Goal: Task Accomplishment & Management: Manage account settings

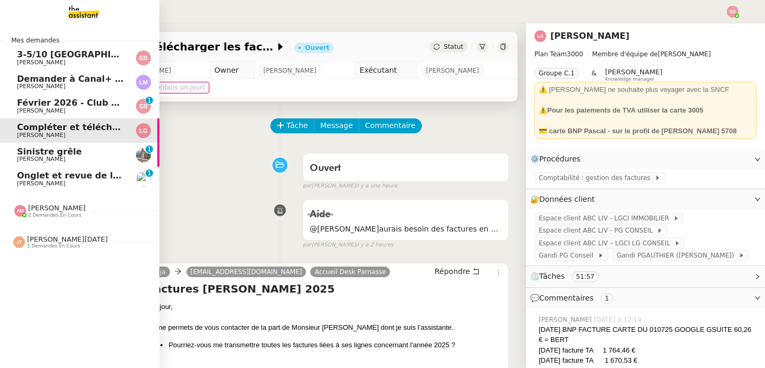
click at [23, 176] on span "Onglet et revue de littérature - 29 septembre 2025" at bounding box center [109, 175] width 184 height 10
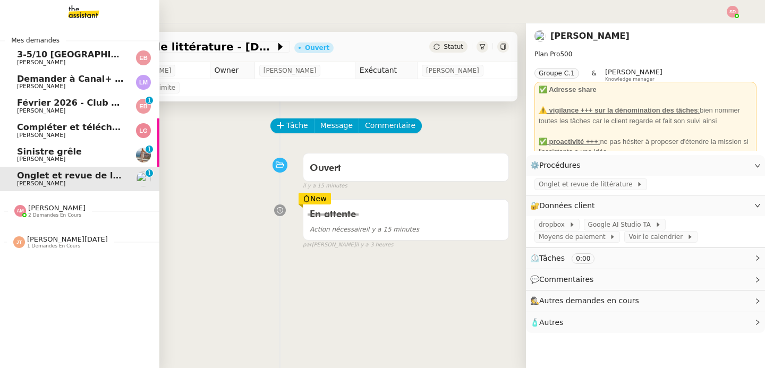
click at [35, 153] on span "Sinistre grêle" at bounding box center [49, 152] width 65 height 10
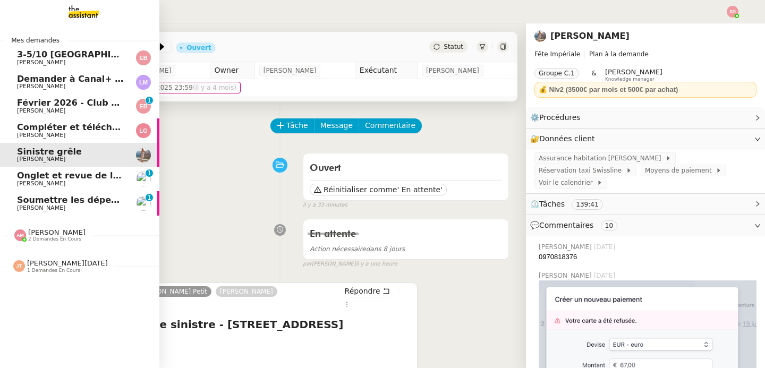
click at [24, 209] on span "Seth Hertlein" at bounding box center [41, 207] width 48 height 7
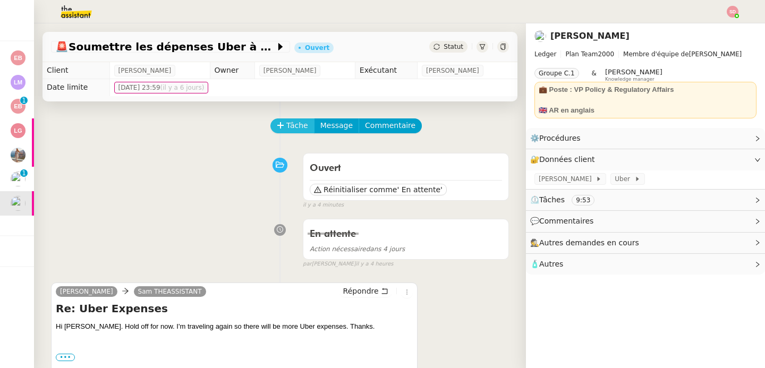
click at [277, 124] on icon at bounding box center [280, 125] width 7 height 7
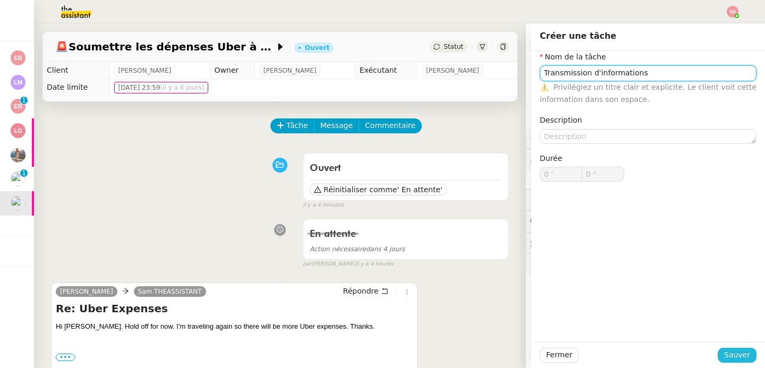
type input "Transmission d'informations"
click at [735, 360] on span "Sauver" at bounding box center [737, 355] width 26 height 12
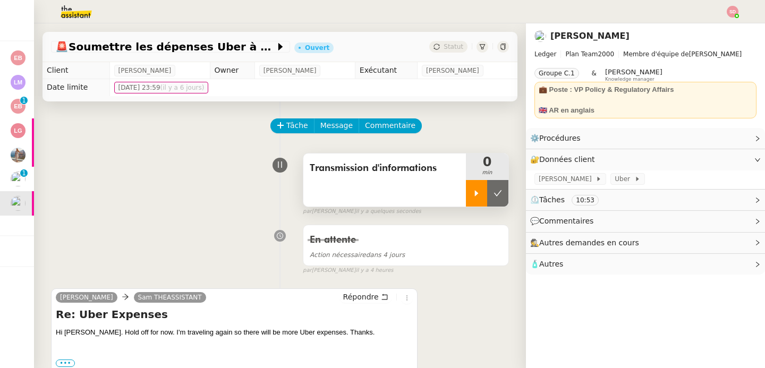
click at [472, 196] on icon at bounding box center [476, 193] width 8 height 8
click at [353, 294] on span "Répondre" at bounding box center [361, 296] width 36 height 11
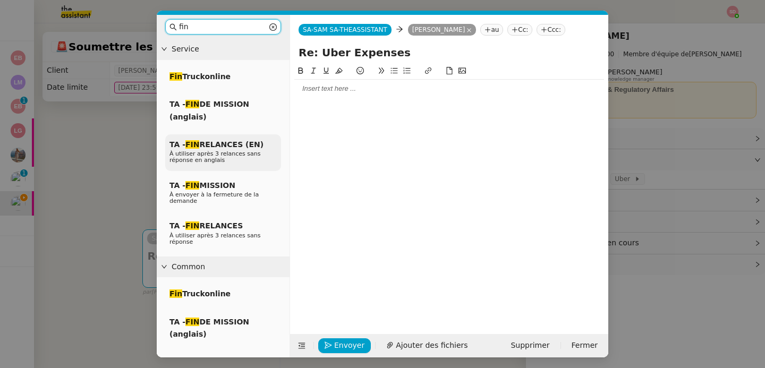
type input "fin"
click at [257, 144] on span "TA - FIN RELANCES (EN)" at bounding box center [216, 144] width 94 height 8
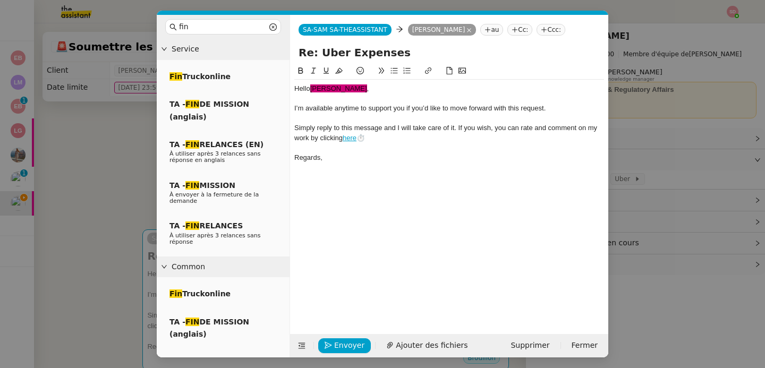
click at [337, 88] on div "Hello ﻿Seth﻿ ," at bounding box center [449, 89] width 310 height 10
click at [460, 134] on div "Simply reply to this message and I will take care of it. If you wish, you can r…" at bounding box center [449, 133] width 310 height 20
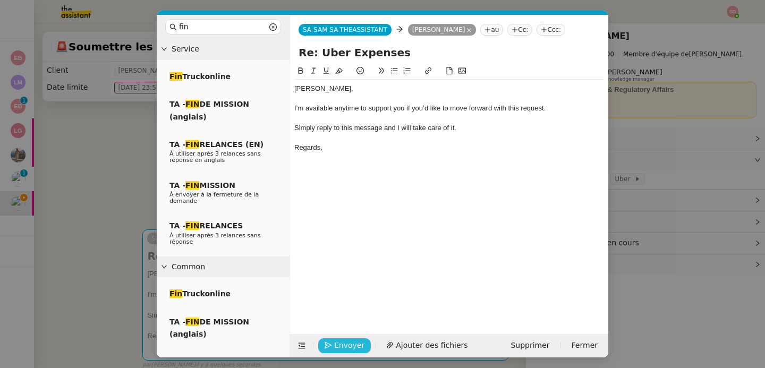
click at [361, 346] on span "Envoyer" at bounding box center [349, 345] width 30 height 12
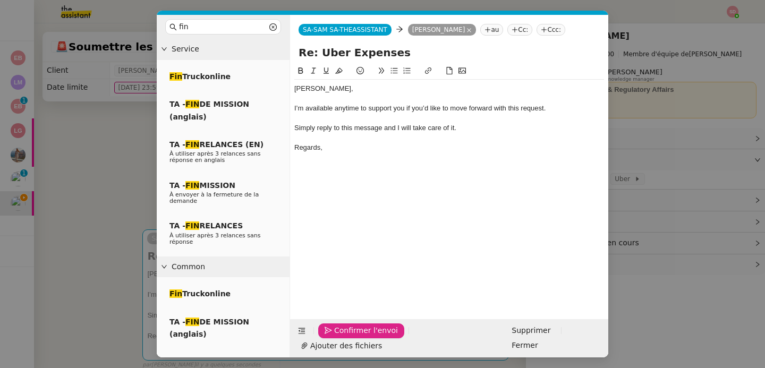
click at [361, 337] on span "Confirmer l'envoi" at bounding box center [366, 330] width 64 height 12
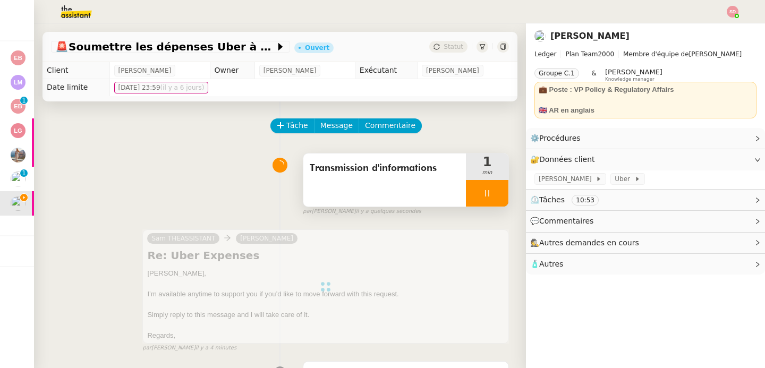
click at [491, 187] on div at bounding box center [487, 193] width 42 height 27
click at [491, 187] on button at bounding box center [497, 193] width 21 height 27
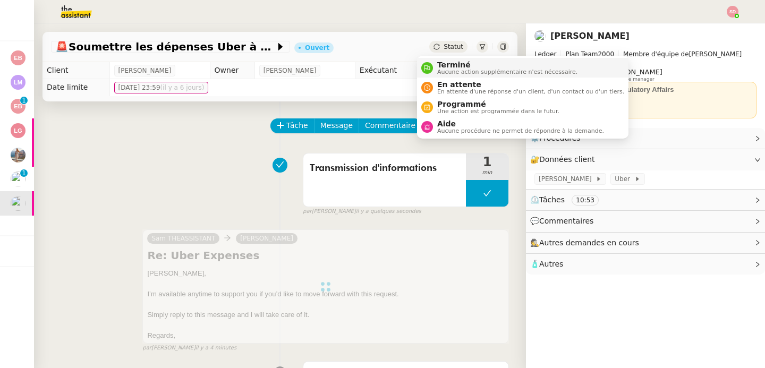
click at [436, 72] on div "Terminé Aucune action supplémentaire n'est nécessaire." at bounding box center [505, 68] width 144 height 14
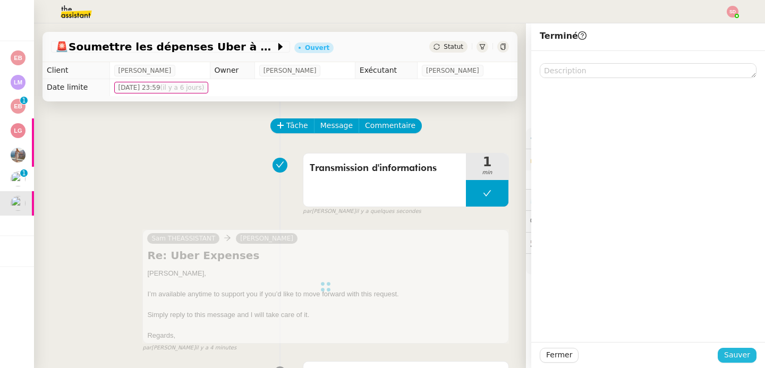
click at [726, 354] on span "Sauver" at bounding box center [737, 355] width 26 height 12
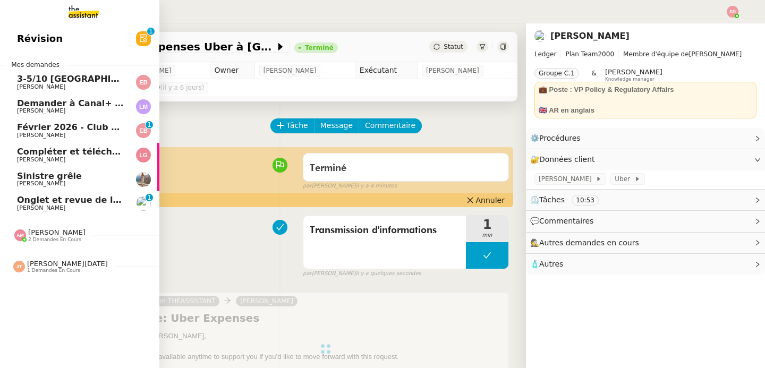
click at [58, 156] on span "Compléter et télécharger les factures" at bounding box center [107, 152] width 180 height 10
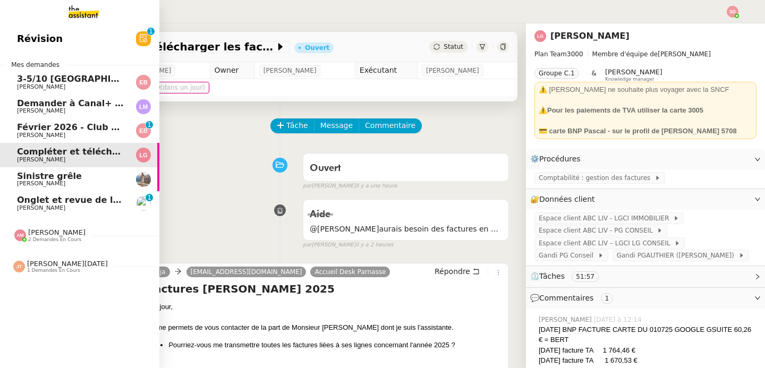
click at [73, 128] on span "Février 2026 - Club Med Valmorel" at bounding box center [97, 127] width 160 height 10
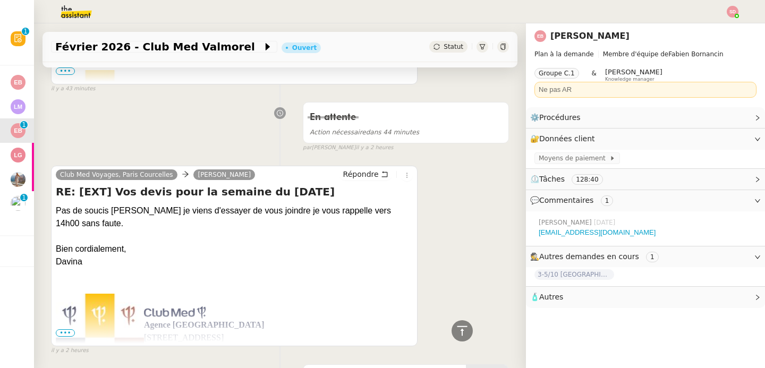
scroll to position [544, 0]
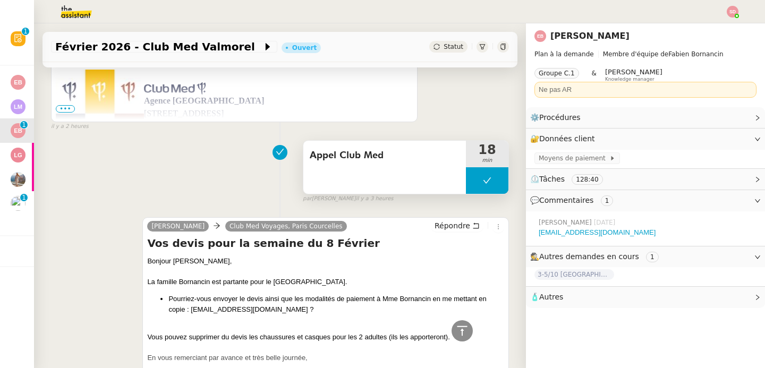
click at [466, 181] on button at bounding box center [487, 180] width 42 height 27
click at [466, 181] on div at bounding box center [476, 180] width 21 height 27
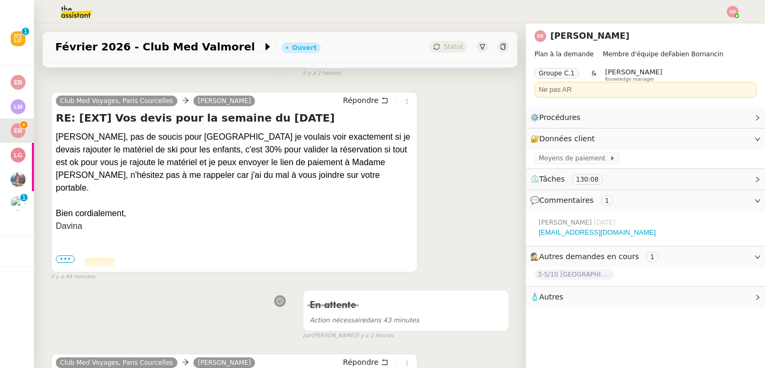
scroll to position [0, 0]
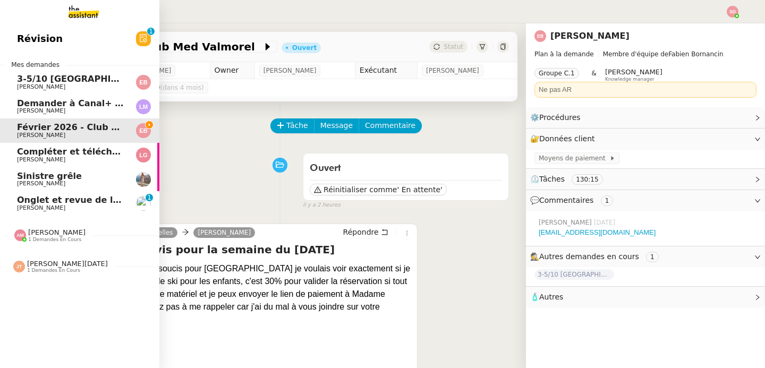
click at [23, 187] on link "Sinistre grêle Laura Gauthier" at bounding box center [79, 179] width 159 height 24
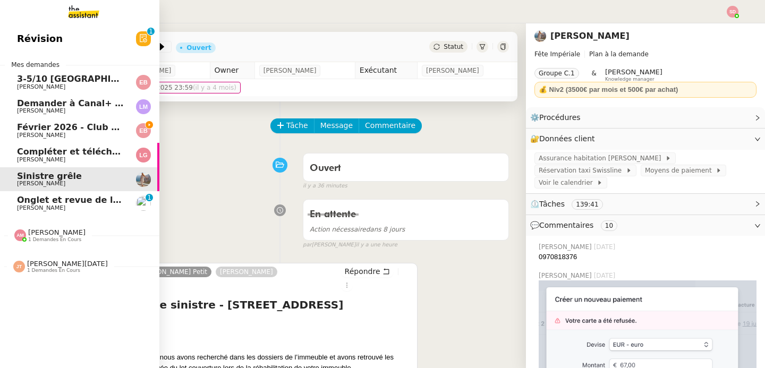
click at [72, 98] on link "Demander à Canal+ de décaler l'événement Laurence NARCISI-MAROTEL" at bounding box center [79, 107] width 159 height 24
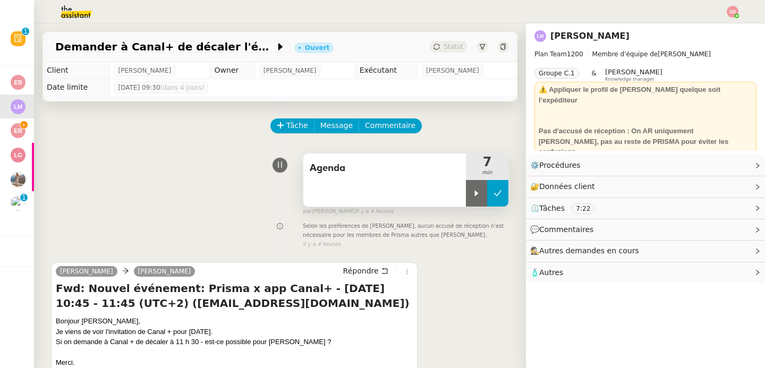
click at [487, 191] on button at bounding box center [497, 193] width 21 height 27
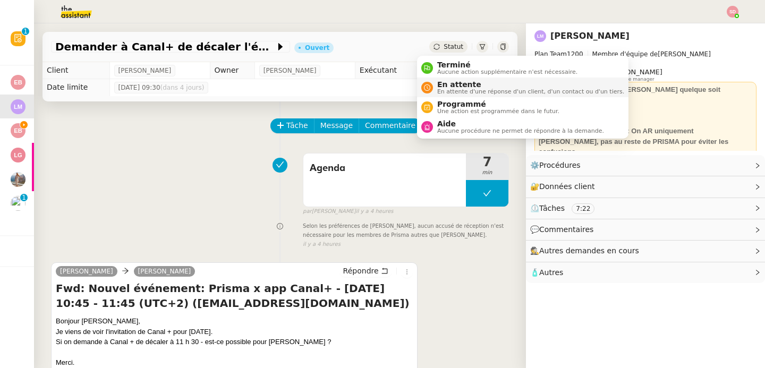
click at [437, 83] on span "En attente" at bounding box center [530, 84] width 187 height 8
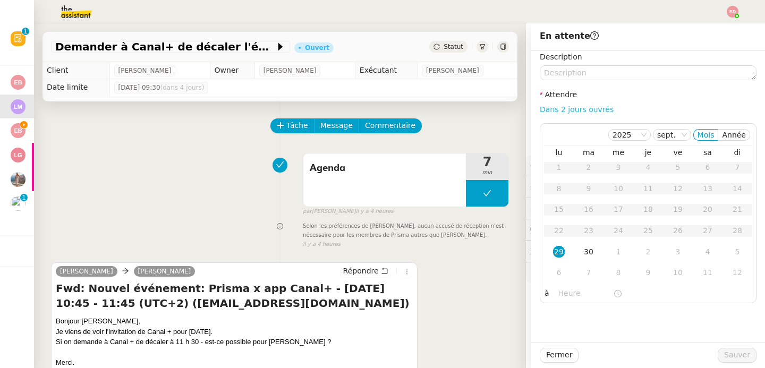
click at [589, 113] on link "Dans 2 jours ouvrés" at bounding box center [576, 109] width 74 height 8
type input "07:00"
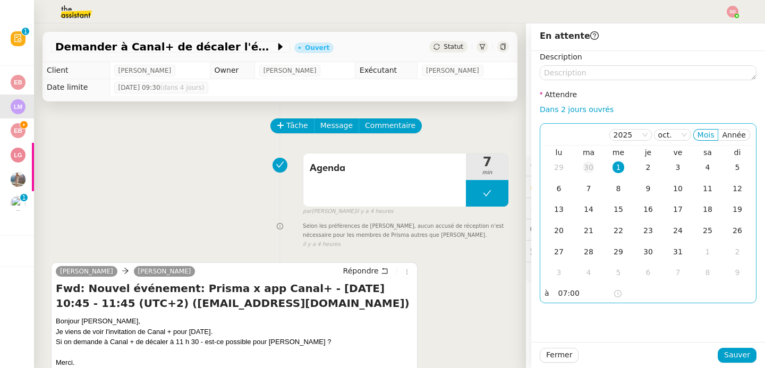
click at [582, 161] on div "30" at bounding box center [588, 167] width 12 height 12
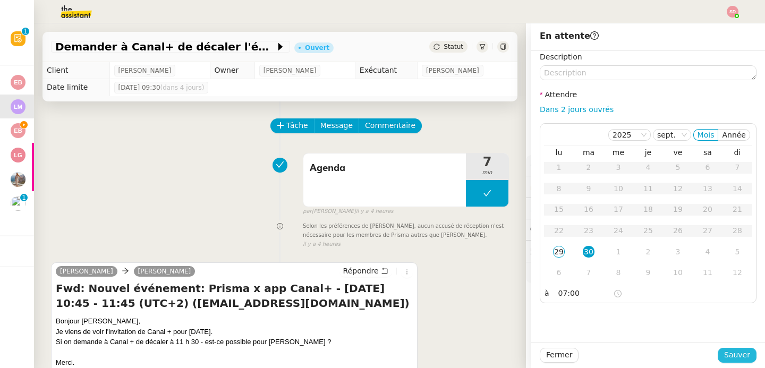
click at [740, 357] on span "Sauver" at bounding box center [737, 355] width 26 height 12
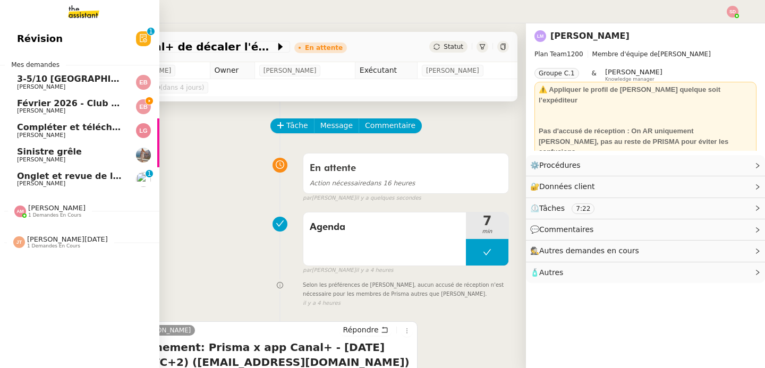
click at [28, 109] on span "Emilie Bornancin" at bounding box center [41, 110] width 48 height 7
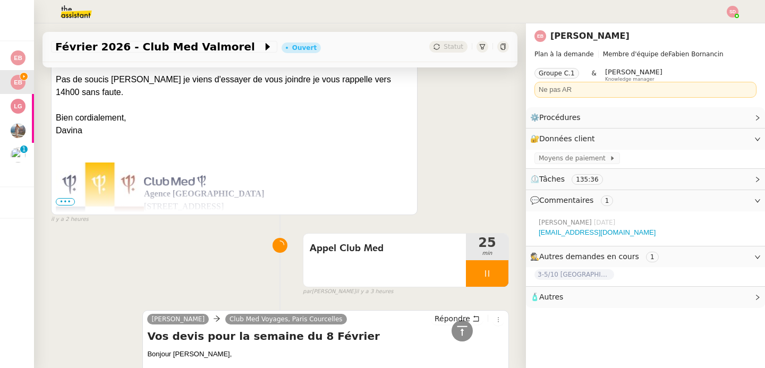
scroll to position [577, 0]
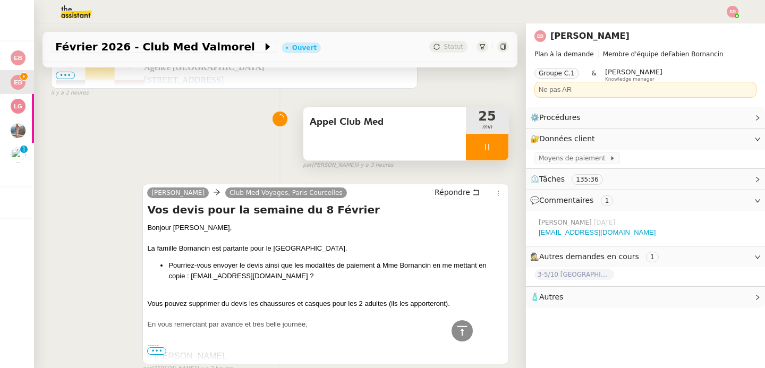
click at [482, 154] on div at bounding box center [487, 147] width 42 height 27
click at [487, 154] on button at bounding box center [497, 147] width 21 height 27
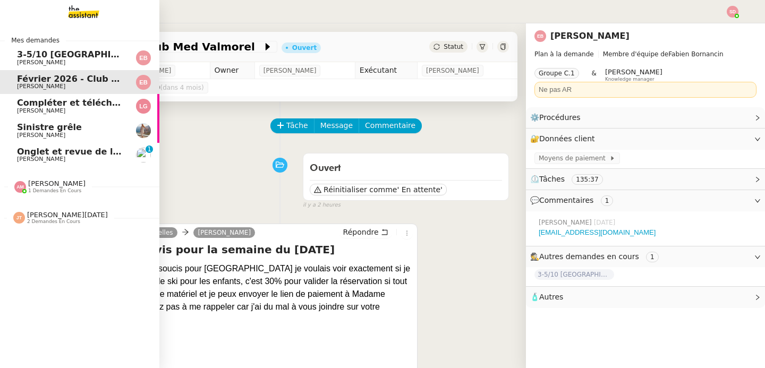
click at [83, 110] on span "[PERSON_NAME]" at bounding box center [70, 111] width 107 height 6
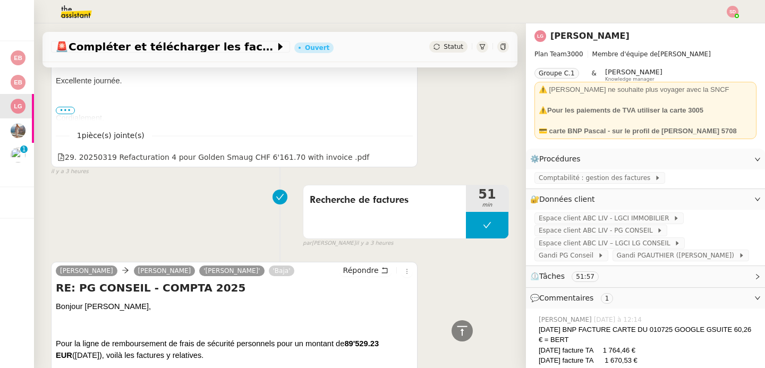
scroll to position [440, 0]
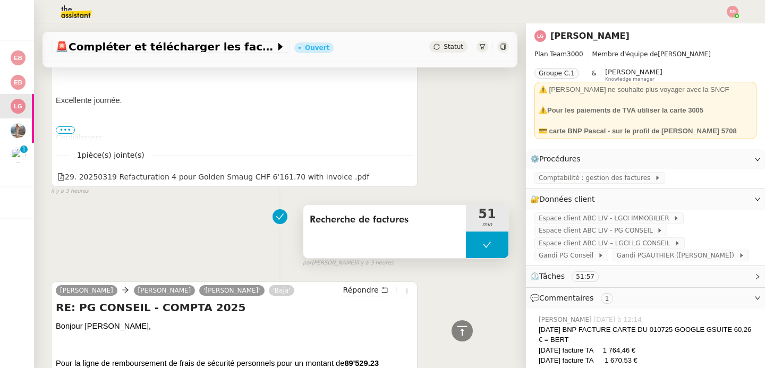
click at [466, 241] on button at bounding box center [487, 244] width 42 height 27
click at [472, 241] on icon at bounding box center [476, 245] width 8 height 8
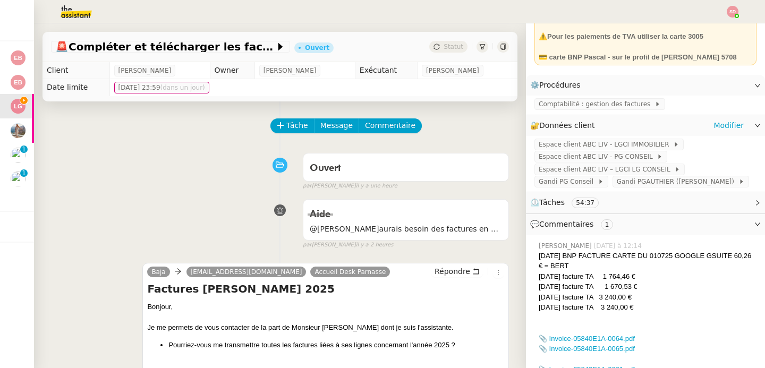
scroll to position [177, 0]
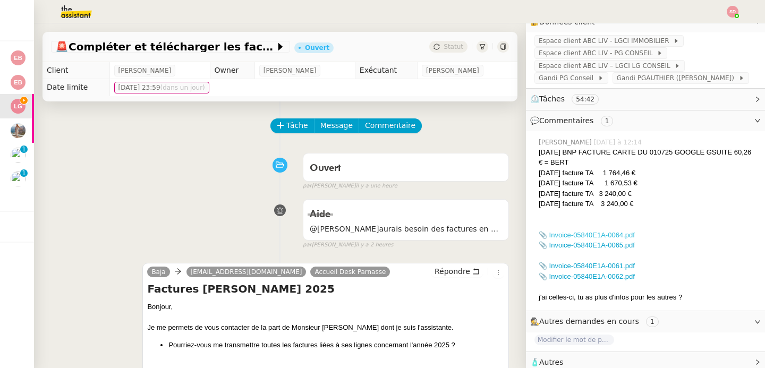
click at [547, 234] on link "📎 Invoice-05840E1A-0064.pdf" at bounding box center [586, 235] width 96 height 8
click at [594, 244] on link "📎 Invoice-05840E1A-0065.pdf" at bounding box center [586, 245] width 96 height 8
click at [594, 265] on link "📎 Invoice-05840E1A-0061.pdf" at bounding box center [586, 266] width 96 height 8
click at [570, 278] on link "📎 Invoice-05840E1A-0062.pdf" at bounding box center [586, 276] width 96 height 8
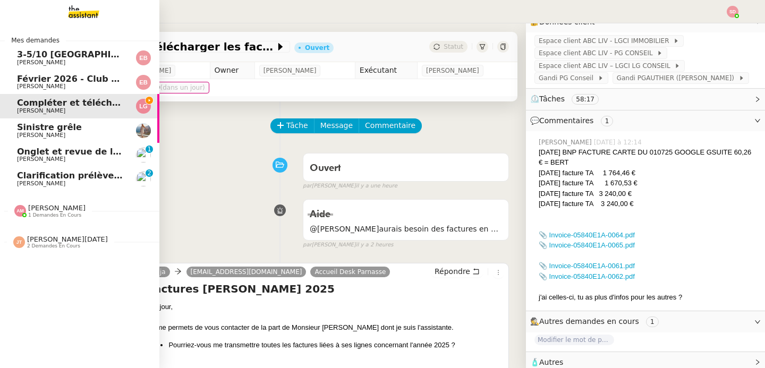
click at [99, 56] on span "3-5/10 Bordeaux - Paris" at bounding box center [138, 54] width 242 height 10
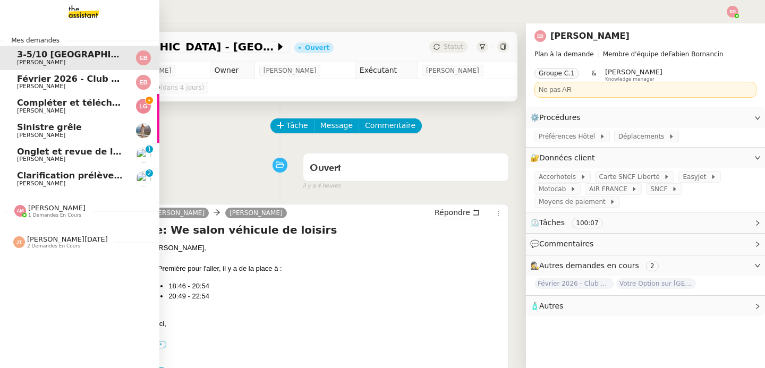
click at [24, 106] on span "Compléter et télécharger les factures" at bounding box center [107, 103] width 180 height 10
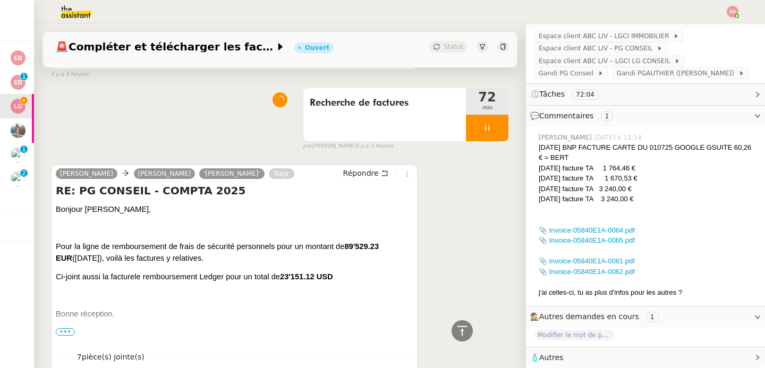
scroll to position [598, 0]
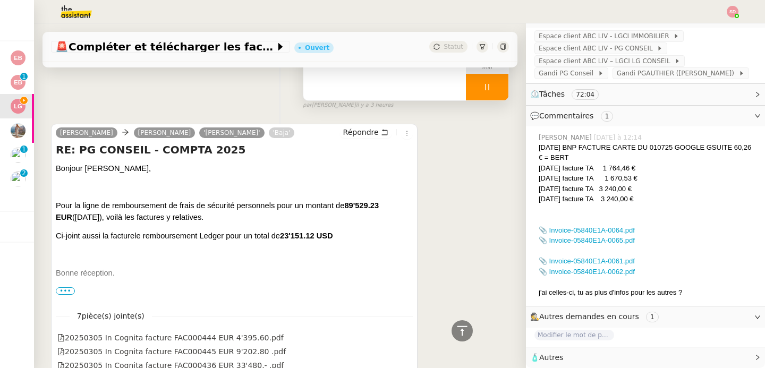
click at [474, 99] on div at bounding box center [487, 87] width 42 height 27
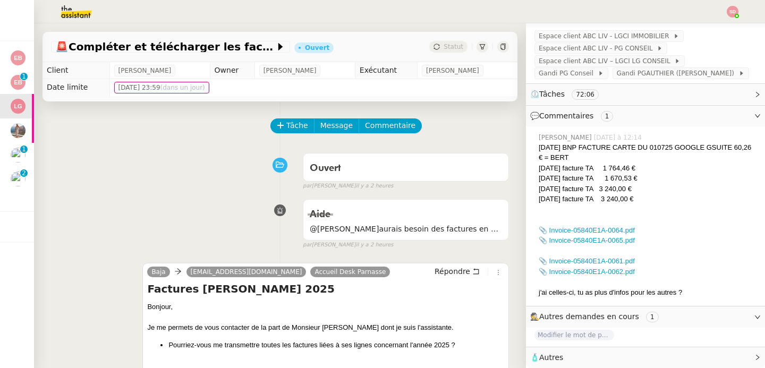
scroll to position [328, 0]
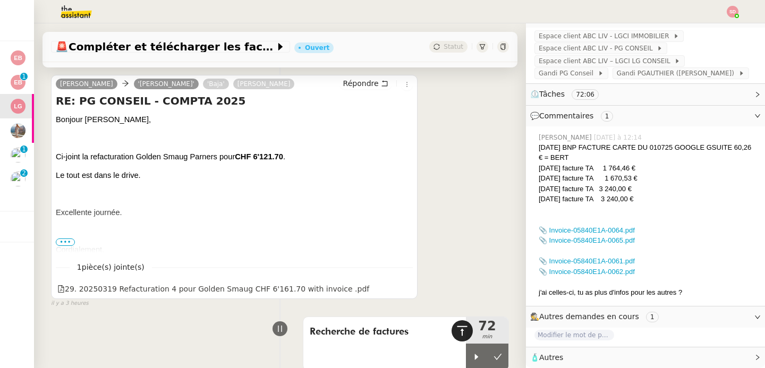
click at [456, 337] on icon at bounding box center [462, 330] width 13 height 13
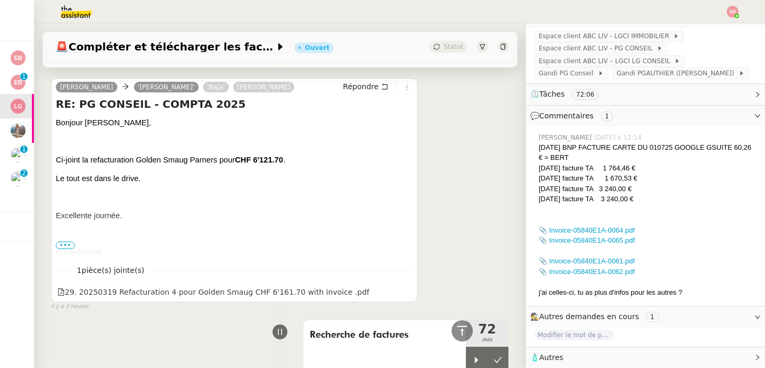
scroll to position [413, 0]
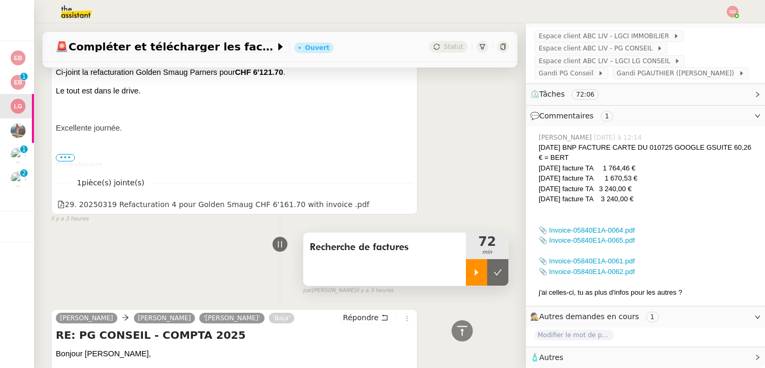
click at [466, 276] on div at bounding box center [476, 272] width 21 height 27
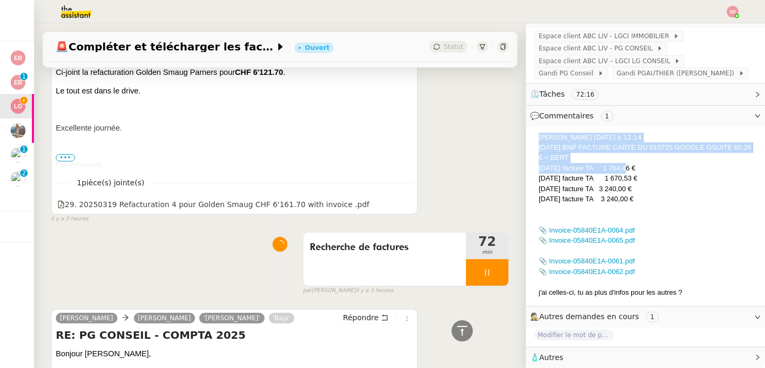
drag, startPoint x: 527, startPoint y: 164, endPoint x: 617, endPoint y: 163, distance: 89.7
click at [617, 163] on div "Frédérique Albert Aujourd’hui à 12:14 02/07/2025 BNP FACTURE CARTE DU 010725 GO…" at bounding box center [645, 215] width 222 height 174
click at [619, 163] on div "22/01/2025 facture TA 1 764,46 €" at bounding box center [647, 168] width 218 height 11
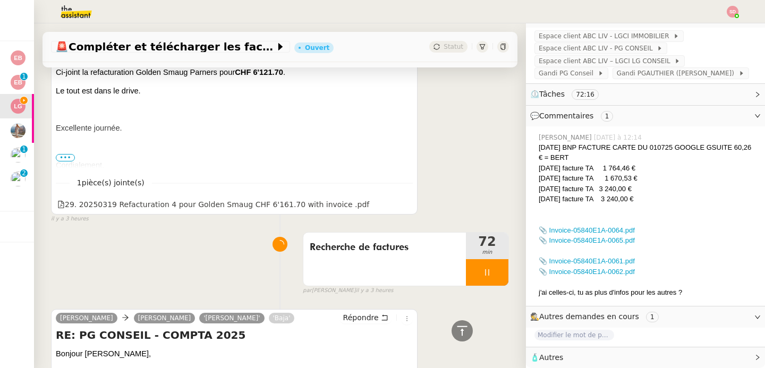
drag, startPoint x: 650, startPoint y: 167, endPoint x: 528, endPoint y: 163, distance: 121.7
click at [534, 163] on div "Frédérique Albert Aujourd’hui à 12:14 02/07/2025 BNP FACTURE CARTE DU 010725 GO…" at bounding box center [645, 215] width 222 height 174
copy div "22/01/2025 facture TA 1 764,46 € 22/01/2025 facture TA 1 670,53 €"
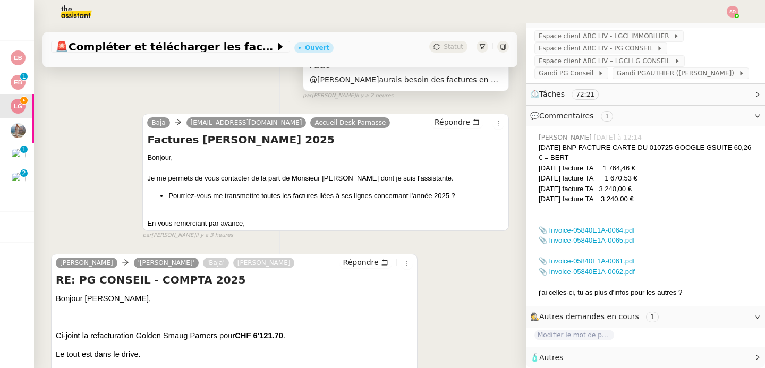
scroll to position [0, 0]
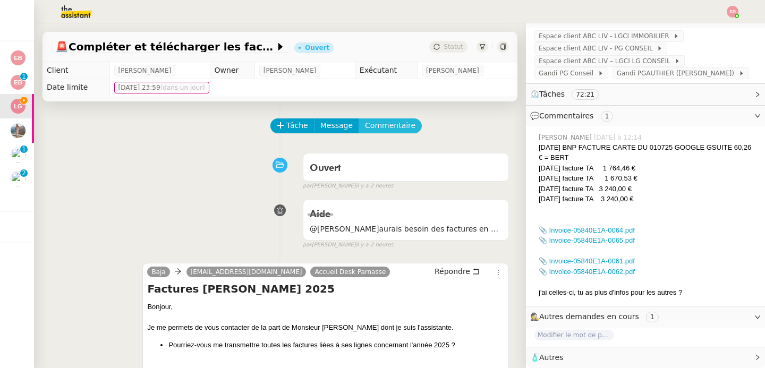
click at [373, 118] on button "Commentaire" at bounding box center [389, 125] width 63 height 15
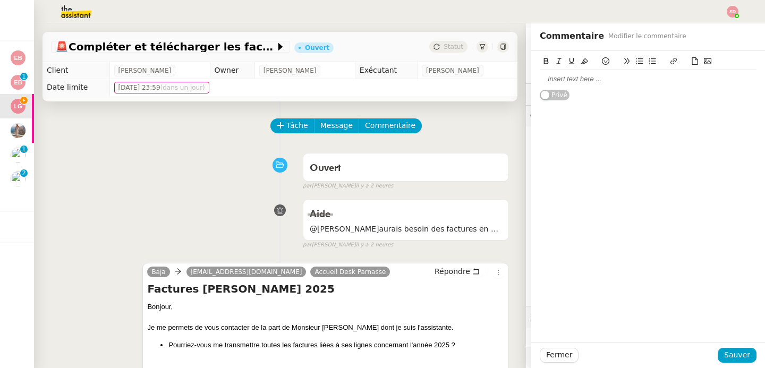
click at [606, 83] on div at bounding box center [647, 79] width 217 height 10
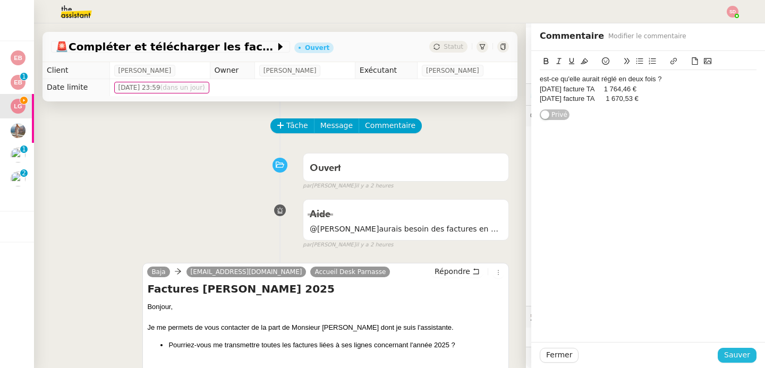
click at [724, 356] on span "Sauver" at bounding box center [737, 355] width 26 height 12
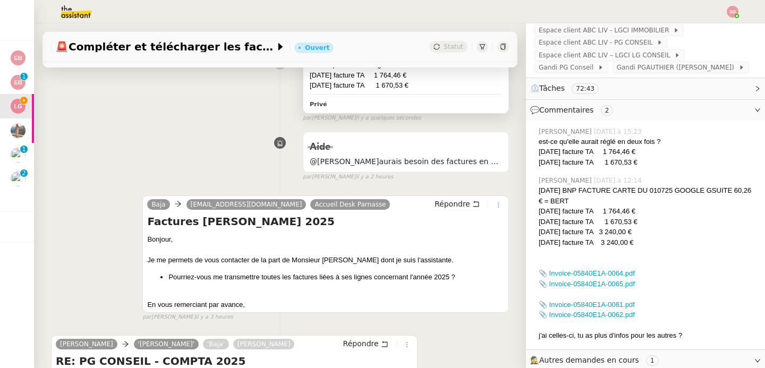
scroll to position [328, 0]
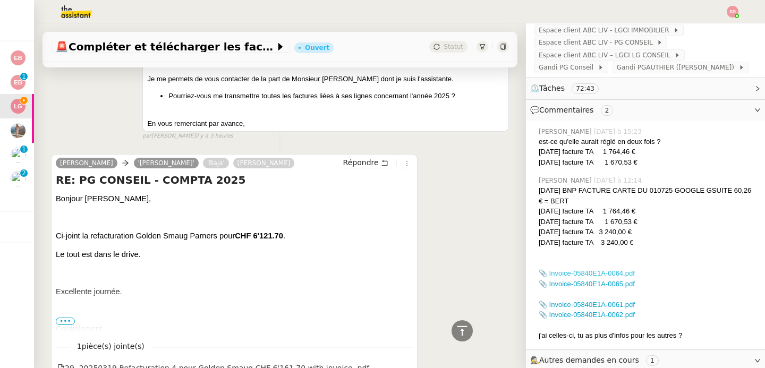
click at [556, 272] on link "📎 Invoice-05840E1A-0064.pdf" at bounding box center [586, 273] width 96 height 8
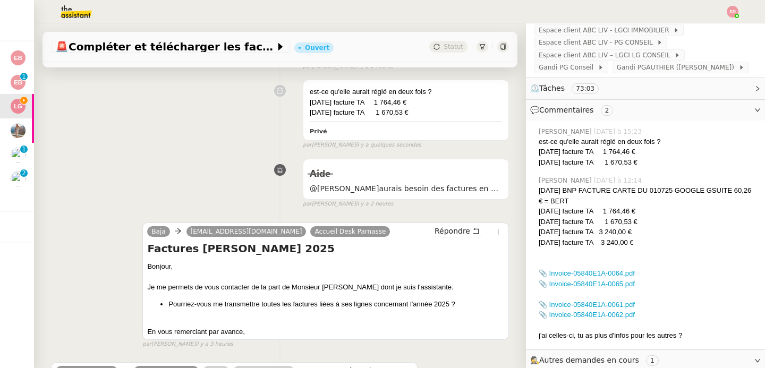
scroll to position [0, 0]
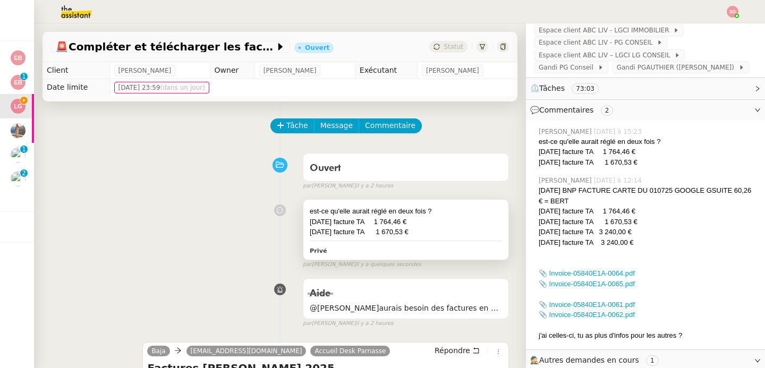
click at [442, 211] on div "est-ce qu'elle aurait réglé en deux fois ?" at bounding box center [406, 211] width 192 height 11
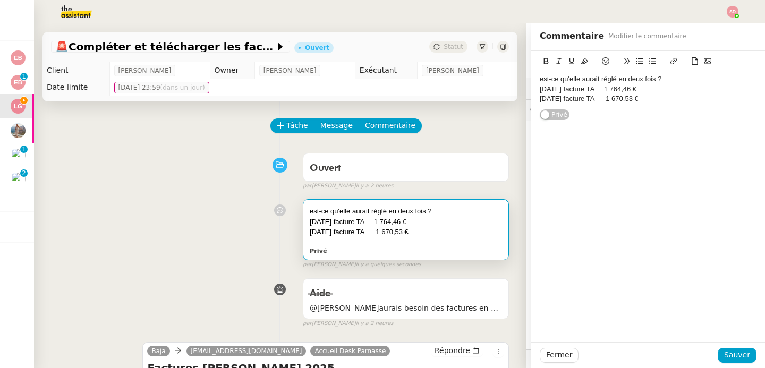
click at [665, 99] on div "22/01/2025 facture TA 1 670,53 €" at bounding box center [647, 99] width 217 height 10
click at [725, 350] on span "Sauver" at bounding box center [737, 355] width 26 height 12
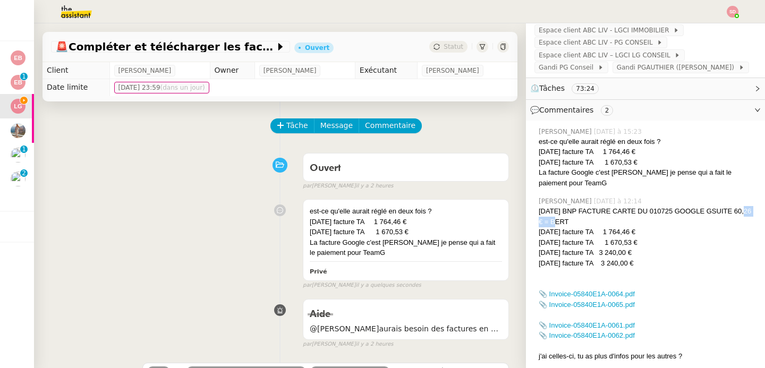
drag, startPoint x: 556, startPoint y: 223, endPoint x: 581, endPoint y: 219, distance: 24.7
click at [581, 219] on div "02/07/2025 BNP FACTURE CARTE DU 010725 GOOGLE GSUITE 60,26 € = BERT" at bounding box center [647, 216] width 218 height 21
copy div "60,26 €"
click at [406, 228] on div "22/01/2025 facture TA 1 670,53 €" at bounding box center [406, 232] width 192 height 11
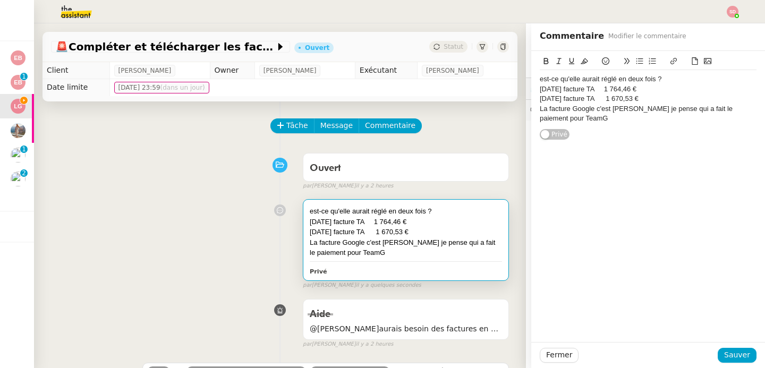
click at [612, 117] on div "La facture Google c'est Bert je pense qui a fait le paiement pour TeamG" at bounding box center [647, 114] width 217 height 20
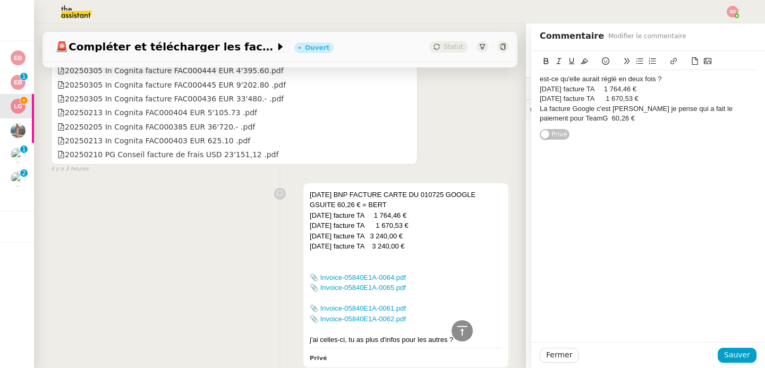
scroll to position [957, 0]
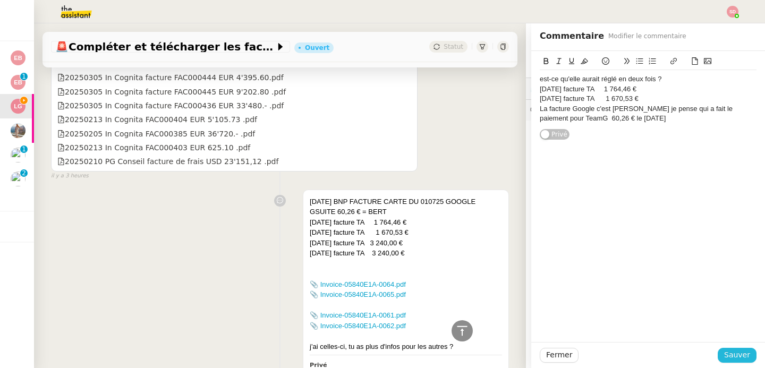
click at [733, 351] on span "Sauver" at bounding box center [737, 355] width 26 height 12
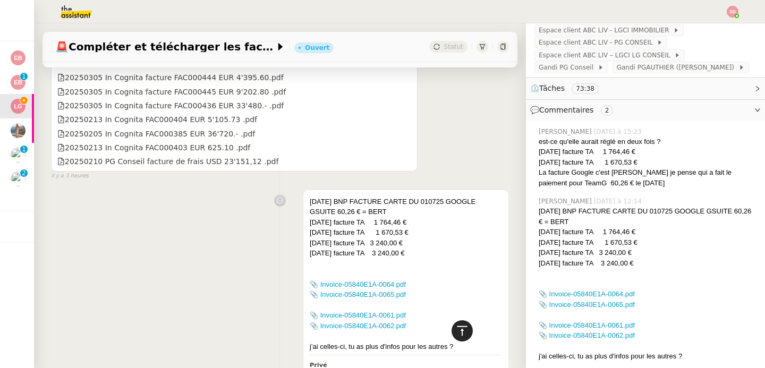
click at [451, 323] on div at bounding box center [461, 330] width 21 height 21
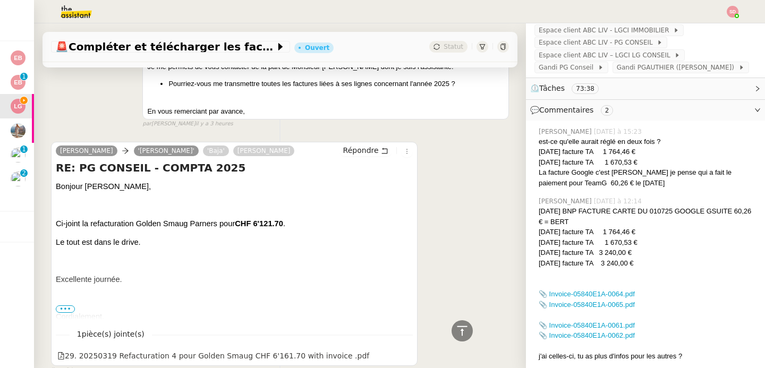
scroll to position [580, 0]
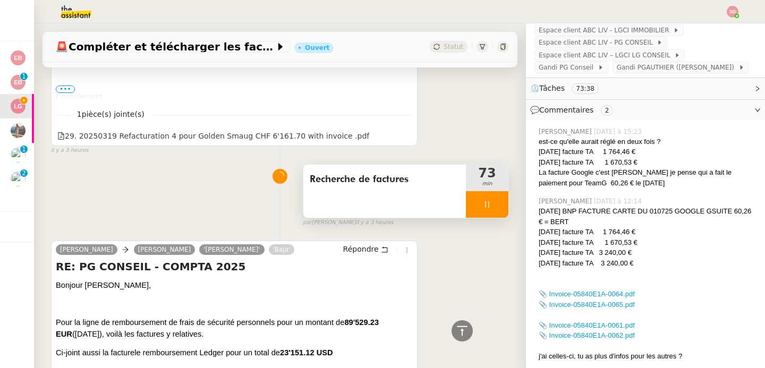
click at [480, 199] on div at bounding box center [487, 204] width 42 height 27
click at [487, 199] on button at bounding box center [497, 204] width 21 height 27
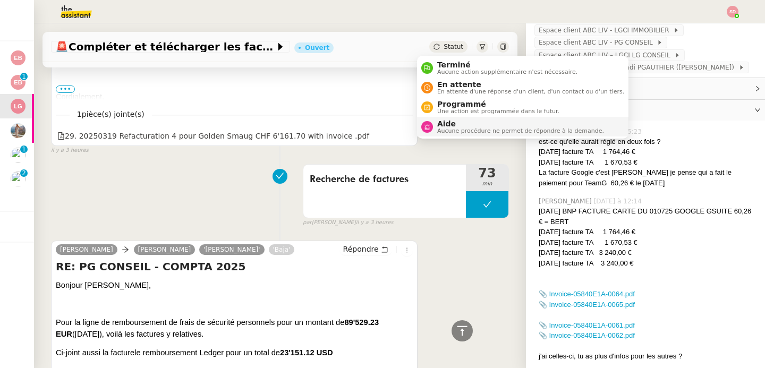
click at [431, 133] on div "Aide Aucune procédure ne permet de répondre à la demande." at bounding box center [512, 126] width 183 height 14
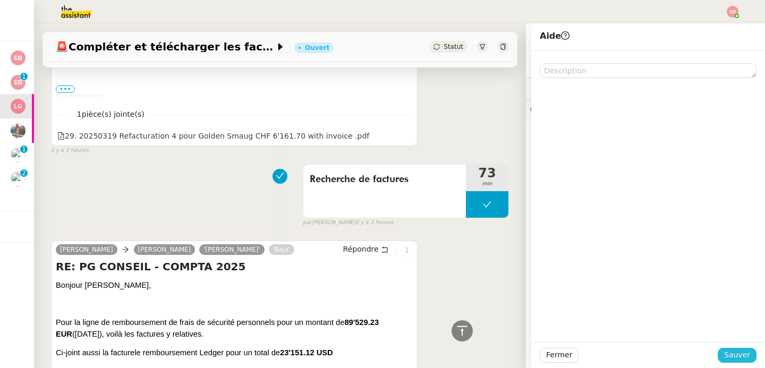
click at [736, 357] on span "Sauver" at bounding box center [737, 355] width 26 height 12
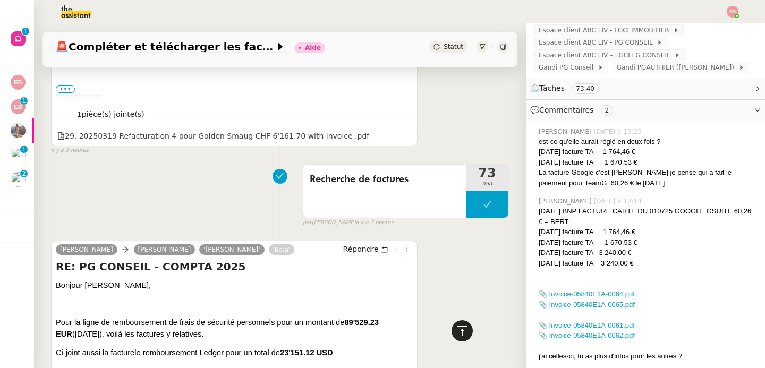
click at [456, 328] on icon at bounding box center [462, 330] width 13 height 13
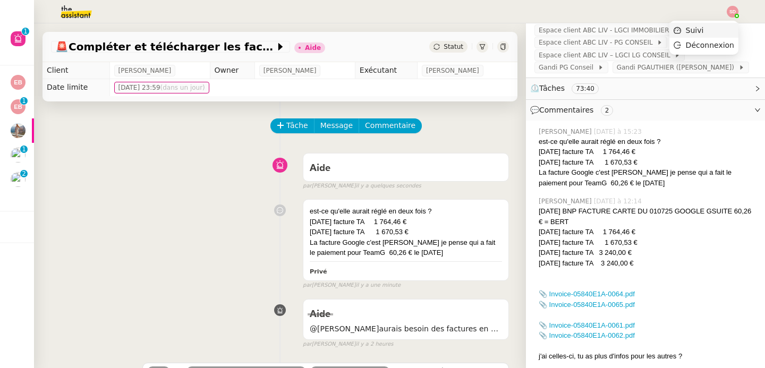
click at [726, 35] on li "Suivi" at bounding box center [703, 30] width 69 height 15
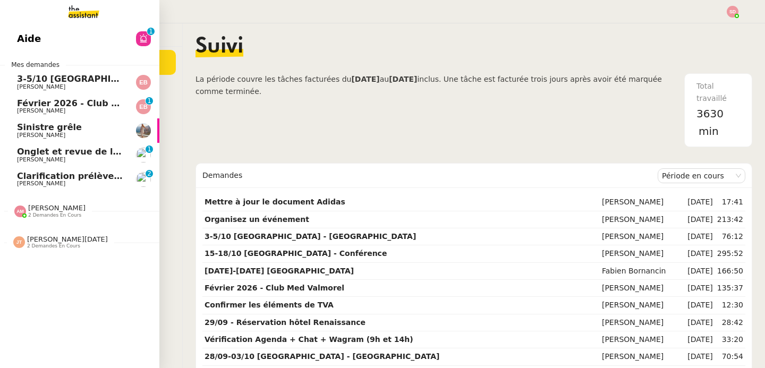
click at [24, 173] on span "Clarification prélèvement voyage sur CB" at bounding box center [113, 176] width 193 height 10
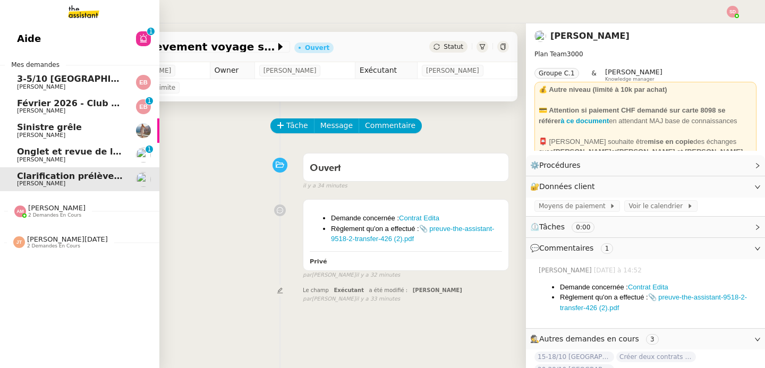
click at [63, 98] on link "Février 2026 - Club Med Valmorel Emilie Bornancin 0 1 2 3 4 5 6 7 8 9" at bounding box center [79, 107] width 159 height 24
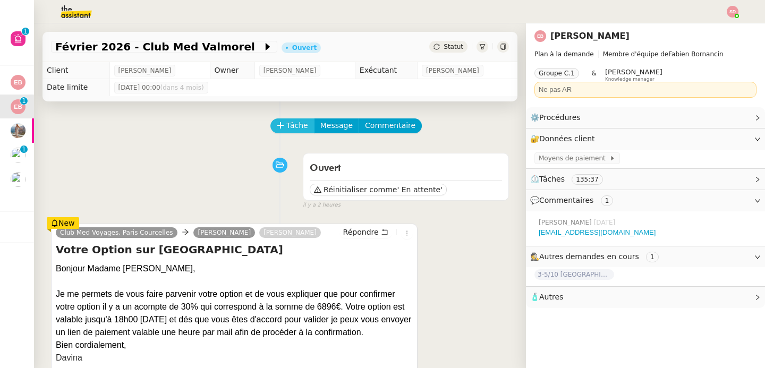
click at [276, 131] on button "Tâche" at bounding box center [292, 125] width 44 height 15
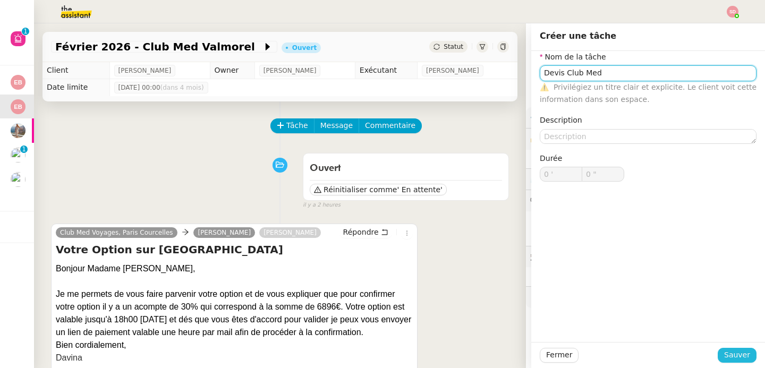
type input "Devis Club Med"
click at [733, 350] on span "Sauver" at bounding box center [737, 355] width 26 height 12
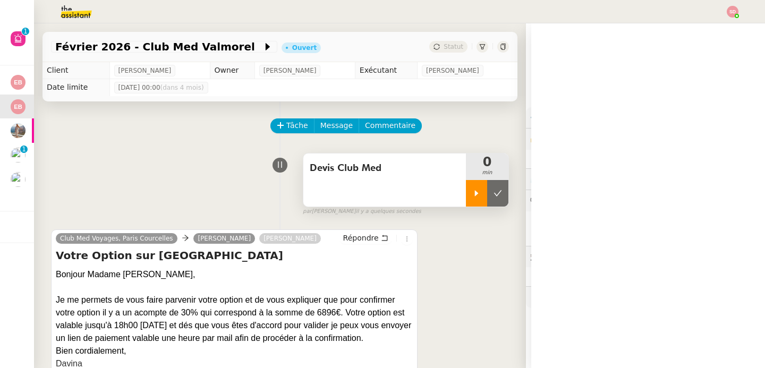
click at [472, 196] on icon at bounding box center [476, 193] width 8 height 8
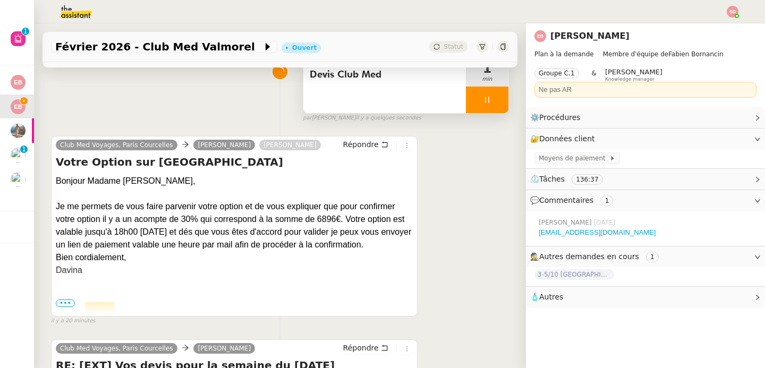
scroll to position [99, 0]
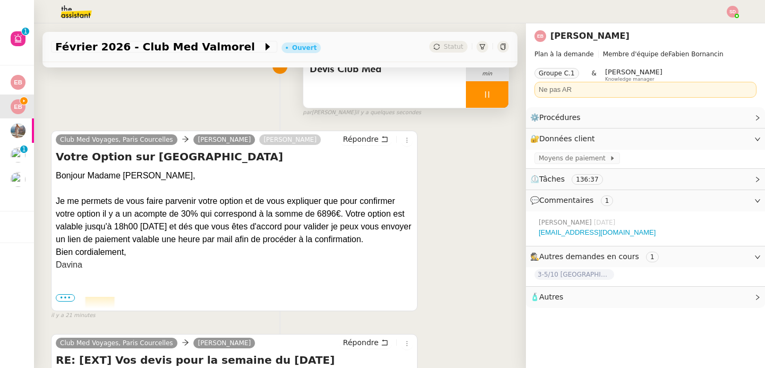
click at [65, 296] on span "•••" at bounding box center [65, 297] width 19 height 7
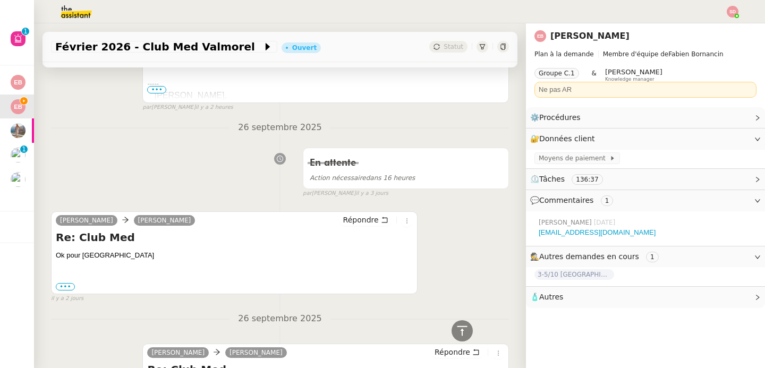
scroll to position [1181, 0]
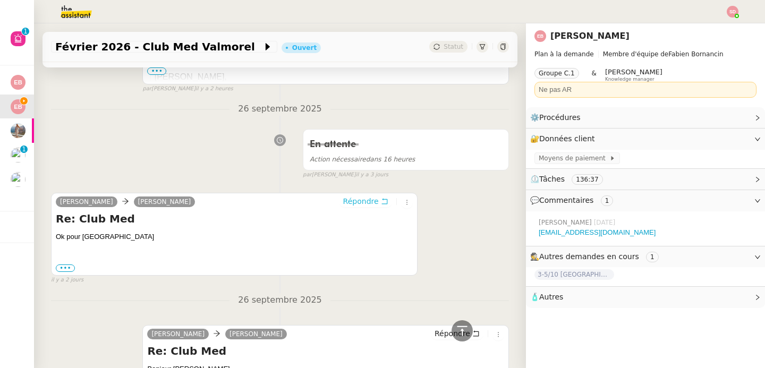
click at [381, 199] on icon at bounding box center [384, 201] width 7 height 7
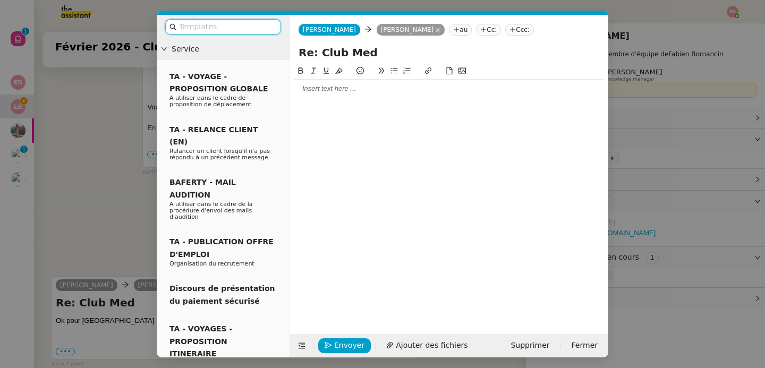
scroll to position [1264, 0]
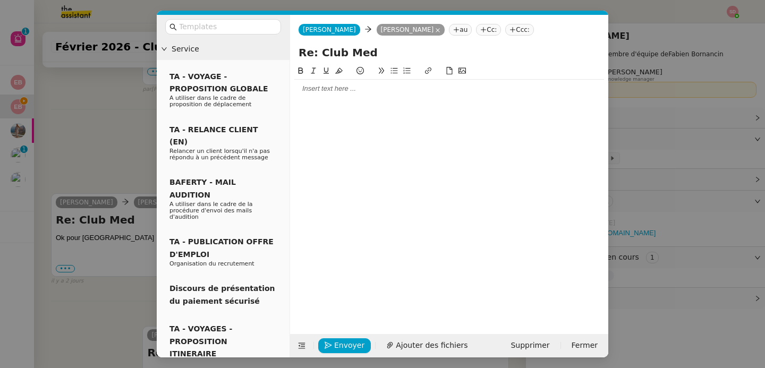
click at [366, 88] on div at bounding box center [449, 89] width 310 height 10
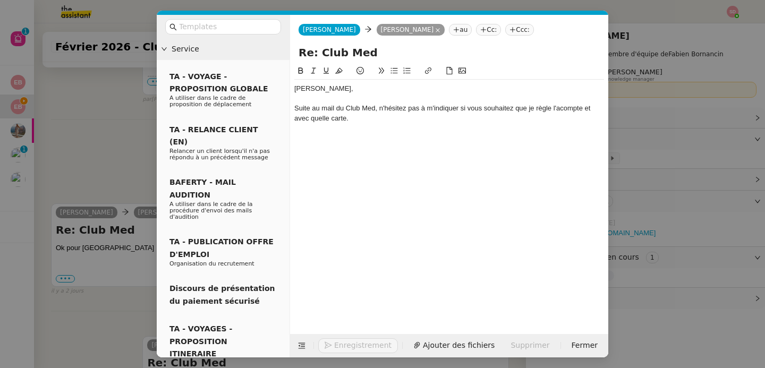
scroll to position [1316, 0]
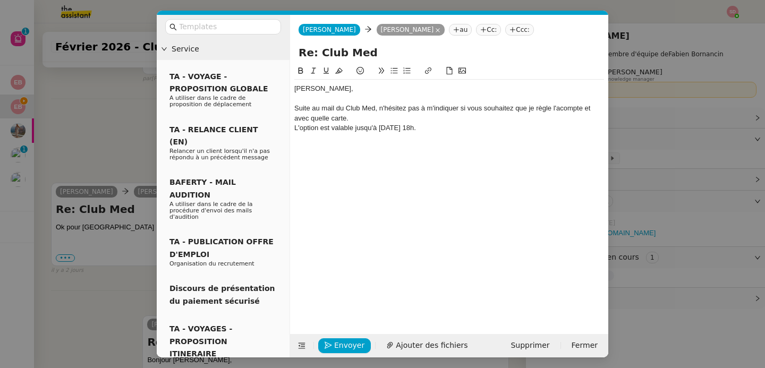
click at [74, 149] on nz-modal-container "Service TA - VOYAGE - PROPOSITION GLOBALE A utiliser dans le cadre de propositi…" at bounding box center [382, 184] width 765 height 368
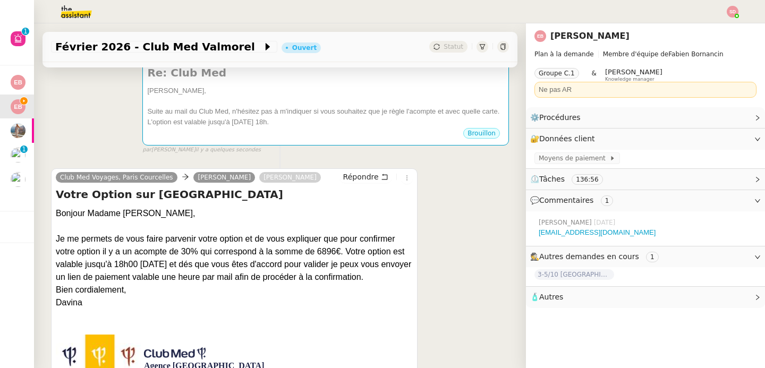
scroll to position [218, 0]
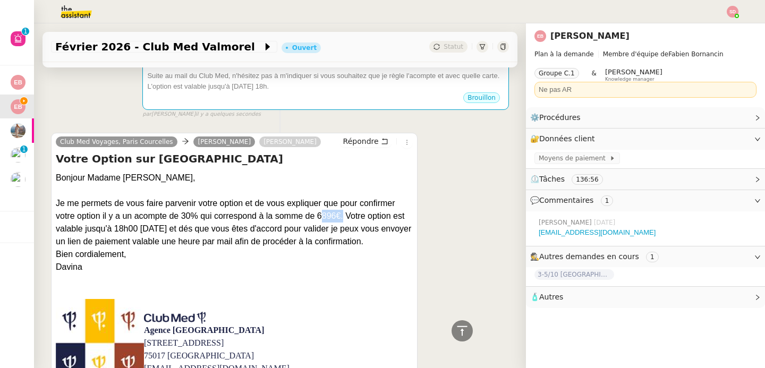
drag, startPoint x: 318, startPoint y: 226, endPoint x: 341, endPoint y: 226, distance: 23.4
click at [341, 226] on div "Je me permets de vous faire parvenir votre option et de vous expliquer que pour…" at bounding box center [234, 222] width 357 height 51
copy div "6896€"
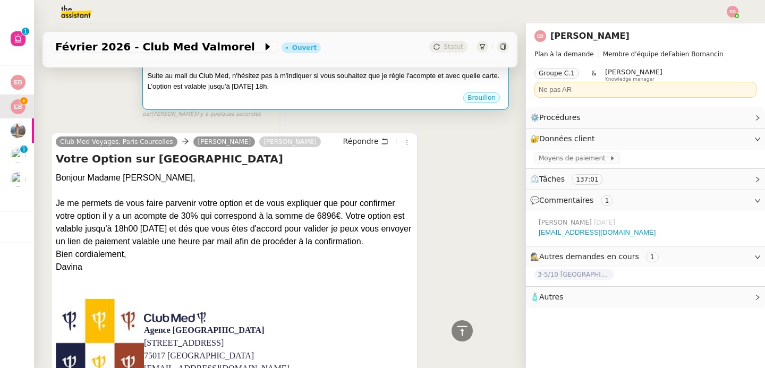
click at [314, 107] on div "Brouillon" at bounding box center [325, 99] width 357 height 16
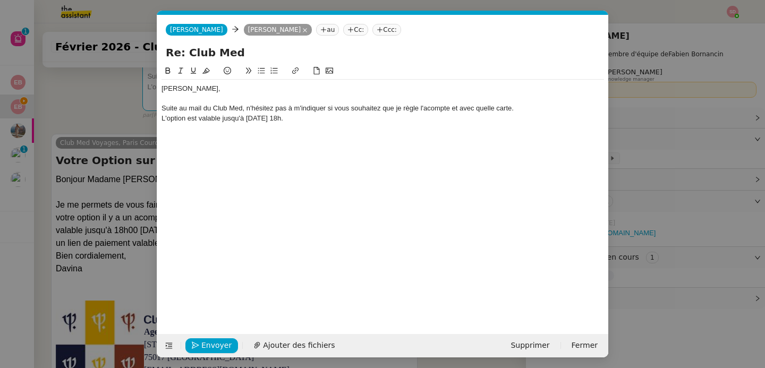
scroll to position [0, 22]
click at [538, 107] on div "Suite au mail du Club Med, n'hésitez pas à m'indiquer si vous souhaitez que je …" at bounding box center [382, 109] width 442 height 10
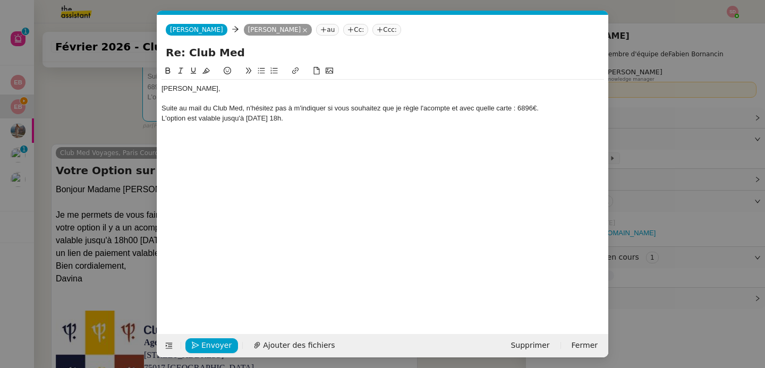
click at [377, 123] on div "Emilie, Suite au mail du Club Med, n'hésitez pas à m'indiquer si vous souhaitez…" at bounding box center [382, 104] width 442 height 48
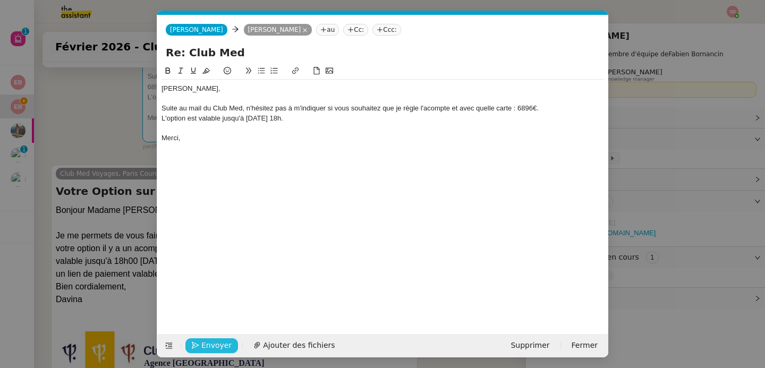
click at [214, 350] on span "Envoyer" at bounding box center [216, 345] width 30 height 12
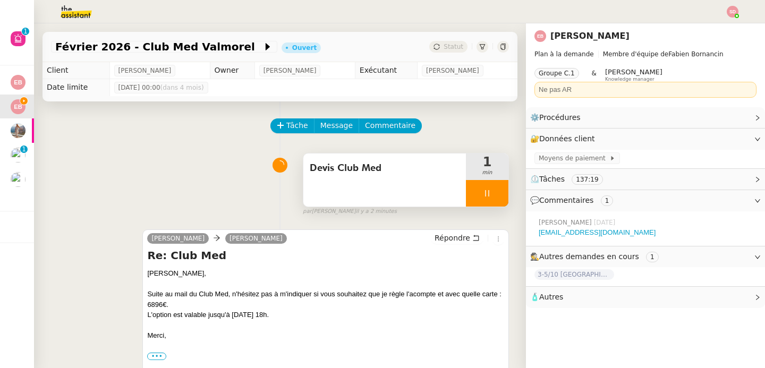
click at [483, 199] on div at bounding box center [487, 193] width 42 height 27
click at [487, 199] on button at bounding box center [497, 193] width 21 height 27
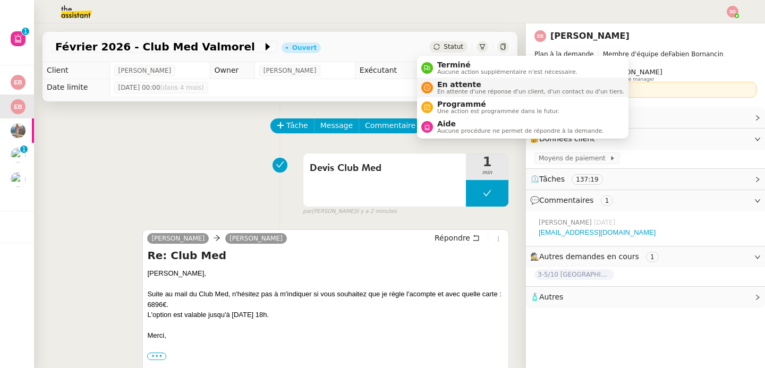
click at [435, 84] on div "En attente En attente d'une réponse d'un client, d'un contact ou d'un tiers." at bounding box center [528, 87] width 191 height 14
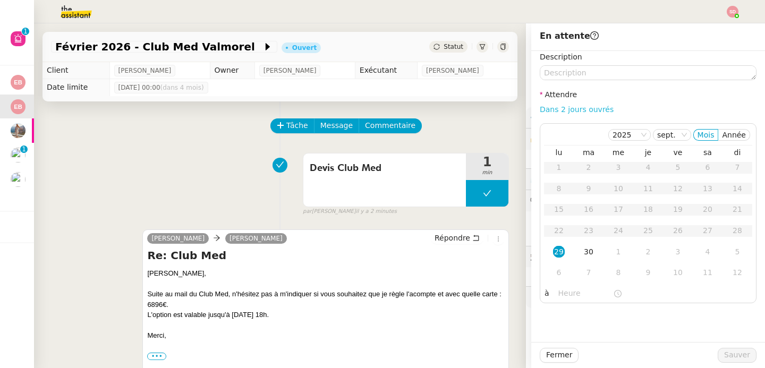
click at [576, 110] on link "Dans 2 jours ouvrés" at bounding box center [576, 109] width 74 height 8
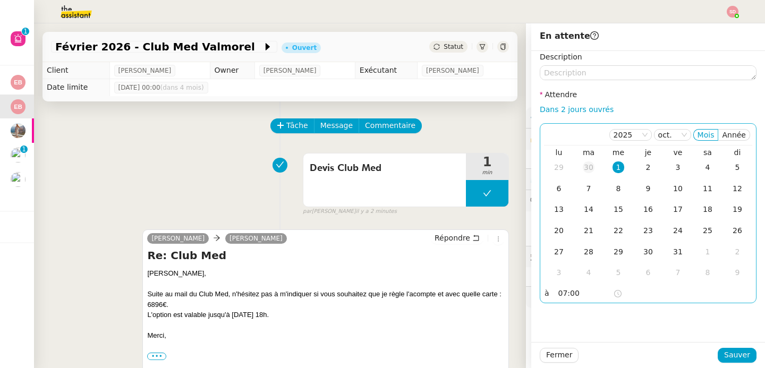
click at [582, 169] on div "30" at bounding box center [588, 167] width 12 height 12
click at [559, 291] on input "07:00" at bounding box center [585, 293] width 55 height 12
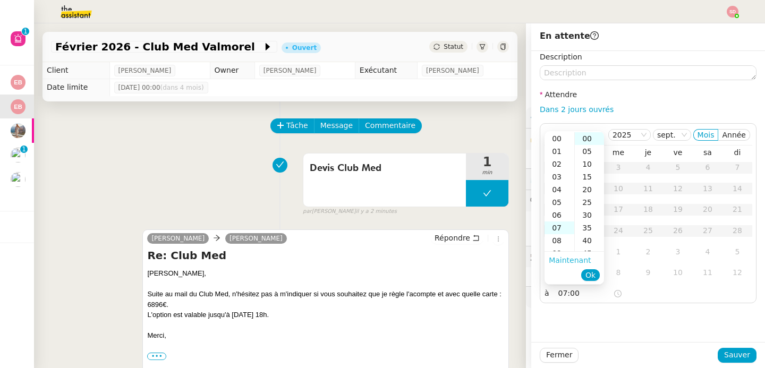
scroll to position [89, 0]
click at [557, 190] on div "11" at bounding box center [559, 189] width 30 height 13
type input "11:00"
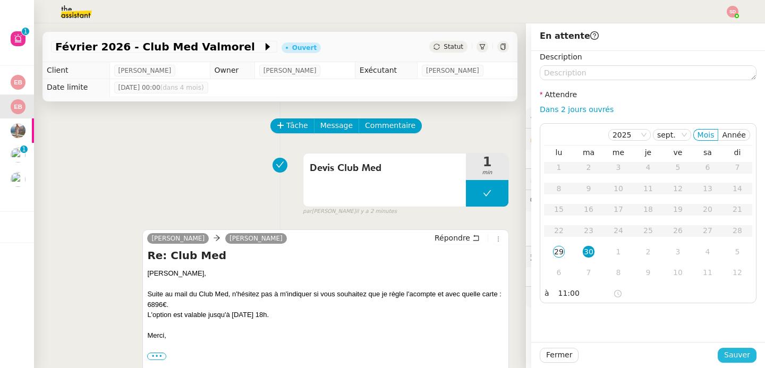
click at [726, 360] on span "Sauver" at bounding box center [737, 355] width 26 height 12
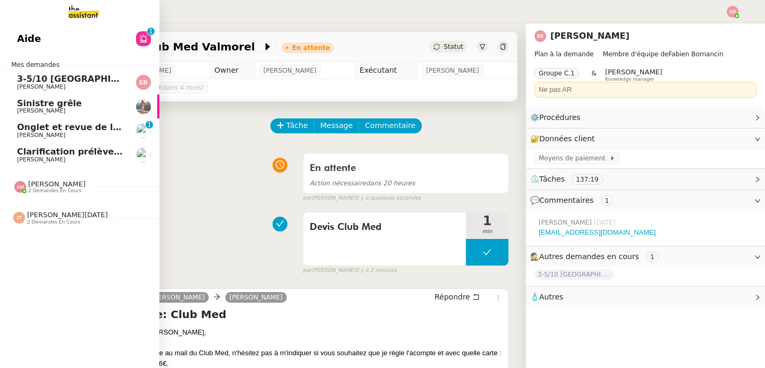
click at [17, 84] on span "Emilie Bornancin" at bounding box center [41, 86] width 48 height 7
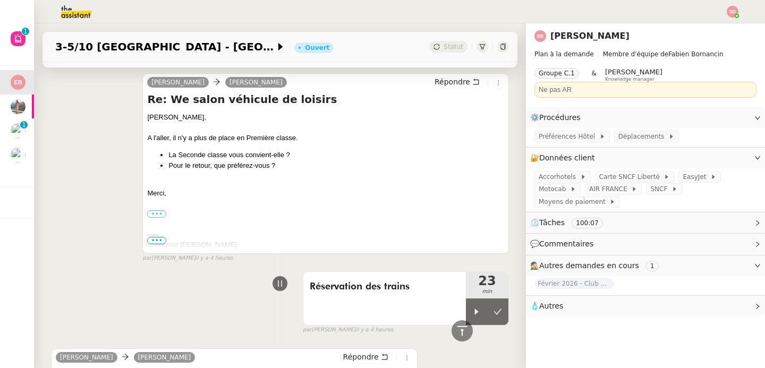
scroll to position [485, 0]
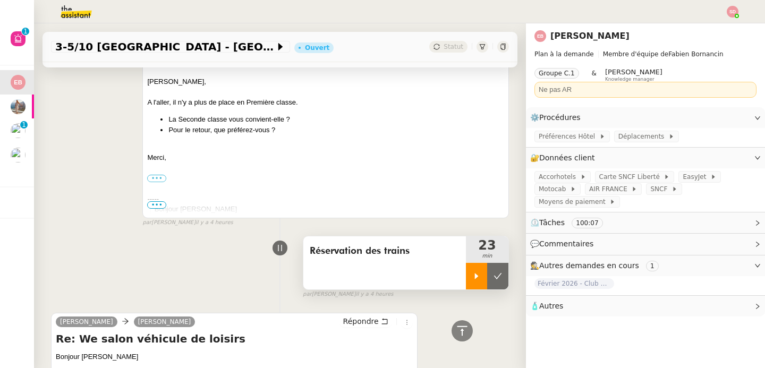
click at [468, 284] on div at bounding box center [476, 276] width 21 height 27
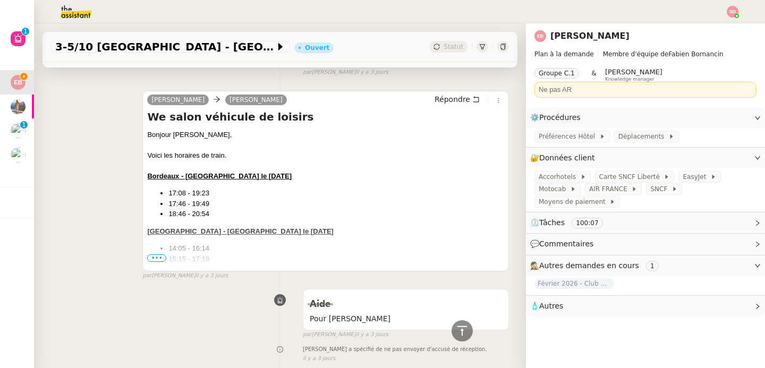
scroll to position [2030, 0]
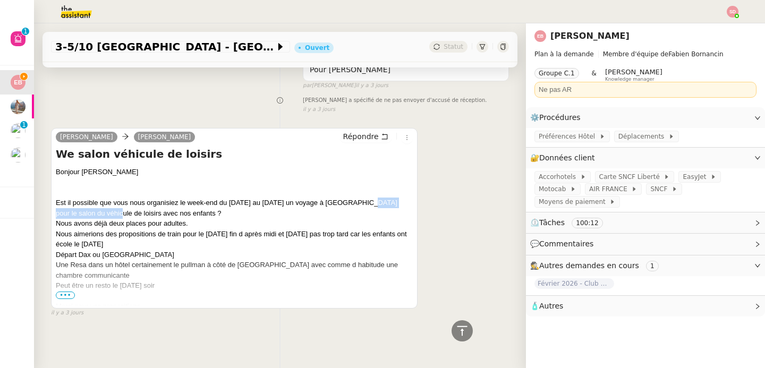
drag, startPoint x: 355, startPoint y: 196, endPoint x: 110, endPoint y: 206, distance: 244.4
click at [110, 206] on div "Est il possible que vous nous organisiez le week-end du 3 au 5 octobre un voyag…" at bounding box center [234, 208] width 357 height 21
copy div "salon du véhicule de loisirs"
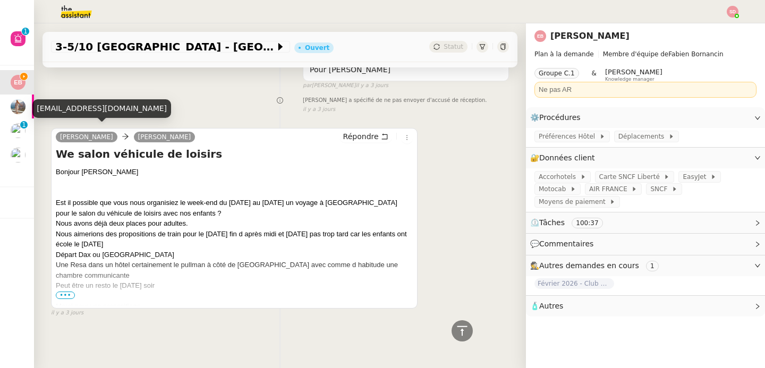
click at [94, 110] on div "emiliebornancin@gmail.com" at bounding box center [101, 108] width 139 height 19
copy div "emiliebornancin@gmail.com"
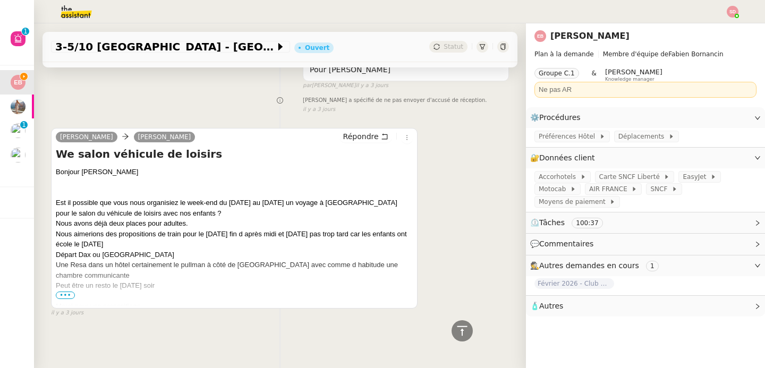
click at [589, 317] on div "Emilie Bornancin Plan à la demande Membre d'équipe de Fabien Bornancin Groupe C…" at bounding box center [645, 195] width 239 height 345
click at [589, 315] on div "🧴 Autres" at bounding box center [645, 306] width 239 height 21
click at [548, 328] on span "Créer un email dédié" at bounding box center [571, 324] width 67 height 7
click at [560, 321] on button "button" at bounding box center [563, 325] width 6 height 11
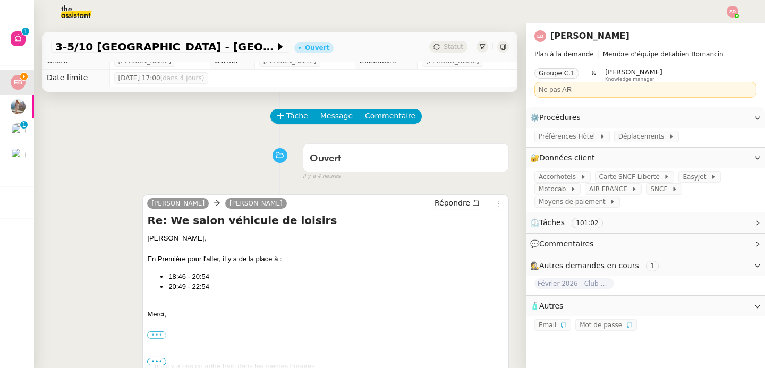
scroll to position [0, 0]
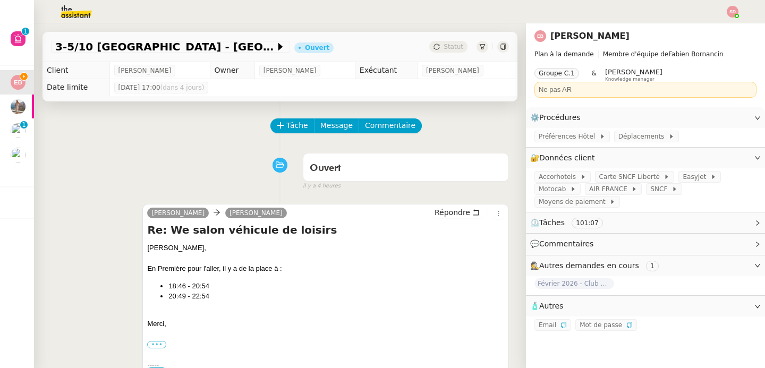
click at [70, 22] on img at bounding box center [68, 11] width 82 height 23
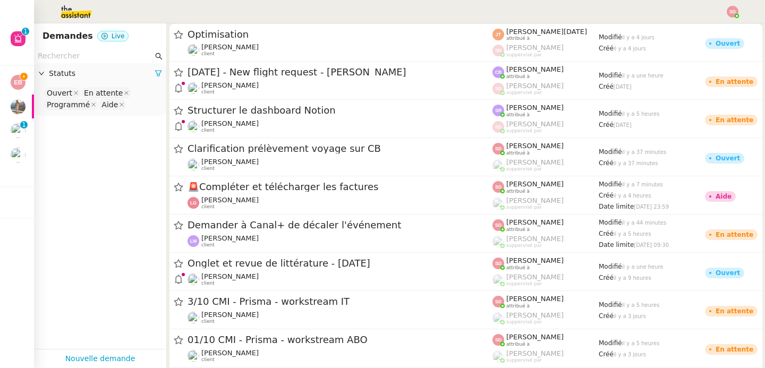
click at [71, 59] on input "text" at bounding box center [95, 56] width 115 height 12
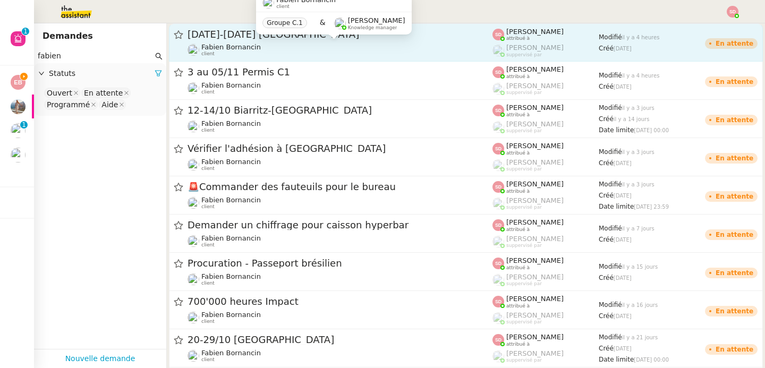
type input "fabien"
click at [312, 52] on div "Fabien Bornancin client" at bounding box center [339, 50] width 305 height 14
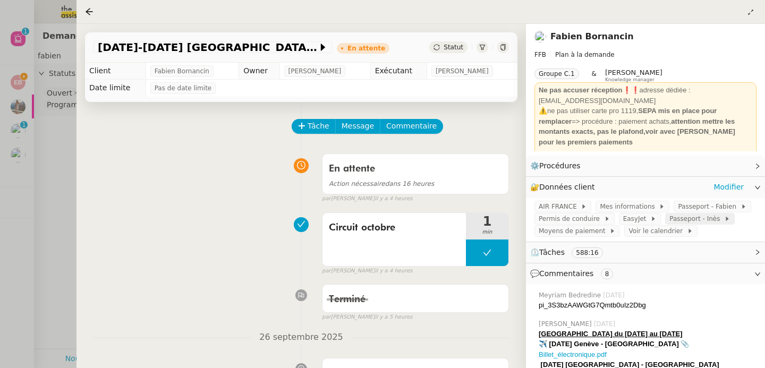
click at [719, 222] on span at bounding box center [721, 218] width 4 height 7
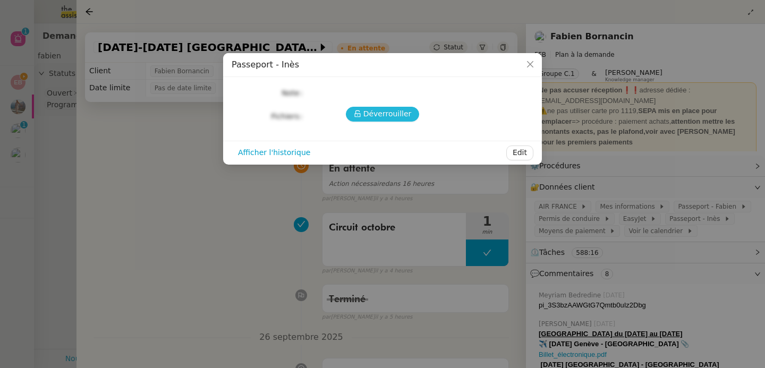
click at [390, 118] on span "Déverrouiller" at bounding box center [387, 114] width 48 height 12
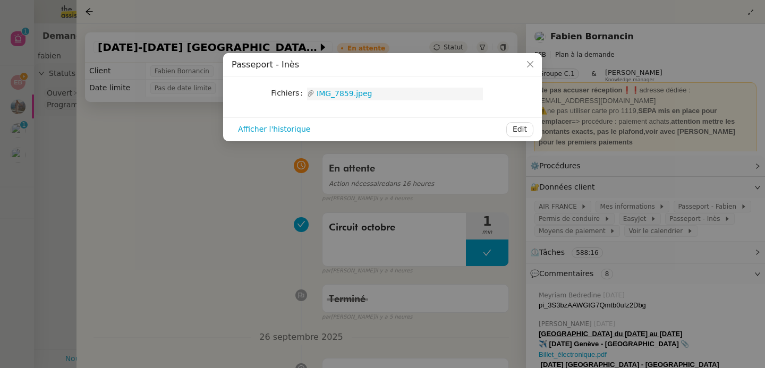
click at [353, 93] on link "IMG_7859.jpeg" at bounding box center [398, 94] width 168 height 12
click at [121, 166] on nz-modal-container "Passeport - Inès Fichiers Upload IMG_7859.jpeg Afficher l'historique Edit" at bounding box center [382, 184] width 765 height 368
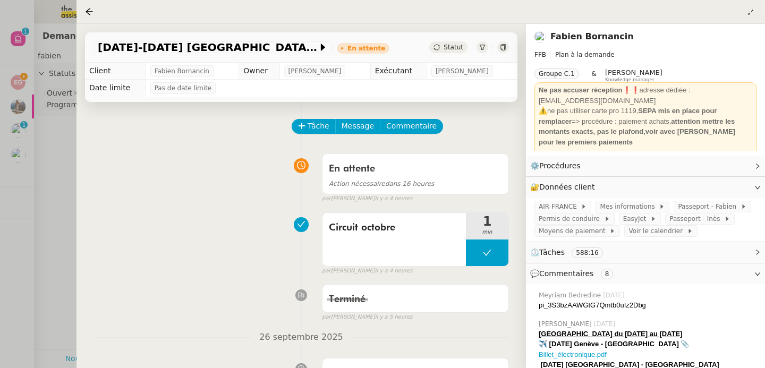
click at [17, 82] on div at bounding box center [382, 184] width 765 height 368
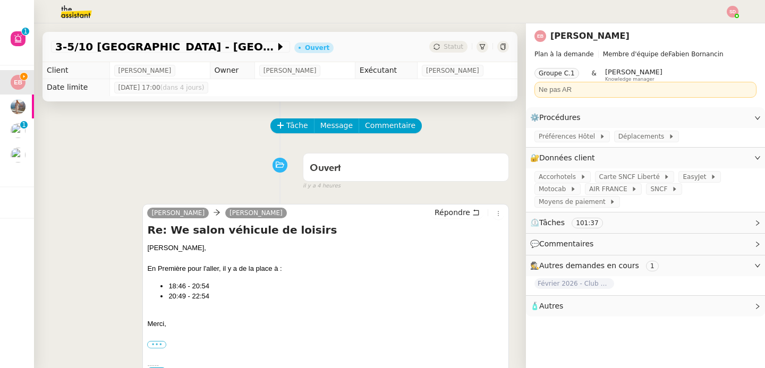
click at [648, 303] on span "🧴 Autres" at bounding box center [636, 306] width 213 height 12
click at [626, 326] on icon "button" at bounding box center [629, 325] width 6 height 6
click at [67, 17] on img at bounding box center [68, 11] width 82 height 23
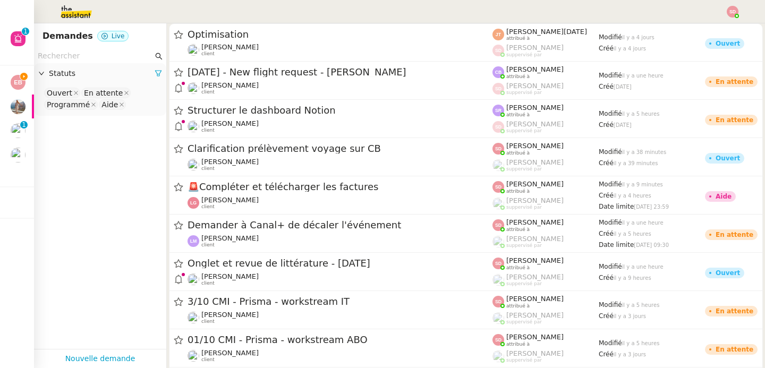
click at [86, 54] on input "text" at bounding box center [95, 56] width 115 height 12
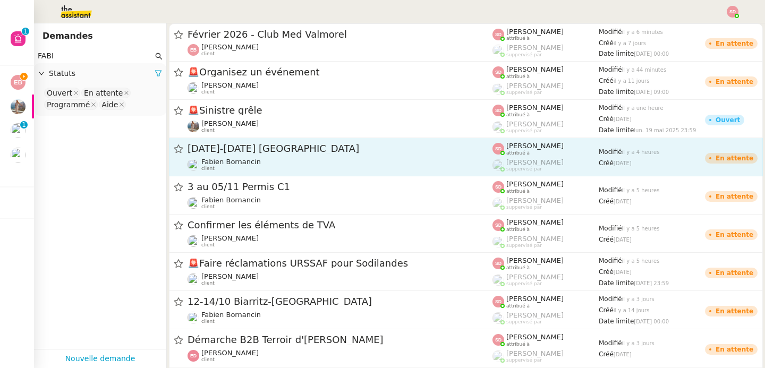
type input "FABI"
click at [284, 150] on span "25-28 sept Circuit Zandvoort" at bounding box center [339, 149] width 305 height 10
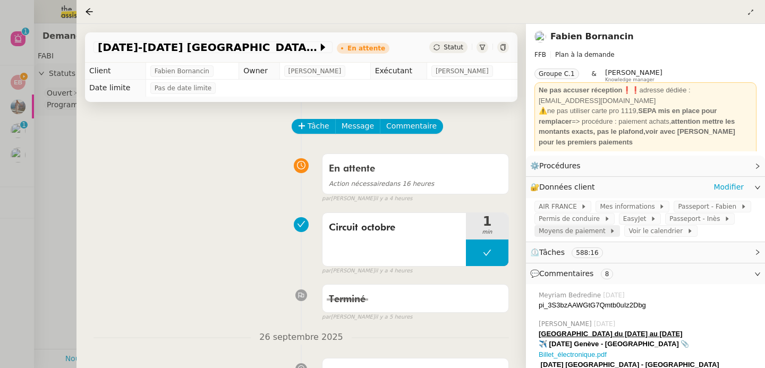
click at [581, 231] on span "Moyens de paiement" at bounding box center [573, 231] width 71 height 11
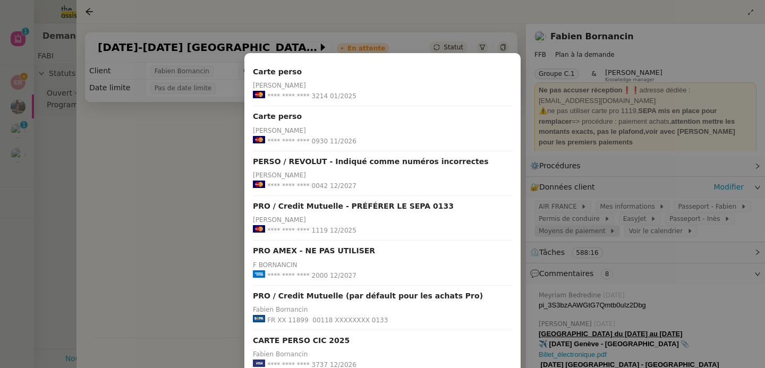
scroll to position [96, 0]
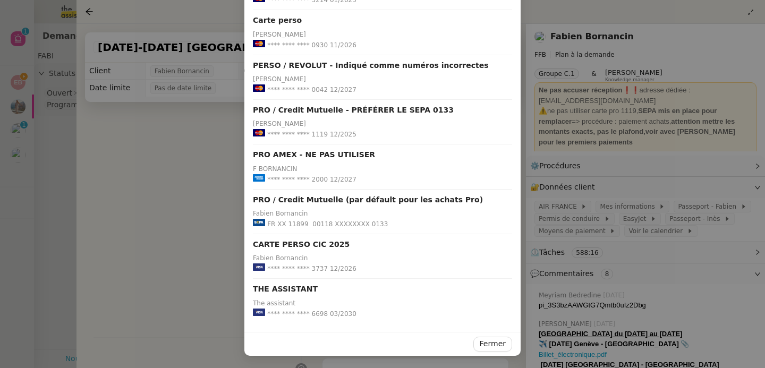
click at [312, 311] on span "**** **** **** 6698" at bounding box center [297, 313] width 61 height 11
copy span "6698"
click at [6, 165] on nz-modal-container "Carte perso Bornancin Fabien-Michel **** **** **** 3214 01/2025 Carte perso BOR…" at bounding box center [382, 184] width 765 height 368
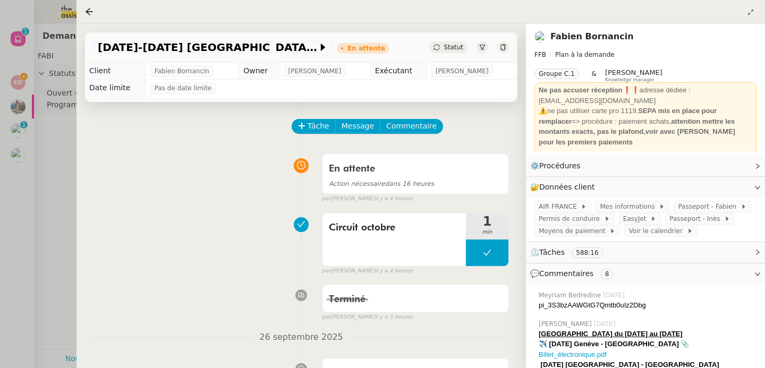
scroll to position [43, 0]
click at [16, 78] on div at bounding box center [382, 184] width 765 height 368
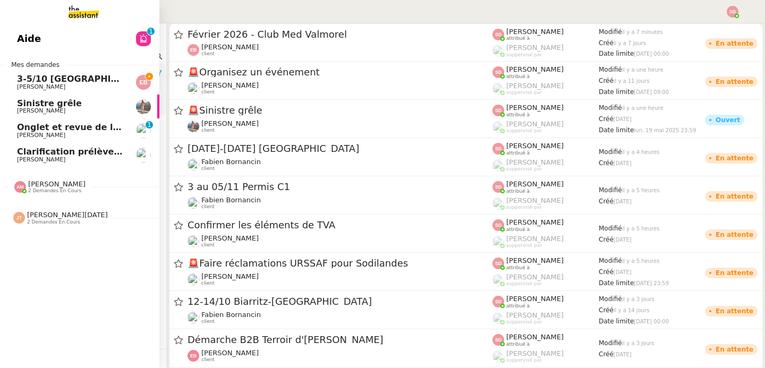
click at [17, 78] on span "3-5/10 Bordeaux - Paris" at bounding box center [138, 79] width 242 height 10
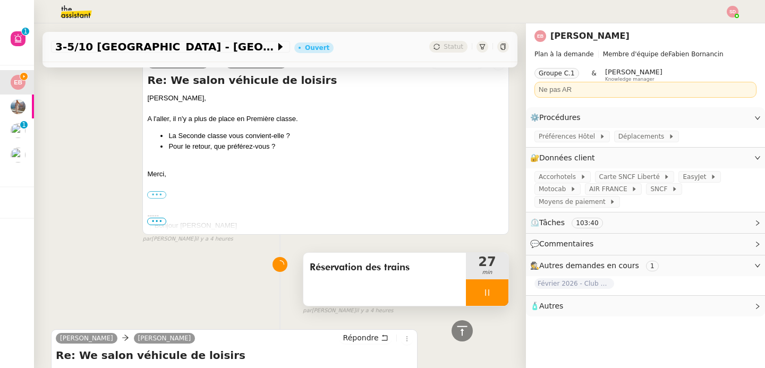
scroll to position [478, 0]
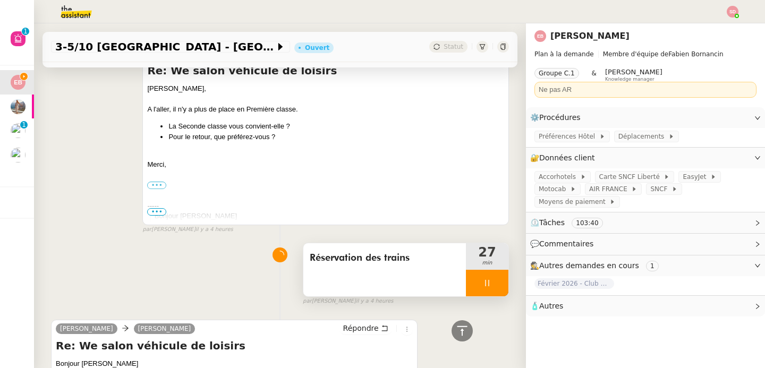
click at [477, 284] on div at bounding box center [487, 283] width 42 height 27
click at [487, 284] on button at bounding box center [497, 283] width 21 height 27
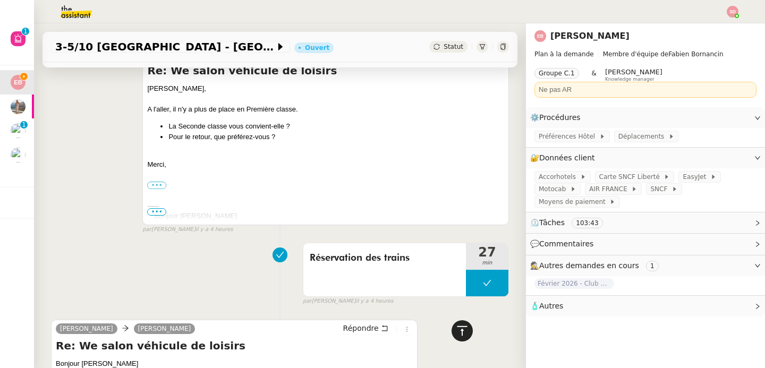
click at [456, 328] on icon at bounding box center [462, 330] width 13 height 13
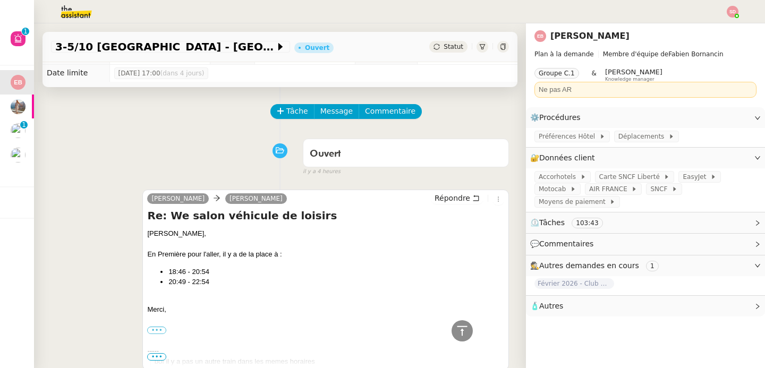
scroll to position [0, 0]
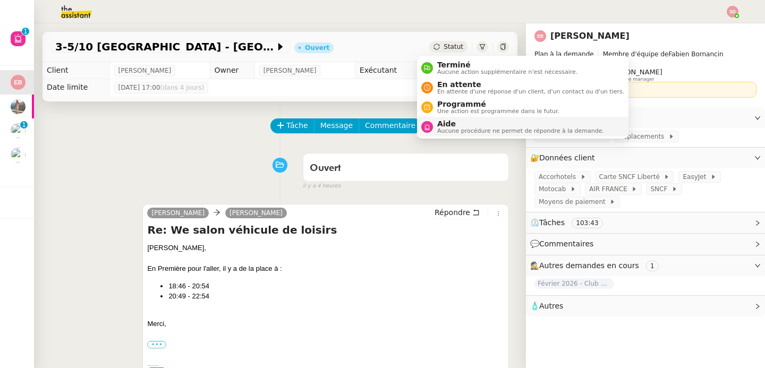
click at [445, 126] on span "Aide" at bounding box center [520, 123] width 167 height 8
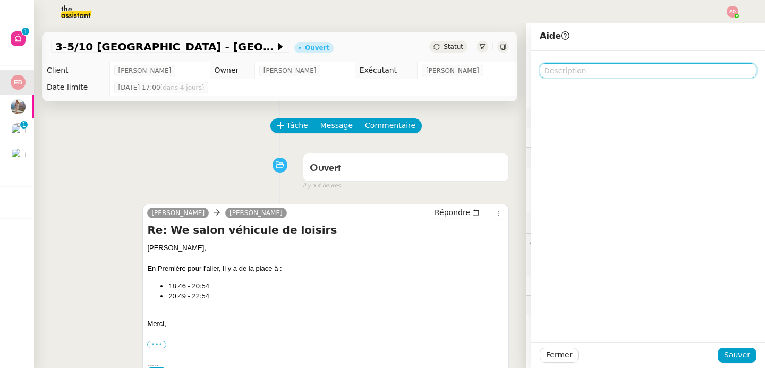
click at [624, 75] on textarea at bounding box center [647, 70] width 217 height 15
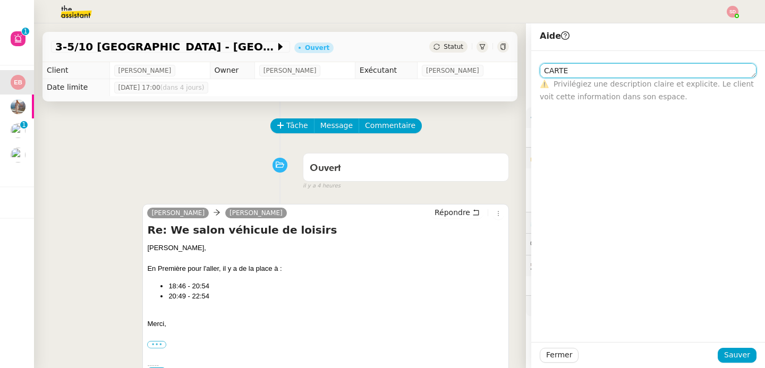
type textarea "CARTE"
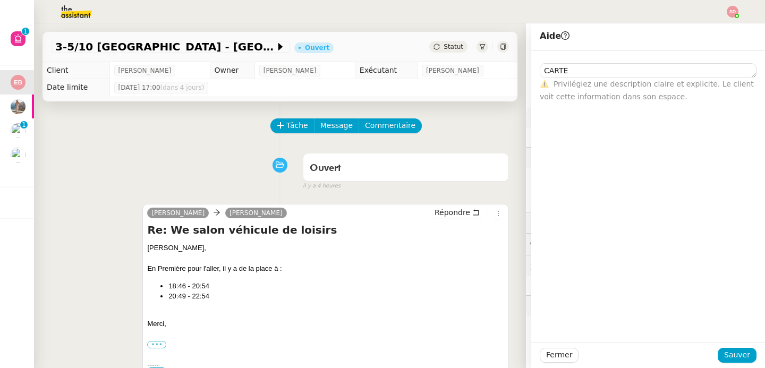
click at [714, 362] on div "Fermer Sauver" at bounding box center [647, 355] width 217 height 15
click at [724, 359] on span "Sauver" at bounding box center [737, 355] width 26 height 12
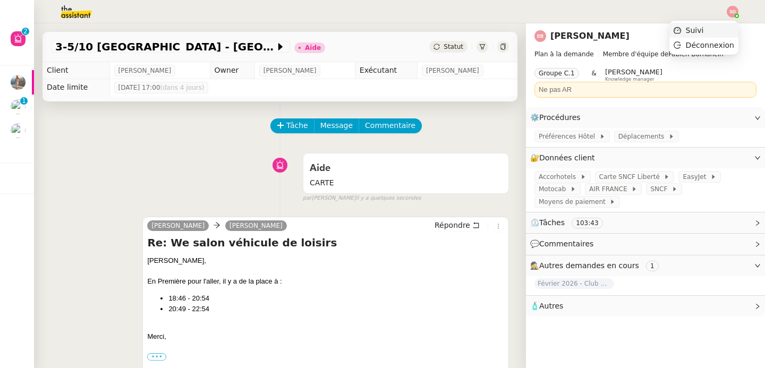
click at [728, 28] on li "Suivi" at bounding box center [703, 30] width 69 height 15
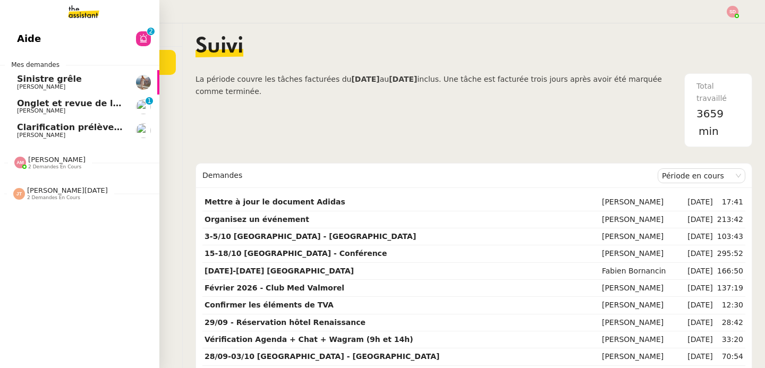
click at [14, 121] on link "Clarification prélèvement voyage sur CB Laurène Gauthier" at bounding box center [79, 130] width 159 height 24
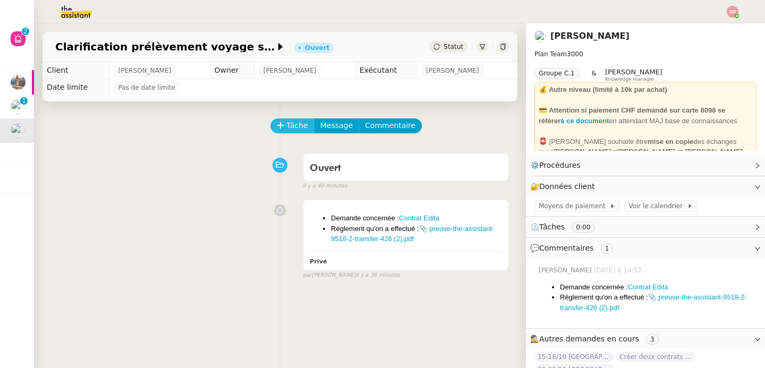
click at [289, 121] on span "Tâche" at bounding box center [297, 125] width 22 height 12
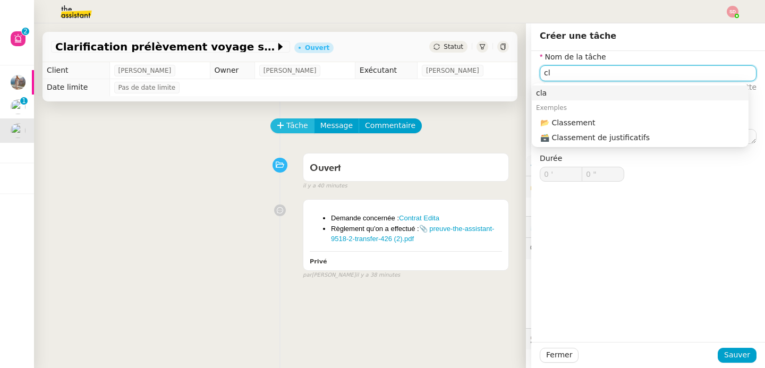
type input "c"
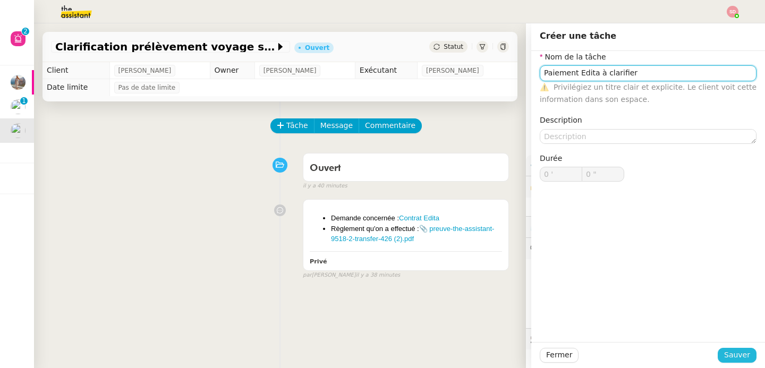
type input "Paiement Edita à clarifier"
click at [724, 361] on span "Sauver" at bounding box center [737, 355] width 26 height 12
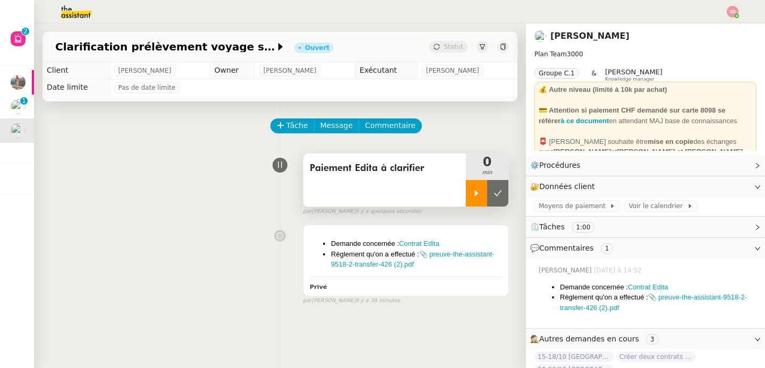
click at [466, 188] on div at bounding box center [476, 193] width 21 height 27
click at [680, 296] on link "📎 preuve-the-assistant-9518-2-transfer-426 (2).pdf" at bounding box center [653, 302] width 187 height 19
click at [639, 287] on link "Contrat Edita" at bounding box center [648, 287] width 40 height 8
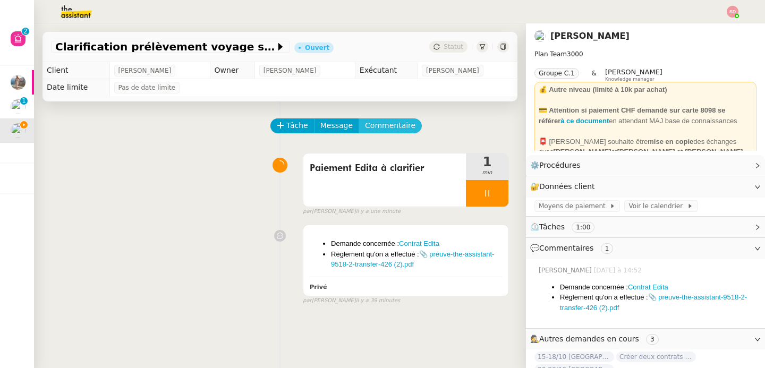
click at [372, 124] on span "Commentaire" at bounding box center [390, 125] width 50 height 12
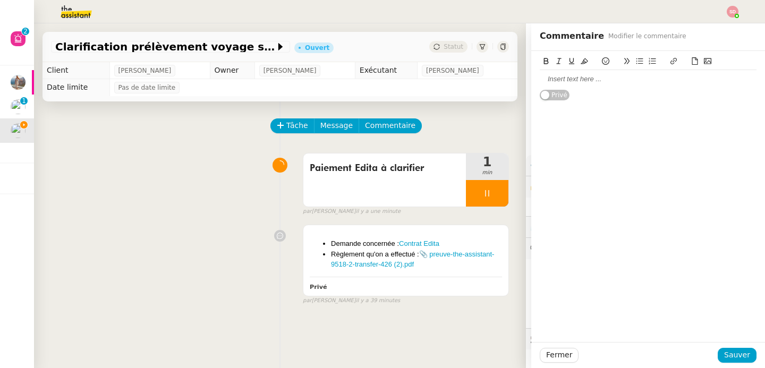
click at [582, 81] on div at bounding box center [647, 79] width 217 height 10
click at [724, 359] on span "Sauver" at bounding box center [737, 355] width 26 height 12
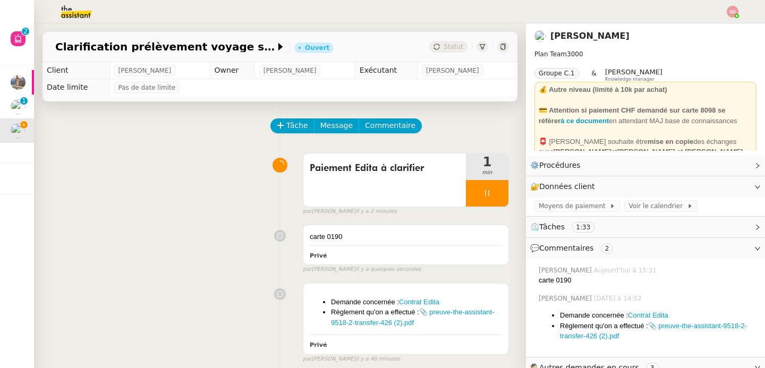
click at [413, 251] on div "Privé" at bounding box center [406, 255] width 192 height 12
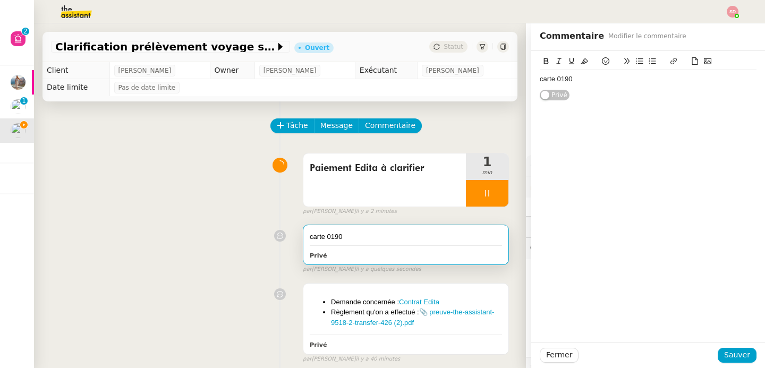
click at [641, 83] on div "carte 0190" at bounding box center [647, 79] width 217 height 10
click at [572, 79] on div "carte 0190 ma CB UBS CHF perso" at bounding box center [647, 79] width 217 height 10
click at [724, 352] on span "Sauver" at bounding box center [737, 355] width 26 height 12
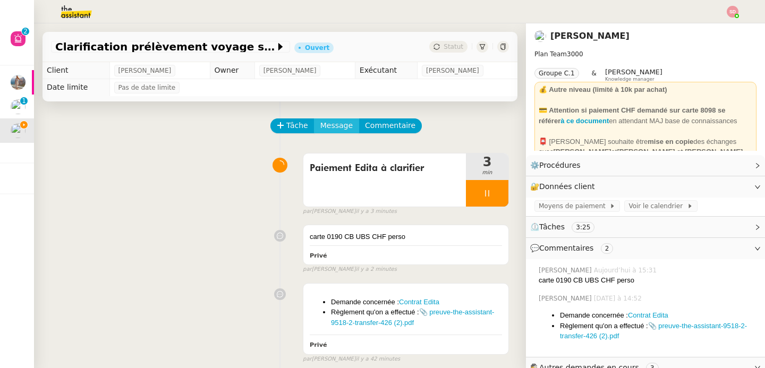
click at [325, 128] on span "Message" at bounding box center [336, 125] width 32 height 12
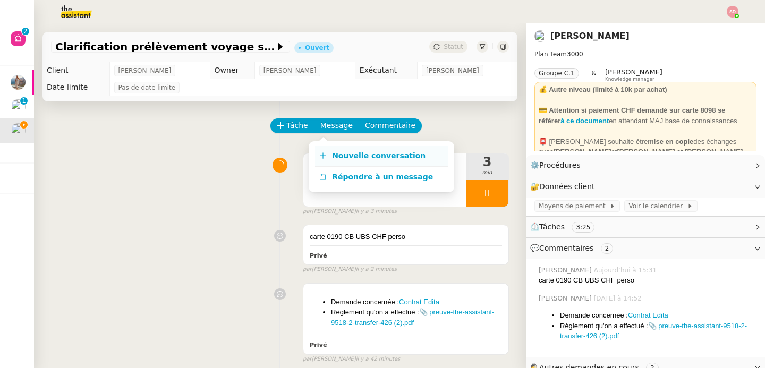
click at [323, 153] on icon at bounding box center [323, 155] width 1 height 6
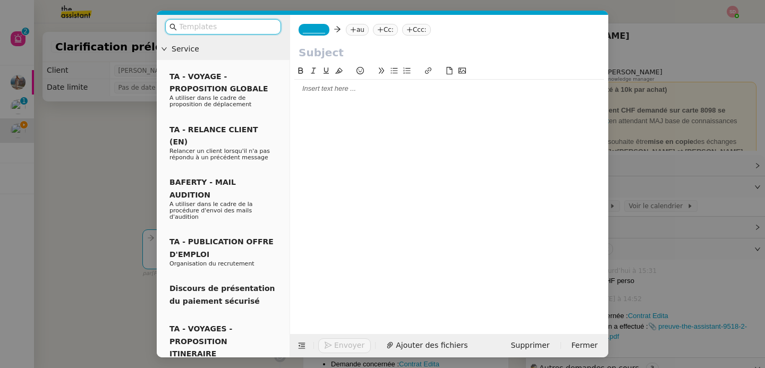
click at [312, 32] on span "_______" at bounding box center [314, 29] width 22 height 7
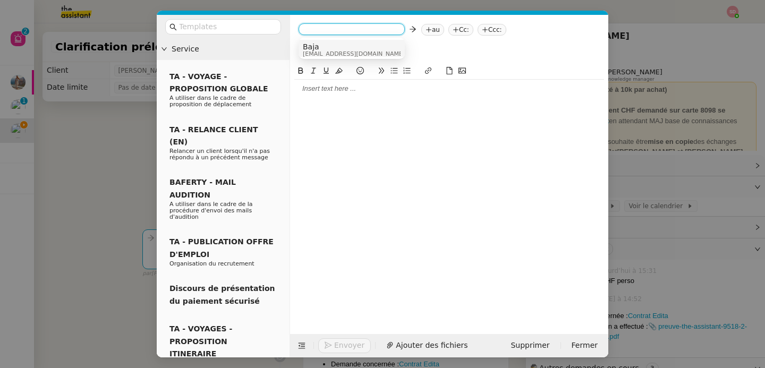
click at [314, 45] on span "Baja" at bounding box center [354, 46] width 102 height 8
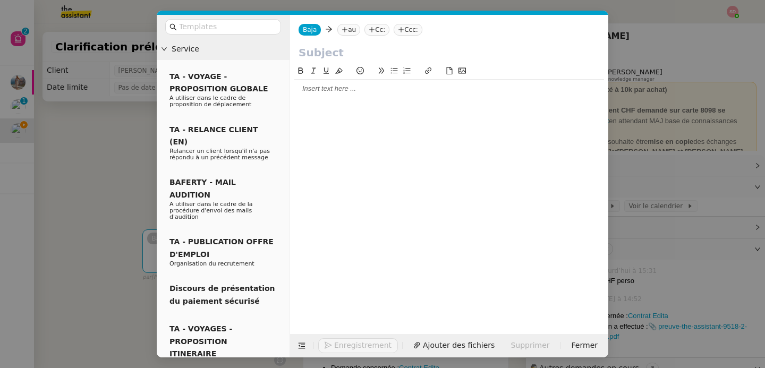
click at [356, 30] on nz-tag "au" at bounding box center [348, 30] width 23 height 12
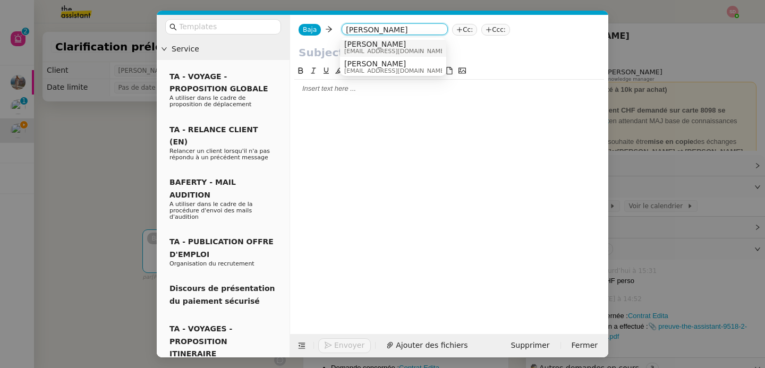
scroll to position [5, 0]
type input "claire morysse"
click at [386, 61] on span "[PERSON_NAME]" at bounding box center [395, 61] width 102 height 8
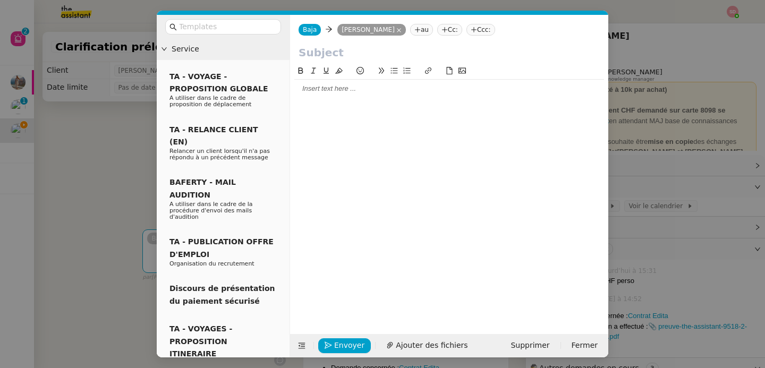
scroll to position [0, 0]
click at [381, 54] on input "text" at bounding box center [448, 53] width 301 height 16
click at [108, 175] on nz-modal-container "Service TA - VOYAGE - PROPOSITION GLOBALE A utiliser dans le cadre de propositi…" at bounding box center [382, 184] width 765 height 368
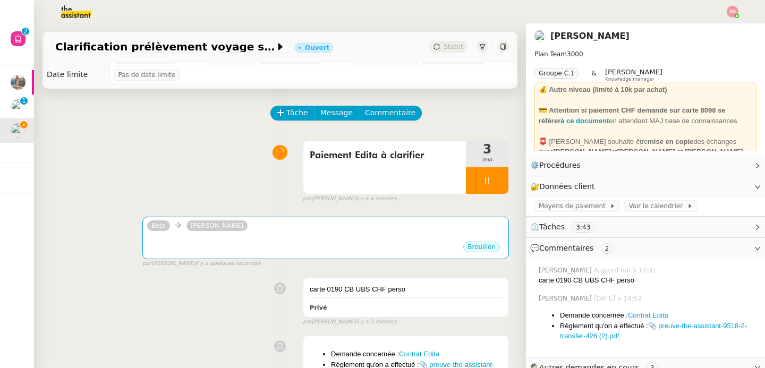
scroll to position [13, 0]
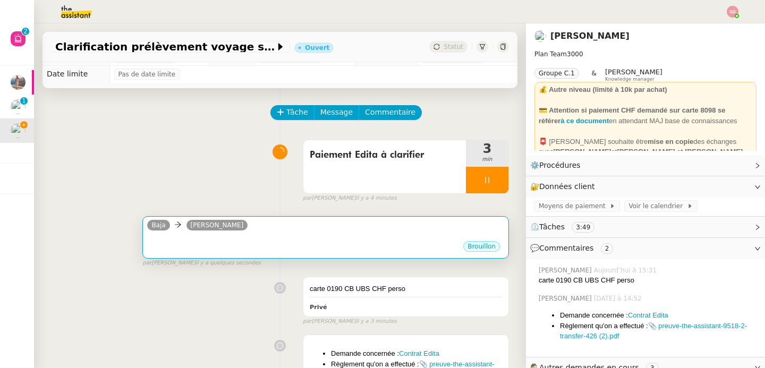
click at [278, 244] on div "Brouillon" at bounding box center [325, 248] width 357 height 16
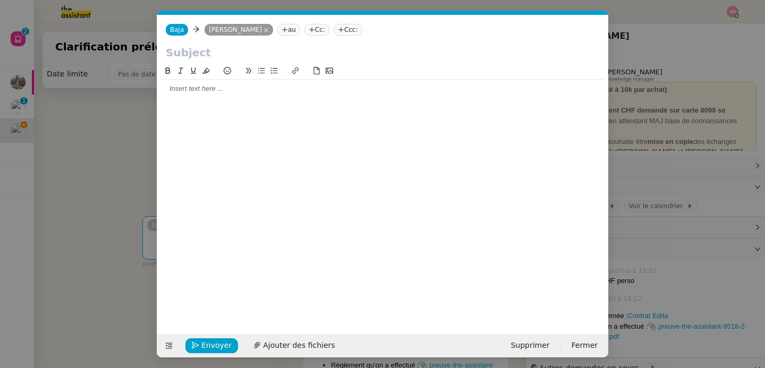
scroll to position [0, 22]
click at [250, 50] on input "text" at bounding box center [383, 53] width 434 height 16
paste input "28/02/2024"
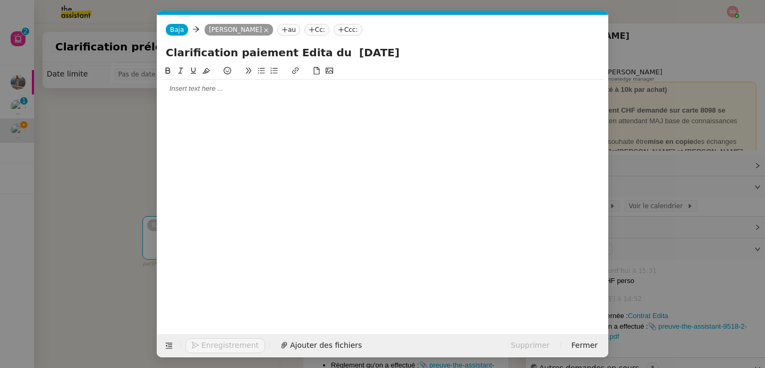
type input "Clarification paiement Edita du 28/02/2024"
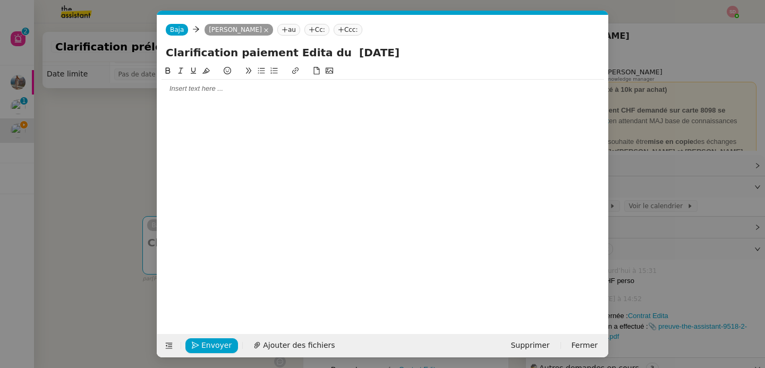
click at [194, 94] on div at bounding box center [382, 89] width 442 height 18
click at [388, 109] on div "Je me permets de vous contacter au sujet du paiement d'Edita en date du 28/02/2…" at bounding box center [382, 109] width 442 height 10
click at [439, 103] on div at bounding box center [382, 99] width 442 height 10
click at [444, 111] on div "Je me permets de vous contacter au sujet du paiement d'Edita en date du 28/02/2…" at bounding box center [382, 109] width 442 height 10
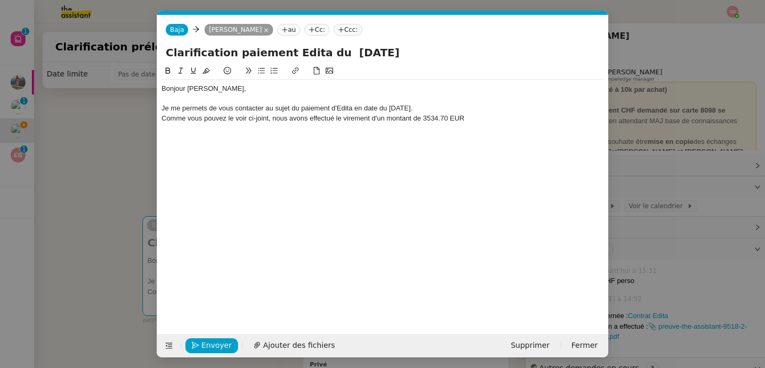
drag, startPoint x: 300, startPoint y: 109, endPoint x: 446, endPoint y: 107, distance: 145.5
click at [446, 107] on div "Je me permets de vous contacter au sujet du paiement d'Edita en date du 28/02/2…" at bounding box center [382, 109] width 442 height 10
click at [167, 68] on icon at bounding box center [168, 70] width 5 height 6
click at [514, 131] on div "Bonjour Claire, Je me permets de vous contacter au sujet du paiement d'Edita en…" at bounding box center [382, 191] width 442 height 253
click at [488, 121] on div "Comme vous pouvez le voir ci-joint, nous avons effectué le virement d'un montan…" at bounding box center [382, 119] width 442 height 10
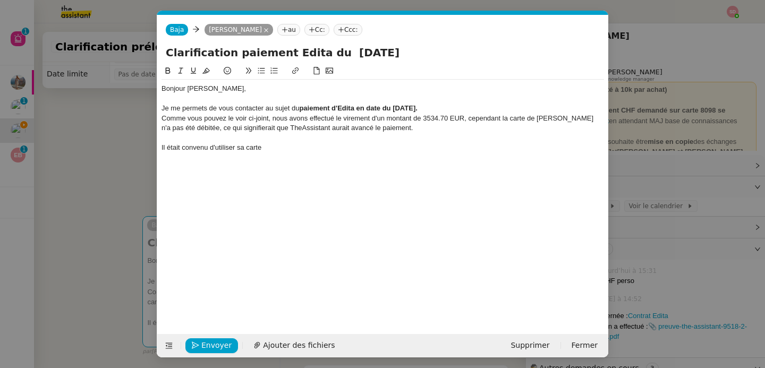
click at [671, 306] on nz-modal-container "Service TA - VOYAGE - PROPOSITION GLOBALE A utiliser dans le cadre de propositi…" at bounding box center [382, 184] width 765 height 368
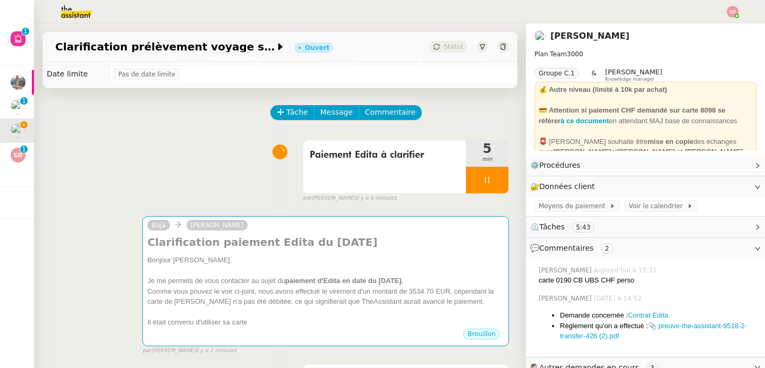
drag, startPoint x: 546, startPoint y: 282, endPoint x: 623, endPoint y: 280, distance: 77.0
click at [623, 280] on div "carte 0190 CB UBS CHF perso" at bounding box center [647, 280] width 218 height 11
drag, startPoint x: 630, startPoint y: 279, endPoint x: 548, endPoint y: 284, distance: 82.4
click at [548, 284] on div "carte 0190 CB UBS CHF perso" at bounding box center [647, 280] width 218 height 11
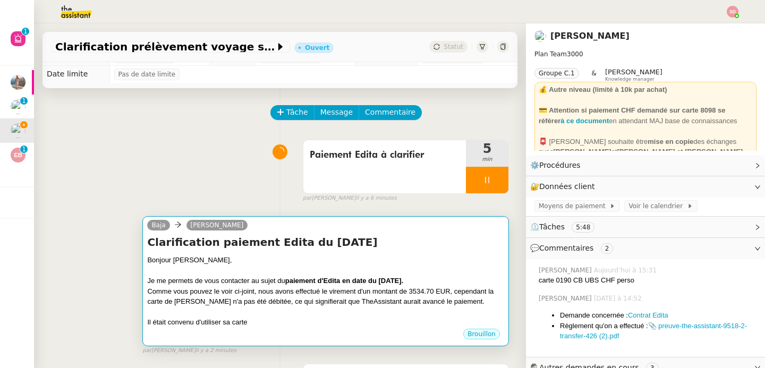
copy div "0190 CB UBS CHF perso"
click at [328, 267] on div at bounding box center [325, 270] width 357 height 11
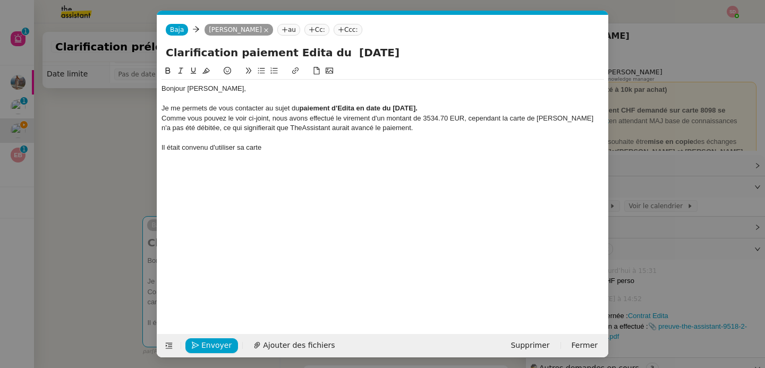
scroll to position [0, 22]
click at [314, 147] on div "Il était convenu d'utiliser sa carte" at bounding box center [382, 148] width 442 height 10
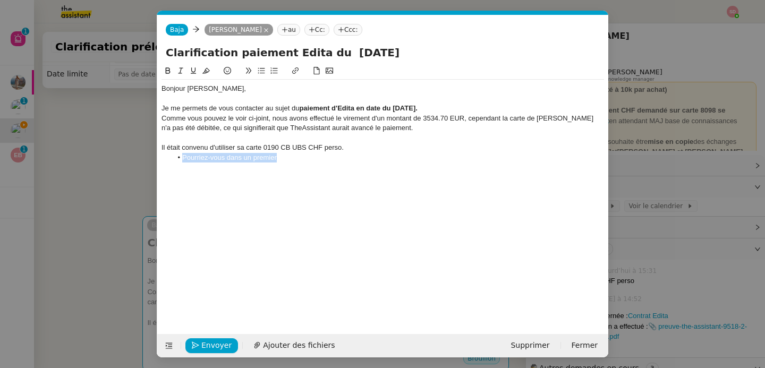
drag, startPoint x: 181, startPoint y: 159, endPoint x: 337, endPoint y: 159, distance: 155.6
click at [337, 159] on li "Pourriez-vous dans un premier" at bounding box center [388, 158] width 432 height 10
click at [313, 162] on li "Auriez-vous la possibilité de vérifier les revelés bancaures liré" at bounding box center [388, 158] width 432 height 10
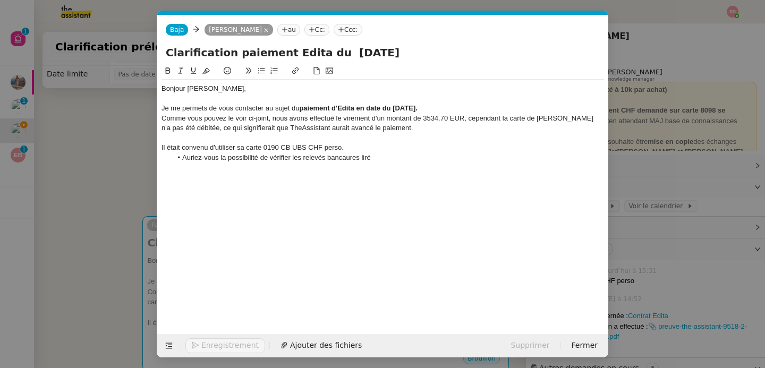
click at [331, 161] on li "Auriez-vous la possibilité de vérifier les relevés bancaures liré" at bounding box center [388, 158] width 432 height 10
click at [393, 162] on div "Bonjour Claire, Je me permets de vous contacter au sujet du paiement d'Edita en…" at bounding box center [382, 123] width 442 height 87
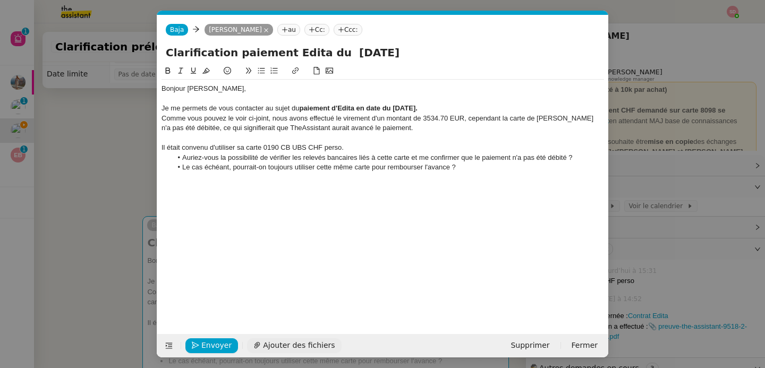
click at [298, 347] on span "Ajouter des fichiers" at bounding box center [299, 345] width 72 height 12
click at [272, 226] on div "Bonjour Claire, Je me permets de vous contacter au sujet du paiement d'Edita en…" at bounding box center [382, 184] width 442 height 238
drag, startPoint x: 423, startPoint y: 117, endPoint x: 463, endPoint y: 118, distance: 40.4
click at [463, 118] on div "Comme vous pouvez le voir ci-joint, nous avons effectué le virement d'un montan…" at bounding box center [382, 124] width 442 height 20
click at [170, 72] on icon at bounding box center [167, 70] width 7 height 7
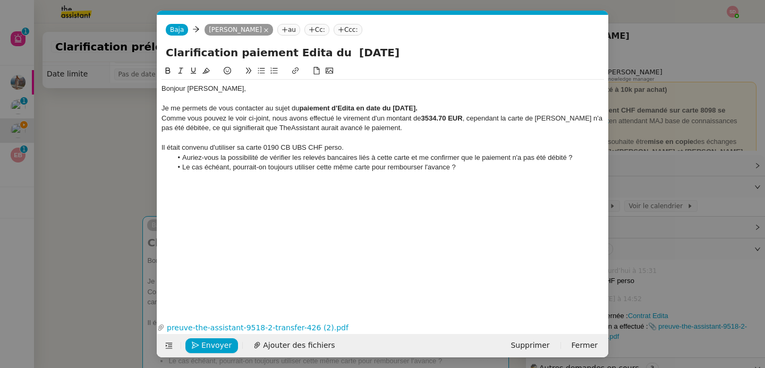
click at [430, 138] on div at bounding box center [382, 138] width 442 height 10
click at [408, 149] on div "Il était convenu d'utiliser sa carte 0190 CB UBS CHF perso." at bounding box center [382, 148] width 442 height 10
click at [462, 167] on li "Le cas échéant, pourrait-on toujours utiliser cette même carte pour rembourser …" at bounding box center [388, 167] width 432 height 10
click at [113, 190] on nz-modal-container "Service TA - VOYAGE - PROPOSITION GLOBALE A utiliser dans le cadre de propositi…" at bounding box center [382, 184] width 765 height 368
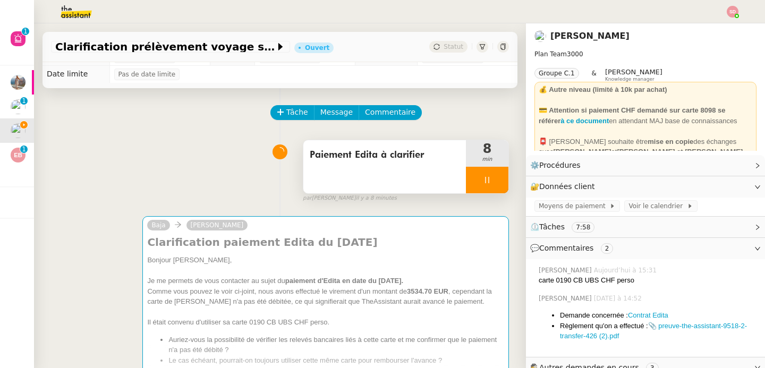
click at [484, 171] on div at bounding box center [487, 180] width 42 height 27
click at [487, 171] on button at bounding box center [497, 180] width 21 height 27
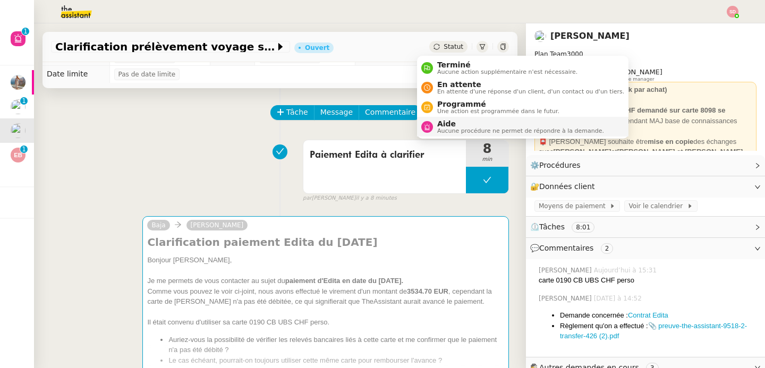
click at [432, 133] on div "Aide Aucune procédure ne permet de répondre à la demande." at bounding box center [512, 126] width 183 height 14
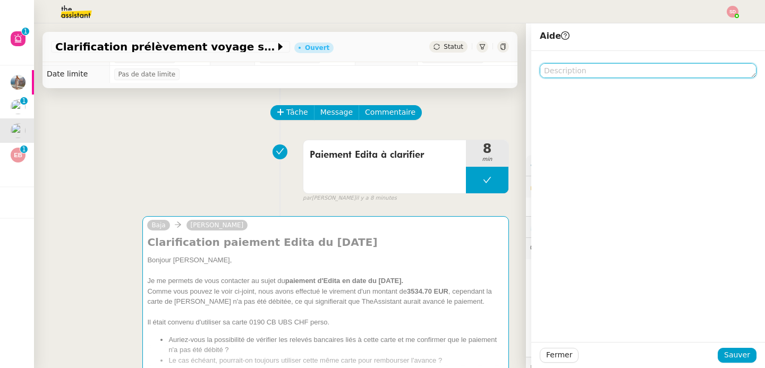
click at [593, 74] on textarea at bounding box center [647, 70] width 217 height 15
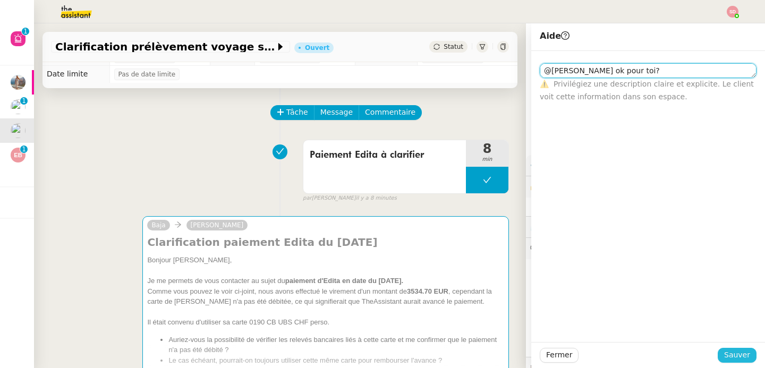
type textarea "@Camille ok pour toi?"
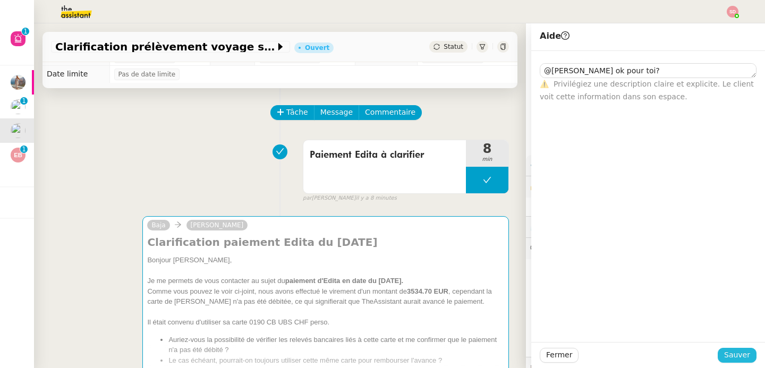
click at [726, 353] on span "Sauver" at bounding box center [737, 355] width 26 height 12
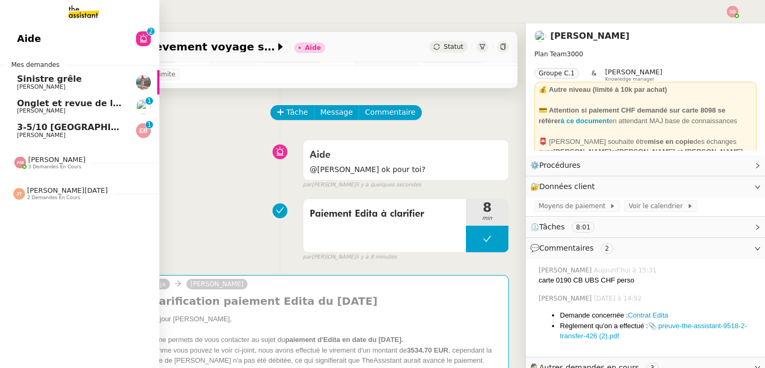
click at [17, 136] on span "Emilie Bornancin" at bounding box center [41, 135] width 48 height 7
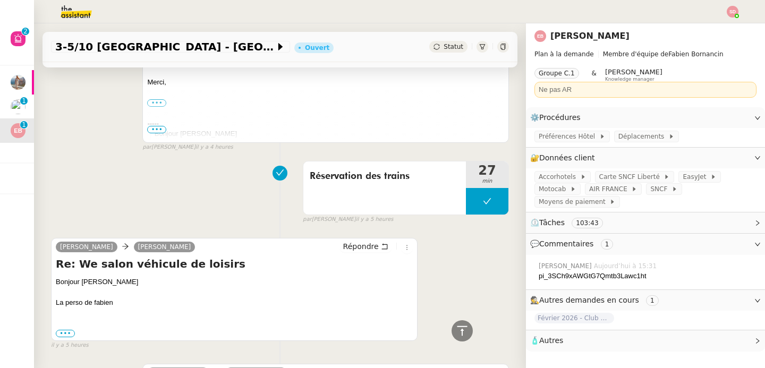
scroll to position [737, 0]
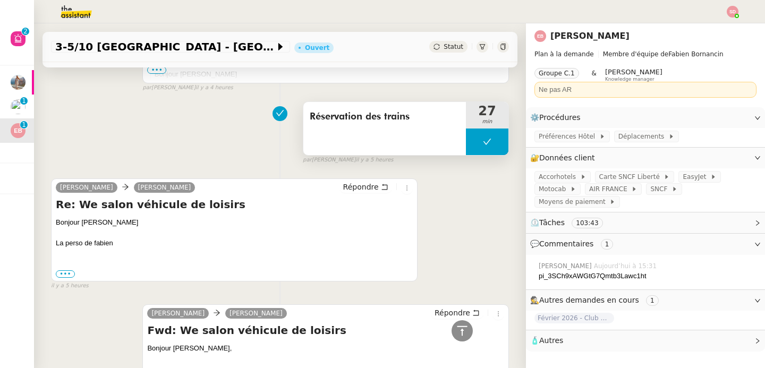
click at [466, 139] on button at bounding box center [487, 141] width 42 height 27
click at [466, 139] on div at bounding box center [476, 141] width 21 height 27
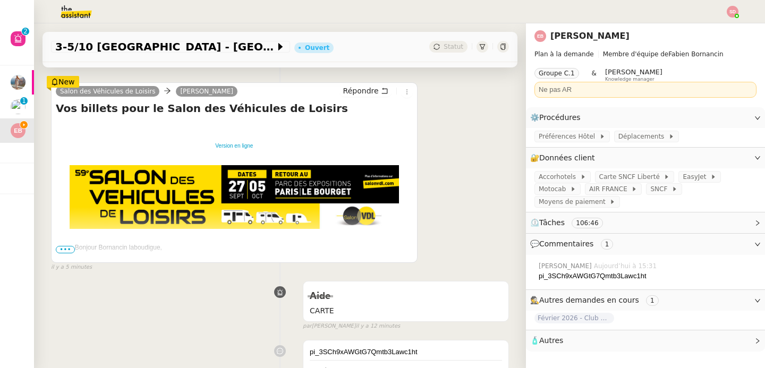
scroll to position [188, 0]
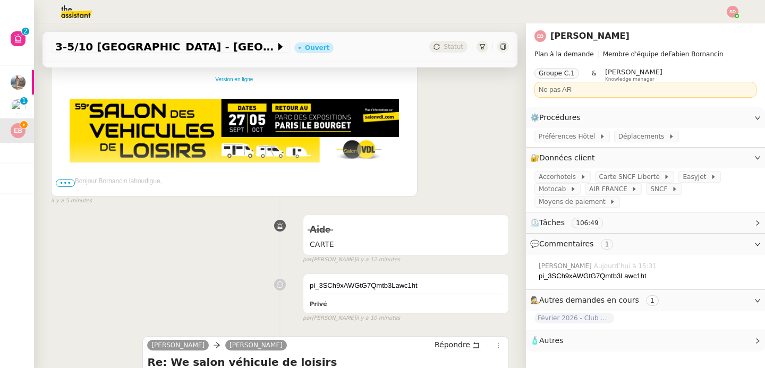
click at [63, 182] on span "•••" at bounding box center [65, 182] width 19 height 7
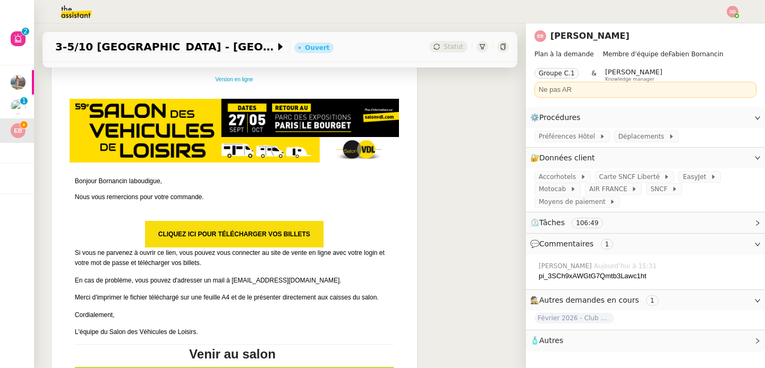
click at [236, 233] on strong "Cliquez ici pour télécharger vos billets" at bounding box center [234, 233] width 152 height 7
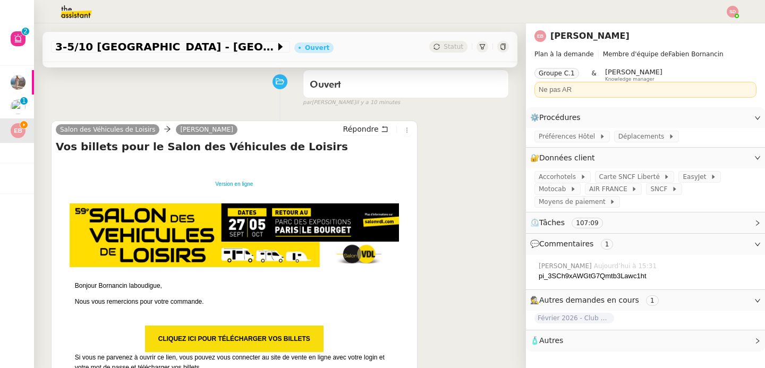
scroll to position [0, 0]
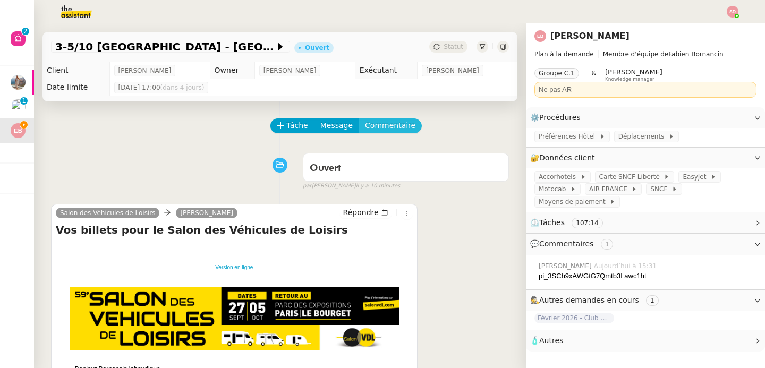
click at [395, 127] on span "Commentaire" at bounding box center [390, 125] width 50 height 12
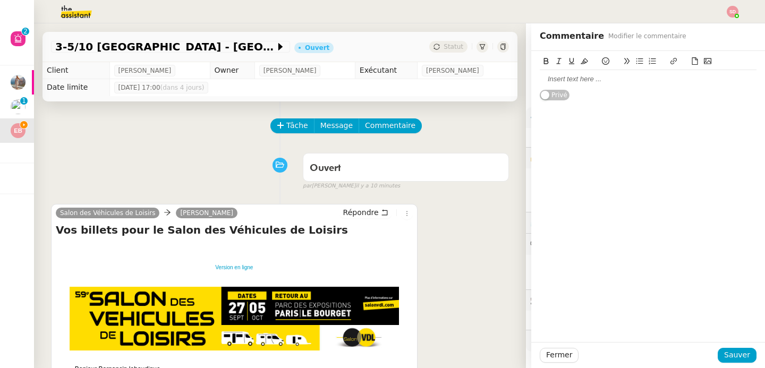
click at [691, 58] on icon at bounding box center [694, 60] width 7 height 7
click at [735, 355] on span "Sauver" at bounding box center [737, 355] width 26 height 12
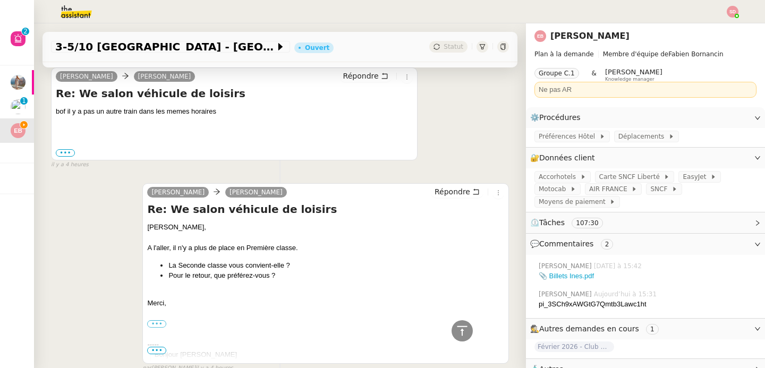
scroll to position [1529, 0]
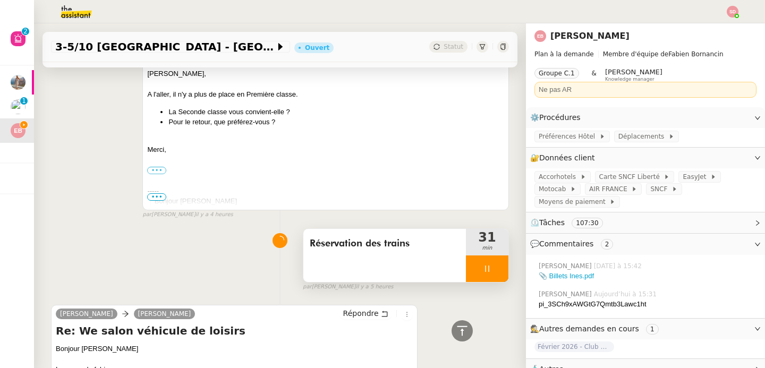
click at [480, 278] on div at bounding box center [487, 268] width 42 height 27
click at [493, 273] on icon at bounding box center [497, 268] width 8 height 8
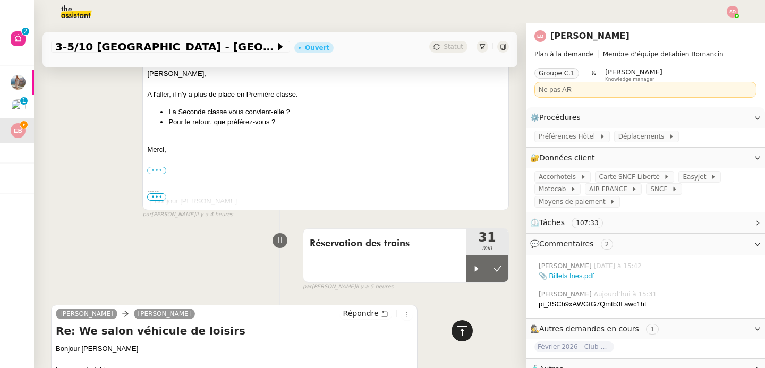
click at [461, 329] on div at bounding box center [461, 330] width 21 height 21
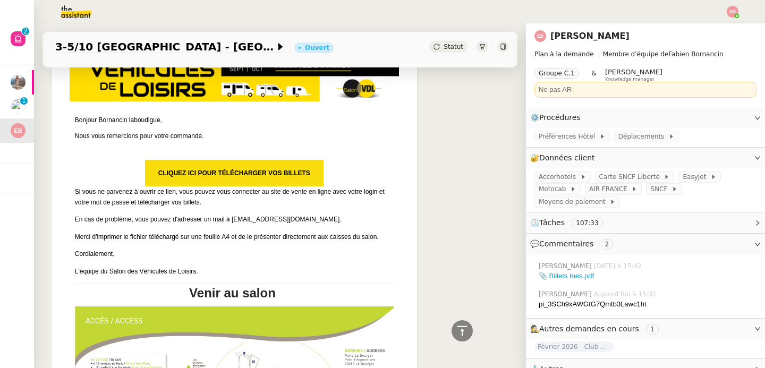
scroll to position [0, 0]
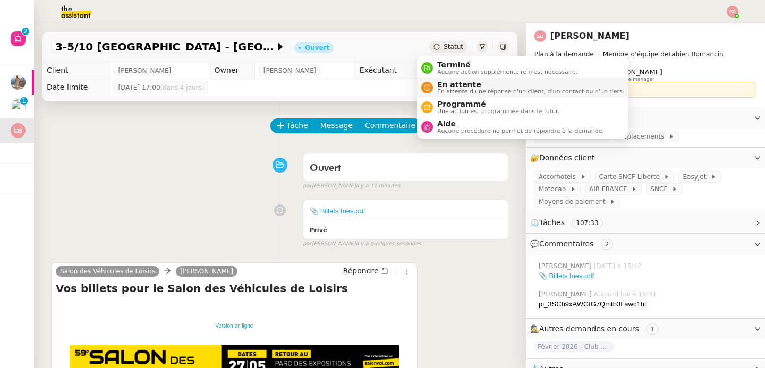
click at [448, 88] on span "En attente" at bounding box center [530, 84] width 187 height 8
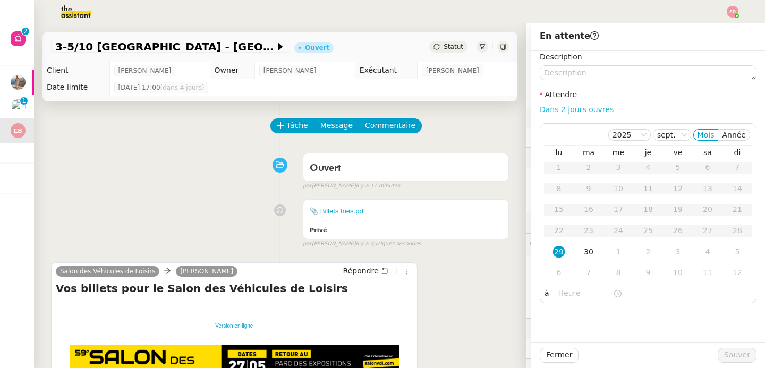
click at [560, 109] on link "Dans 2 jours ouvrés" at bounding box center [576, 109] width 74 height 8
type input "07:00"
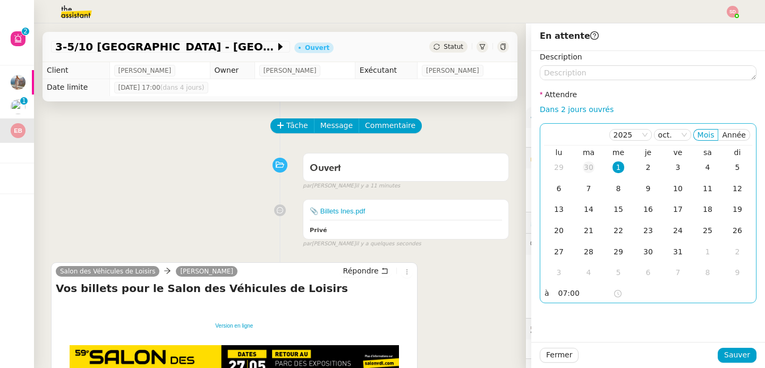
click at [582, 167] on div "30" at bounding box center [588, 167] width 12 height 12
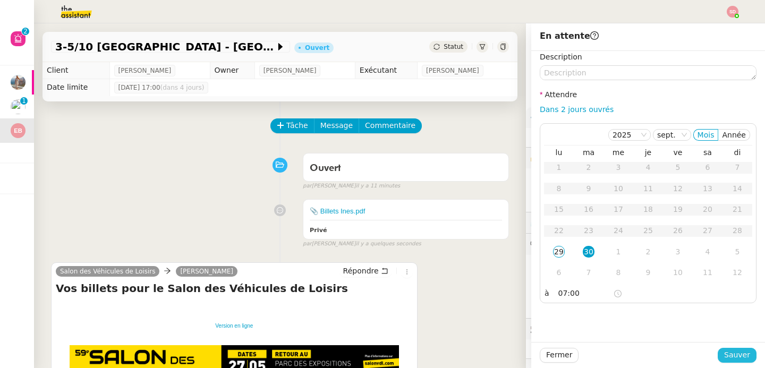
click at [724, 353] on span "Sauver" at bounding box center [737, 355] width 26 height 12
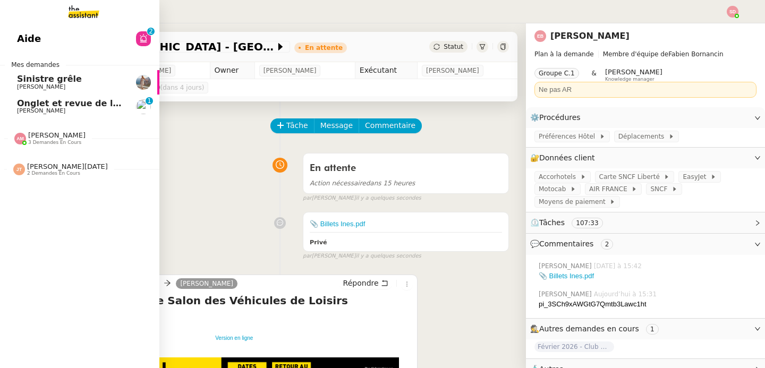
click at [28, 137] on span "[PERSON_NAME]" at bounding box center [56, 135] width 57 height 8
click at [29, 162] on span "[PERSON_NAME][DATE]" at bounding box center [67, 166] width 81 height 8
click at [57, 120] on div "Amyna Mehrez 3 demandes en cours" at bounding box center [79, 133] width 159 height 31
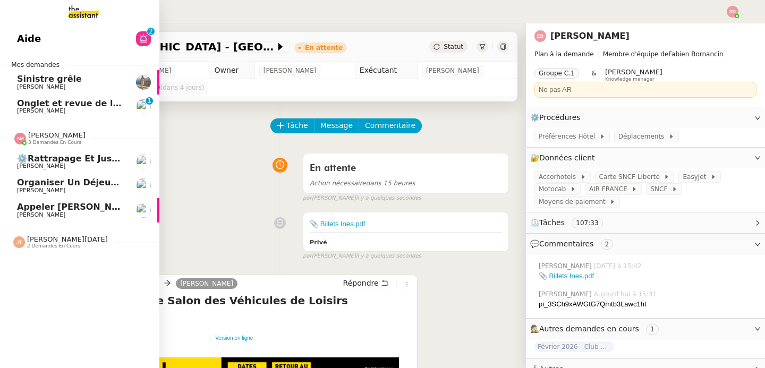
click at [57, 120] on div "Amyna Mehrez 3 demandes en cours" at bounding box center [79, 133] width 159 height 31
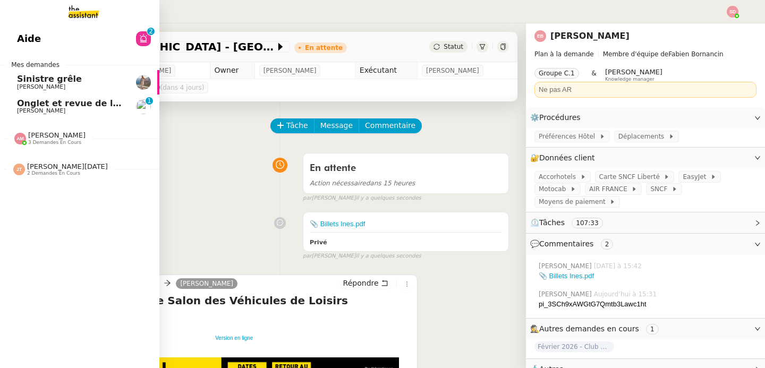
click at [62, 107] on div "Onglet et revue de littérature - 29 septembre 2025 Jean-Baptiste Barfety" at bounding box center [70, 107] width 107 height 16
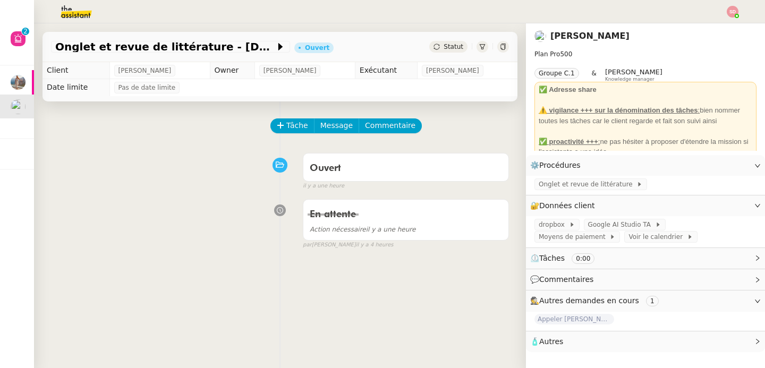
click at [42, 45] on div "Onglet et revue de littérature - 29 septembre 2025 Ouvert Statut" at bounding box center [280, 42] width 492 height 39
copy div "Onglet et revue de littérature - 29 septembre 2025"
click at [286, 121] on span "Tâche" at bounding box center [297, 125] width 22 height 12
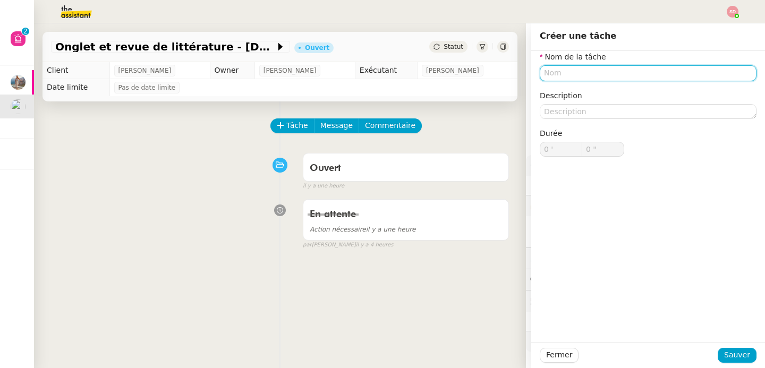
paste input "Onglet et revue de littérature - 29 septembre 2025"
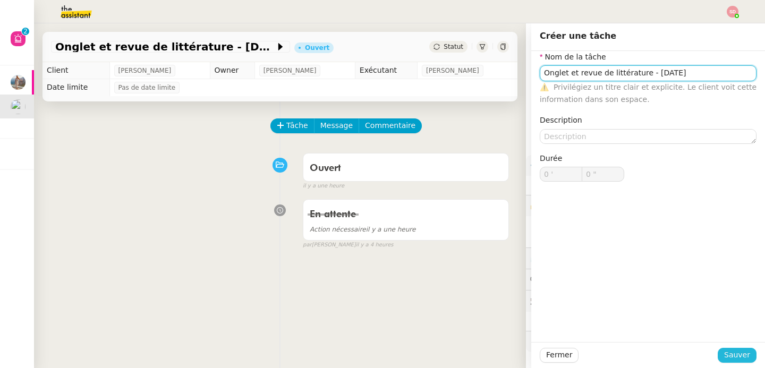
type input "Onglet et revue de littérature - 29 septembre 2025"
click at [743, 356] on button "Sauver" at bounding box center [736, 355] width 39 height 15
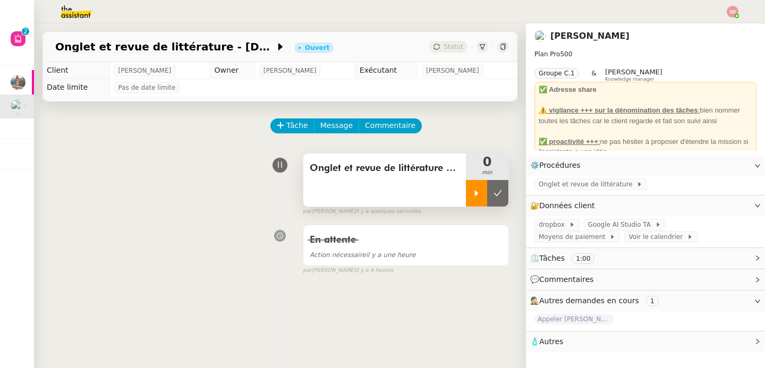
click at [466, 187] on div at bounding box center [476, 193] width 21 height 27
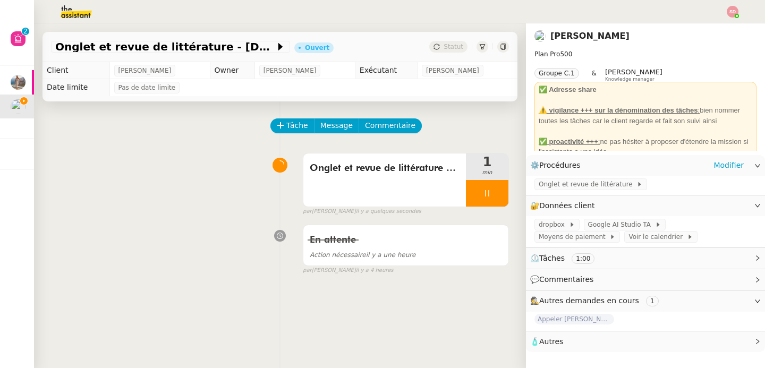
click at [574, 194] on div "Onglet et revue de littérature" at bounding box center [645, 185] width 239 height 19
click at [572, 187] on span "Onglet et revue de littérature" at bounding box center [587, 184] width 98 height 11
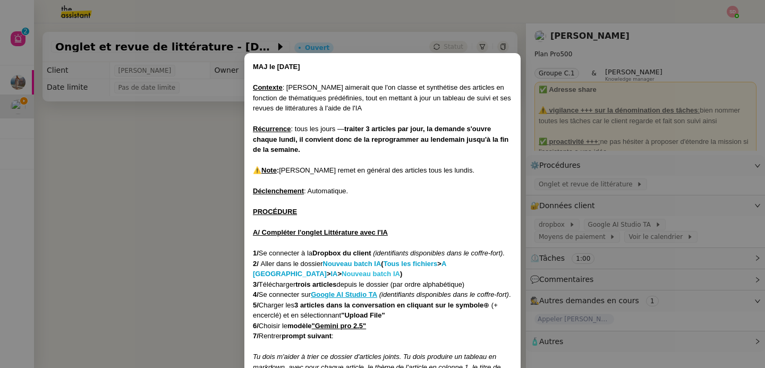
click at [341, 274] on strong "Nouveau batch IA" at bounding box center [370, 274] width 58 height 8
click at [187, 205] on nz-modal-container "MAJ le 21/07/2025 Contexte : Jean-Baptiste aimerait que l'on classe et synthéti…" at bounding box center [382, 184] width 765 height 368
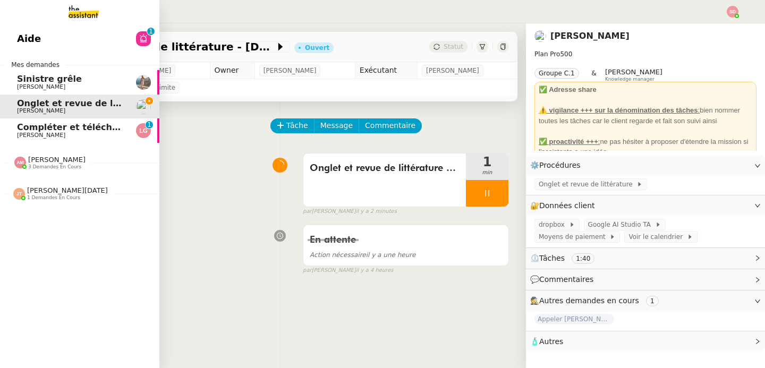
click at [28, 129] on span "Compléter et télécharger les factures" at bounding box center [107, 127] width 180 height 10
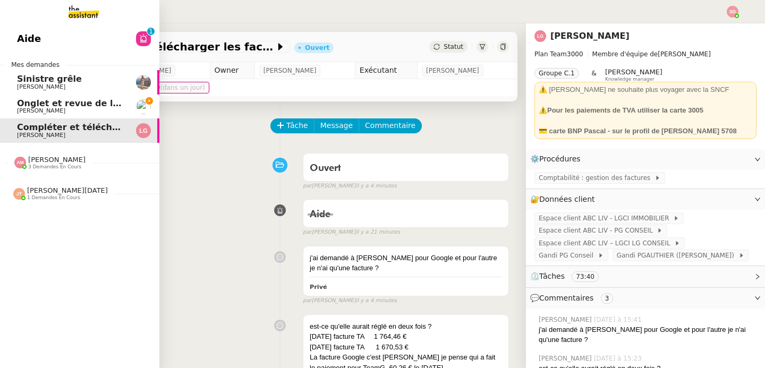
click at [9, 101] on link "Onglet et revue de littérature - 29 septembre 2025 Jean-Baptiste Barfety" at bounding box center [79, 107] width 159 height 24
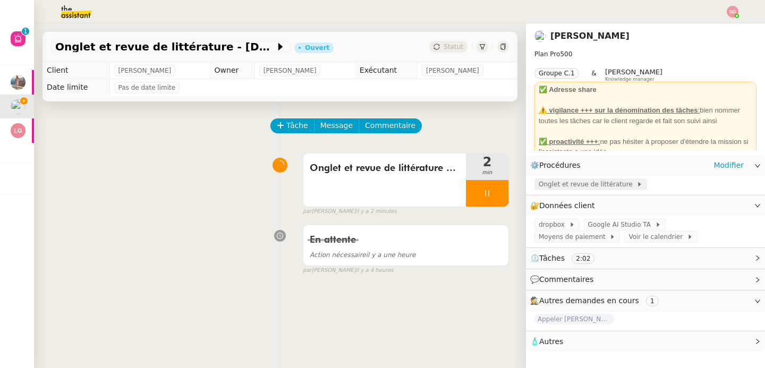
click at [603, 179] on span "Onglet et revue de littérature" at bounding box center [587, 184] width 98 height 11
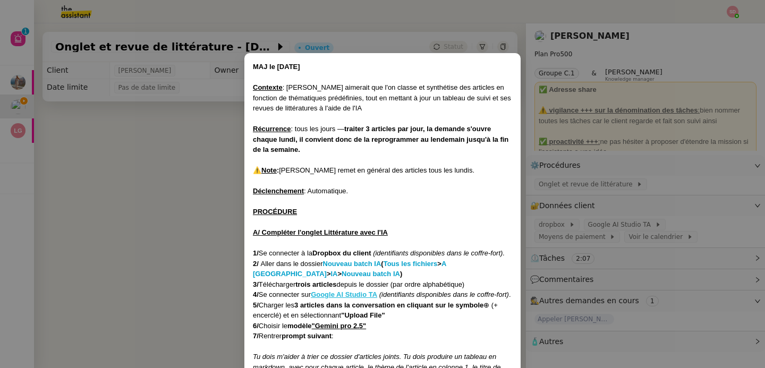
click at [351, 293] on u "Google AI Studio TA" at bounding box center [344, 294] width 66 height 8
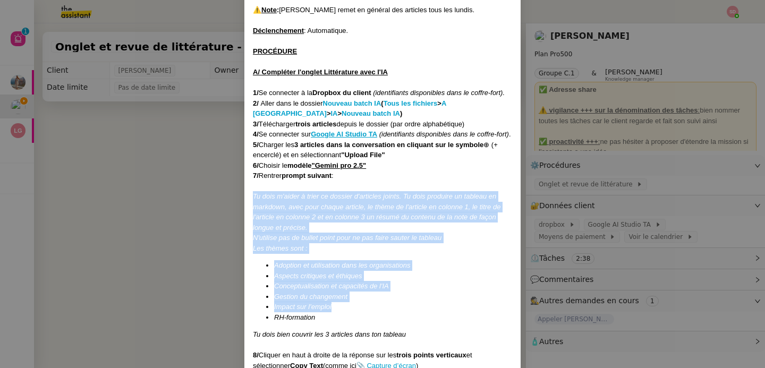
scroll to position [172, 0]
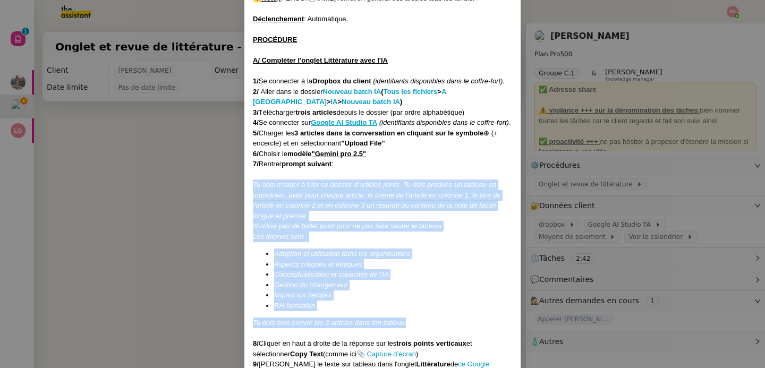
drag, startPoint x: 251, startPoint y: 219, endPoint x: 411, endPoint y: 330, distance: 194.6
copy div "Tu dois m'aider à trier ce dossier d'articles joints. Tu dois produire un table…"
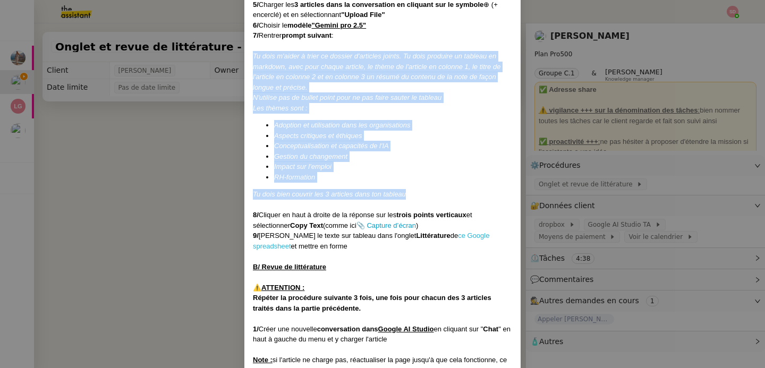
click at [446, 245] on link "ce Google spreadsheet" at bounding box center [371, 240] width 236 height 19
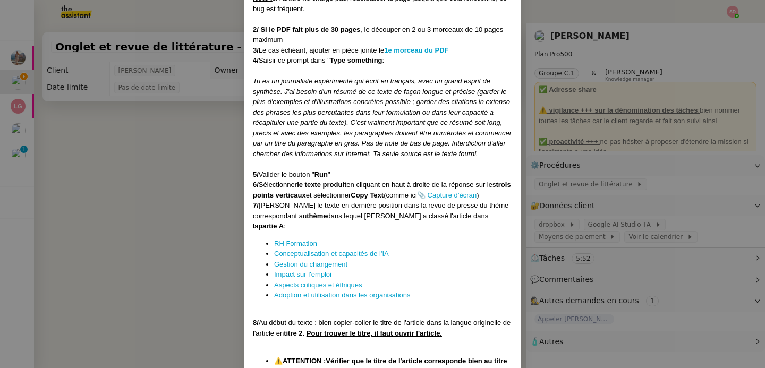
scroll to position [664, 0]
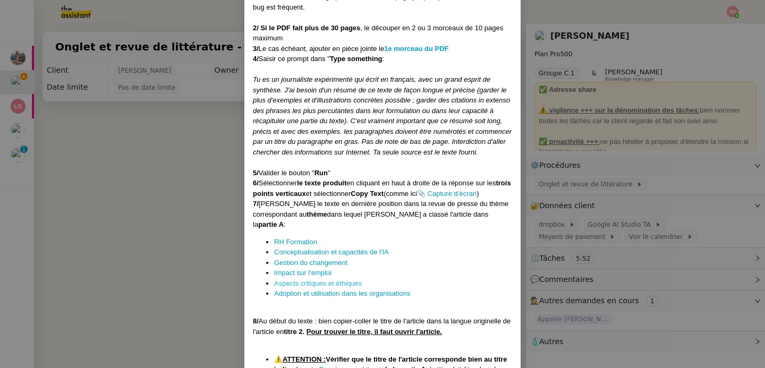
click at [314, 287] on link "Aspects critiques et éthiques" at bounding box center [318, 283] width 88 height 8
click at [368, 157] on div "Tu es un journaliste expérimenté qui écrit en français, avec un grand esprit de…" at bounding box center [382, 115] width 259 height 83
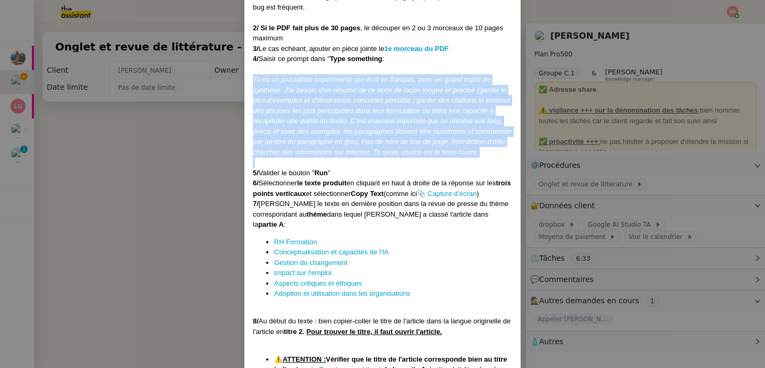
click at [368, 157] on div "Tu es un journaliste expérimenté qui écrit en français, avec un grand esprit de…" at bounding box center [382, 115] width 259 height 83
copy em "Tu es un journaliste expérimenté qui écrit en français, avec un grand esprit de…"
click at [289, 277] on link "Impact sur l'emploi" at bounding box center [302, 273] width 57 height 8
click at [342, 297] on link "Adoption et utilisation dans les organisations" at bounding box center [342, 293] width 136 height 8
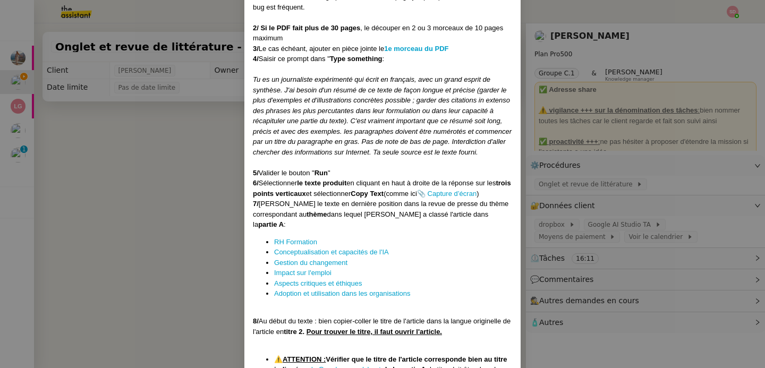
click at [139, 160] on nz-modal-container "MAJ le 21/07/2025 Contexte : Jean-Baptiste aimerait que l'on classe et synthéti…" at bounding box center [382, 184] width 765 height 368
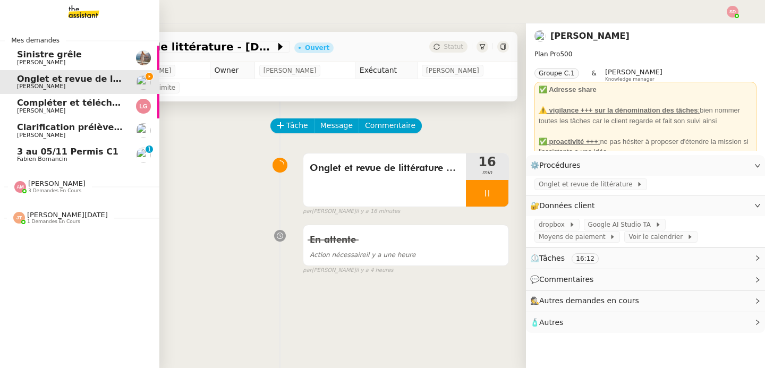
click at [45, 131] on span "Clarification prélèvement voyage sur CB" at bounding box center [113, 127] width 193 height 10
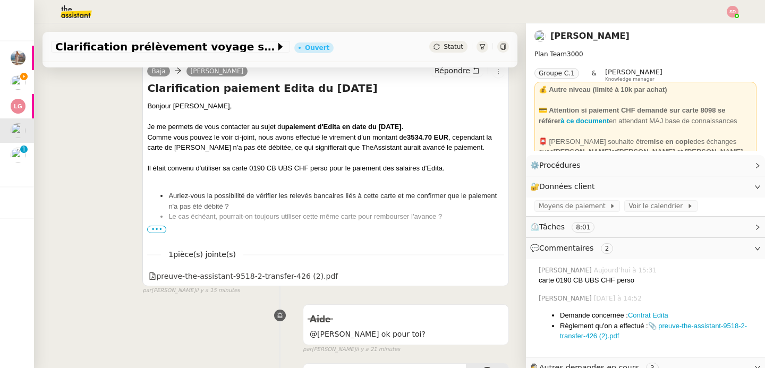
scroll to position [154, 0]
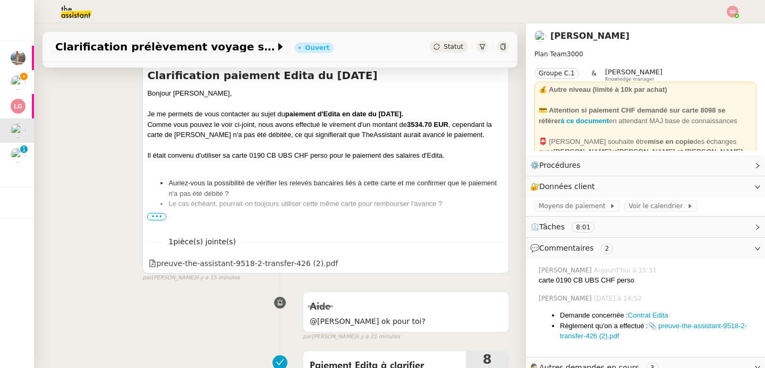
click at [153, 219] on span "•••" at bounding box center [156, 216] width 19 height 7
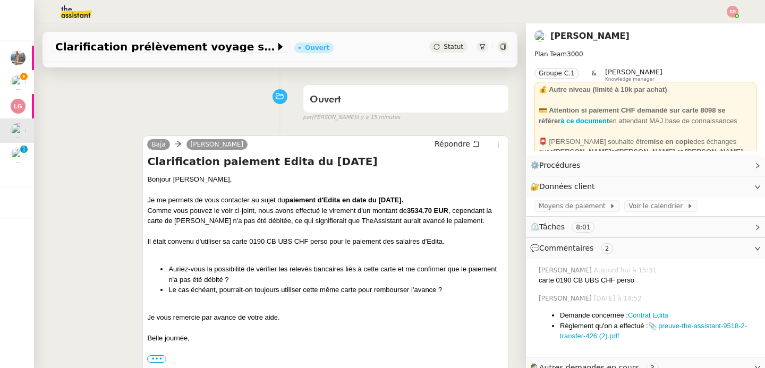
scroll to position [0, 0]
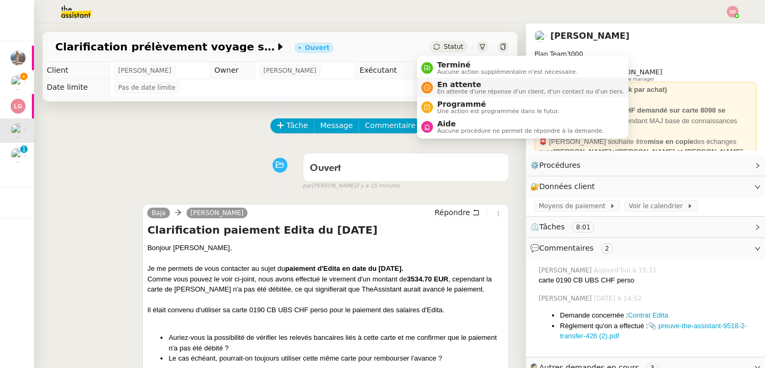
click at [440, 85] on span "En attente" at bounding box center [530, 84] width 187 height 8
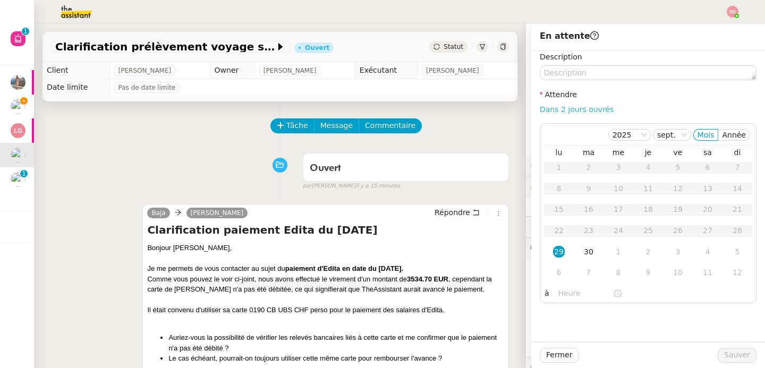
click at [590, 111] on link "Dans 2 jours ouvrés" at bounding box center [576, 109] width 74 height 8
type input "07:00"
click at [732, 353] on span "Sauver" at bounding box center [737, 355] width 26 height 12
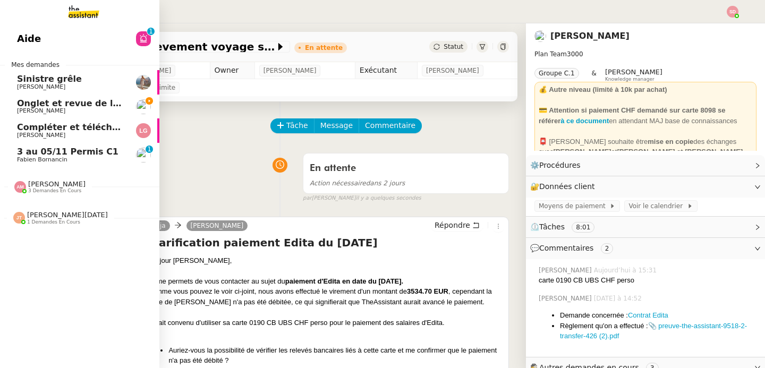
click at [46, 103] on span "Onglet et revue de littérature - 29 septembre 2025" at bounding box center [109, 103] width 184 height 10
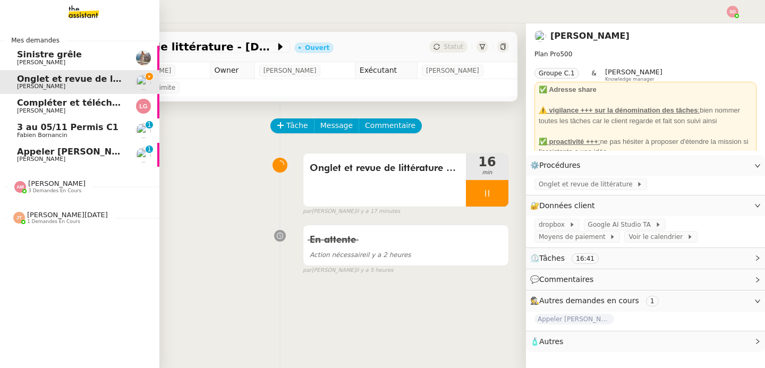
click at [86, 149] on span "Appeler Malala CONSTANTY" at bounding box center [76, 152] width 119 height 10
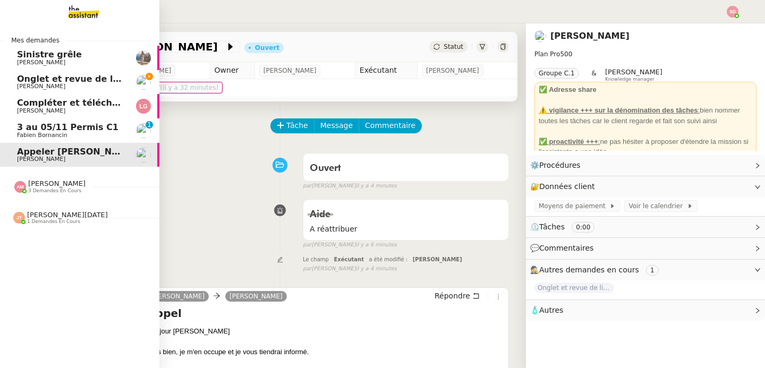
click at [28, 182] on span "[PERSON_NAME]" at bounding box center [56, 183] width 57 height 8
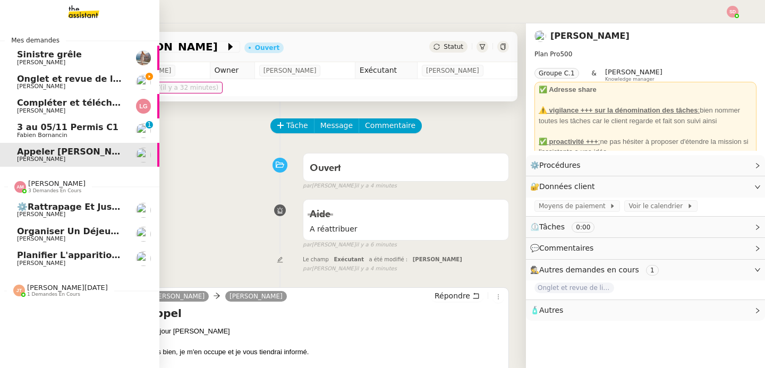
click at [104, 262] on span "Ian Rogers" at bounding box center [70, 263] width 107 height 6
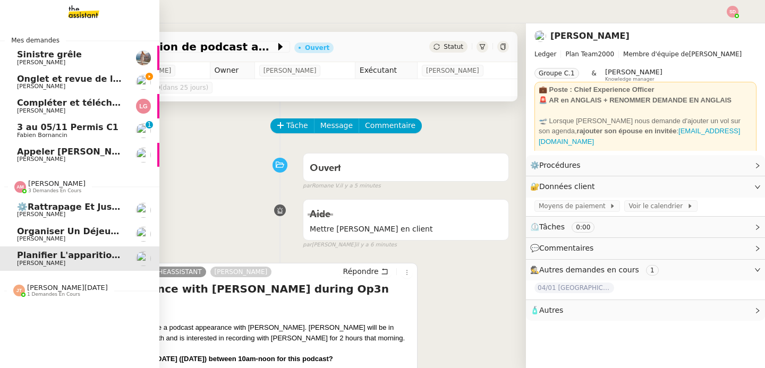
click at [46, 236] on span "[PERSON_NAME]" at bounding box center [41, 238] width 48 height 7
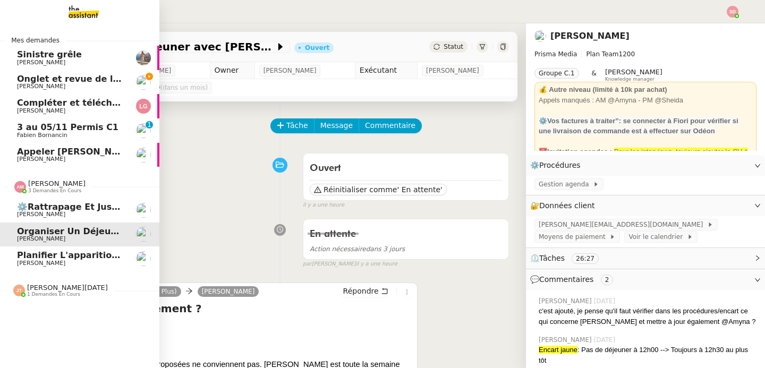
click at [28, 196] on div "Amyna Mehrez 3 demandes en cours" at bounding box center [79, 182] width 159 height 31
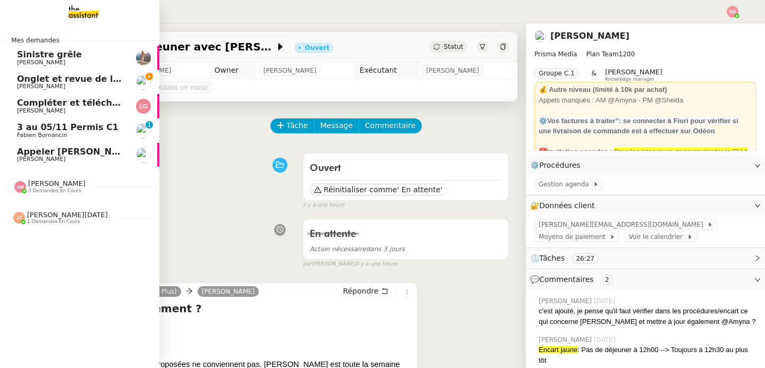
click at [33, 193] on span "3 demandes en cours" at bounding box center [54, 191] width 53 height 6
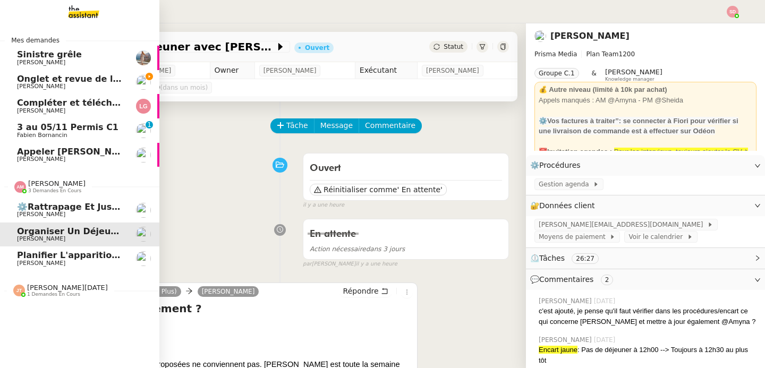
click at [32, 212] on span "[PERSON_NAME]" at bounding box center [41, 214] width 48 height 7
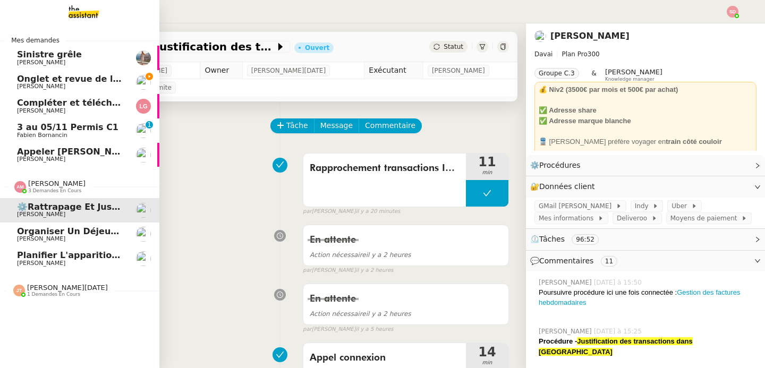
click at [14, 193] on div "Amyna Mehrez 3 demandes en cours" at bounding box center [49, 186] width 71 height 14
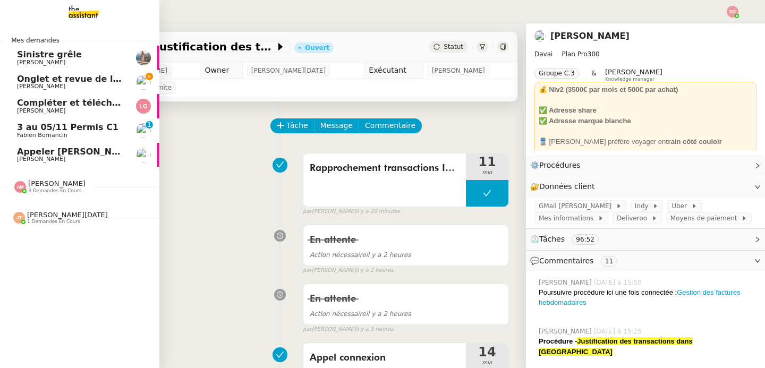
click at [115, 87] on span "Jean-Baptiste Barfety" at bounding box center [70, 86] width 107 height 6
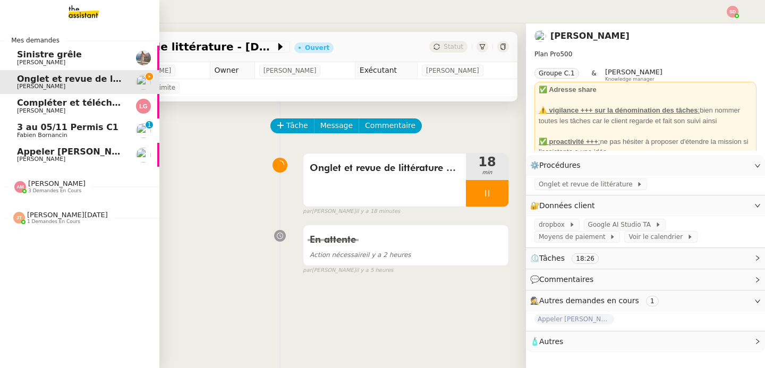
click at [75, 122] on link "3 au 05/11 Permis C1 Fabien Bornancin 0 1 2 3 4 5 6 7 8 9" at bounding box center [79, 130] width 159 height 24
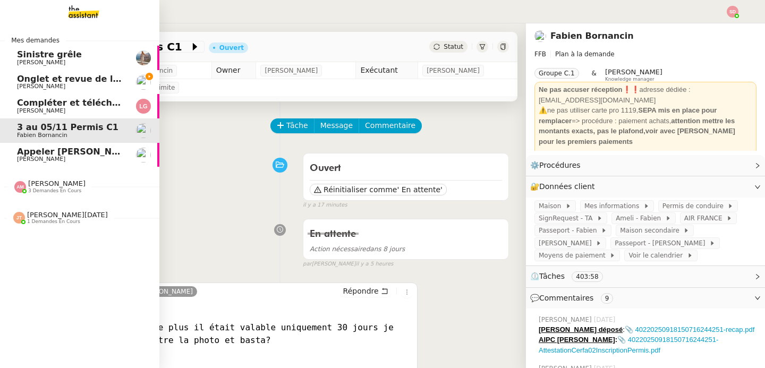
click at [19, 80] on span "Onglet et revue de littérature - 29 septembre 2025" at bounding box center [109, 79] width 184 height 10
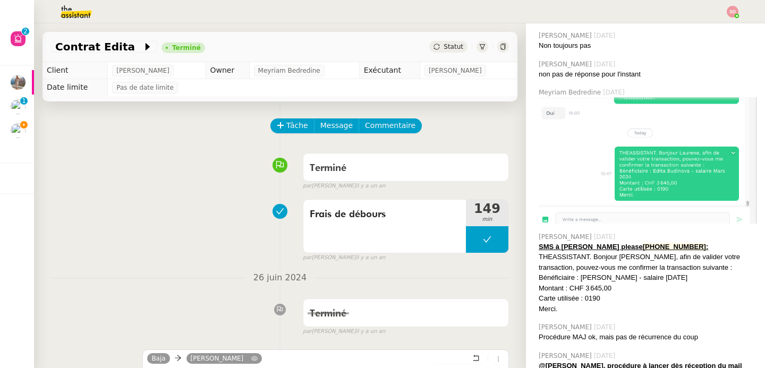
scroll to position [2370, 0]
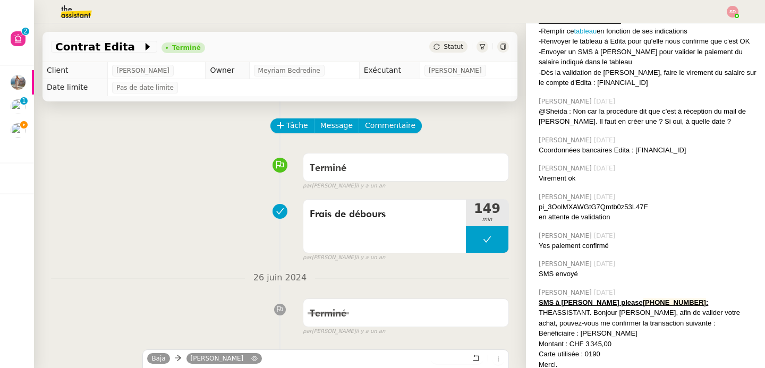
click at [577, 349] on div "Carte utilisée : 0190" at bounding box center [647, 354] width 218 height 11
copy div "0190"
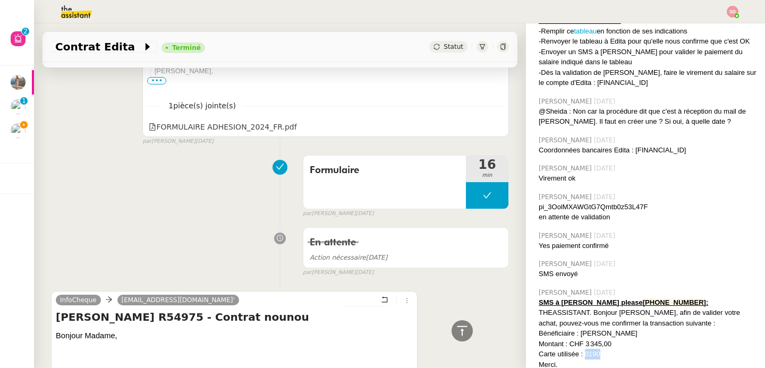
scroll to position [26196, 0]
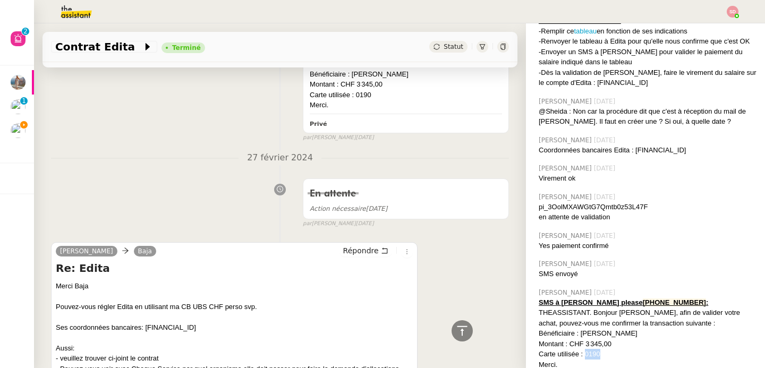
drag, startPoint x: 182, startPoint y: 263, endPoint x: 229, endPoint y: 265, distance: 47.3
click at [229, 302] on div "Pouvez-vous régler Edita en utilisant ma CB UBS CHF perso svp." at bounding box center [234, 307] width 357 height 11
drag, startPoint x: 243, startPoint y: 265, endPoint x: 170, endPoint y: 264, distance: 72.7
click at [170, 302] on div "Pouvez-vous régler Edita en utilisant ma CB UBS CHF perso svp." at bounding box center [234, 307] width 357 height 11
copy div "ma CB UBS CHF perso"
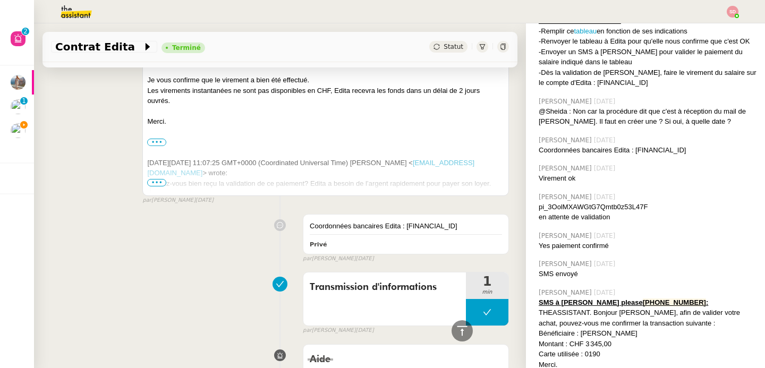
scroll to position [25104, 0]
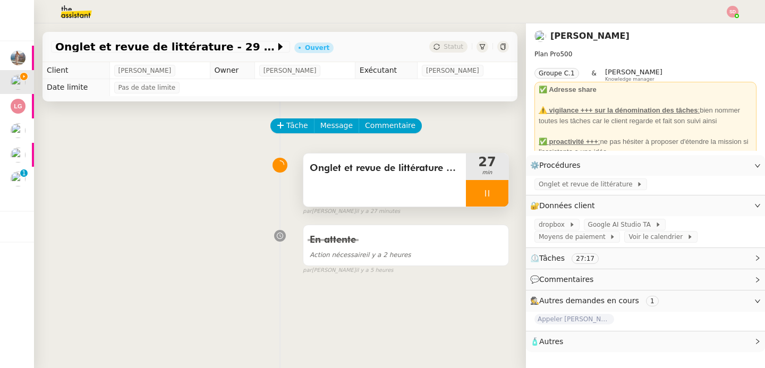
click at [478, 195] on div at bounding box center [487, 193] width 42 height 27
click at [487, 195] on button at bounding box center [497, 193] width 21 height 27
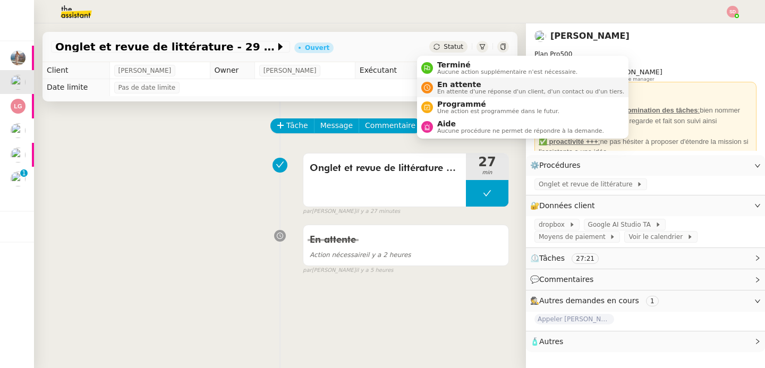
click at [446, 89] on span "En attente d'une réponse d'un client, d'un contact ou d'un tiers." at bounding box center [530, 92] width 187 height 6
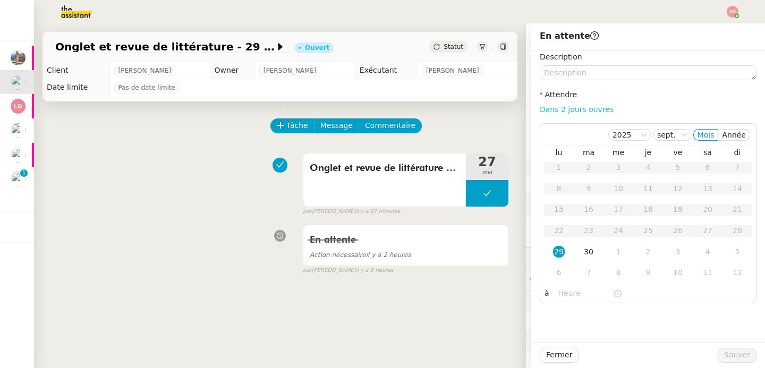
click at [591, 109] on link "Dans 2 jours ouvrés" at bounding box center [576, 109] width 74 height 8
type input "07:00"
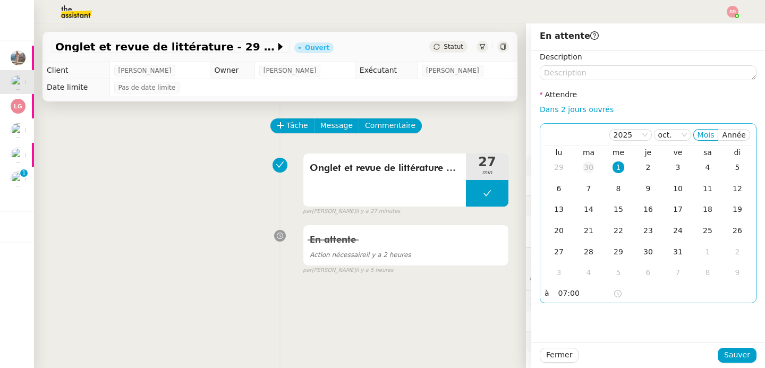
click at [582, 162] on div "30" at bounding box center [588, 167] width 12 height 12
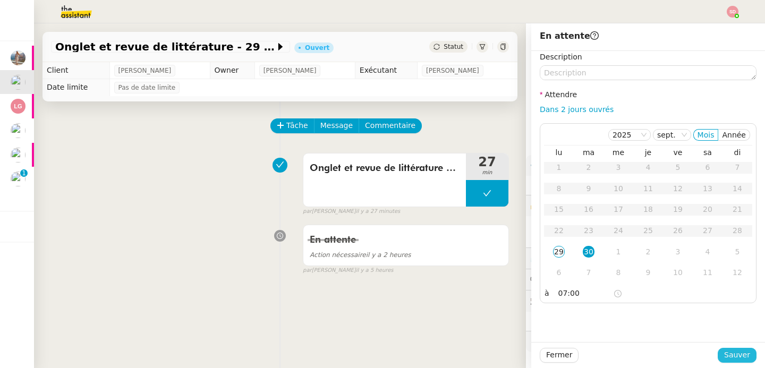
click at [739, 354] on span "Sauver" at bounding box center [737, 355] width 26 height 12
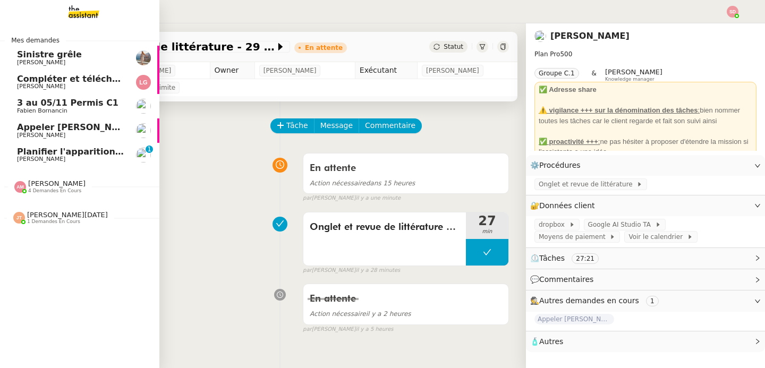
click at [64, 96] on link "3 au 05/11 Permis C1 Fabien Bornancin" at bounding box center [79, 106] width 159 height 24
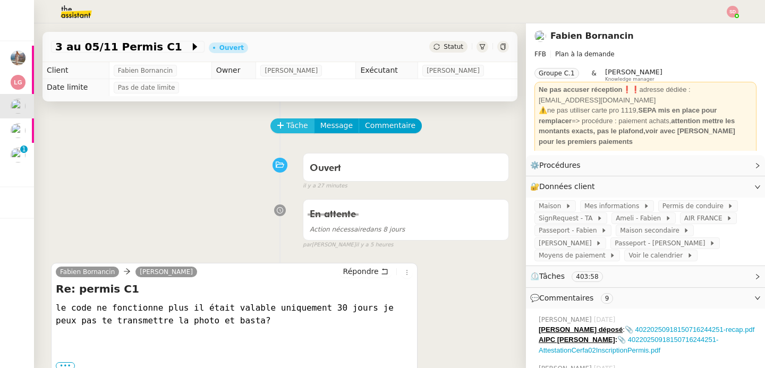
click at [277, 128] on icon at bounding box center [280, 125] width 7 height 7
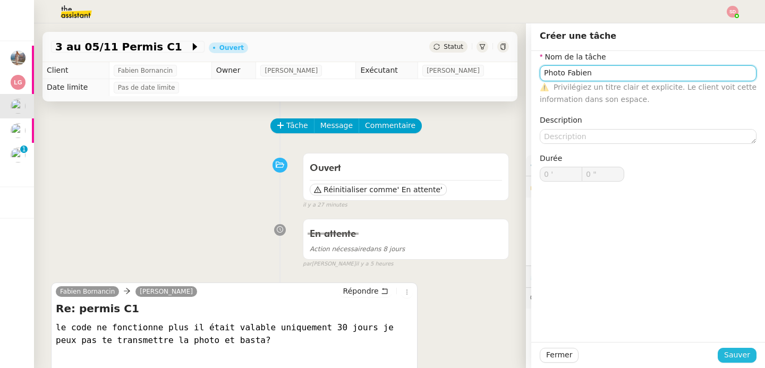
type input "Photo Fabien"
click at [724, 351] on span "Sauver" at bounding box center [737, 355] width 26 height 12
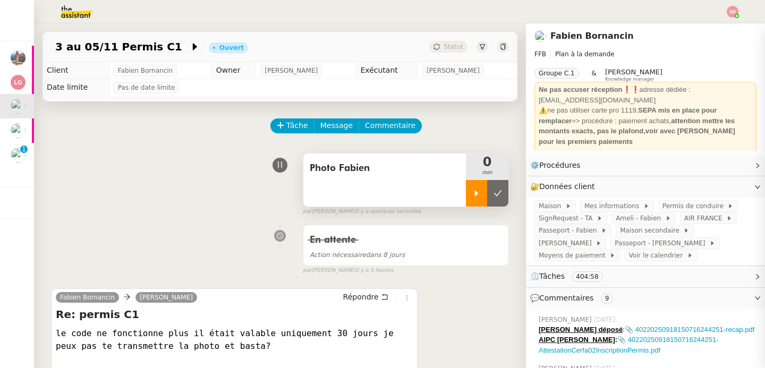
click at [466, 195] on div at bounding box center [476, 193] width 21 height 27
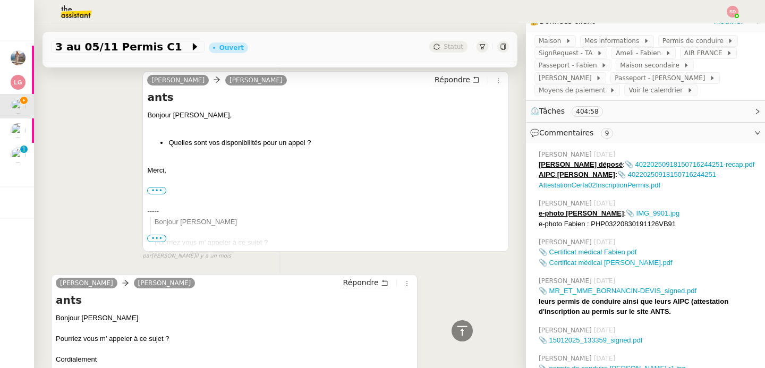
scroll to position [6468, 0]
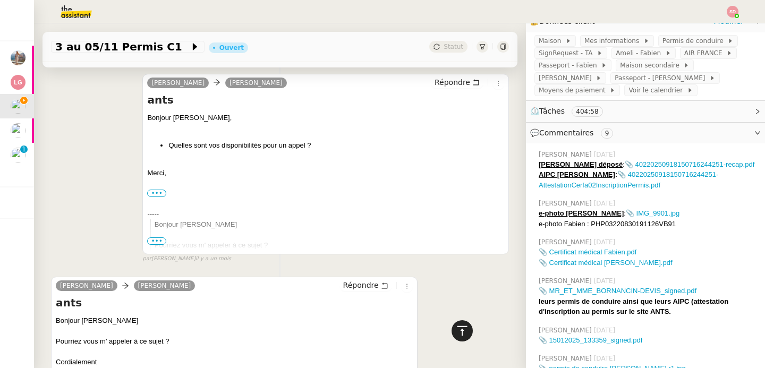
click at [451, 333] on div at bounding box center [461, 330] width 21 height 21
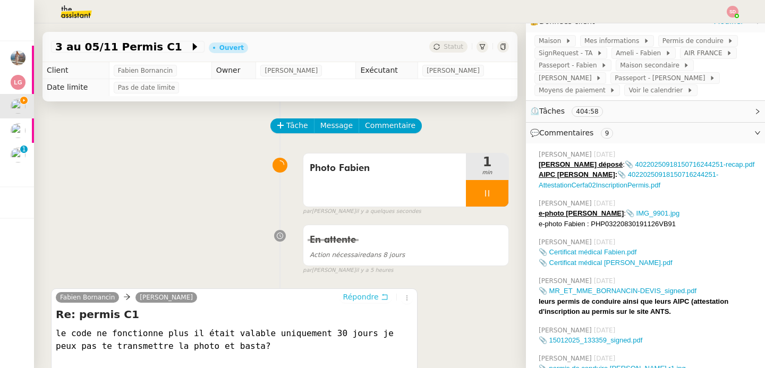
scroll to position [0, 0]
click at [351, 295] on span "Répondre" at bounding box center [361, 296] width 36 height 11
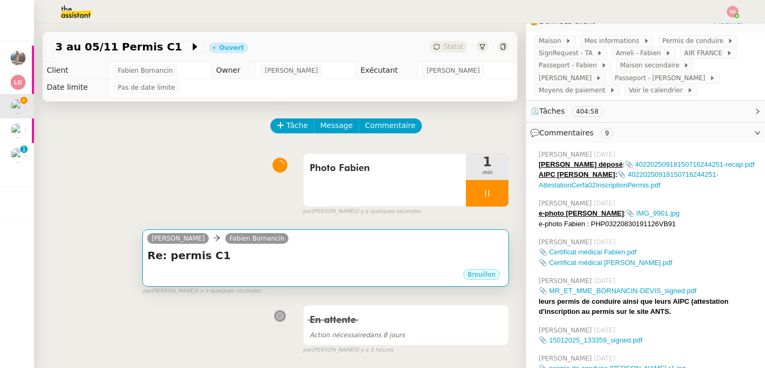
click at [348, 254] on h4 "Re: permis C1" at bounding box center [325, 255] width 357 height 15
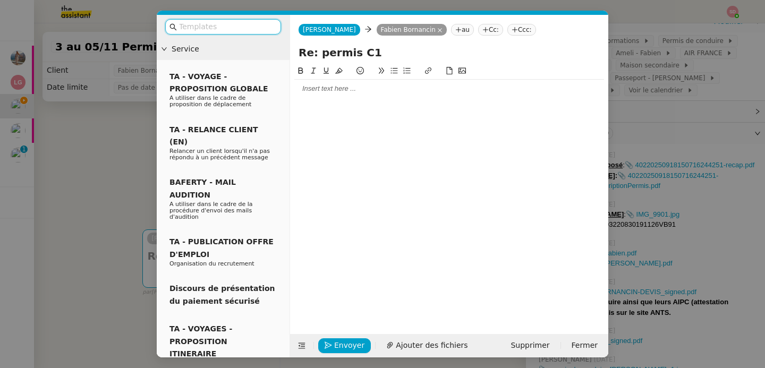
click at [331, 94] on div at bounding box center [449, 89] width 310 height 18
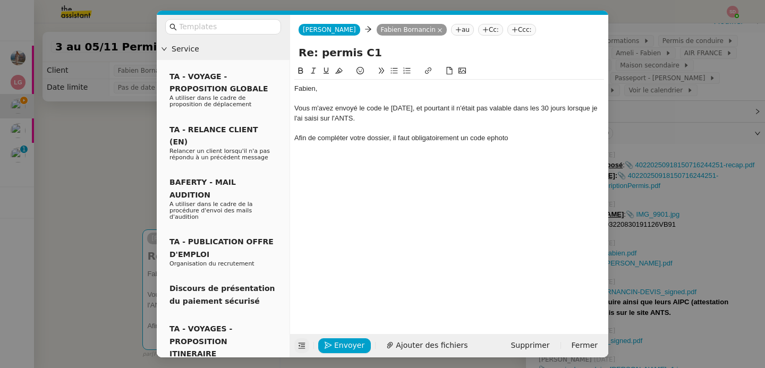
click at [298, 343] on icon at bounding box center [301, 346] width 7 height 6
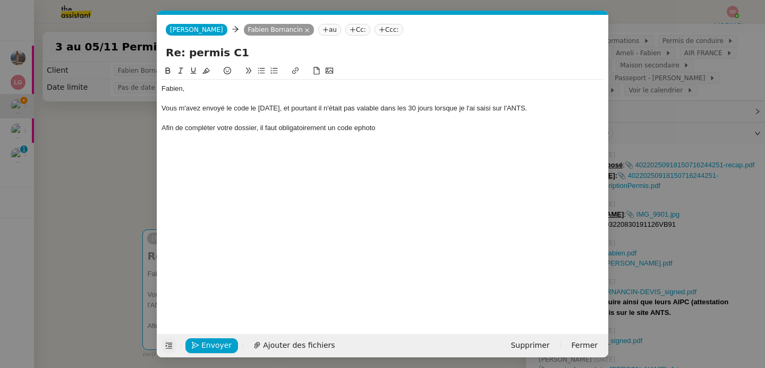
click at [392, 133] on div "Afin de compléter votre dossier, il faut obligatoirement un code ephoto" at bounding box center [382, 128] width 442 height 10
click at [357, 130] on div "Afin de compléter votre dossier, il faut obligatoirement un code ephoto." at bounding box center [382, 128] width 442 height 10
click at [407, 130] on div "Afin de compléter votre dossier, il faut obligatoirement un code e-photo." at bounding box center [382, 128] width 442 height 10
click at [140, 192] on nz-modal-container "Service TA - VOYAGE - PROPOSITION GLOBALE A utiliser dans le cadre de propositi…" at bounding box center [382, 184] width 765 height 368
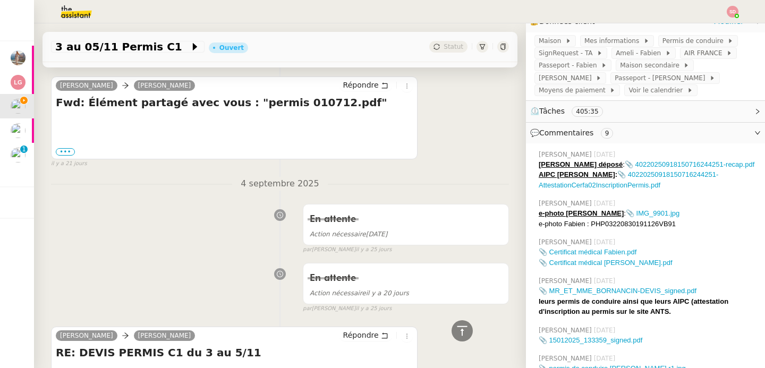
scroll to position [4311, 0]
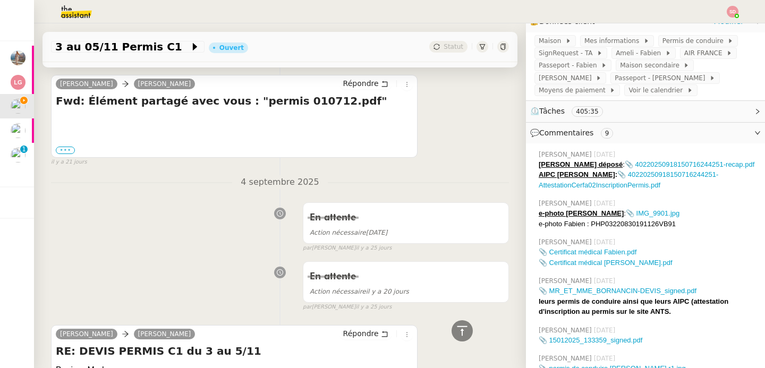
click at [71, 153] on label "•••" at bounding box center [65, 150] width 19 height 7
click at [0, 0] on input "•••" at bounding box center [0, 0] width 0 height 0
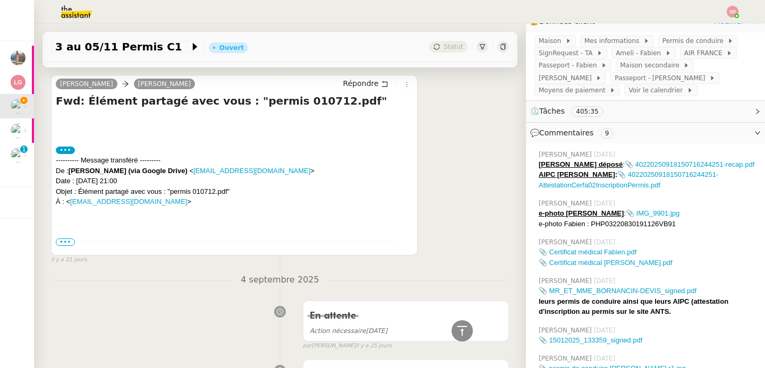
click at [56, 240] on td "Fabien Bornancin a partagé un élément Fabien Bornancin ( fbornancin@gmail.com )…" at bounding box center [234, 357] width 357 height 259
click at [57, 240] on span "•••" at bounding box center [65, 241] width 19 height 7
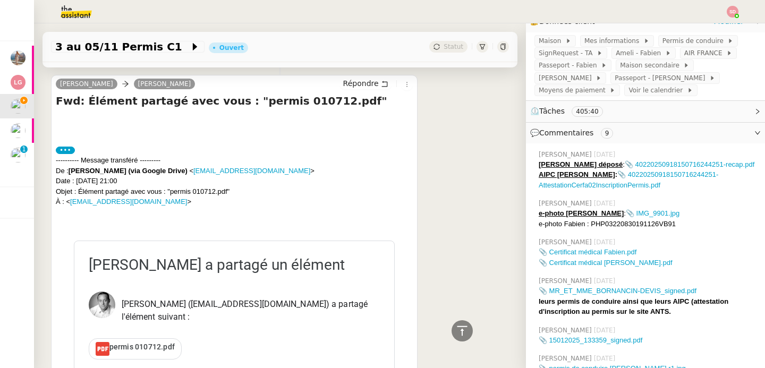
click at [138, 342] on span "permis 010712.pdf" at bounding box center [141, 346] width 65 height 8
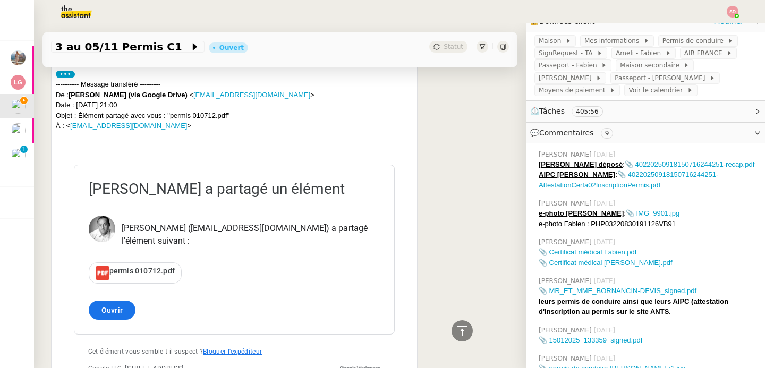
scroll to position [4487, 0]
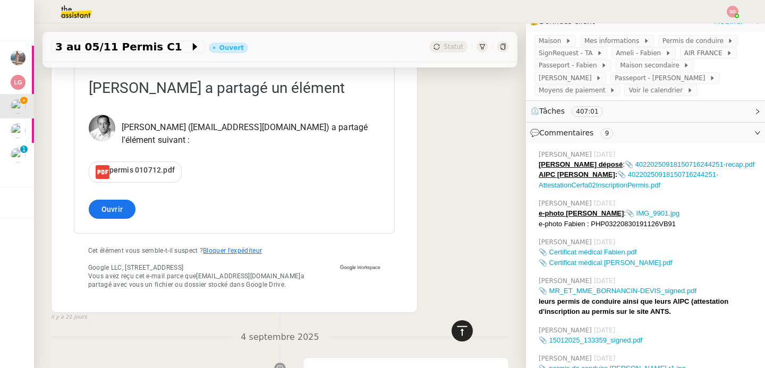
click at [458, 326] on icon at bounding box center [462, 330] width 10 height 10
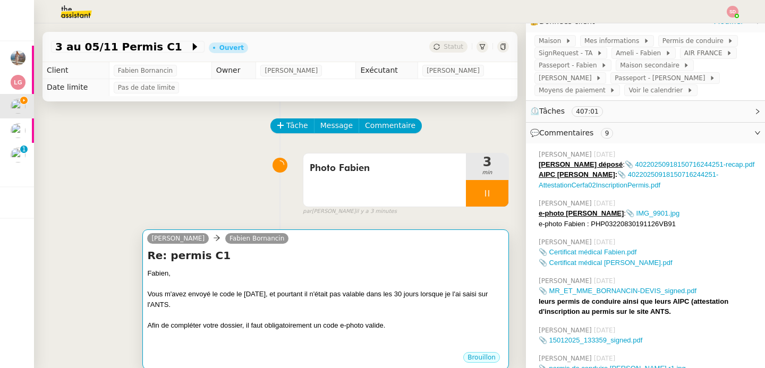
scroll to position [0, 0]
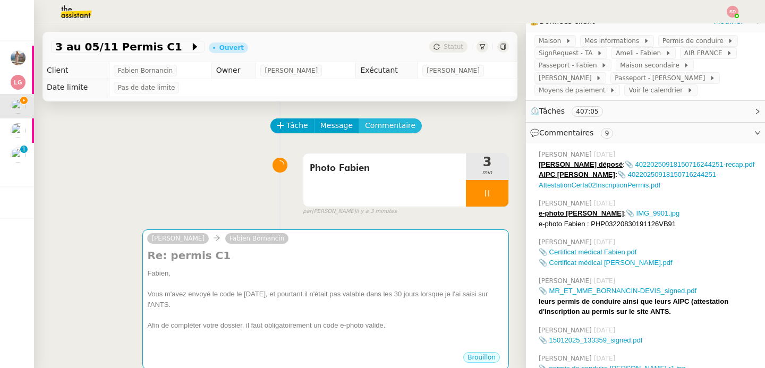
click at [375, 120] on span "Commentaire" at bounding box center [390, 125] width 50 height 12
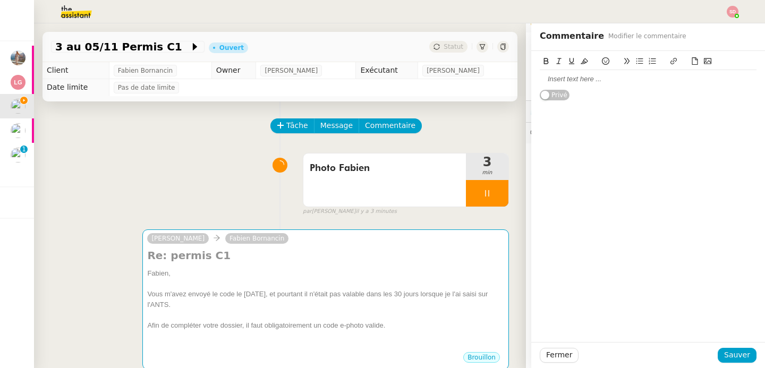
click at [691, 63] on icon at bounding box center [694, 60] width 7 height 7
click at [233, 183] on div "Photo Fabien 3 min false par Sheida D. il y a 3 minutes" at bounding box center [280, 182] width 458 height 68
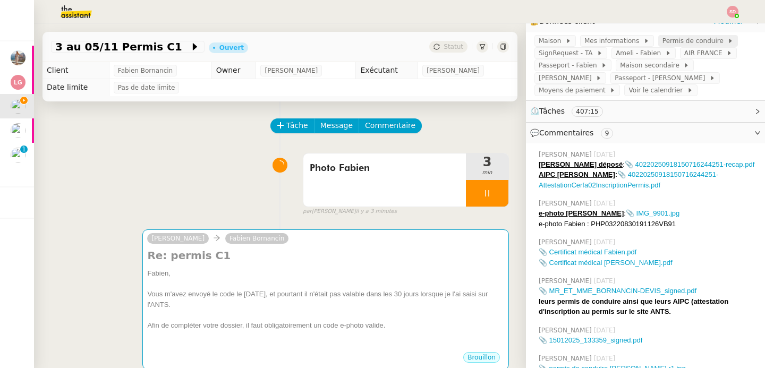
click at [669, 37] on span "Permis de conduire" at bounding box center [694, 41] width 65 height 11
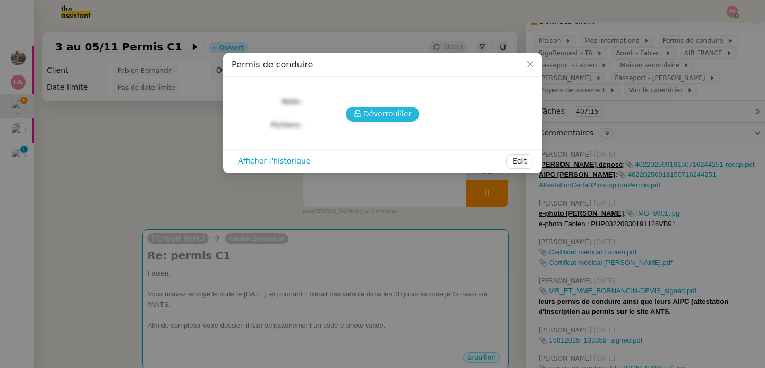
click at [387, 110] on span "Déverrouiller" at bounding box center [387, 114] width 48 height 12
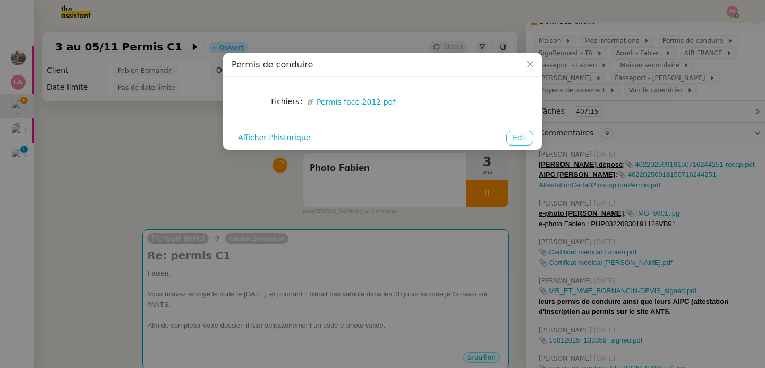
click at [520, 137] on span "Edit" at bounding box center [519, 138] width 14 height 12
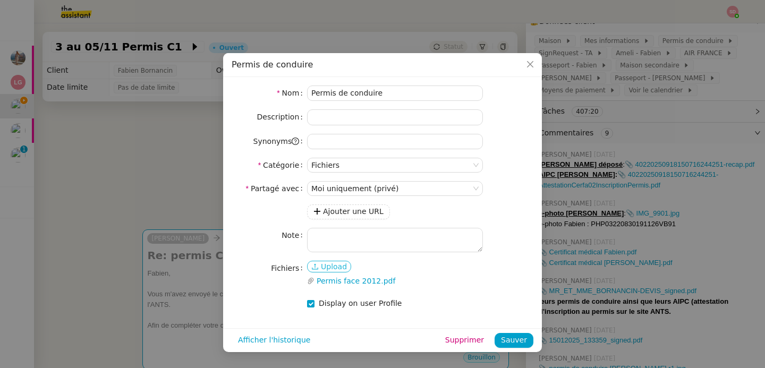
click at [331, 265] on span "Upload" at bounding box center [334, 266] width 26 height 11
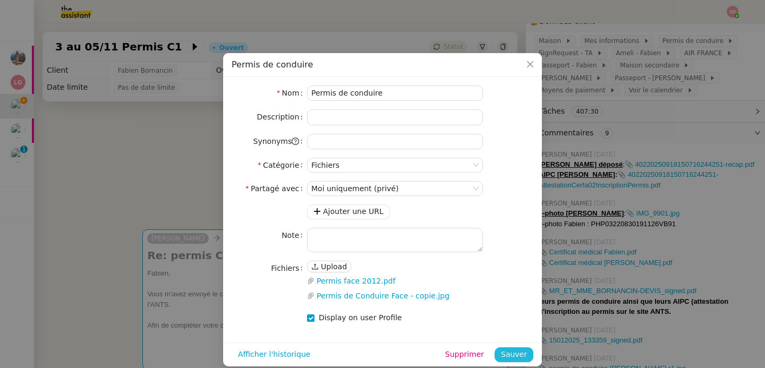
click at [513, 350] on span "Sauver" at bounding box center [514, 354] width 26 height 12
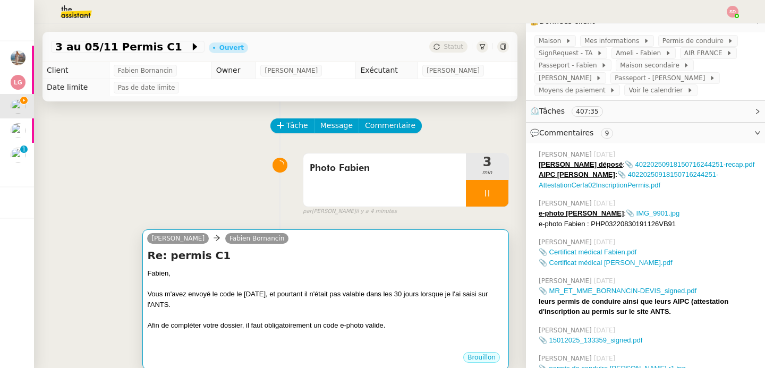
click at [365, 296] on div "Vous m'avez envoyé le code le 1er septembre, et pourtant il n'était pas valable…" at bounding box center [325, 299] width 357 height 21
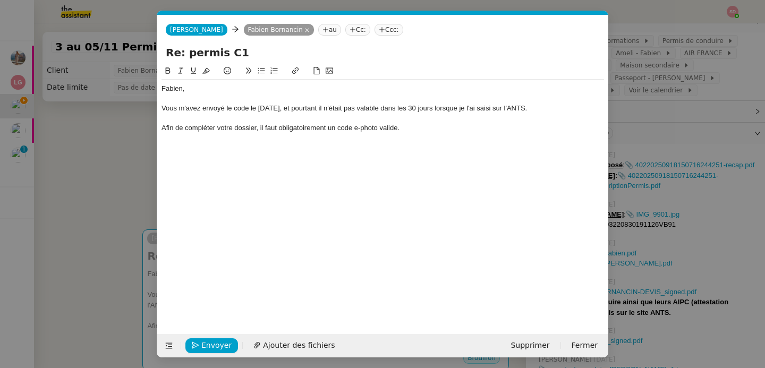
click at [426, 126] on div "Afin de compléter votre dossier, il faut obligatoirement un code e-photo valide." at bounding box center [382, 128] width 442 height 10
drag, startPoint x: 342, startPoint y: 108, endPoint x: 455, endPoint y: 108, distance: 113.1
click at [455, 108] on div "Vous m'avez envoyé le code le 1er septembre, et pourtant il n'était pas valable…" at bounding box center [382, 109] width 442 height 10
click at [330, 159] on div at bounding box center [382, 158] width 442 height 10
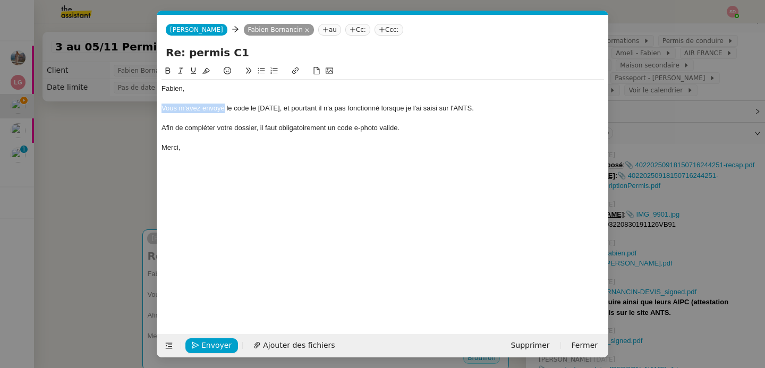
drag, startPoint x: 225, startPoint y: 107, endPoint x: 159, endPoint y: 110, distance: 65.9
click at [159, 110] on nz-spin "Fabien, Vous m'avez envoyé le code le 1er septembre, et pourtant il n'a pas fon…" at bounding box center [382, 193] width 451 height 257
click at [227, 158] on div at bounding box center [382, 158] width 442 height 10
click at [228, 348] on span "Envoyer" at bounding box center [216, 345] width 30 height 12
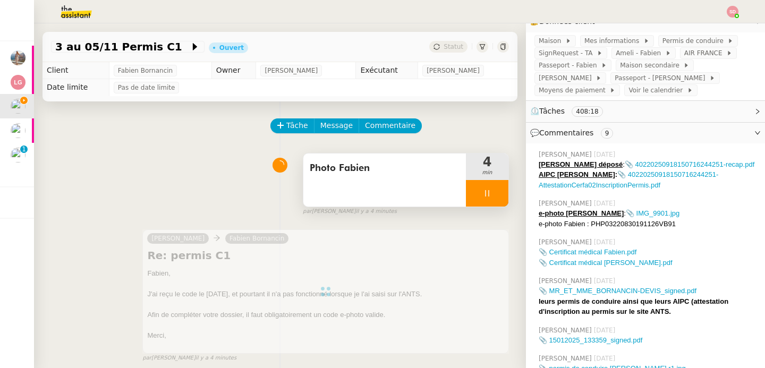
click at [483, 190] on icon at bounding box center [487, 193] width 8 height 8
click at [487, 190] on button at bounding box center [497, 193] width 21 height 27
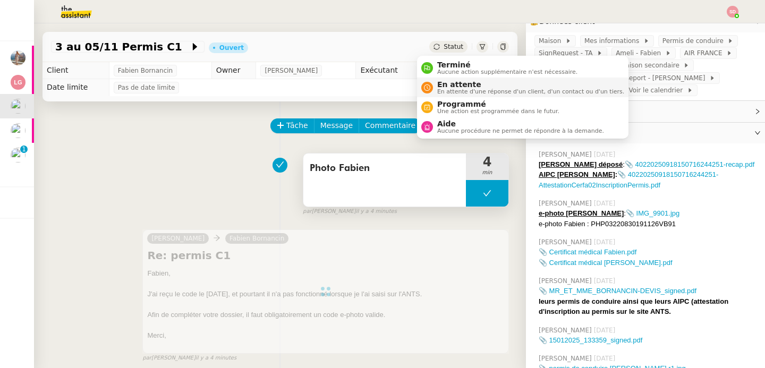
click at [433, 85] on div "En attente En attente d'une réponse d'un client, d'un contact ou d'un tiers." at bounding box center [528, 87] width 191 height 14
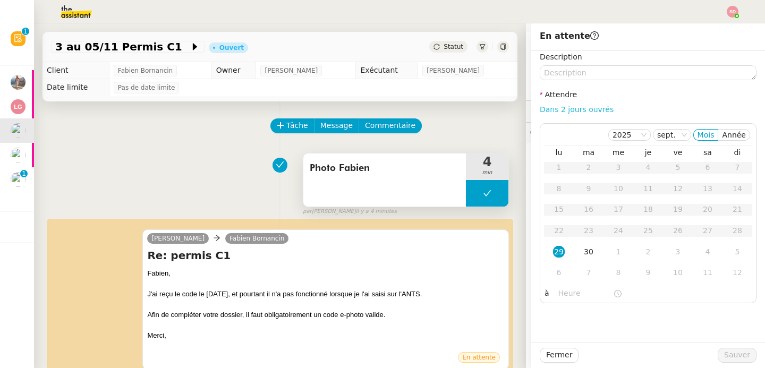
click at [567, 110] on link "Dans 2 jours ouvrés" at bounding box center [576, 109] width 74 height 8
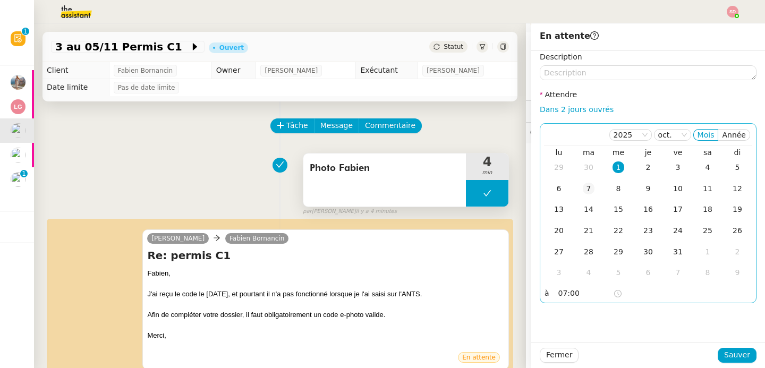
click at [582, 188] on div "7" at bounding box center [588, 189] width 12 height 12
click at [558, 289] on input "07:00" at bounding box center [585, 293] width 55 height 12
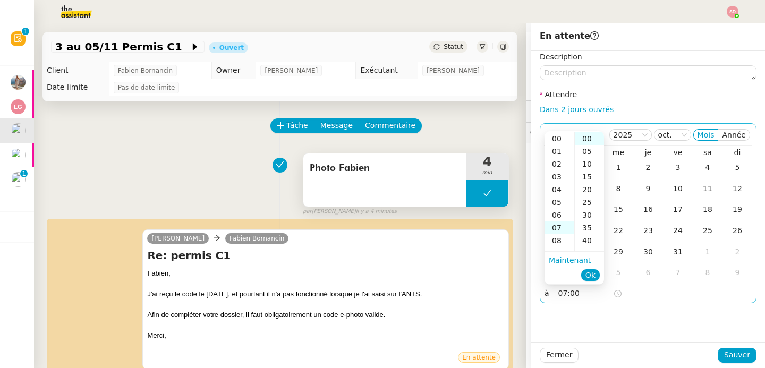
scroll to position [89, 0]
click at [559, 184] on div "11" at bounding box center [559, 189] width 30 height 13
type input "11:00"
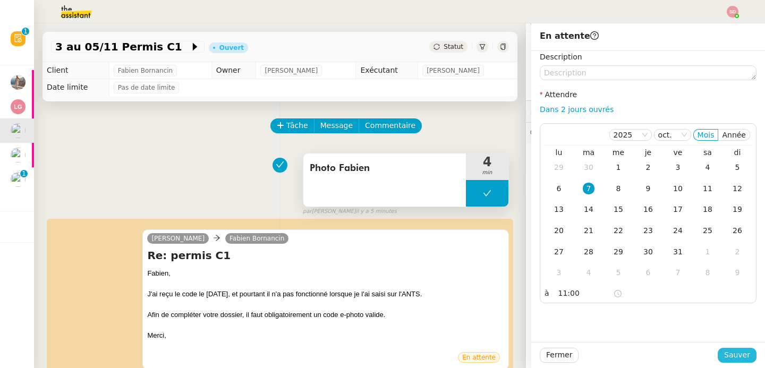
click at [727, 354] on span "Sauver" at bounding box center [737, 355] width 26 height 12
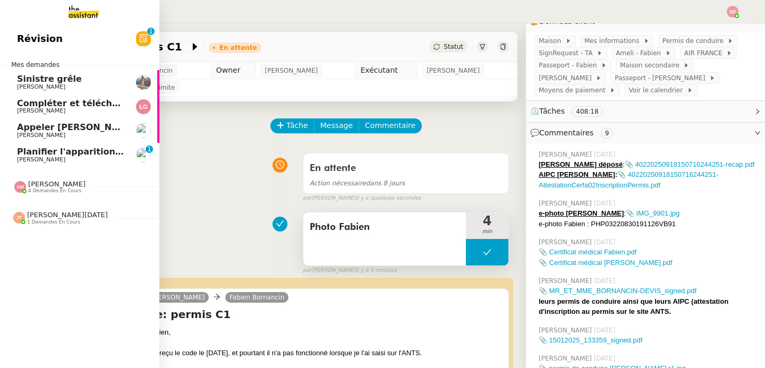
click at [92, 125] on span "Appeler Malala CONSTANTY" at bounding box center [76, 127] width 119 height 10
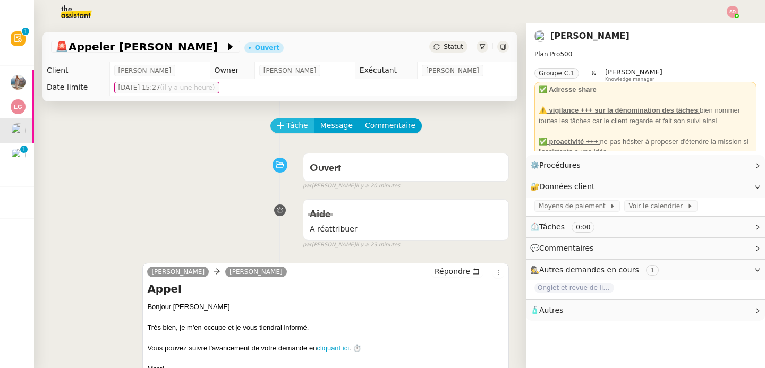
click at [270, 122] on button "Tâche" at bounding box center [292, 125] width 44 height 15
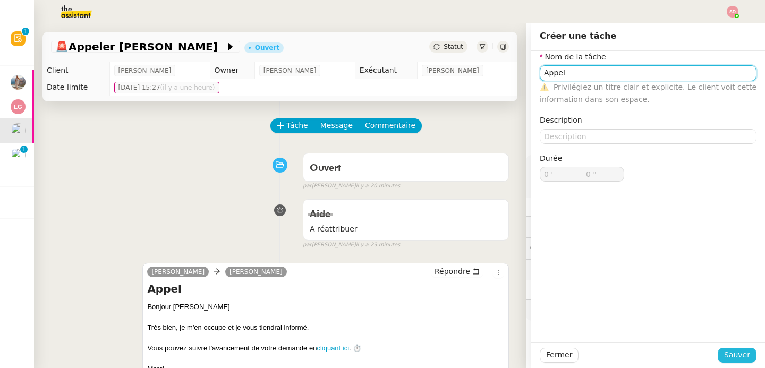
type input "Appel"
click at [729, 349] on span "Sauver" at bounding box center [737, 355] width 26 height 12
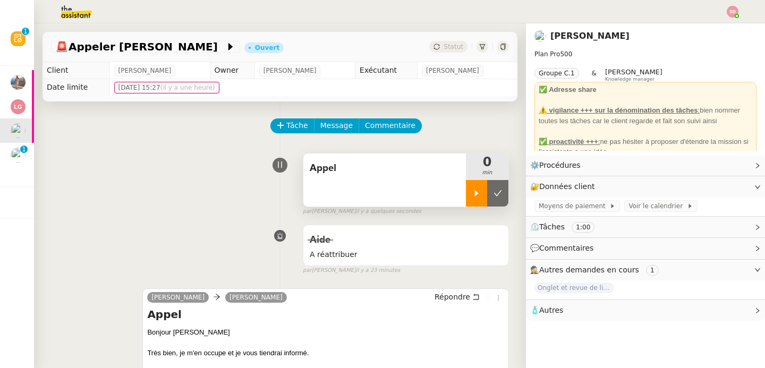
click at [472, 194] on icon at bounding box center [476, 193] width 8 height 8
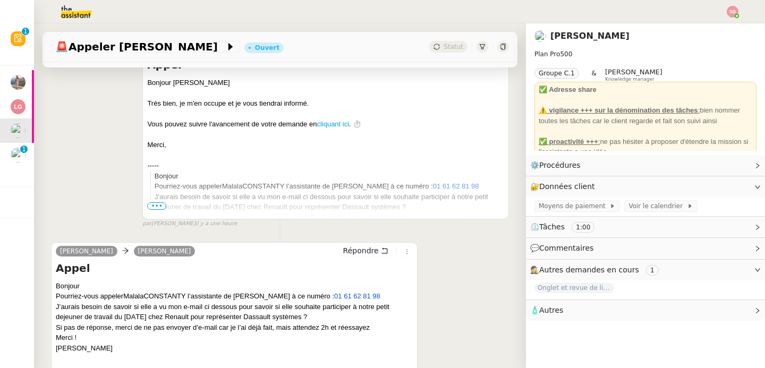
scroll to position [370, 0]
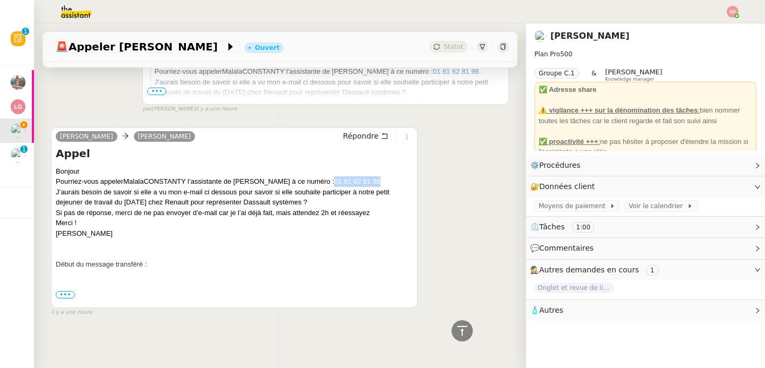
drag, startPoint x: 324, startPoint y: 177, endPoint x: 375, endPoint y: 176, distance: 50.4
click at [375, 176] on div "Pourriez-vous appeler Malala CONSTANTY l’assistante de Mme Barthès à ce numéro …" at bounding box center [234, 181] width 357 height 11
copy span "01 61 62 81 98"
click at [65, 291] on span "•••" at bounding box center [65, 294] width 19 height 7
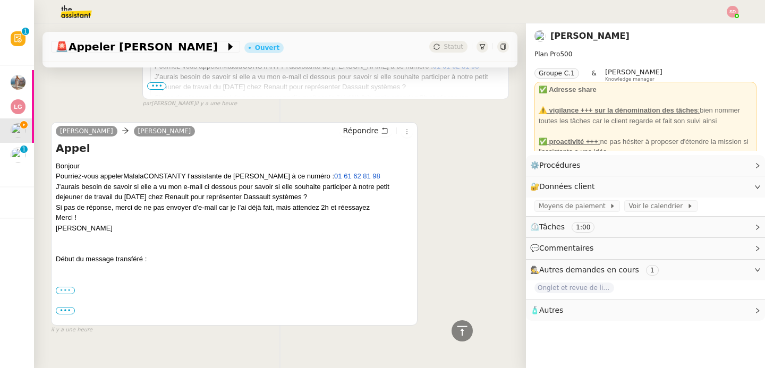
click at [64, 291] on label "•••" at bounding box center [65, 290] width 19 height 7
click at [0, 0] on input "•••" at bounding box center [0, 0] width 0 height 0
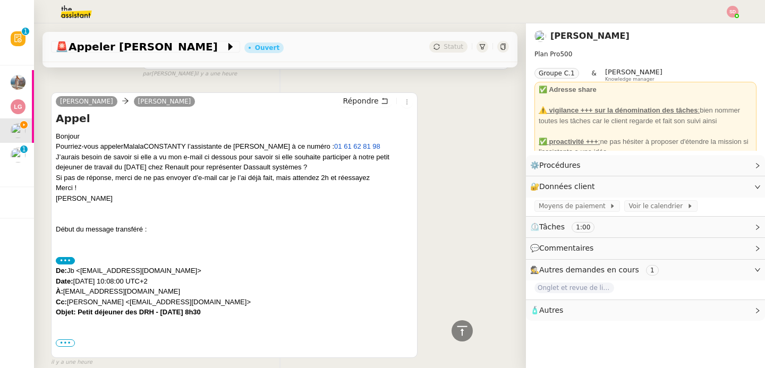
scroll to position [454, 0]
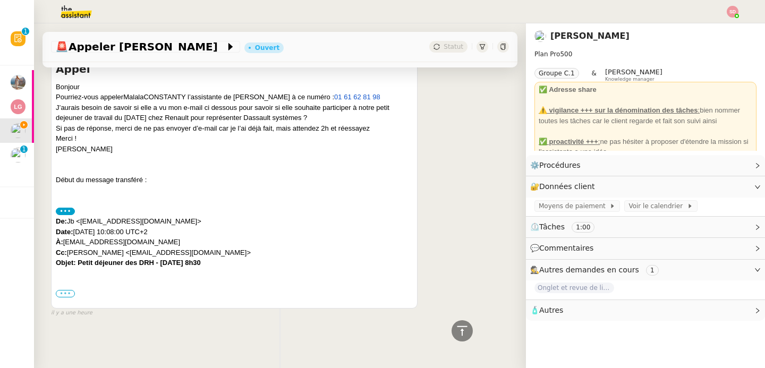
click at [62, 290] on label "•••" at bounding box center [65, 293] width 19 height 7
click at [0, 0] on input "•••" at bounding box center [0, 0] width 0 height 0
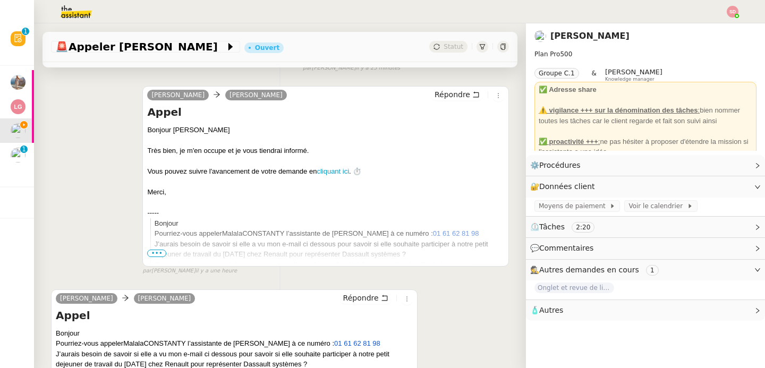
scroll to position [353, 0]
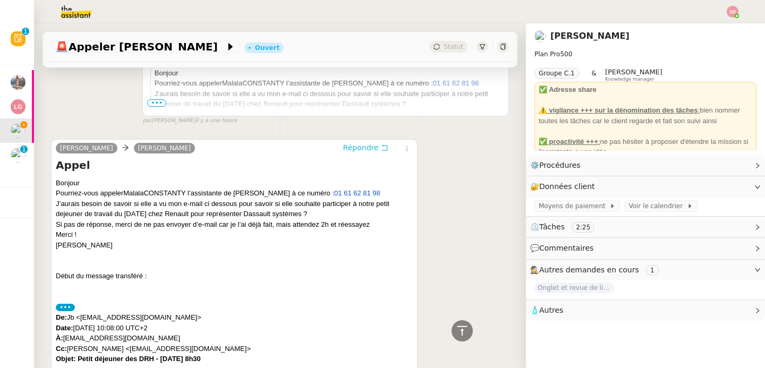
click at [343, 149] on span "Répondre" at bounding box center [361, 147] width 36 height 11
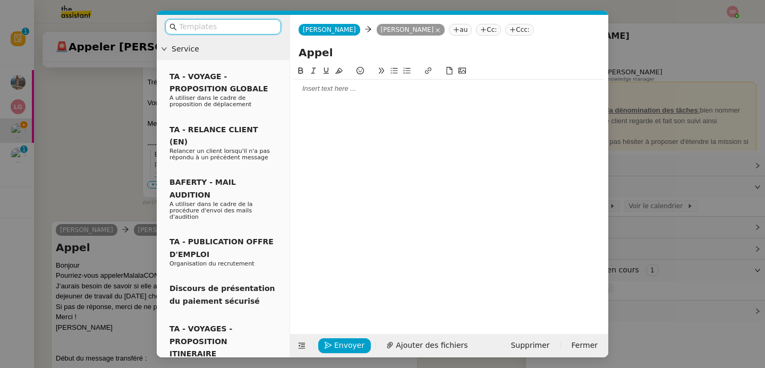
scroll to position [434, 0]
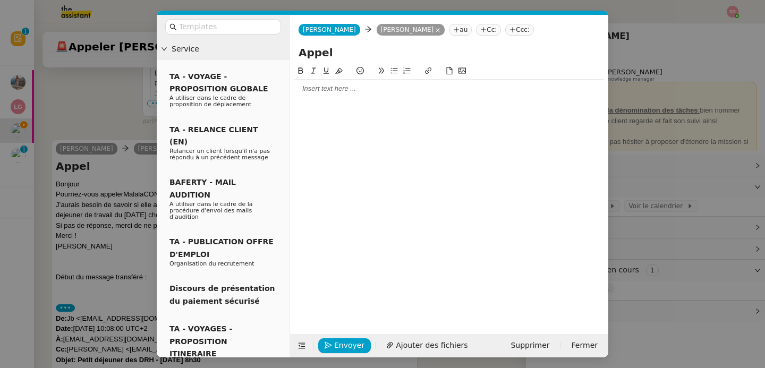
click at [321, 92] on div at bounding box center [449, 89] width 310 height 10
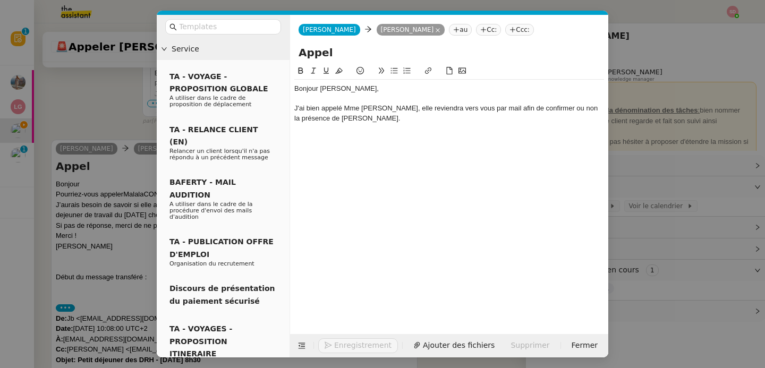
scroll to position [496, 0]
click at [300, 344] on icon at bounding box center [301, 345] width 7 height 7
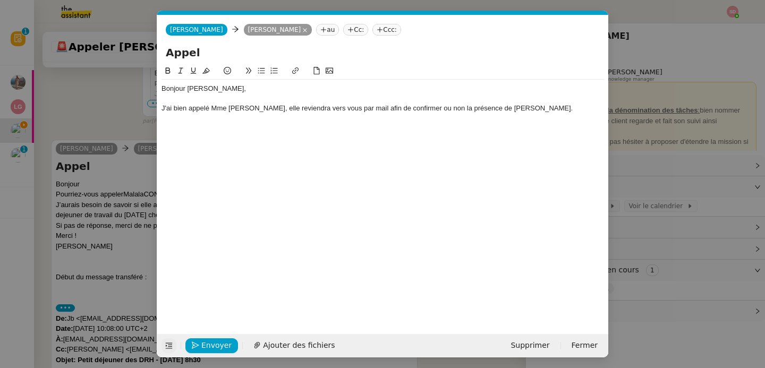
click at [557, 109] on div "J'ai bien appelé Mme Constanty, elle reviendra vers vous par mail afin de confi…" at bounding box center [382, 109] width 442 height 10
drag, startPoint x: 205, startPoint y: 129, endPoint x: 338, endPoint y: 142, distance: 133.9
click at [338, 142] on div "Bonjour Jean-Baptiste, J'ai bien appelé Mme Constanty, elle reviendra vers vous…" at bounding box center [382, 118] width 442 height 77
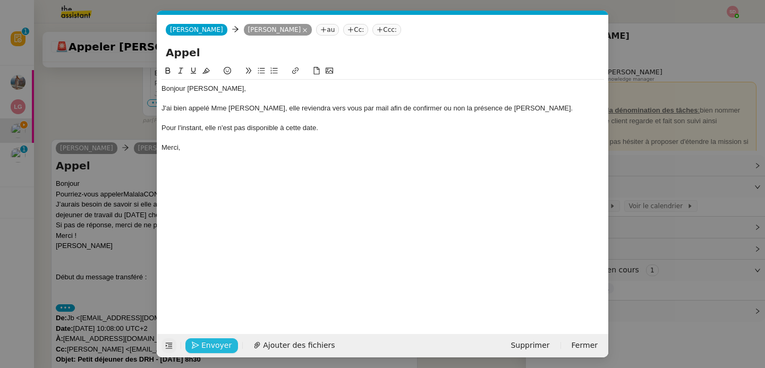
click at [226, 339] on button "Envoyer" at bounding box center [211, 345] width 53 height 15
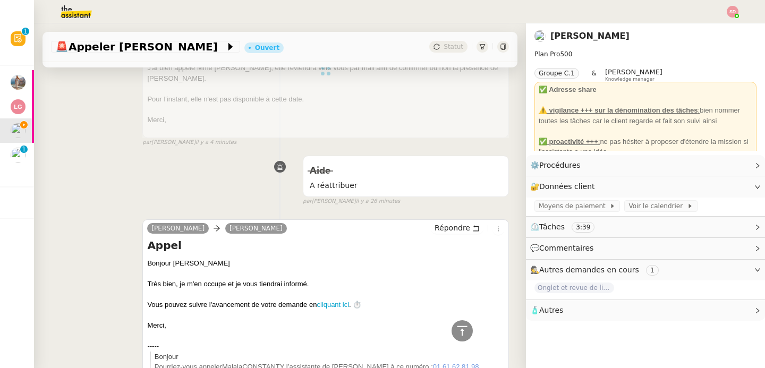
scroll to position [28, 0]
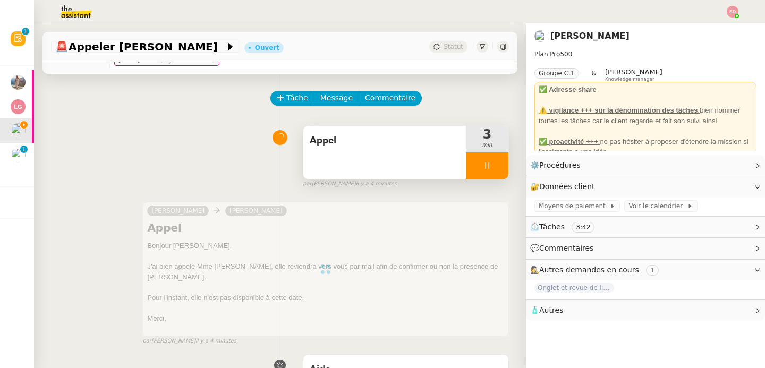
click at [487, 168] on div at bounding box center [487, 165] width 42 height 27
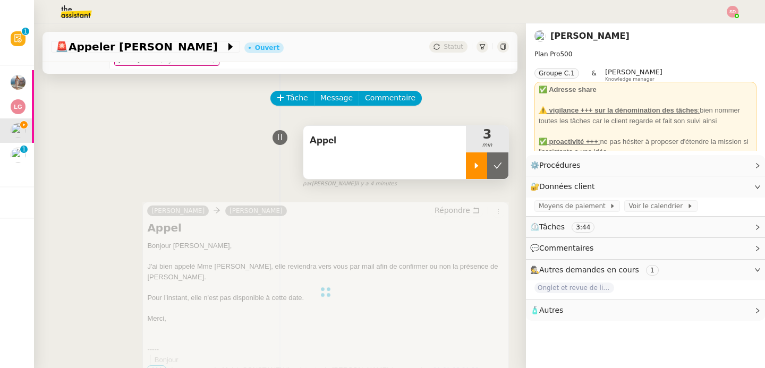
click at [493, 168] on icon at bounding box center [497, 165] width 8 height 8
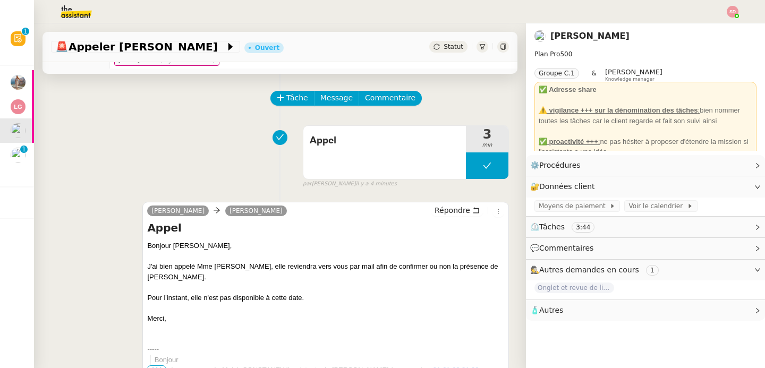
scroll to position [0, 0]
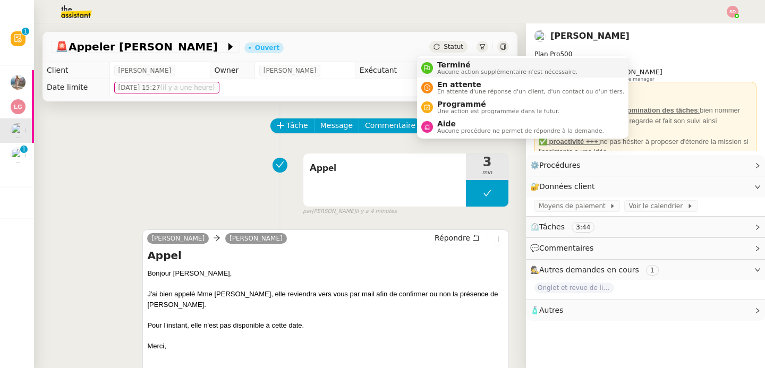
click at [440, 64] on span "Terminé" at bounding box center [507, 65] width 140 height 8
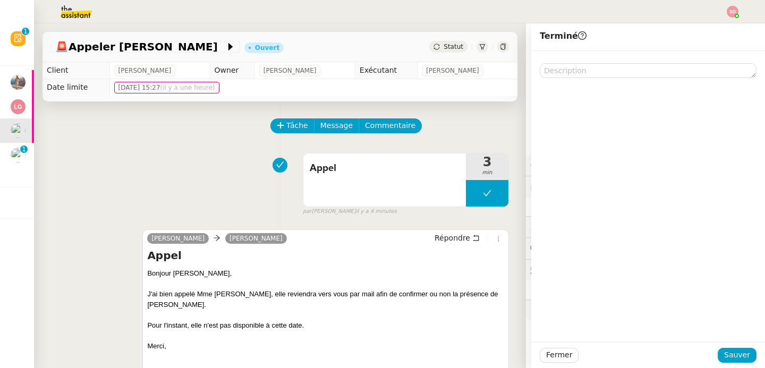
click at [442, 128] on div "Tâche Message Commentaire" at bounding box center [389, 130] width 237 height 25
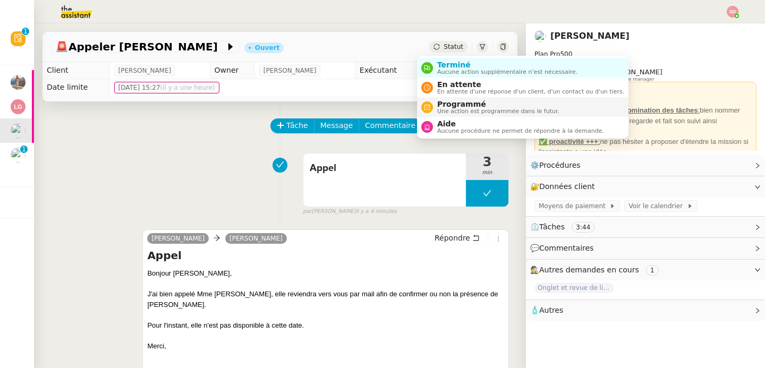
click at [443, 99] on li "Programmé Une action est programmée dans le futur." at bounding box center [522, 107] width 211 height 20
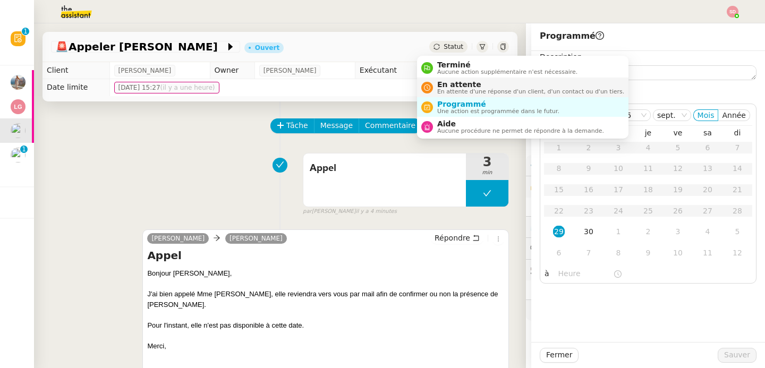
click at [443, 81] on span "En attente" at bounding box center [530, 84] width 187 height 8
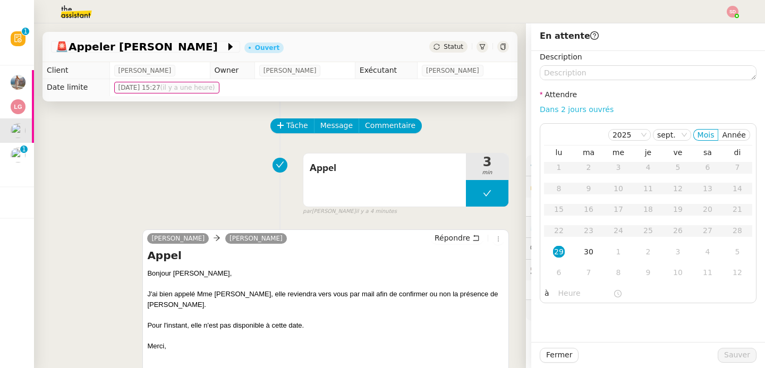
click at [581, 110] on link "Dans 2 jours ouvrés" at bounding box center [576, 109] width 74 height 8
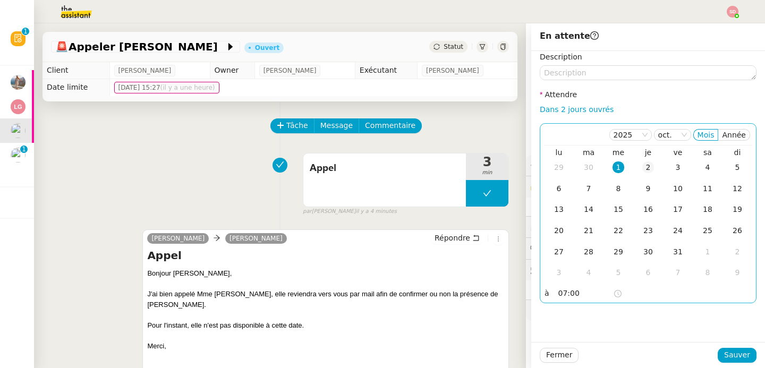
click at [642, 167] on div "2" at bounding box center [648, 167] width 12 height 12
click at [568, 296] on input "07:00" at bounding box center [585, 293] width 55 height 12
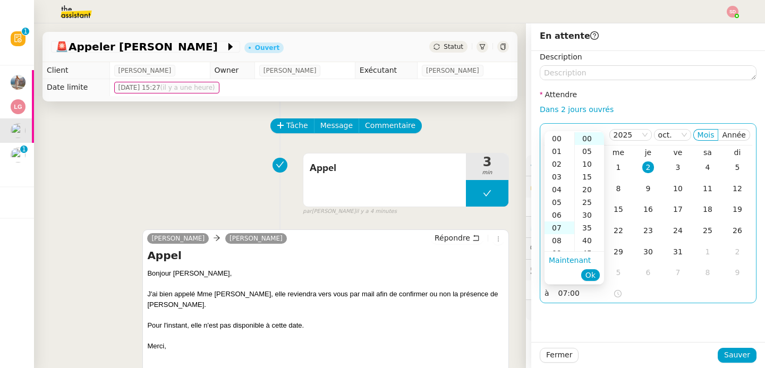
scroll to position [89, 0]
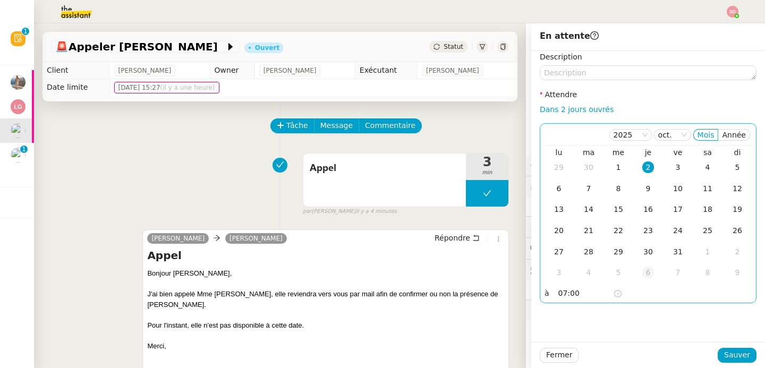
click at [642, 274] on div "6" at bounding box center [648, 273] width 12 height 12
click at [573, 167] on td "28" at bounding box center [588, 167] width 30 height 21
click at [615, 229] on div "22" at bounding box center [618, 231] width 12 height 12
click at [558, 290] on input "07:00" at bounding box center [585, 293] width 55 height 12
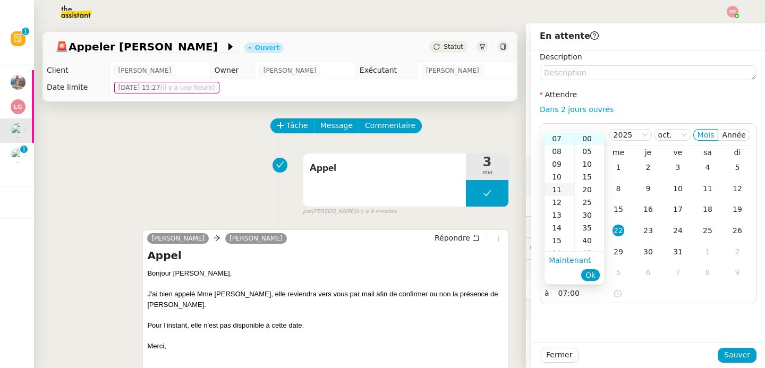
scroll to position [91, 0]
click at [559, 187] on div "11" at bounding box center [559, 187] width 30 height 13
type input "11:00"
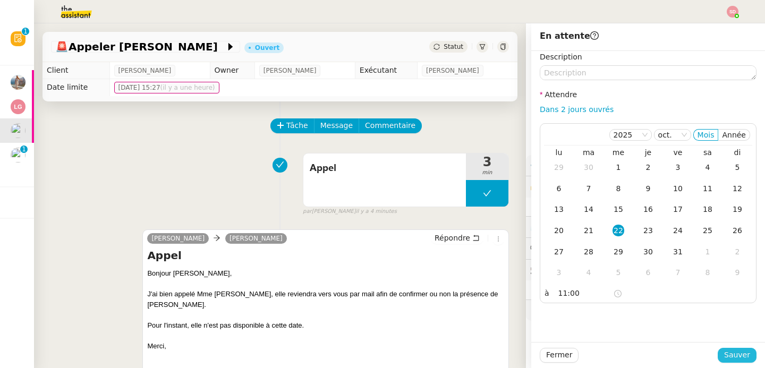
click at [724, 353] on span "Sauver" at bounding box center [737, 355] width 26 height 12
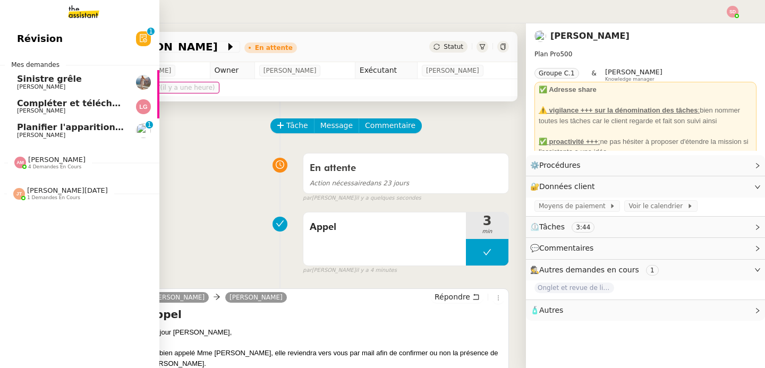
click at [19, 133] on span "Ian Rogers" at bounding box center [41, 135] width 48 height 7
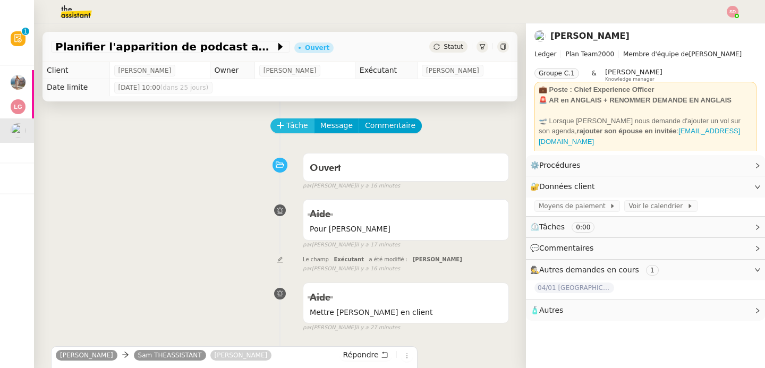
click at [277, 125] on icon at bounding box center [280, 125] width 7 height 7
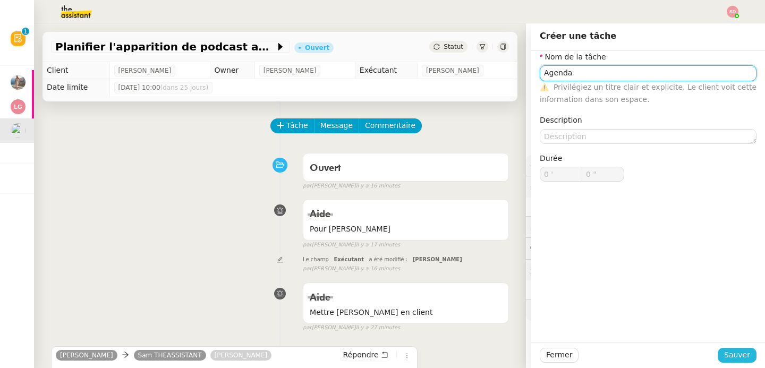
type input "Agenda"
click at [726, 351] on span "Sauver" at bounding box center [737, 355] width 26 height 12
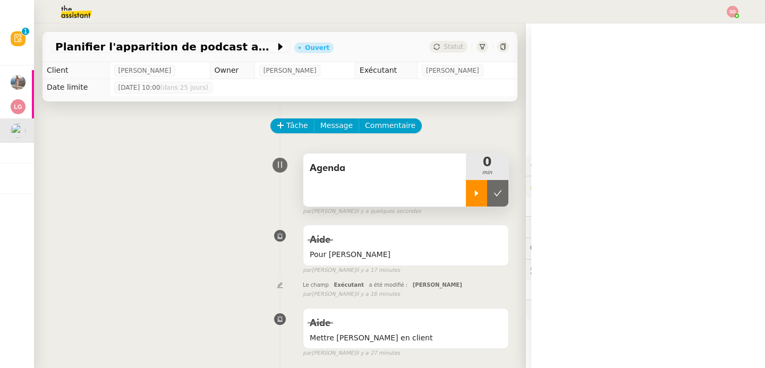
click at [466, 199] on div at bounding box center [476, 193] width 21 height 27
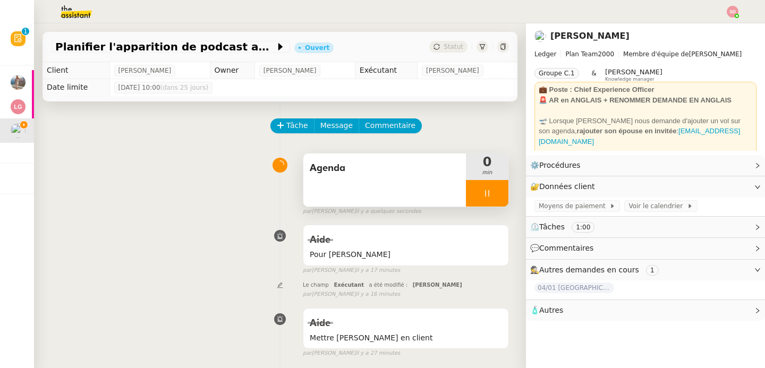
scroll to position [250, 0]
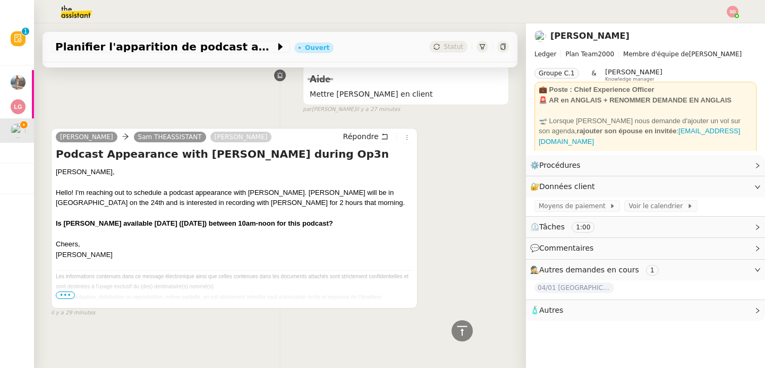
click at [65, 291] on span "•••" at bounding box center [65, 294] width 19 height 7
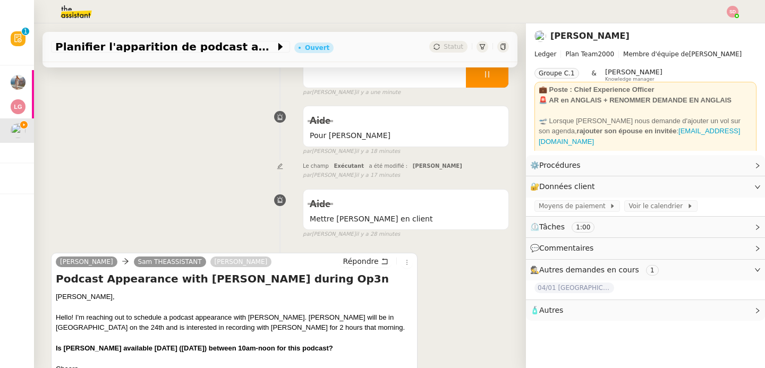
scroll to position [45, 0]
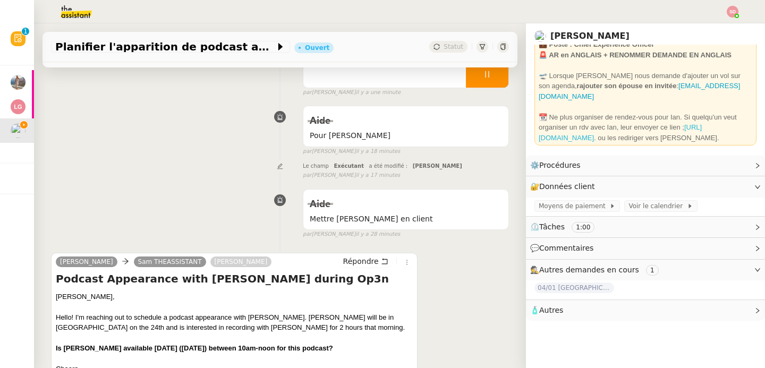
click at [593, 126] on link "https://calendar.app.google/PCLkvhrhkthFgsHZ7" at bounding box center [619, 132] width 163 height 19
click at [637, 209] on span "Voir le calendrier" at bounding box center [657, 206] width 58 height 11
click at [128, 201] on div "Aide Mettre Ian en client false par Amyna M. il y a 28 minutes" at bounding box center [280, 211] width 458 height 55
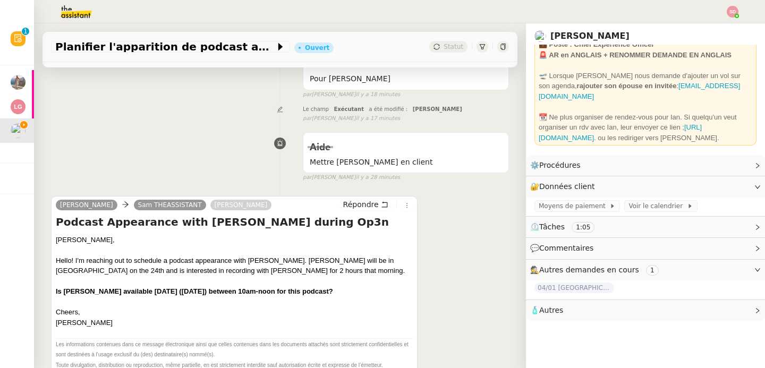
scroll to position [179, 0]
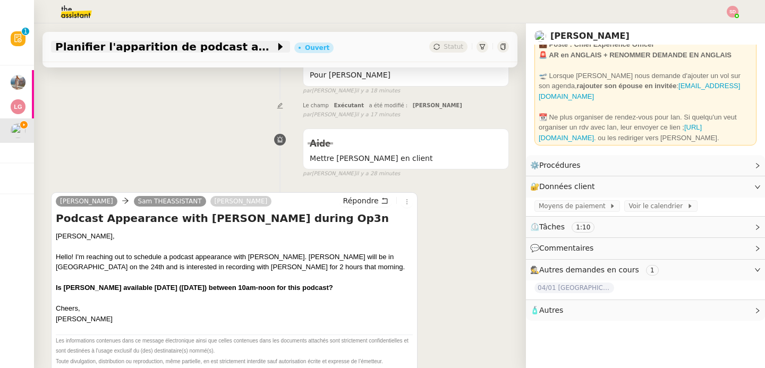
click at [165, 45] on span "Planifier l'apparition de podcast avec Ian" at bounding box center [165, 46] width 220 height 11
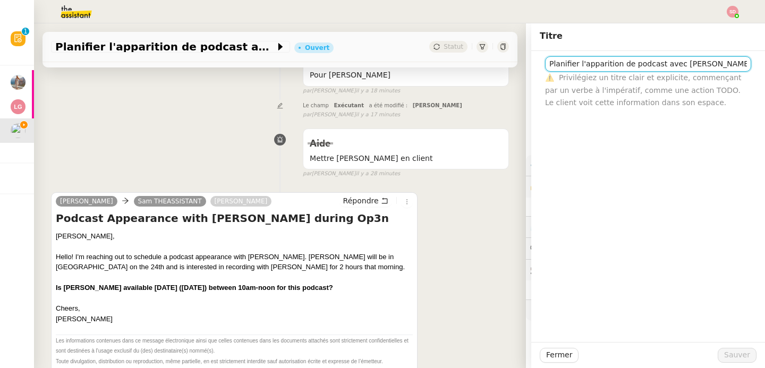
click at [632, 66] on input "Planifier l'apparition de podcast avec Ian" at bounding box center [648, 63] width 206 height 15
type input "24/10 Podcast"
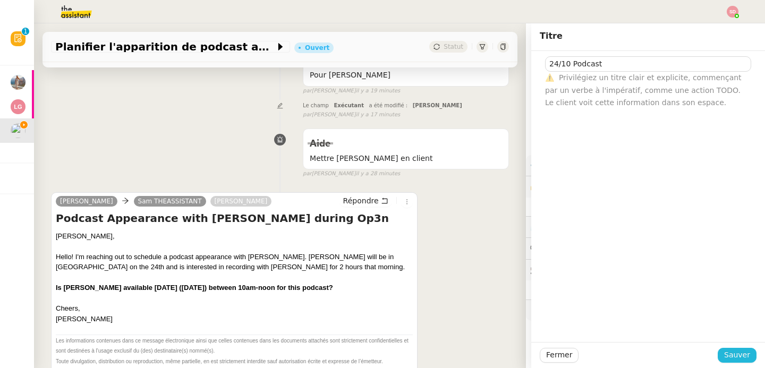
click at [729, 353] on span "Sauver" at bounding box center [737, 355] width 26 height 12
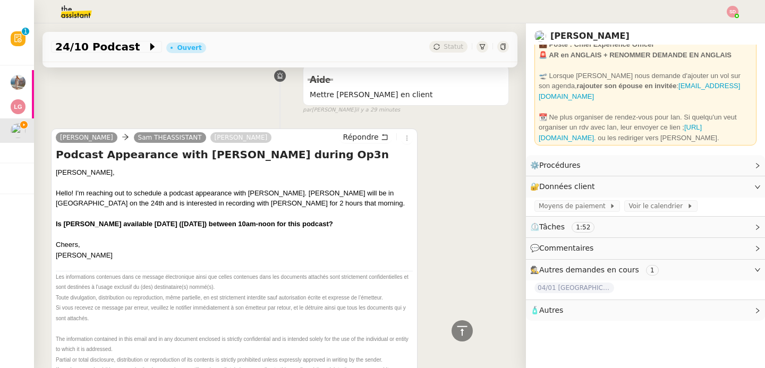
scroll to position [136, 0]
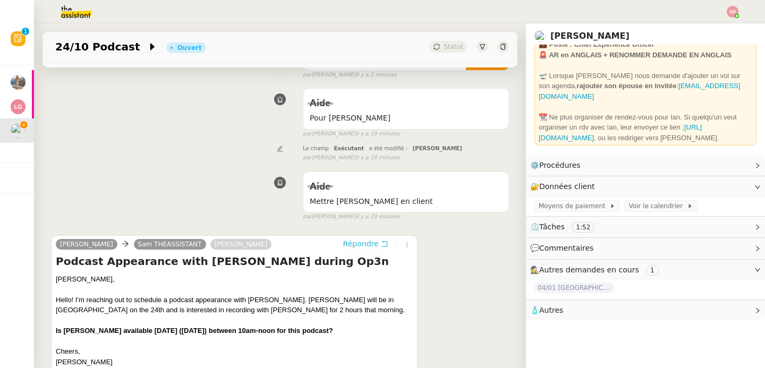
click at [343, 239] on span "Répondre" at bounding box center [361, 243] width 36 height 11
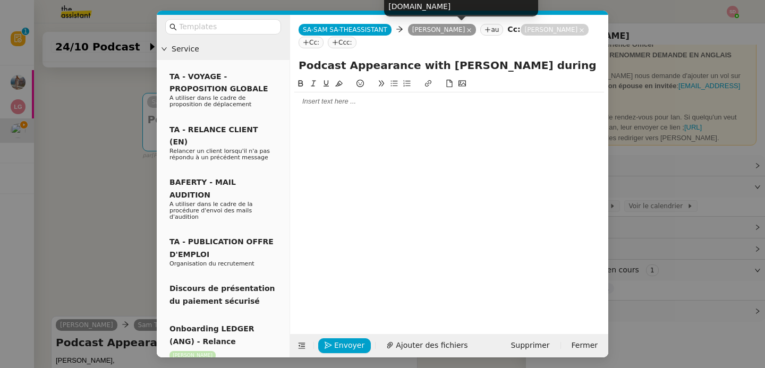
click at [471, 29] on icon at bounding box center [469, 30] width 4 height 4
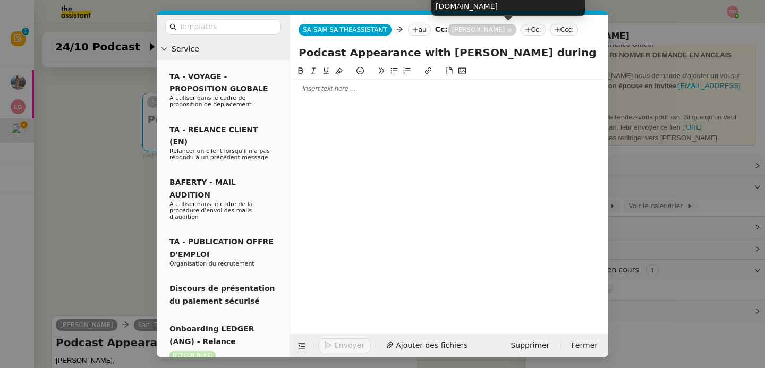
click at [506, 29] on icon at bounding box center [508, 30] width 5 height 5
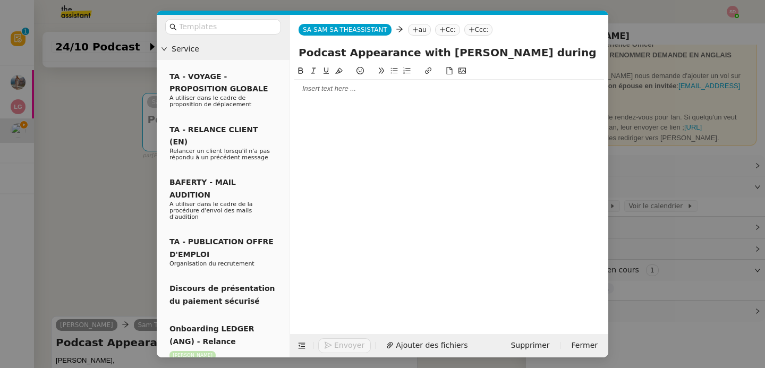
click at [416, 31] on icon at bounding box center [415, 30] width 6 height 6
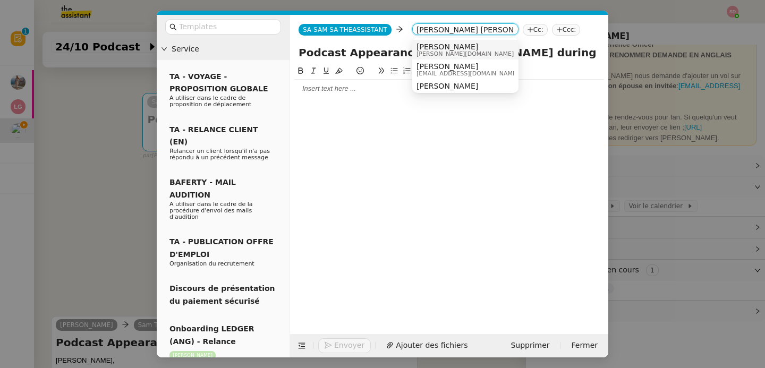
type input "ian roger"
click at [446, 48] on span "Ian Rogers" at bounding box center [540, 46] width 248 height 8
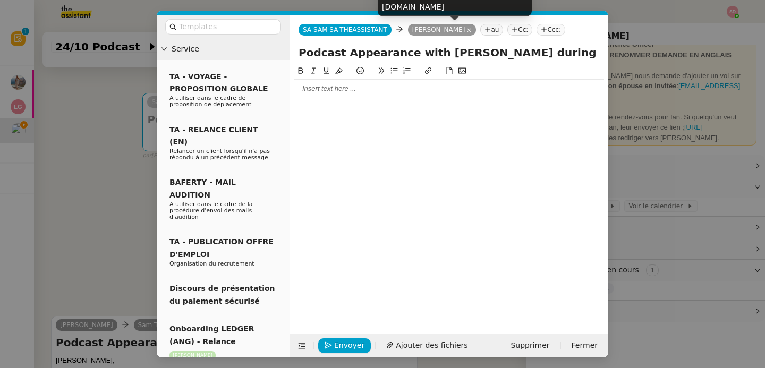
click at [466, 28] on icon at bounding box center [468, 30] width 5 height 5
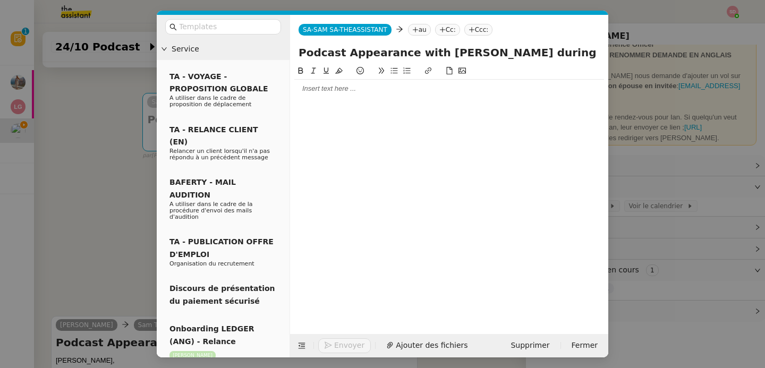
click at [424, 31] on nz-tag "au" at bounding box center [419, 30] width 23 height 12
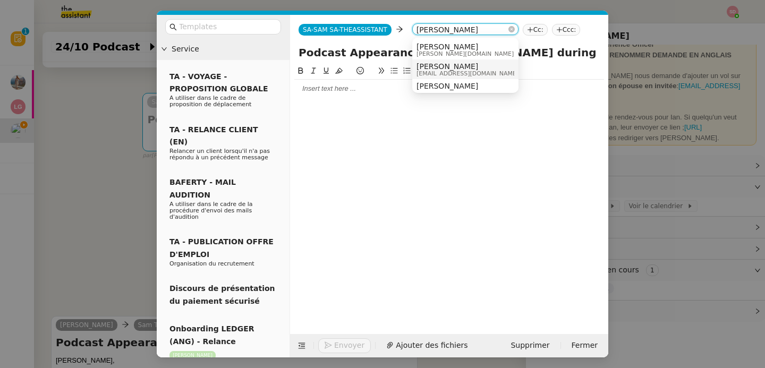
scroll to position [8, 0]
type input "ian rogers"
click at [472, 78] on span "Ian Rogers" at bounding box center [540, 78] width 248 height 8
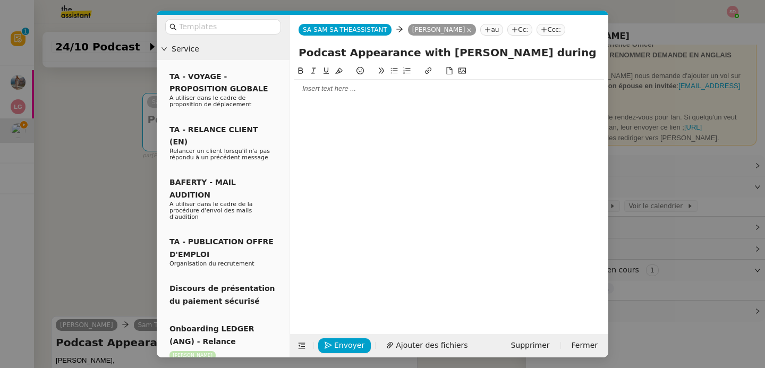
scroll to position [0, 0]
click at [395, 95] on div at bounding box center [449, 89] width 310 height 18
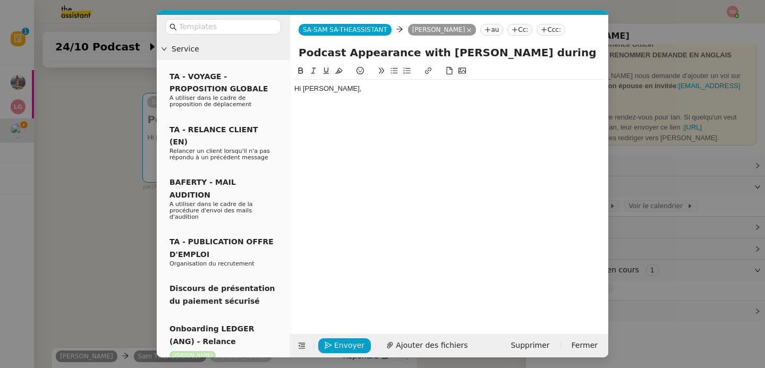
click at [114, 93] on nz-modal-container "Service TA - VOYAGE - PROPOSITION GLOBALE A utiliser dans le cadre de propositi…" at bounding box center [382, 184] width 765 height 368
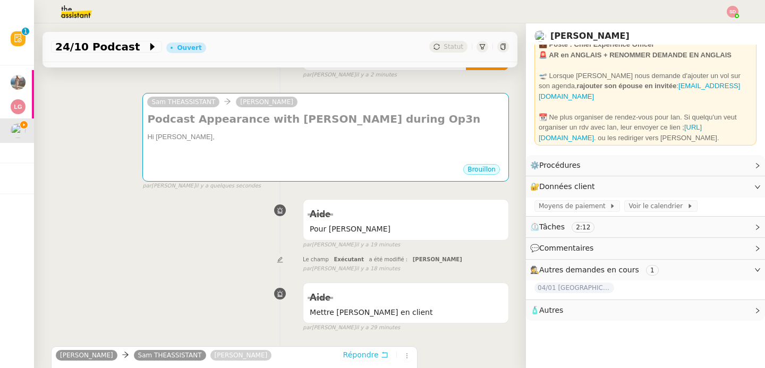
scroll to position [331, 0]
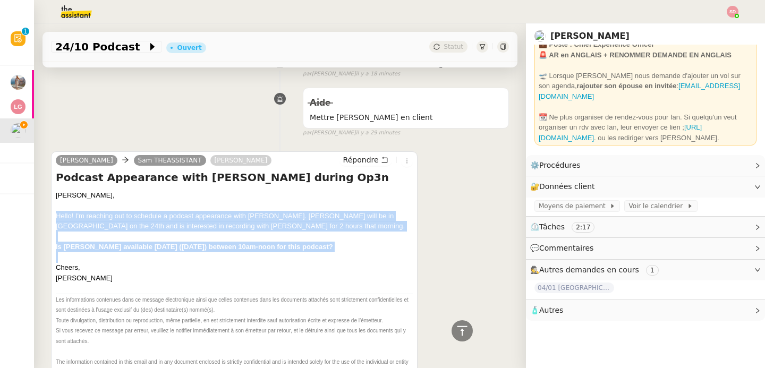
drag, startPoint x: 57, startPoint y: 216, endPoint x: 364, endPoint y: 253, distance: 309.2
click at [364, 253] on div "Sam, Hello! I'm reaching out to schedule a podcast appearance with Ian. Peter M…" at bounding box center [234, 236] width 357 height 93
copy div "Hello! I'm reaching out to schedule a podcast appearance with Ian. Peter McCorm…"
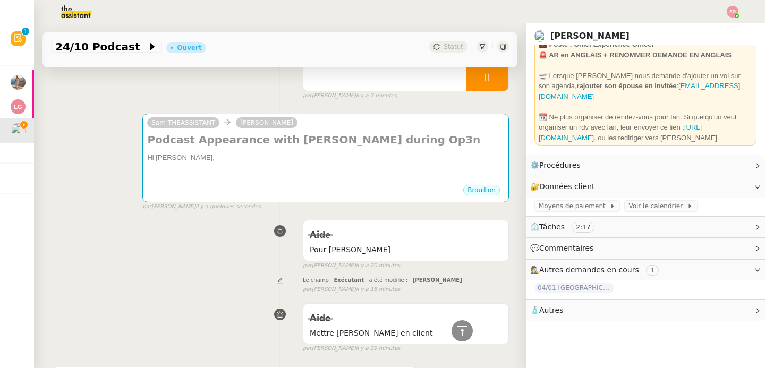
scroll to position [0, 0]
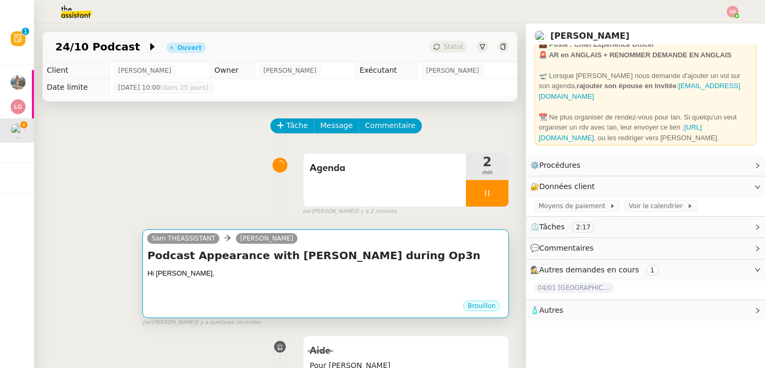
click at [382, 267] on div "Podcast Appearance with Ian during Op3n Hi Ian, •••" at bounding box center [325, 273] width 357 height 51
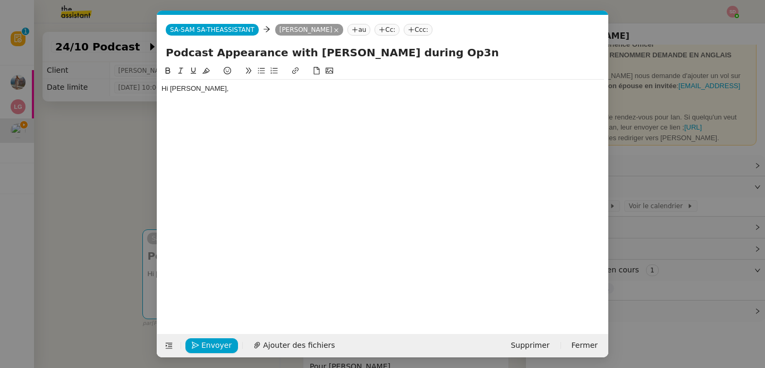
scroll to position [0, 22]
click at [276, 103] on div at bounding box center [382, 99] width 442 height 10
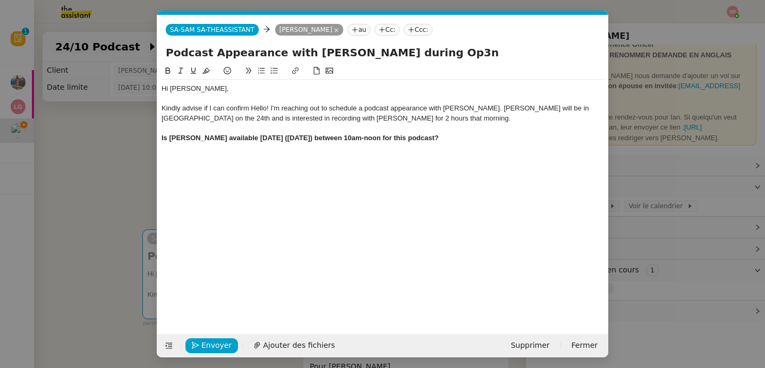
scroll to position [0, 0]
click at [245, 101] on div at bounding box center [382, 99] width 442 height 10
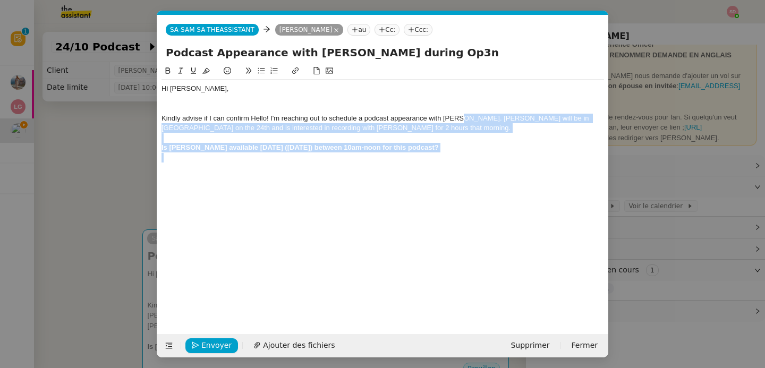
drag, startPoint x: 456, startPoint y: 119, endPoint x: 467, endPoint y: 167, distance: 48.9
click at [467, 167] on div "Hi Ian, Kindly advise if I can confirm Hello! I'm reaching out to schedule a po…" at bounding box center [382, 191] width 442 height 253
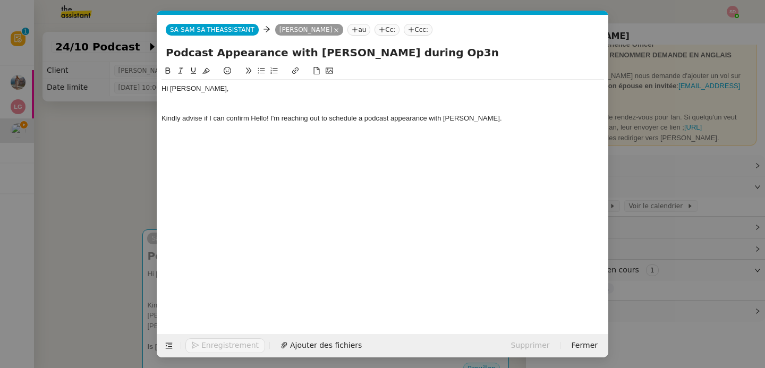
click at [317, 104] on div at bounding box center [382, 109] width 442 height 10
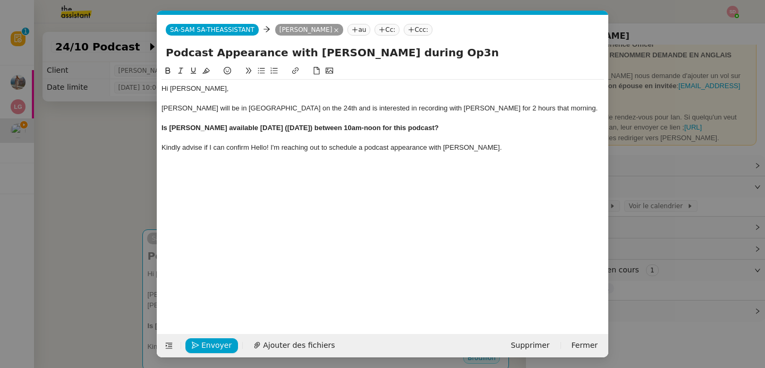
click at [407, 109] on div "Peter McCormack will be in Paris on the 24th and is interested in recording wit…" at bounding box center [382, 109] width 442 height 10
click at [394, 119] on div at bounding box center [382, 119] width 442 height 10
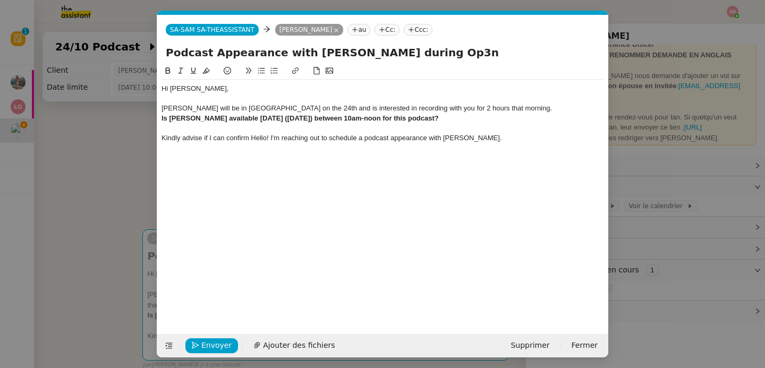
click at [162, 117] on strong "Is Ian available on Friday (24 Oct.) between 10am-noon for this podcast?" at bounding box center [299, 118] width 277 height 8
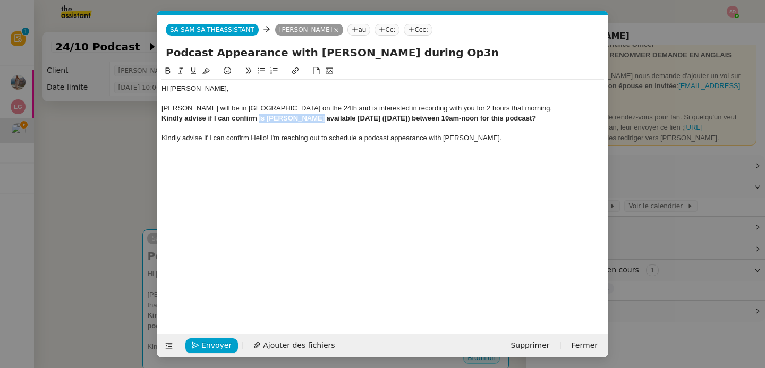
drag, startPoint x: 259, startPoint y: 118, endPoint x: 307, endPoint y: 118, distance: 47.8
click at [307, 118] on strong "Kindly advise if I can confirm Is Ian available on Friday (24 Oct.) between 10a…" at bounding box center [348, 118] width 374 height 8
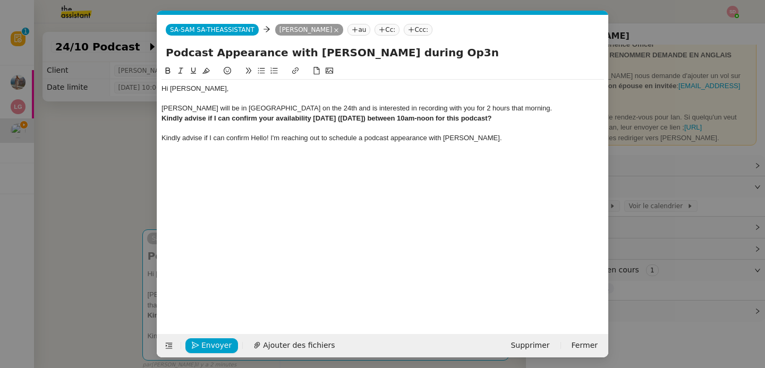
click at [282, 138] on div "Kindly advise if I can confirm Hello! I'm reaching out to schedule a podcast ap…" at bounding box center [382, 138] width 442 height 10
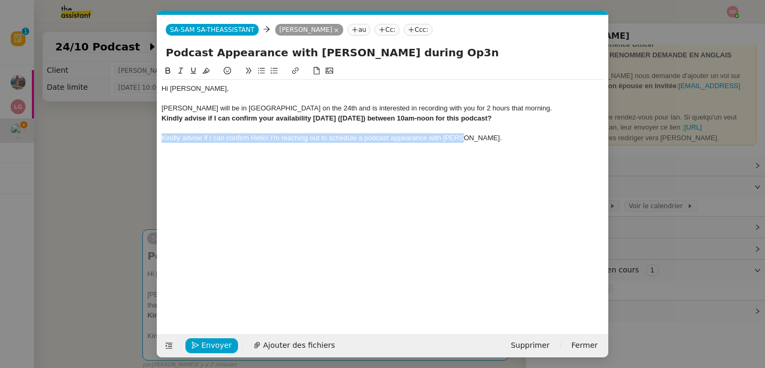
click at [282, 138] on div "Kindly advise if I can confirm Hello! I'm reaching out to schedule a podcast ap…" at bounding box center [382, 138] width 442 height 10
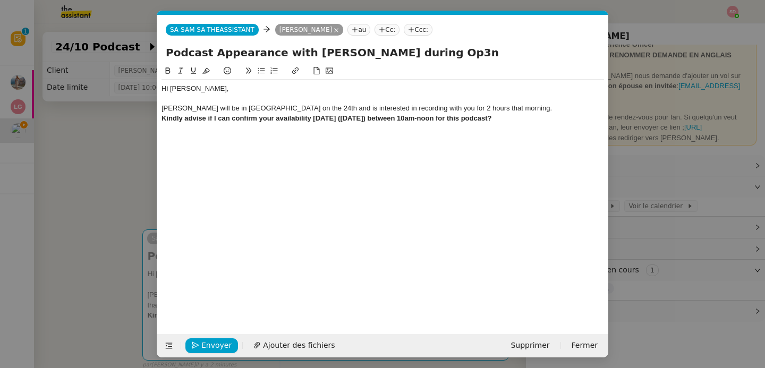
click at [504, 118] on div "Kindly advise if I can confirm your availability on Friday (24 Oct.) between 10…" at bounding box center [382, 119] width 442 height 10
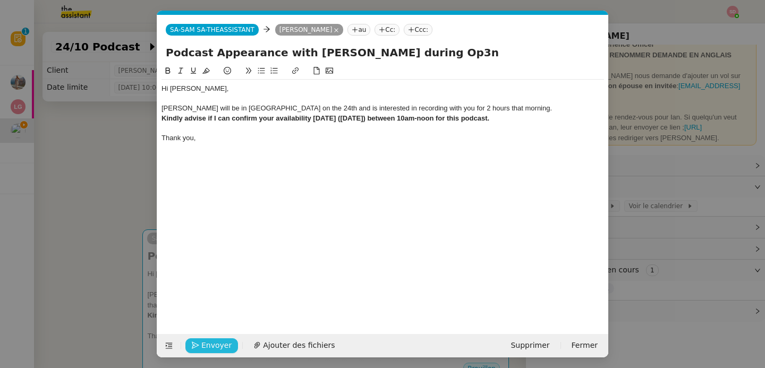
click at [202, 348] on span "Envoyer" at bounding box center [216, 345] width 30 height 12
click at [202, 348] on span "Confirmer l'envoi" at bounding box center [233, 345] width 64 height 12
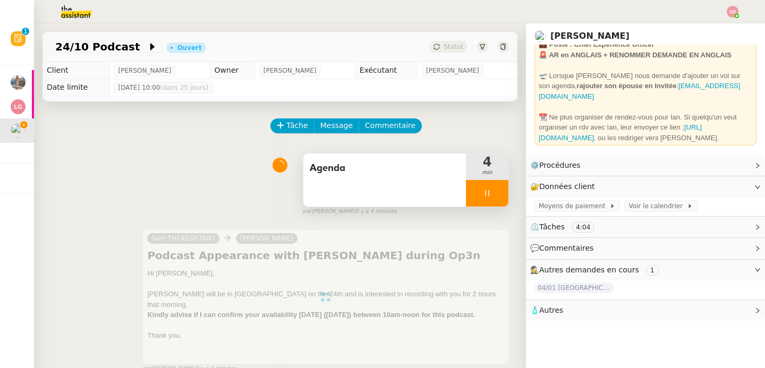
click at [480, 183] on div at bounding box center [487, 193] width 42 height 27
click at [487, 183] on button at bounding box center [497, 193] width 21 height 27
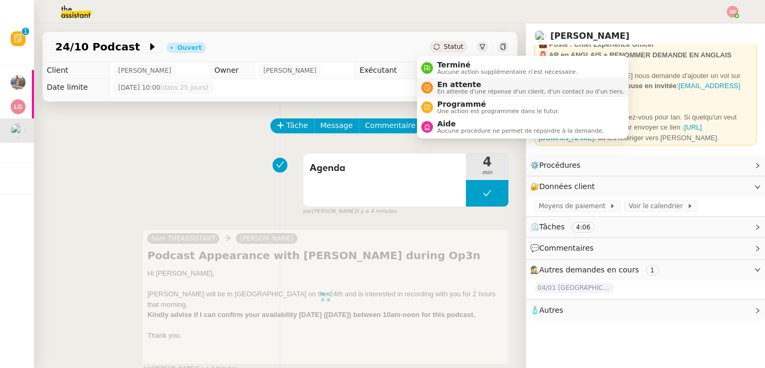
click at [430, 83] on nz-avatar at bounding box center [427, 88] width 12 height 12
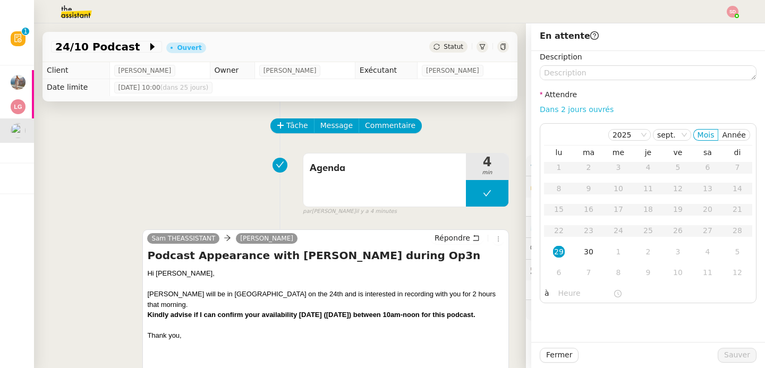
click at [539, 110] on link "Dans 2 jours ouvrés" at bounding box center [576, 109] width 74 height 8
type input "07:00"
click at [706, 355] on div at bounding box center [647, 355] width 139 height 15
click at [717, 355] on button "Sauver" at bounding box center [736, 355] width 39 height 15
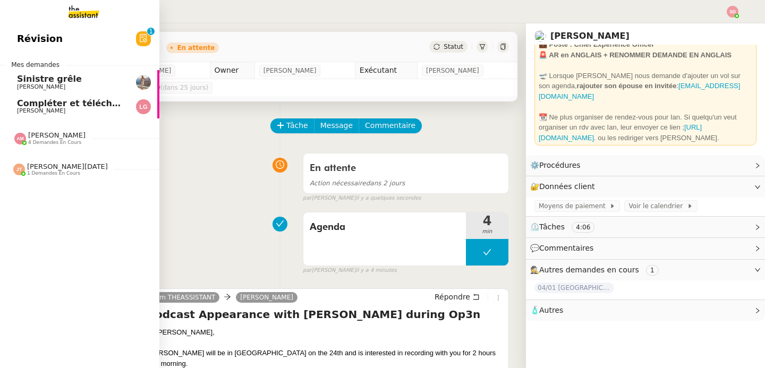
click at [41, 81] on span "Sinistre grêle" at bounding box center [49, 79] width 65 height 10
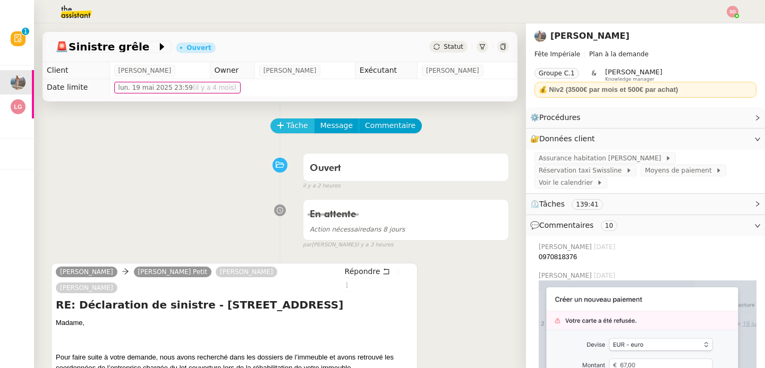
click at [286, 127] on span "Tâche" at bounding box center [297, 125] width 22 height 12
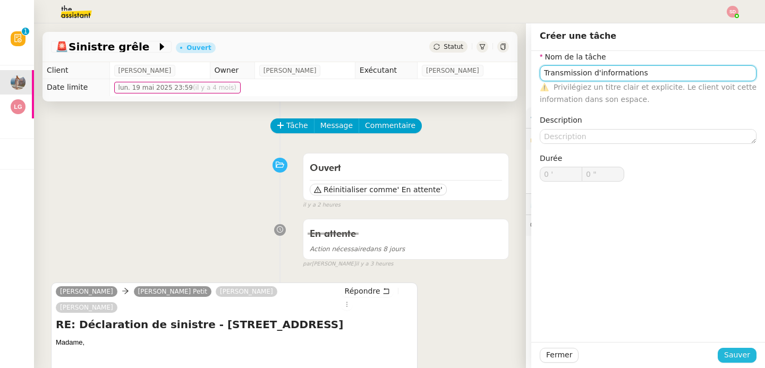
type input "Transmission d'informations"
click at [724, 350] on span "Sauver" at bounding box center [737, 355] width 26 height 12
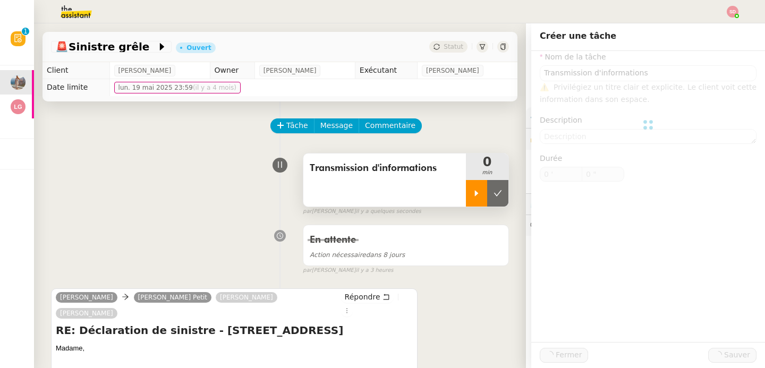
click at [466, 198] on div at bounding box center [476, 193] width 21 height 27
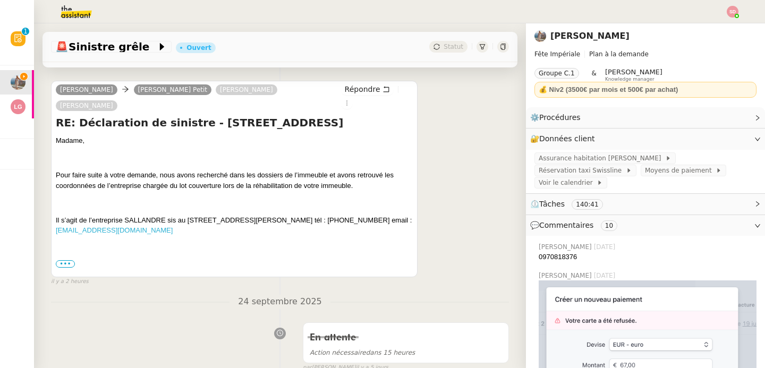
scroll to position [208, 0]
click at [58, 260] on span "•••" at bounding box center [65, 263] width 19 height 7
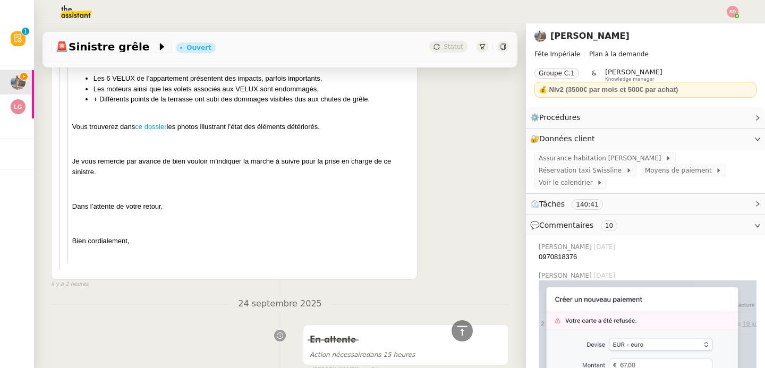
scroll to position [2286, 0]
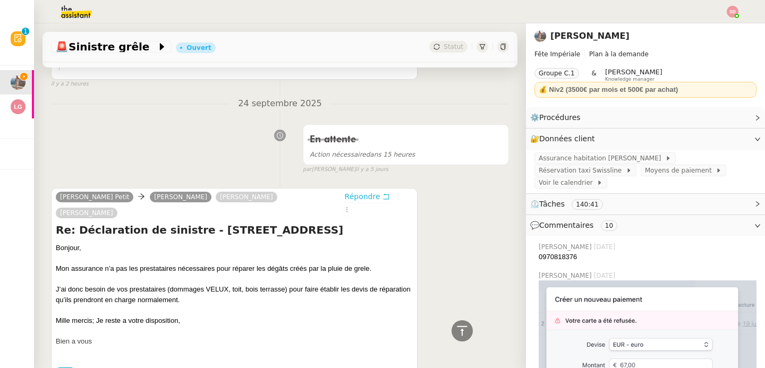
click at [359, 191] on span "Répondre" at bounding box center [363, 196] width 36 height 11
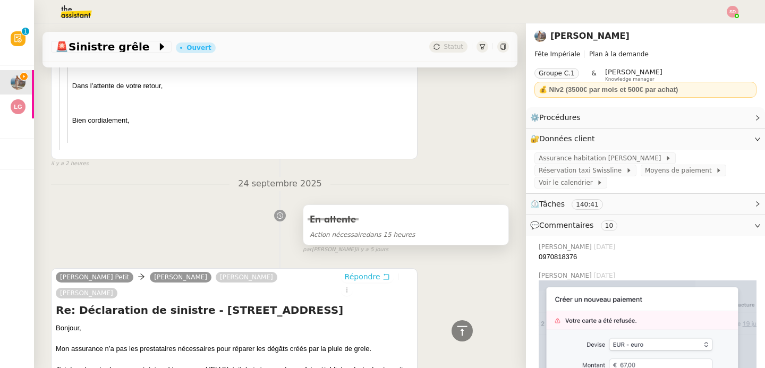
scroll to position [2365, 0]
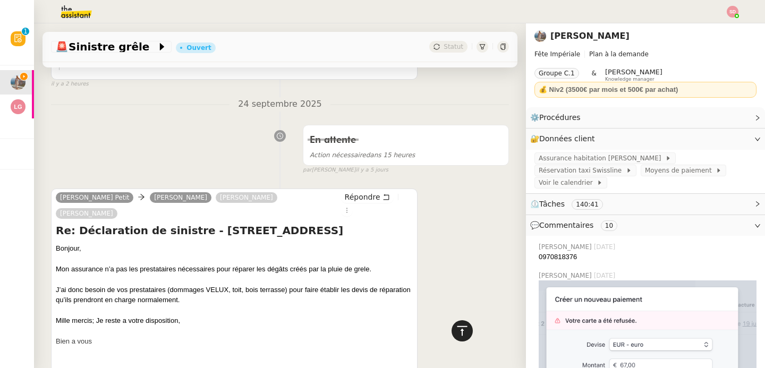
click at [457, 329] on icon at bounding box center [462, 330] width 10 height 10
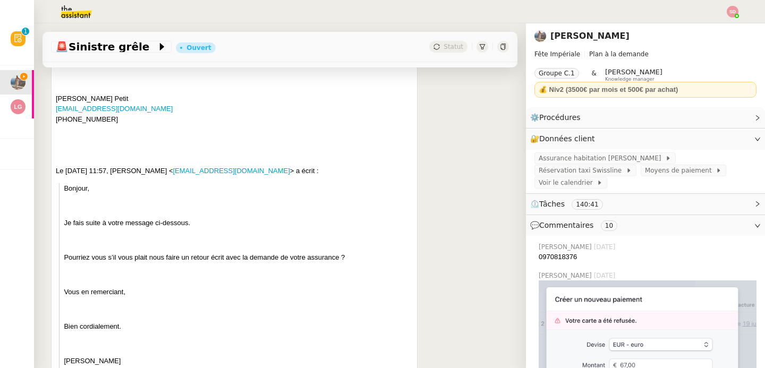
scroll to position [0, 0]
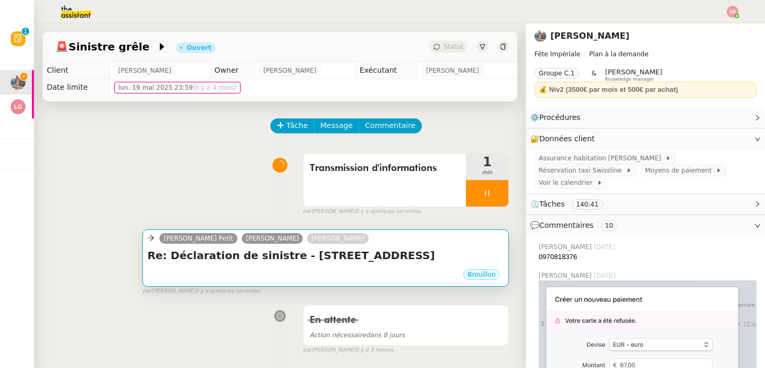
click at [280, 263] on div "Re: Déclaration de sinistre - 19 rue Réaumur 75003 Paris •••" at bounding box center [325, 258] width 357 height 20
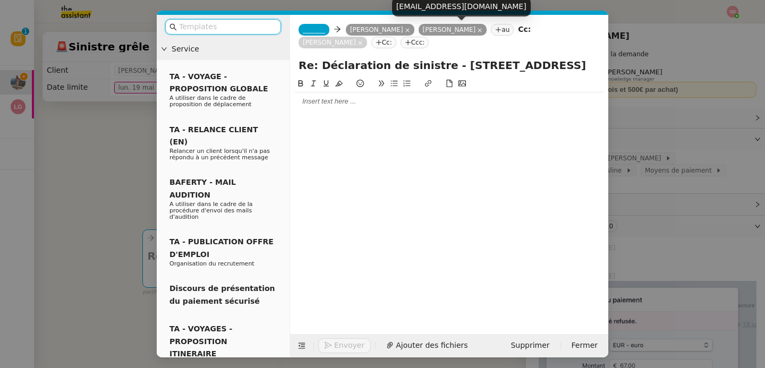
click at [477, 29] on icon at bounding box center [479, 30] width 5 height 5
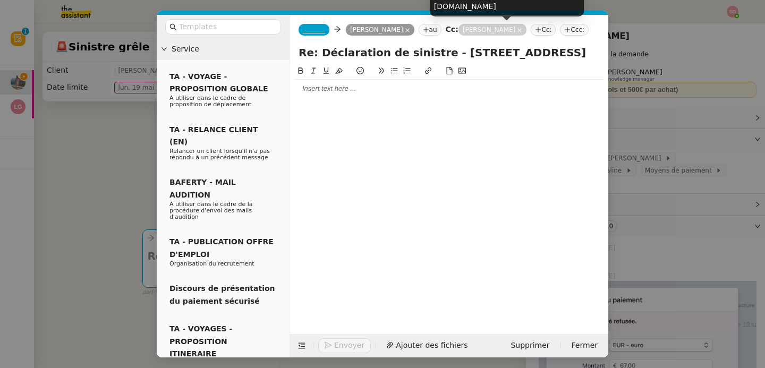
click at [518, 30] on icon at bounding box center [519, 30] width 5 height 5
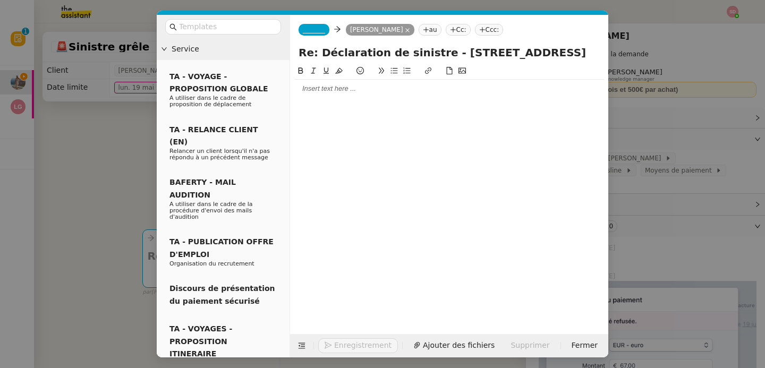
click at [314, 28] on span "_______" at bounding box center [314, 29] width 22 height 7
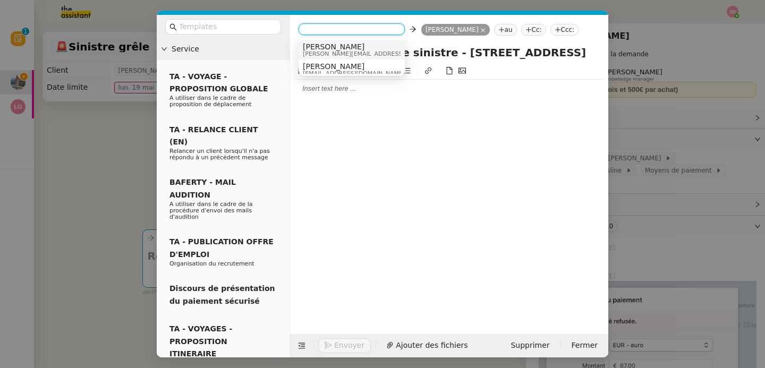
click at [327, 48] on span "Alex" at bounding box center [378, 46] width 151 height 8
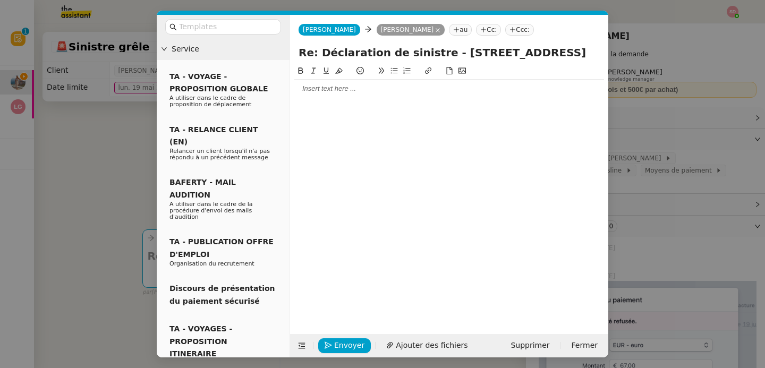
click at [332, 86] on div at bounding box center [449, 89] width 310 height 10
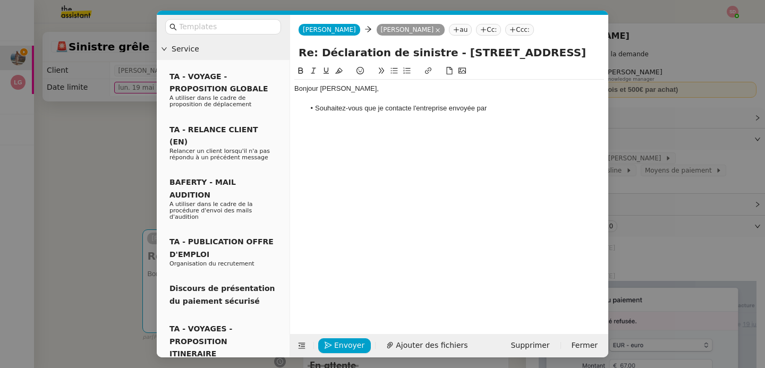
click at [92, 208] on nz-modal-container "Service TA - VOYAGE - PROPOSITION GLOBALE A utiliser dans le cadre de propositi…" at bounding box center [382, 184] width 765 height 368
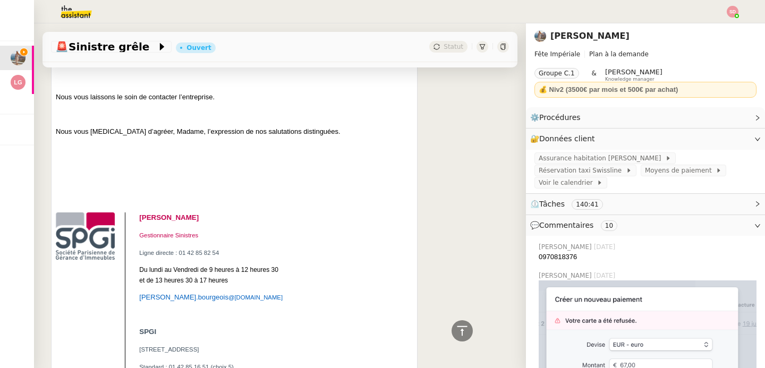
scroll to position [542, 0]
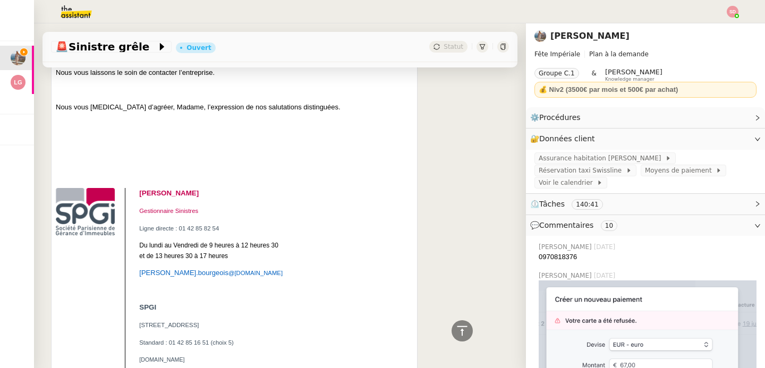
click at [156, 303] on span "SPGI" at bounding box center [147, 307] width 17 height 8
copy span "SPGI"
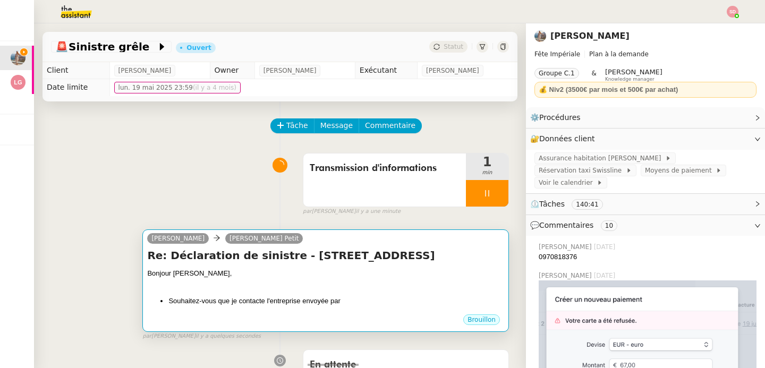
click at [296, 280] on div at bounding box center [325, 284] width 357 height 11
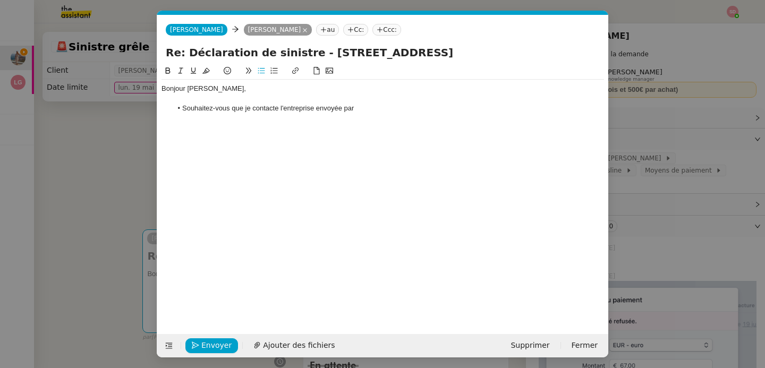
scroll to position [0, 22]
click at [382, 112] on li "Souhaitez-vous que je contacte l'entreprise envoyée par" at bounding box center [388, 109] width 432 height 10
drag, startPoint x: 377, startPoint y: 108, endPoint x: 357, endPoint y: 107, distance: 20.8
click at [357, 107] on strong "SPGI ?" at bounding box center [365, 108] width 23 height 8
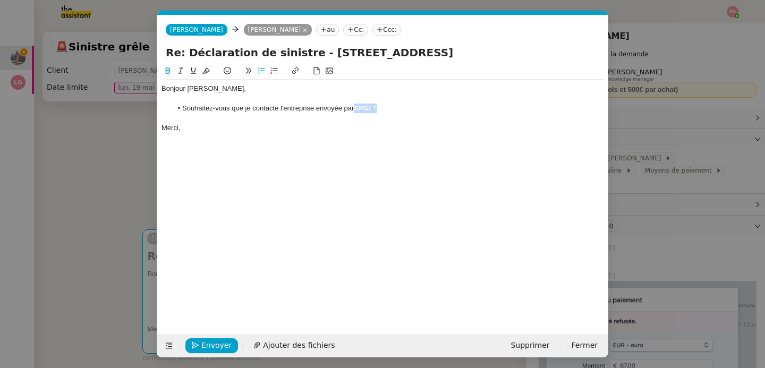
click at [168, 68] on icon at bounding box center [167, 70] width 7 height 7
click at [214, 342] on span "Envoyer" at bounding box center [216, 345] width 30 height 12
click at [214, 342] on span "Confirmer l'envoi" at bounding box center [233, 345] width 64 height 12
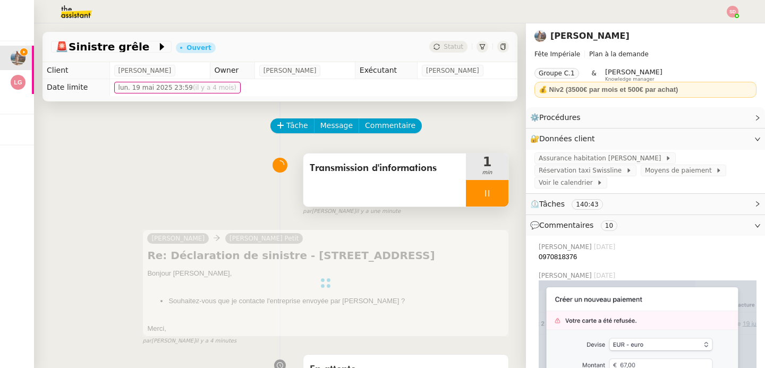
click at [490, 190] on div at bounding box center [487, 193] width 42 height 27
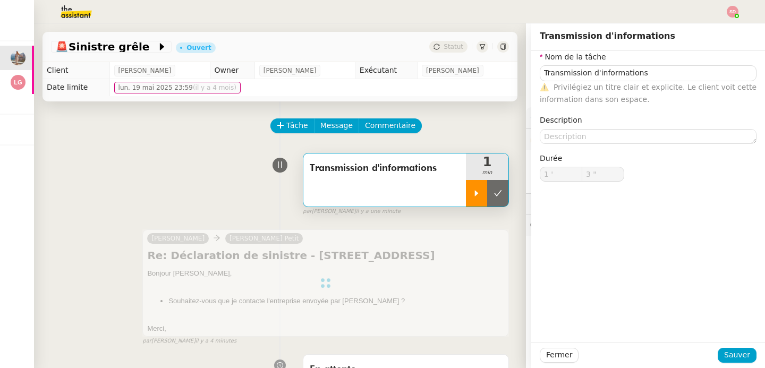
click at [490, 190] on button at bounding box center [497, 193] width 21 height 27
type input "Transmission d'informations"
type input "1 '"
type input "3 ""
type input "Transmission d'informations"
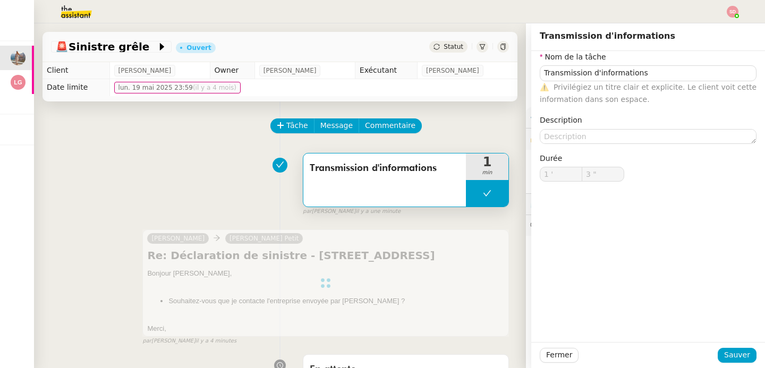
type input "1 '"
type input "3 ""
type input "Transmission d'informations"
type input "1 '"
type input "3 ""
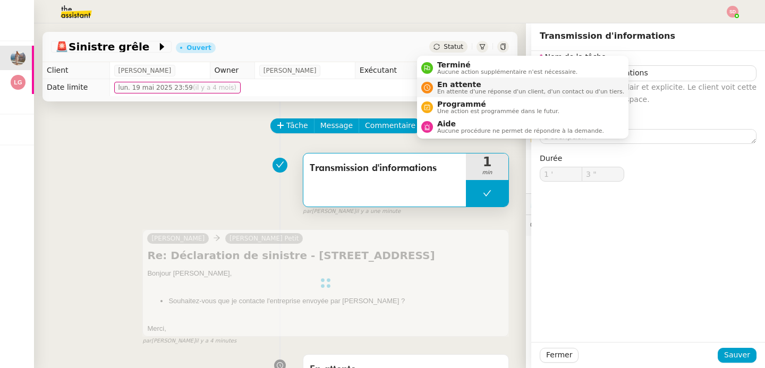
click at [425, 85] on icon at bounding box center [427, 87] width 6 height 6
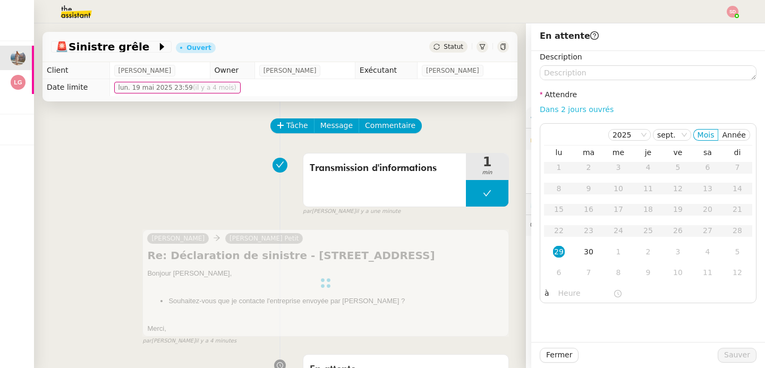
click at [583, 108] on link "Dans 2 jours ouvrés" at bounding box center [576, 109] width 74 height 8
type input "07:00"
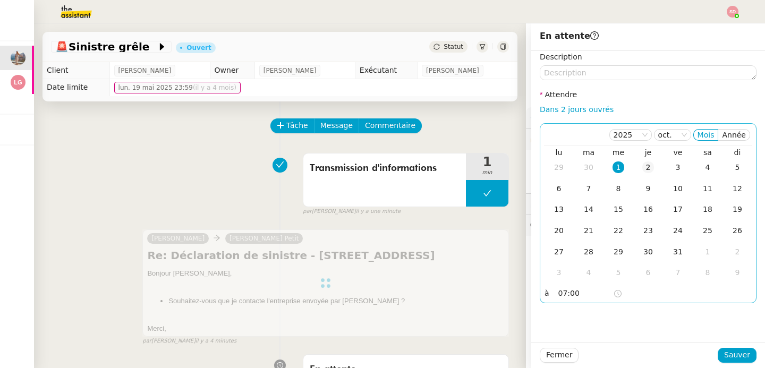
click at [633, 168] on td "2" at bounding box center [648, 167] width 30 height 21
drag, startPoint x: 733, startPoint y: 349, endPoint x: 119, endPoint y: 148, distance: 645.2
click at [733, 349] on span "Sauver" at bounding box center [737, 355] width 26 height 12
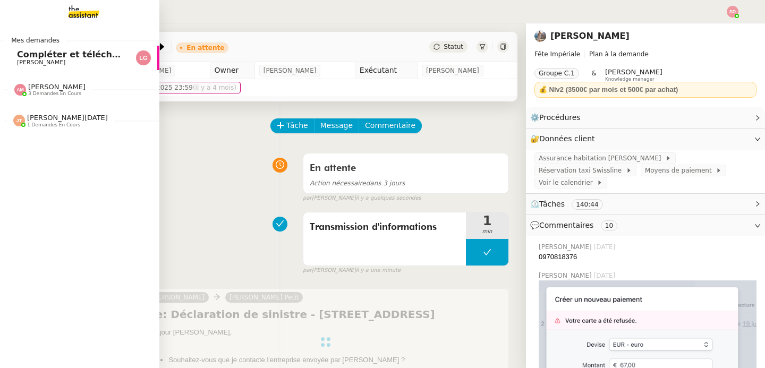
click at [65, 63] on span "[PERSON_NAME]" at bounding box center [70, 62] width 107 height 6
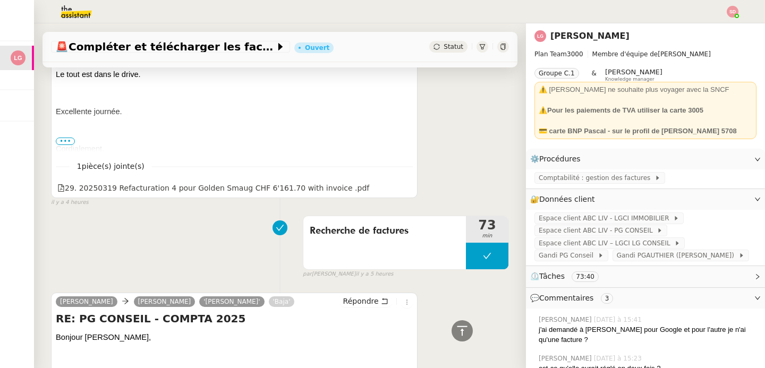
scroll to position [651, 0]
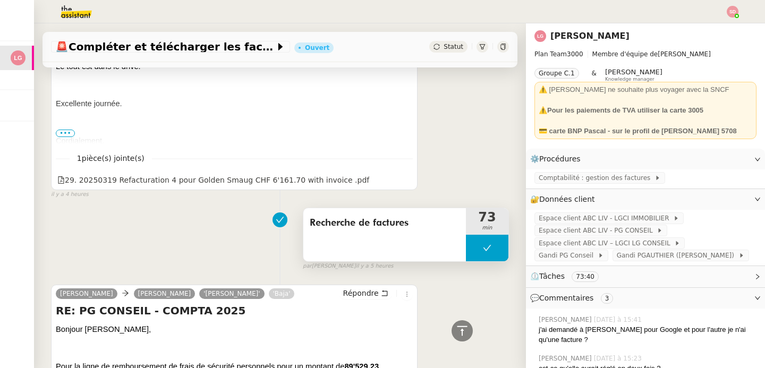
click at [466, 257] on button at bounding box center [487, 248] width 42 height 27
click at [466, 257] on div at bounding box center [476, 248] width 21 height 27
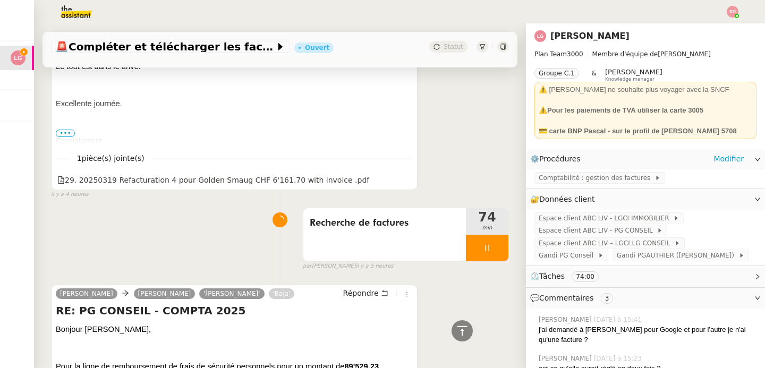
scroll to position [296, 0]
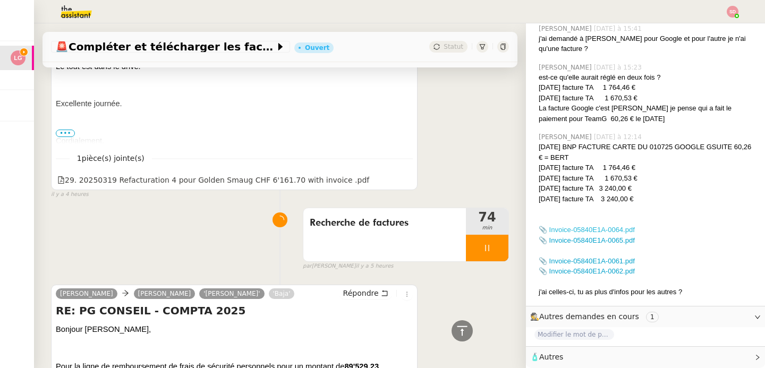
click at [603, 226] on link "📎 Invoice-05840E1A-0064.pdf" at bounding box center [586, 230] width 96 height 8
click at [607, 236] on link "📎 Invoice-05840E1A-0065.pdf" at bounding box center [586, 240] width 96 height 8
click at [582, 257] on link "📎 Invoice-05840E1A-0061.pdf" at bounding box center [586, 261] width 96 height 8
click at [603, 269] on link "📎 Invoice-05840E1A-0062.pdf" at bounding box center [586, 271] width 96 height 8
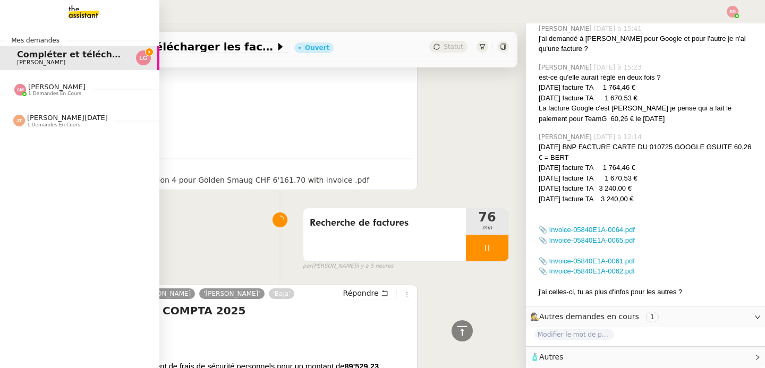
click at [28, 88] on span "[PERSON_NAME]" at bounding box center [56, 87] width 57 height 8
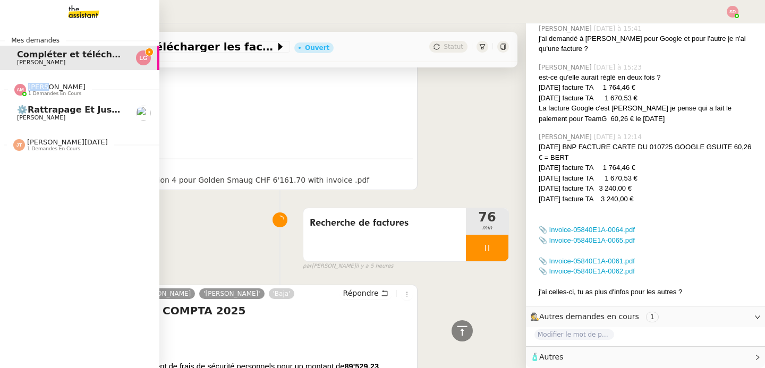
click at [28, 88] on span "[PERSON_NAME]" at bounding box center [56, 87] width 57 height 8
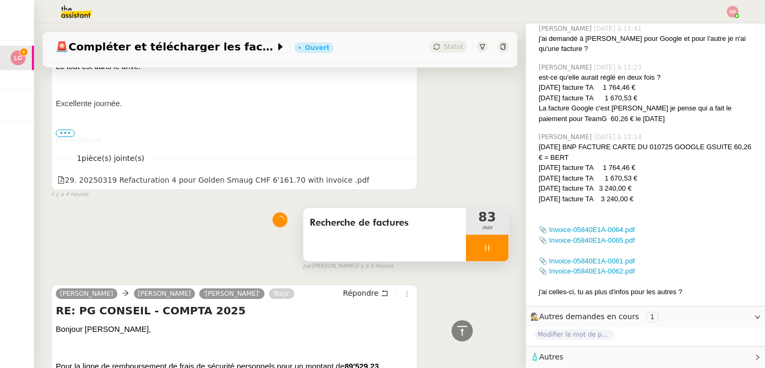
click at [475, 259] on div at bounding box center [487, 248] width 42 height 27
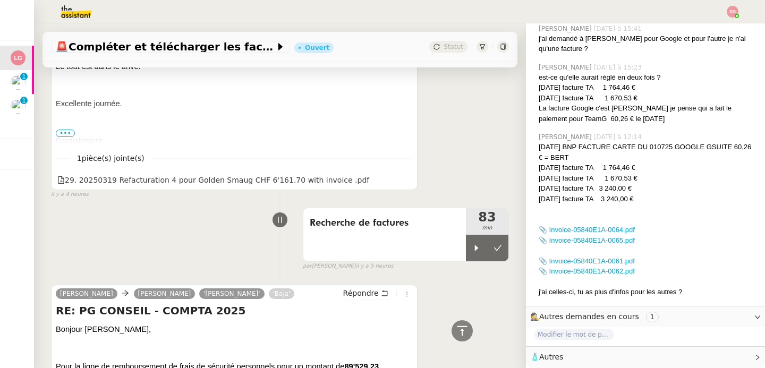
click at [273, 242] on div "Recherche de factures 83 min false par Sheida D. il y a 5 heures" at bounding box center [280, 237] width 458 height 68
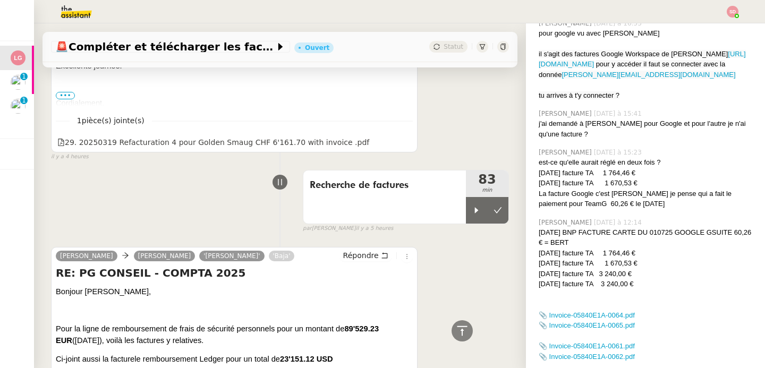
scroll to position [822, 0]
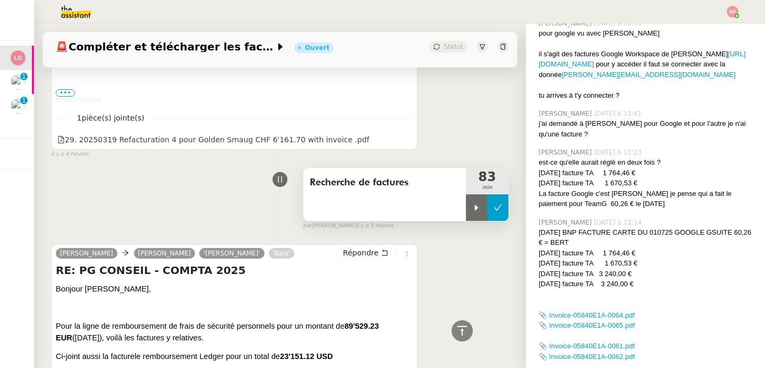
click at [493, 204] on icon at bounding box center [497, 207] width 8 height 8
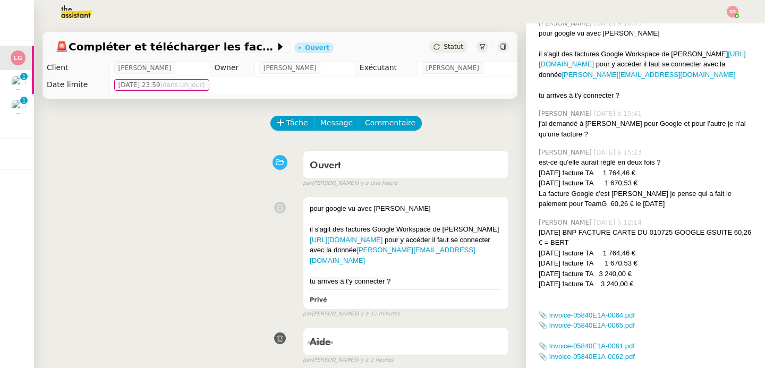
scroll to position [0, 0]
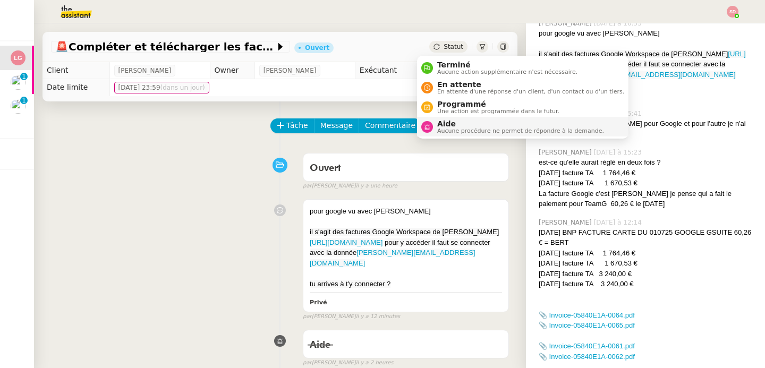
click at [444, 123] on span "Aide" at bounding box center [520, 123] width 167 height 8
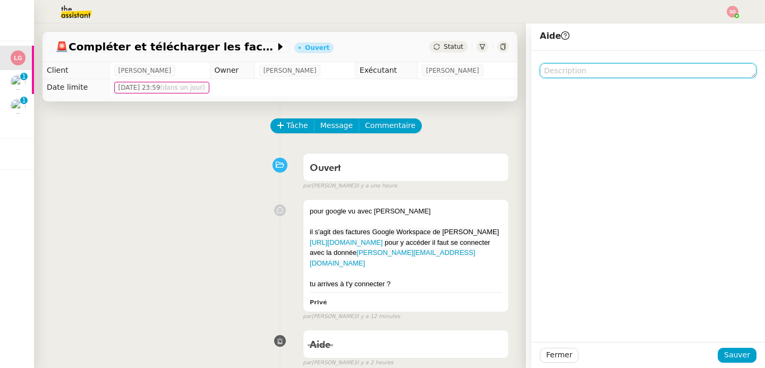
click at [586, 74] on textarea at bounding box center [647, 70] width 217 height 15
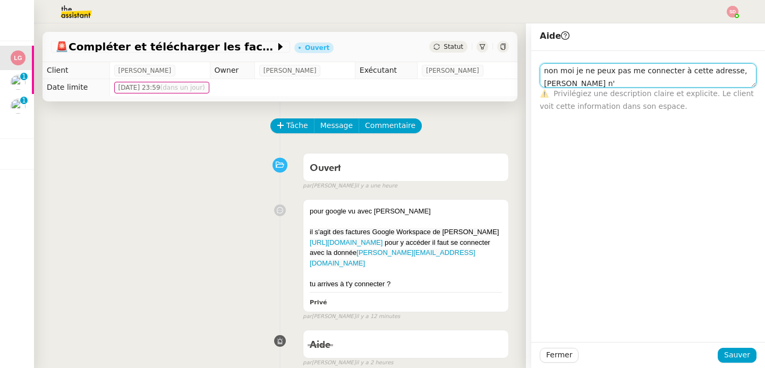
scroll to position [1, 0]
type textarea "non moi je ne peux pas me connecter à cette adresse, [PERSON_NAME] n'est pas co…"
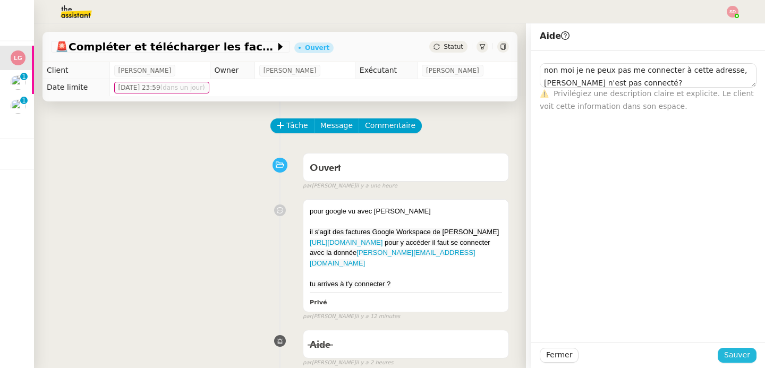
click at [734, 351] on span "Sauver" at bounding box center [737, 355] width 26 height 12
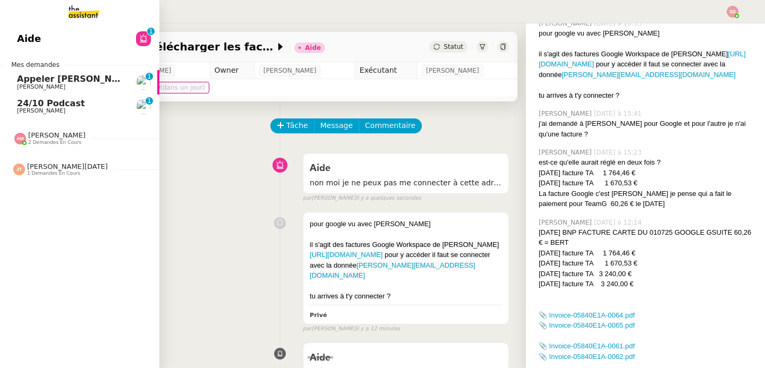
click at [10, 83] on link "Appeler Malala CONSTANTY Jean-Baptiste Barfety 0 1 2 3 4 5 6 7 8 9" at bounding box center [79, 82] width 159 height 24
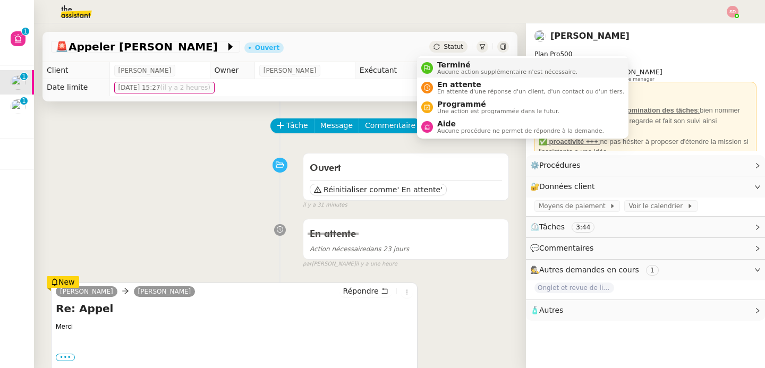
click at [425, 65] on icon at bounding box center [427, 68] width 6 height 6
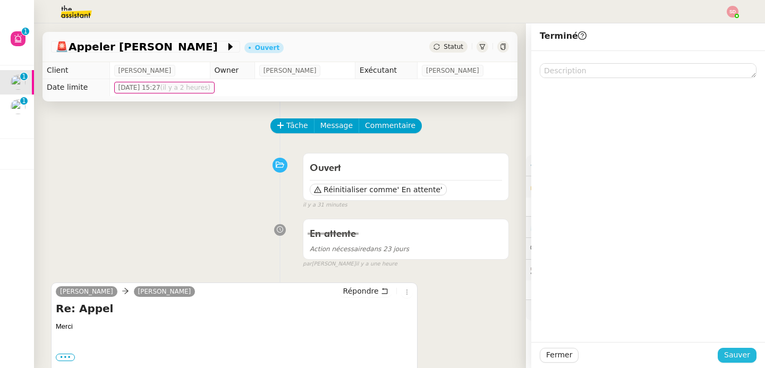
click at [724, 351] on span "Sauver" at bounding box center [737, 355] width 26 height 12
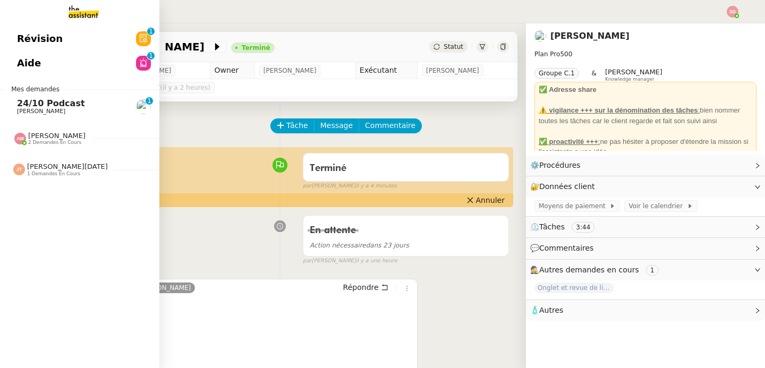
click at [19, 101] on span "24/10 Podcast" at bounding box center [51, 103] width 68 height 10
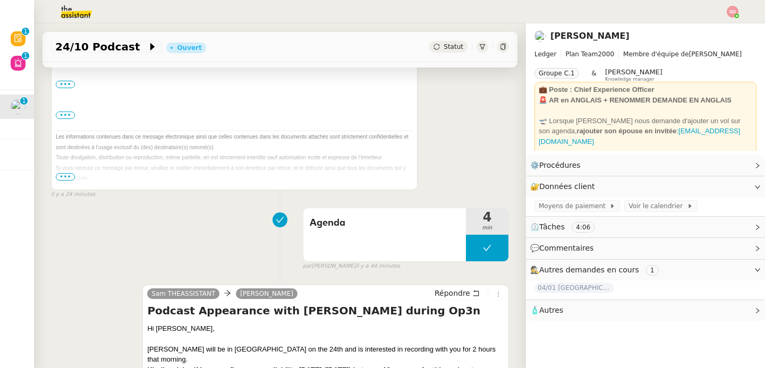
scroll to position [347, 0]
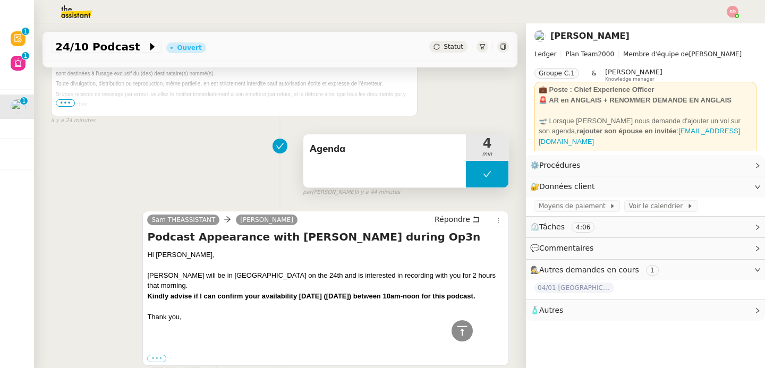
click at [466, 183] on button at bounding box center [487, 174] width 42 height 27
click at [466, 183] on div at bounding box center [476, 174] width 21 height 27
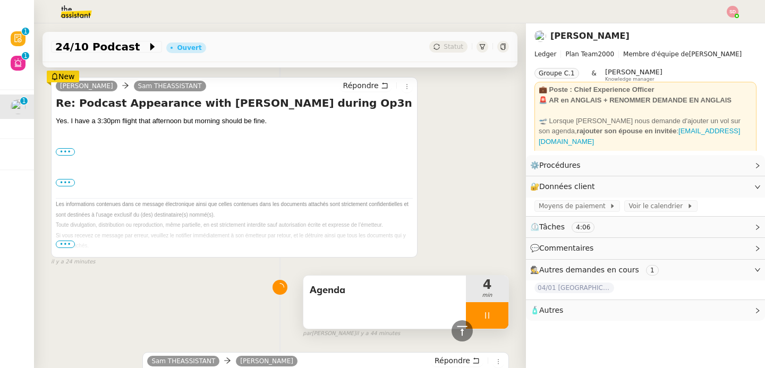
scroll to position [6, 0]
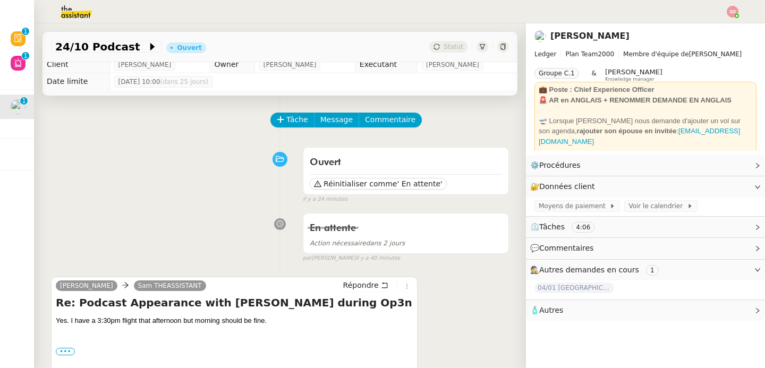
click at [208, 320] on div "Yes. I have a 3:30pm flight that afternoon but morning should be fine." at bounding box center [234, 320] width 357 height 11
copy div "Yes. I have a 3:30pm flight that afternoon but morning should be fine."
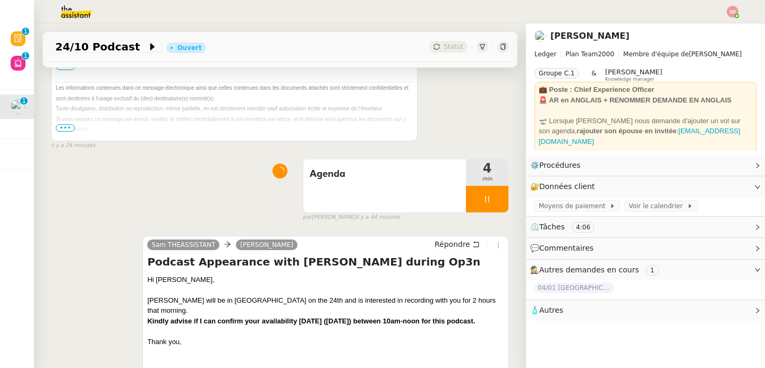
scroll to position [545, 0]
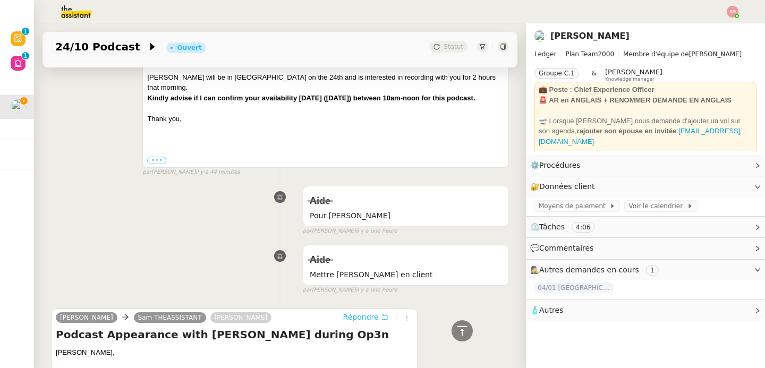
click at [351, 312] on span "Répondre" at bounding box center [361, 317] width 36 height 11
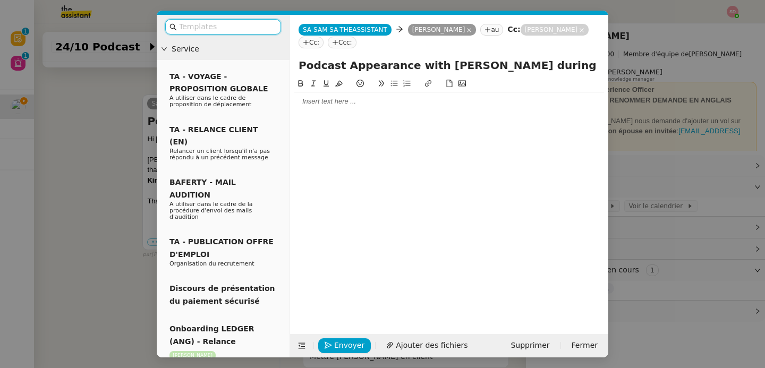
scroll to position [626, 0]
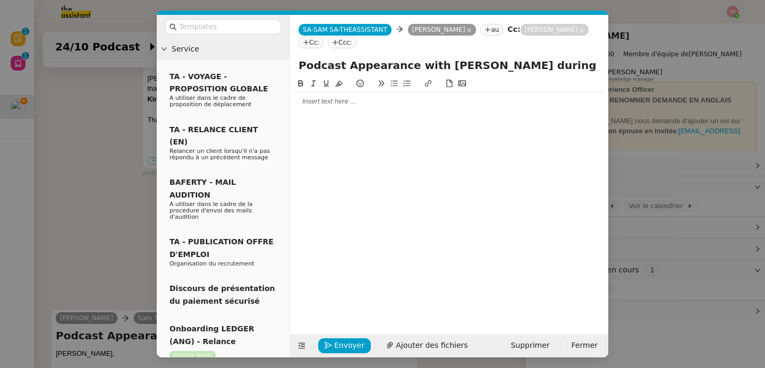
click at [368, 99] on div at bounding box center [449, 102] width 310 height 10
click at [306, 121] on div "Yes. I have a 3:30pm flight that afternoon but morning should be fine." at bounding box center [449, 121] width 310 height 10
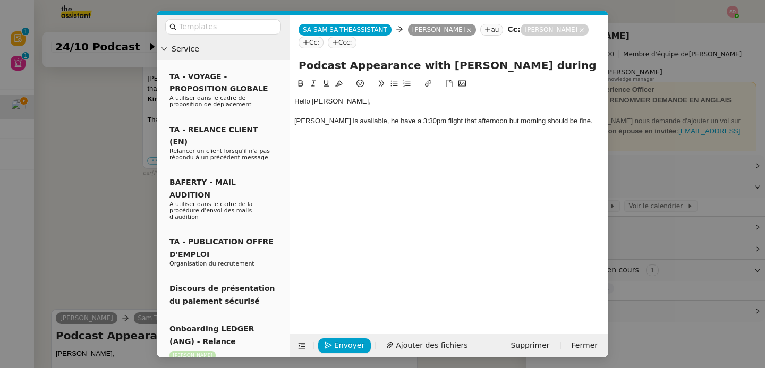
click at [357, 123] on div "Ian is available, he have a 3:30pm flight that afternoon but morning should be …" at bounding box center [449, 121] width 310 height 10
click at [567, 122] on div "Ian is available, he has a 3:30pm flight that afternoon but morning should be f…" at bounding box center [449, 121] width 310 height 10
click at [351, 347] on span "Envoyer" at bounding box center [349, 345] width 30 height 12
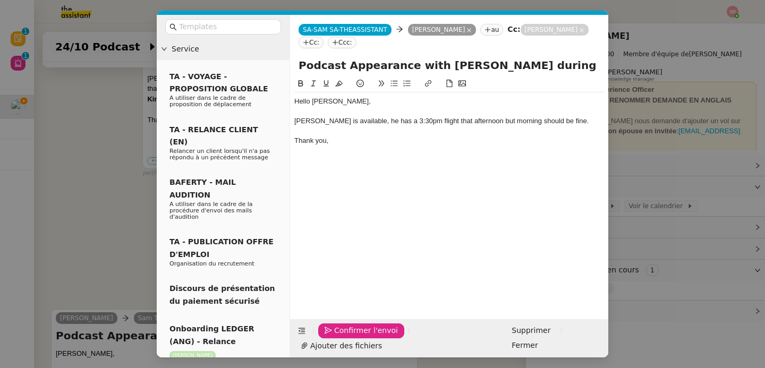
click at [351, 337] on span "Confirmer l'envoi" at bounding box center [366, 330] width 64 height 12
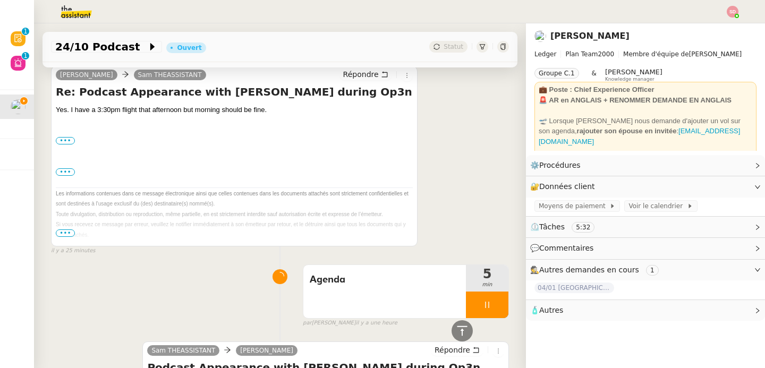
scroll to position [548, 0]
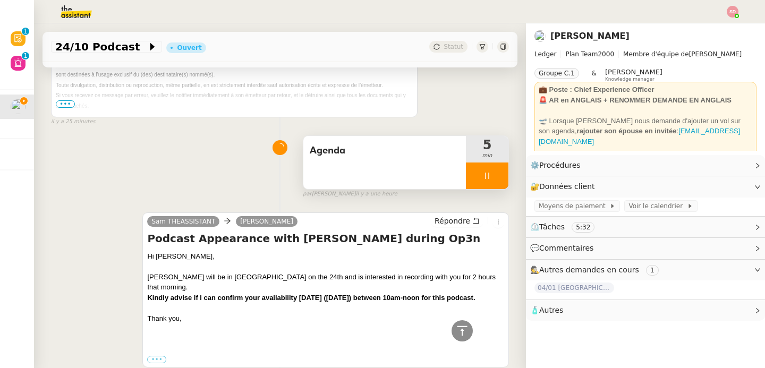
click at [485, 180] on div at bounding box center [487, 175] width 42 height 27
click at [487, 180] on button at bounding box center [497, 175] width 21 height 27
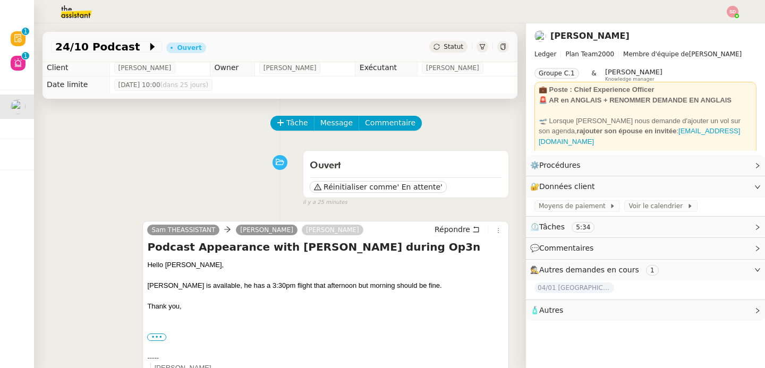
scroll to position [0, 0]
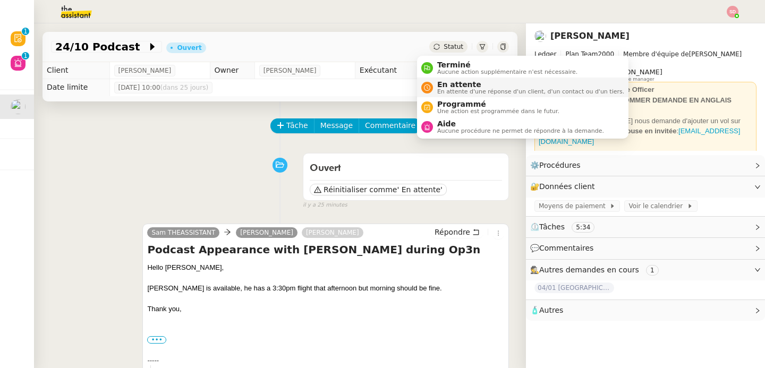
click at [432, 83] on div "En attente En attente d'une réponse d'un client, d'un contact ou d'un tiers." at bounding box center [522, 87] width 203 height 14
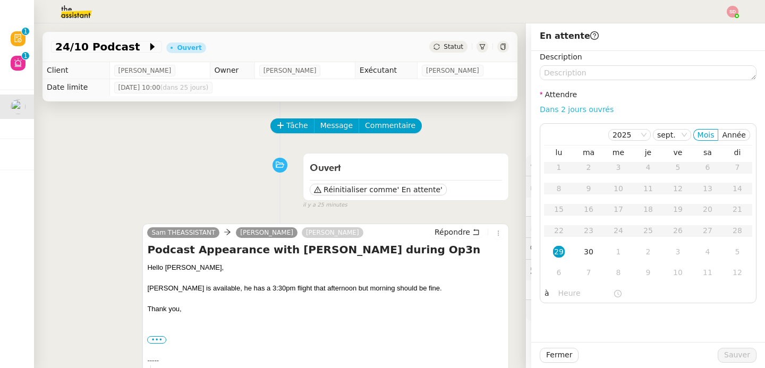
click at [560, 111] on link "Dans 2 jours ouvrés" at bounding box center [576, 109] width 74 height 8
type input "07:00"
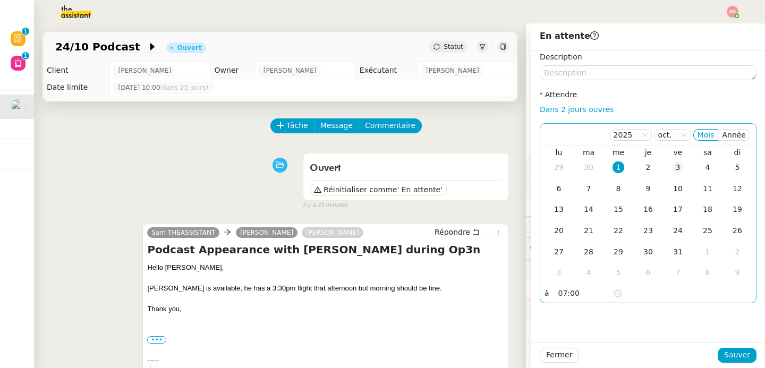
click at [672, 168] on div "3" at bounding box center [678, 167] width 12 height 12
click at [727, 355] on span "Sauver" at bounding box center [737, 355] width 26 height 12
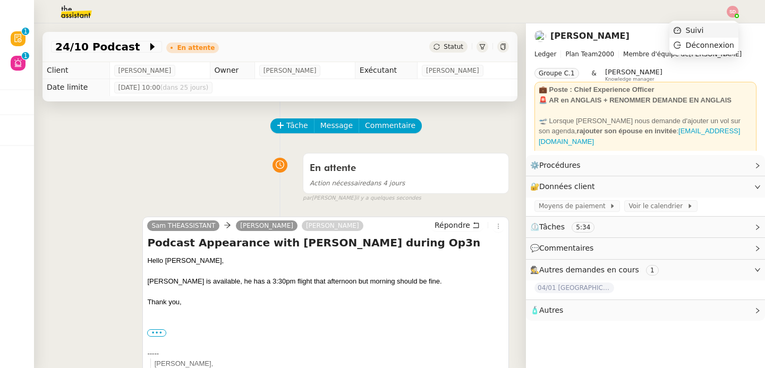
click at [717, 23] on li "Suivi" at bounding box center [703, 30] width 69 height 15
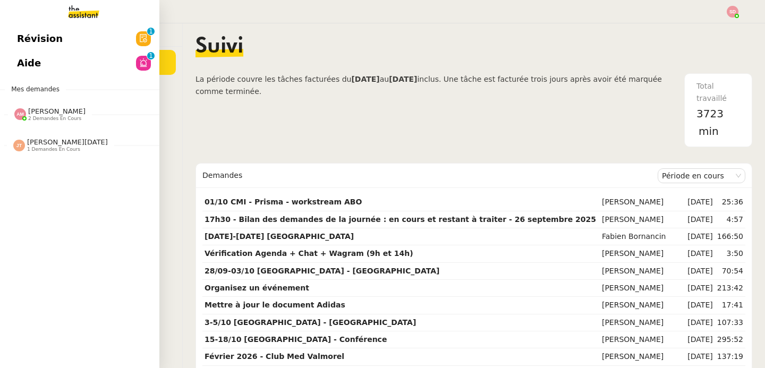
click at [64, 111] on span "[PERSON_NAME]" at bounding box center [56, 111] width 57 height 8
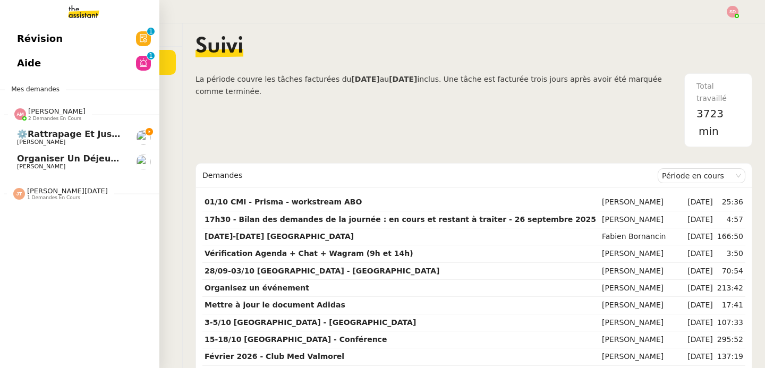
click at [54, 116] on span "2 demandes en cours" at bounding box center [54, 119] width 53 height 6
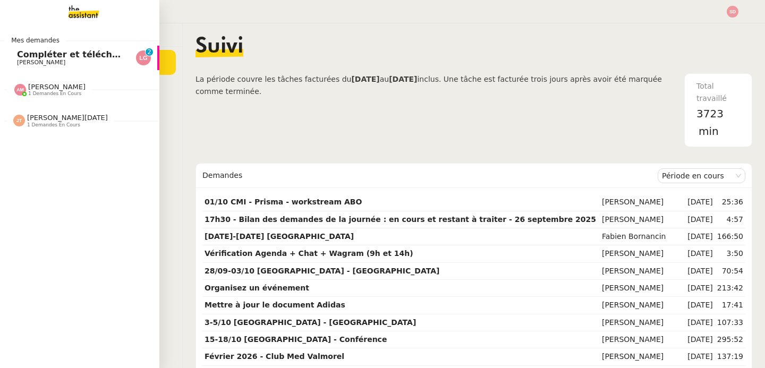
click at [49, 50] on span "Compléter et télécharger les factures" at bounding box center [107, 54] width 180 height 10
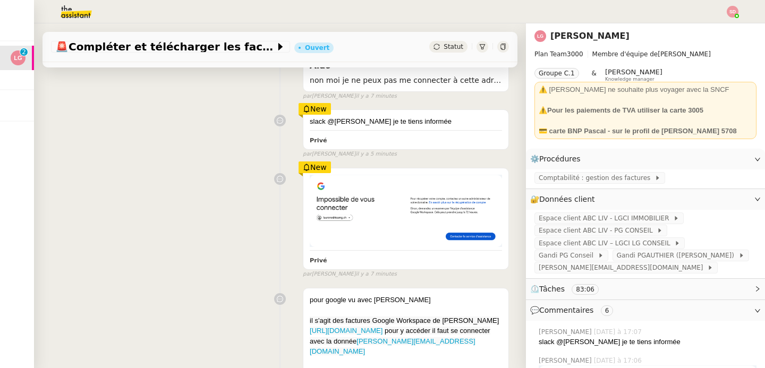
scroll to position [192, 0]
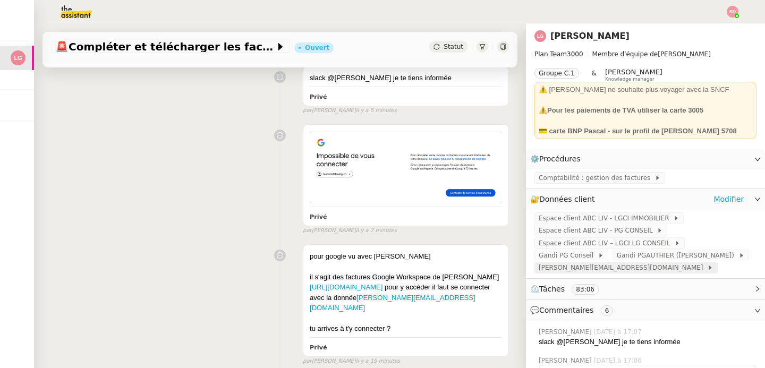
click at [538, 265] on span "[PERSON_NAME][EMAIL_ADDRESS][DOMAIN_NAME]" at bounding box center [622, 267] width 168 height 11
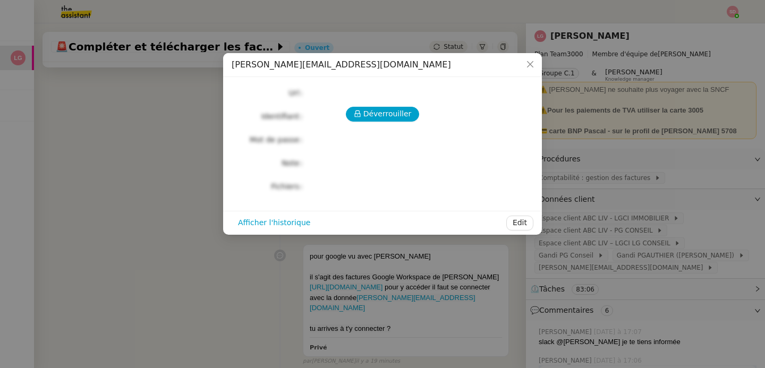
click at [359, 106] on div "Déverrouiller Url Identifiant Mot de passe Note Fichiers Upload" at bounding box center [382, 139] width 302 height 108
click at [359, 108] on button "Déverrouiller" at bounding box center [383, 114] width 74 height 15
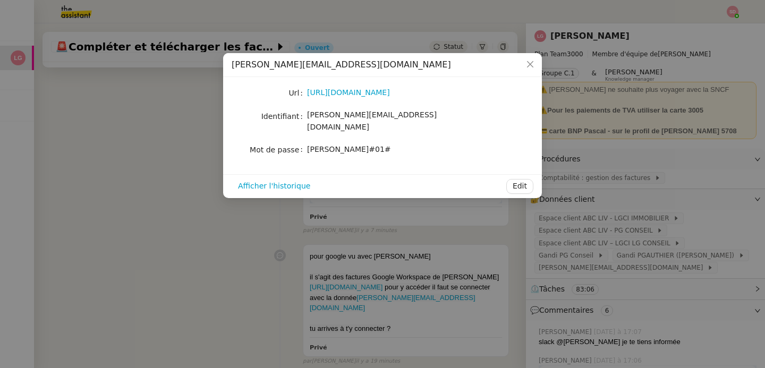
click at [166, 149] on nz-modal-container "laurene@teamg.ch Url https://mail.google.com/mail/u/0/#inbox Identifiant lauren…" at bounding box center [382, 184] width 765 height 368
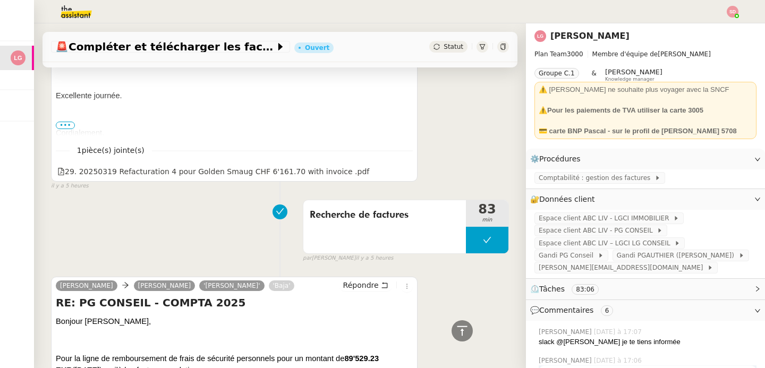
scroll to position [1026, 0]
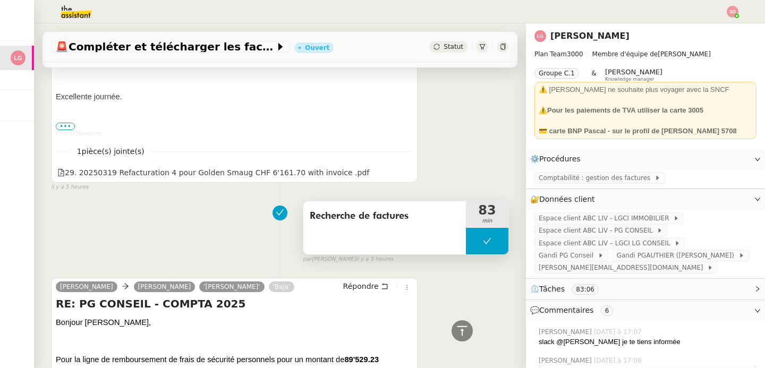
click at [483, 237] on icon at bounding box center [487, 241] width 8 height 8
click at [470, 235] on div at bounding box center [476, 241] width 21 height 27
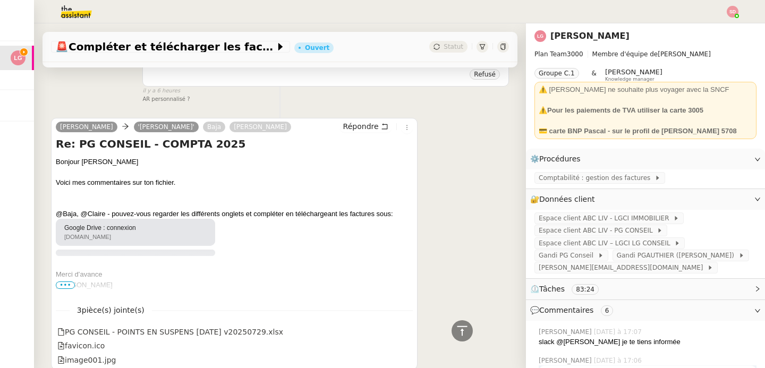
scroll to position [1746, 0]
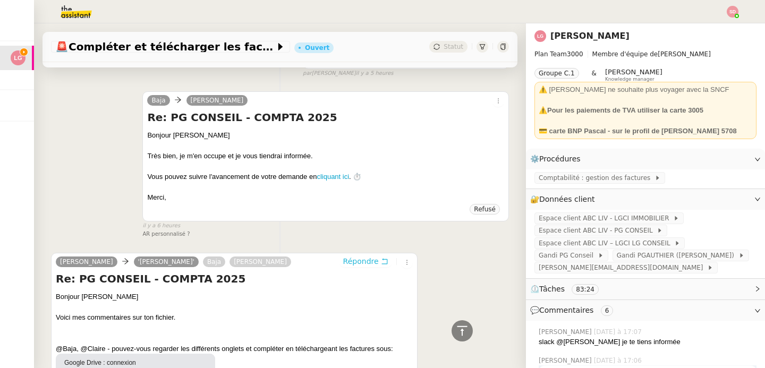
click at [346, 259] on span "Répondre" at bounding box center [361, 261] width 36 height 11
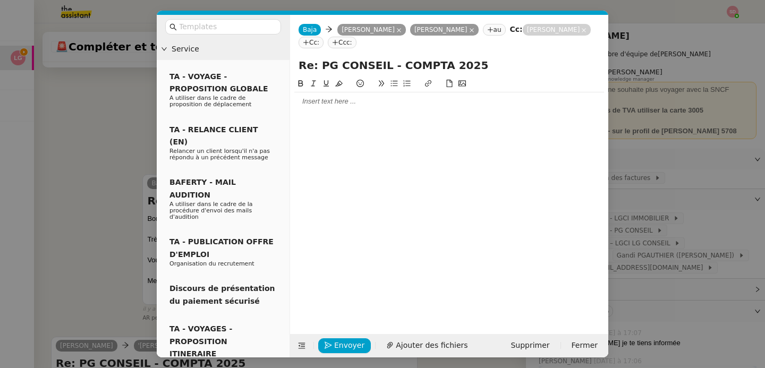
scroll to position [1828, 0]
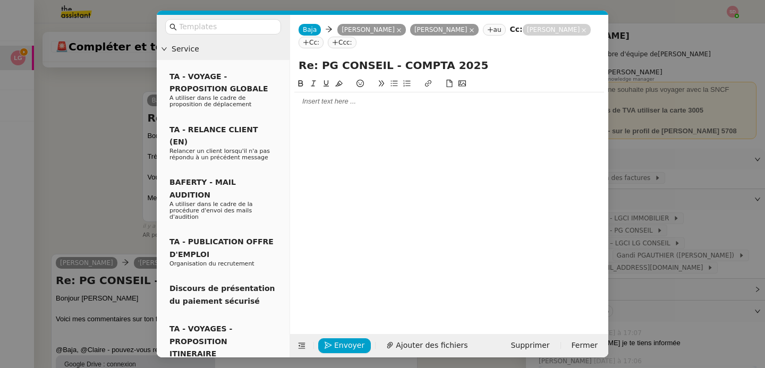
click at [327, 114] on div at bounding box center [449, 198] width 310 height 240
click at [330, 110] on div at bounding box center [449, 101] width 310 height 18
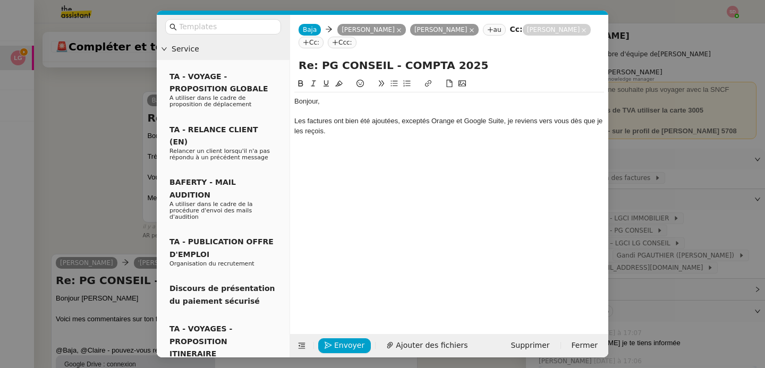
click at [90, 214] on nz-modal-container "Service TA - VOYAGE - PROPOSITION GLOBALE A utiliser dans le cadre de propositi…" at bounding box center [382, 184] width 765 height 368
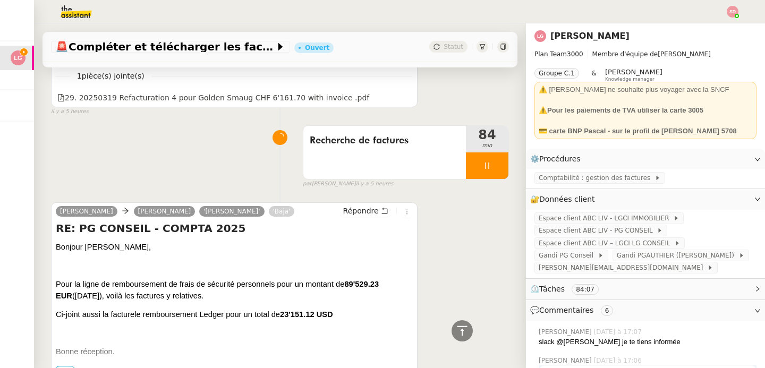
scroll to position [1210, 0]
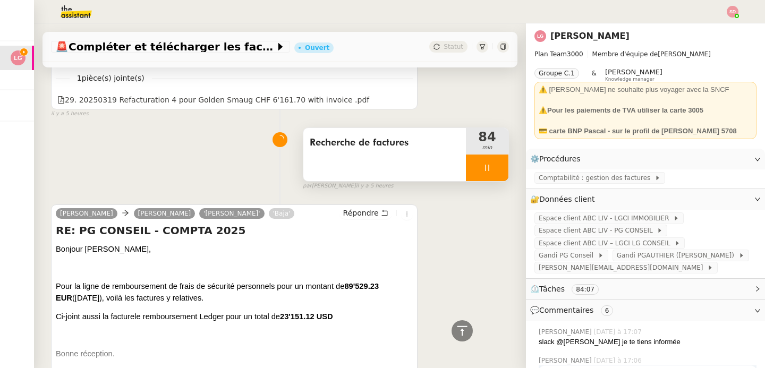
click at [492, 161] on div at bounding box center [487, 167] width 42 height 27
click at [492, 161] on button at bounding box center [497, 167] width 21 height 27
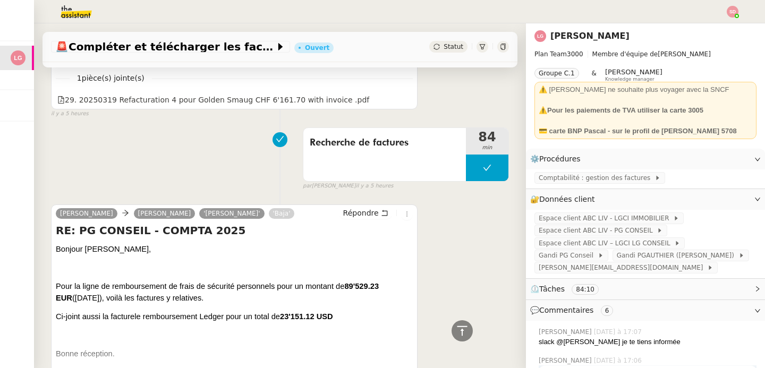
click at [458, 328] on icon at bounding box center [462, 330] width 13 height 13
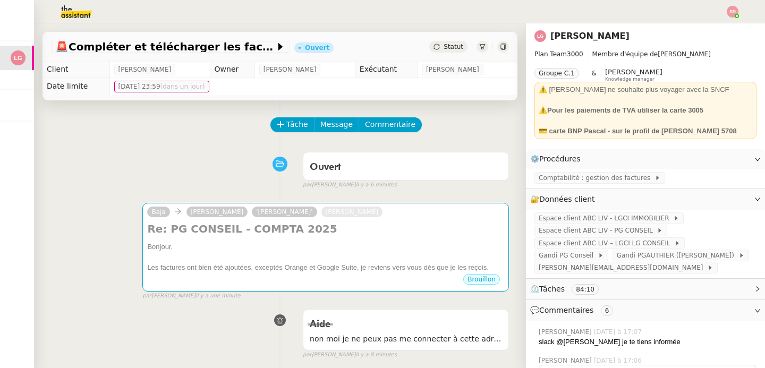
scroll to position [0, 0]
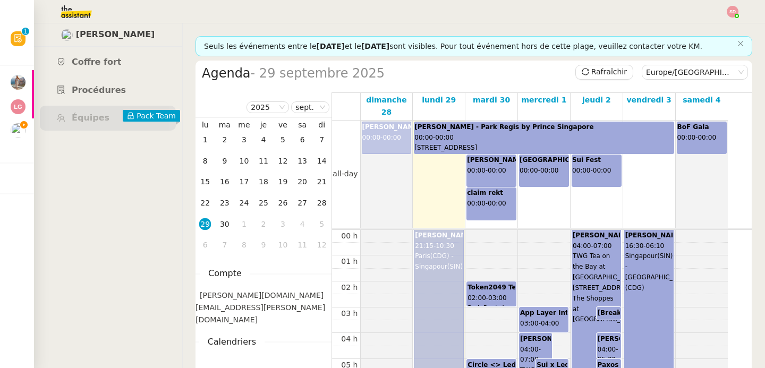
scroll to position [156, 0]
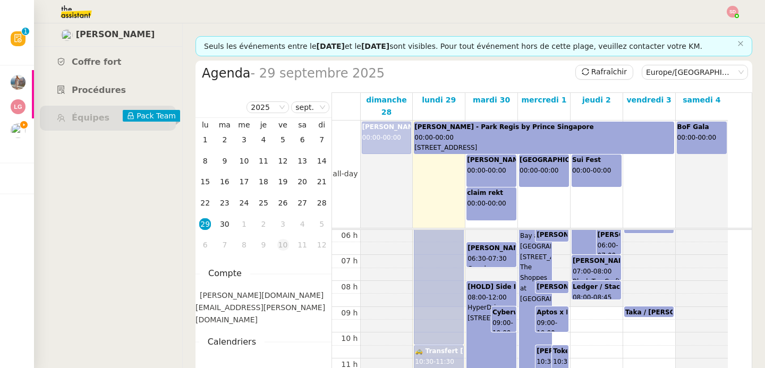
click at [286, 246] on div "10" at bounding box center [283, 245] width 12 height 12
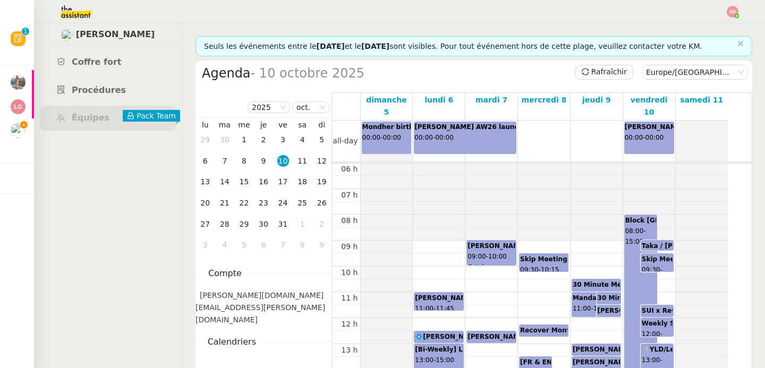
click at [282, 206] on div "24" at bounding box center [283, 203] width 12 height 12
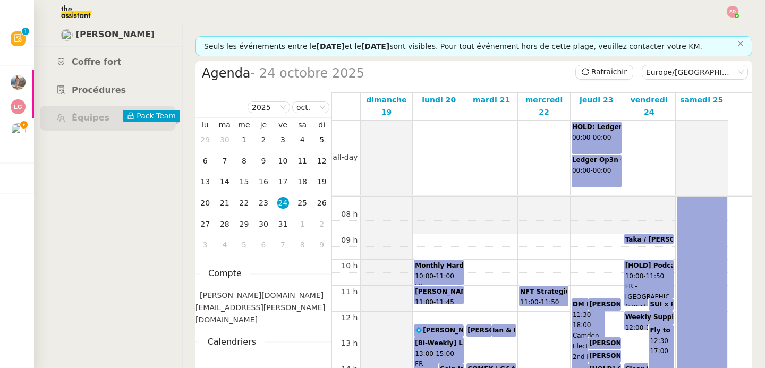
scroll to position [201, 0]
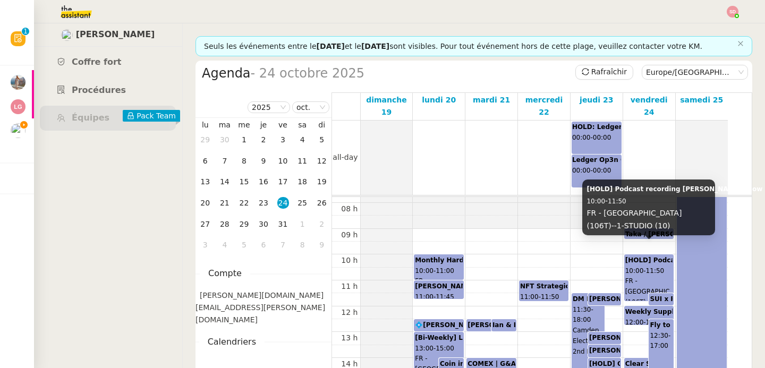
click at [647, 277] on span "FR - [GEOGRAPHIC_DATA] (106T)--1-STUDIO (10)" at bounding box center [658, 296] width 66 height 39
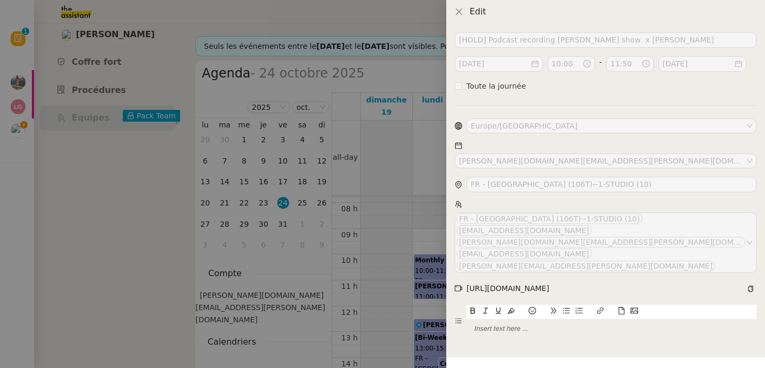
click at [394, 245] on div at bounding box center [382, 184] width 765 height 368
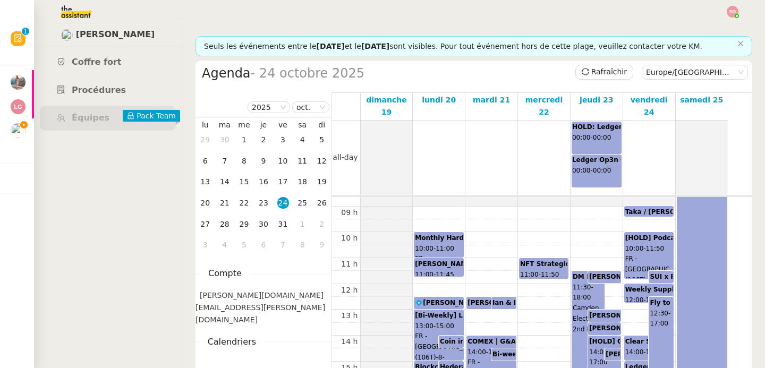
scroll to position [284, 0]
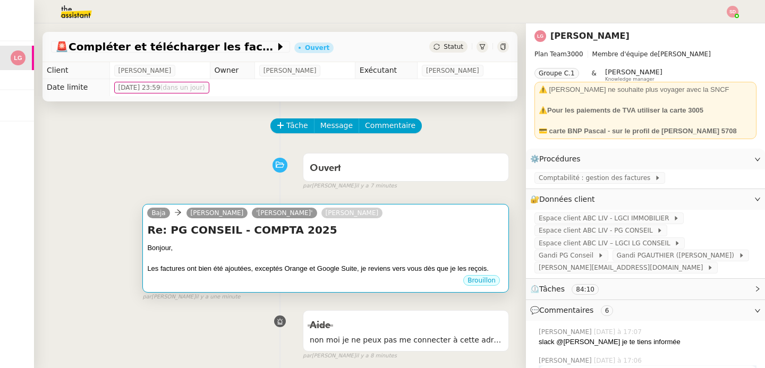
click at [420, 261] on div at bounding box center [325, 258] width 357 height 11
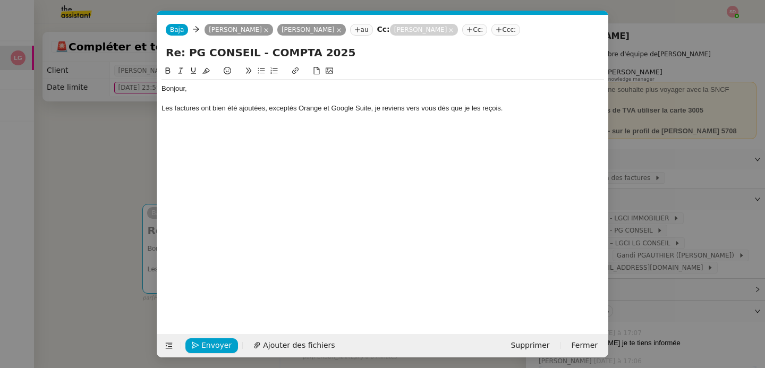
scroll to position [0, 22]
click at [543, 106] on div "Les factures ont bien été ajoutées, exceptés Orange et Google Suite, je reviens…" at bounding box center [382, 109] width 442 height 10
click at [108, 197] on nz-modal-container "Service TA - VOYAGE - PROPOSITION GLOBALE A utiliser dans le cadre de propositi…" at bounding box center [382, 184] width 765 height 368
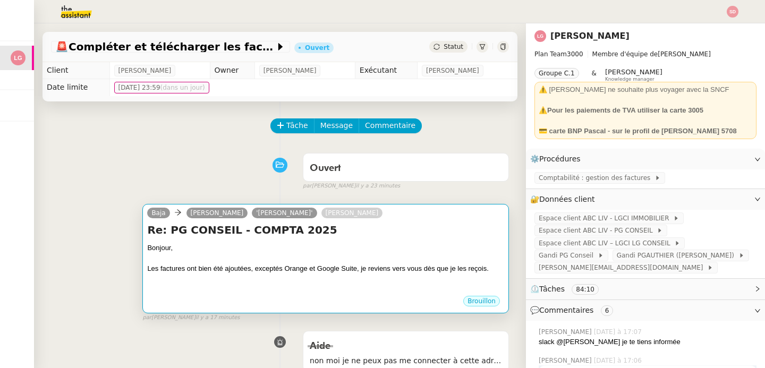
click at [345, 286] on div at bounding box center [325, 289] width 357 height 11
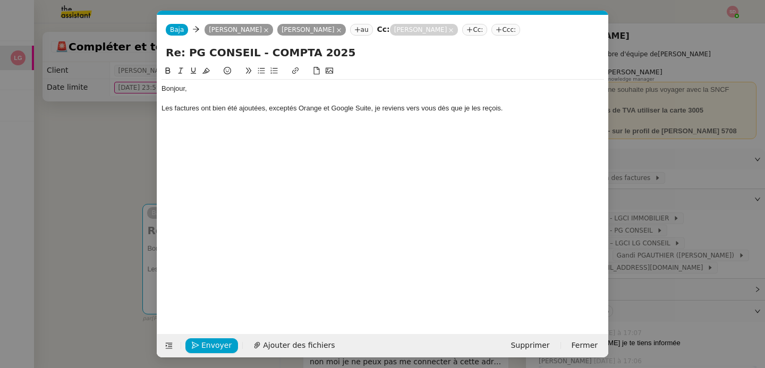
click at [522, 115] on div at bounding box center [382, 119] width 442 height 10
click at [215, 344] on span "Envoyer" at bounding box center [216, 345] width 30 height 12
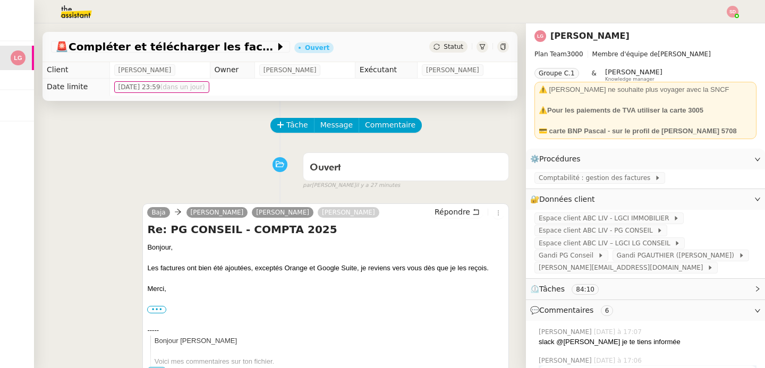
scroll to position [0, 0]
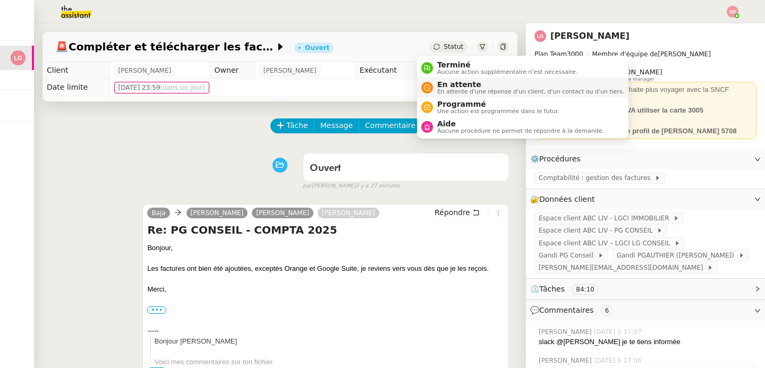
click at [433, 84] on div "En attente En attente d'une réponse d'un client, d'un contact ou d'un tiers." at bounding box center [528, 87] width 191 height 14
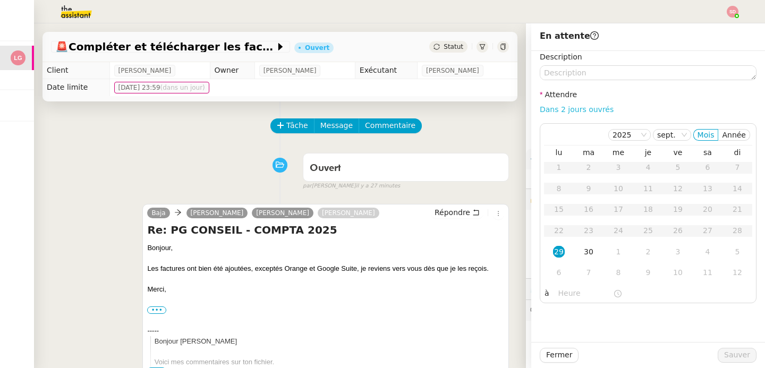
click at [562, 107] on link "Dans 2 jours ouvrés" at bounding box center [576, 109] width 74 height 8
type input "07:00"
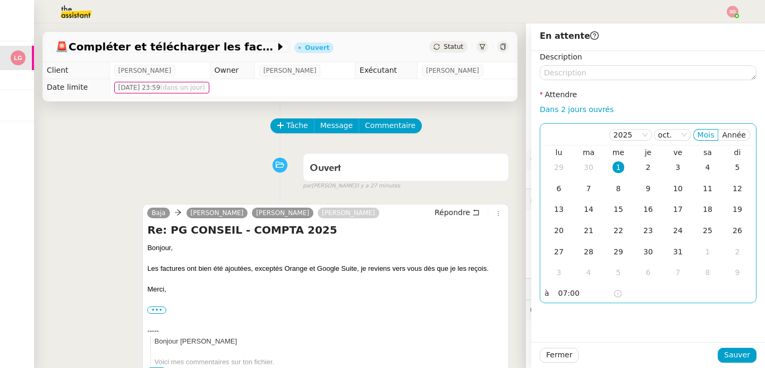
drag, startPoint x: 587, startPoint y: 164, endPoint x: 589, endPoint y: 171, distance: 7.2
click at [587, 164] on td "30" at bounding box center [588, 167] width 30 height 21
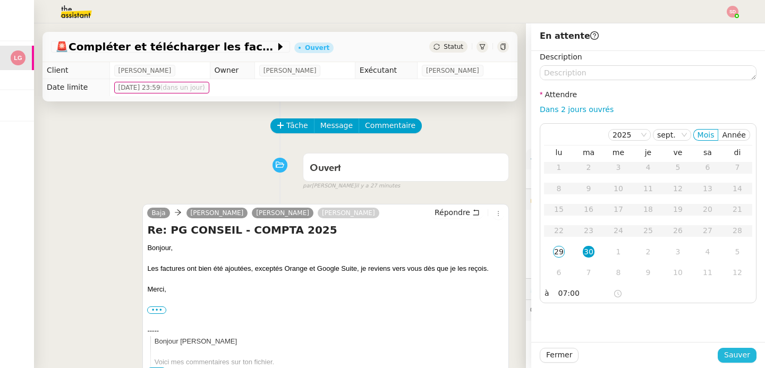
click at [734, 355] on span "Sauver" at bounding box center [737, 355] width 26 height 12
